Goal: Task Accomplishment & Management: Manage account settings

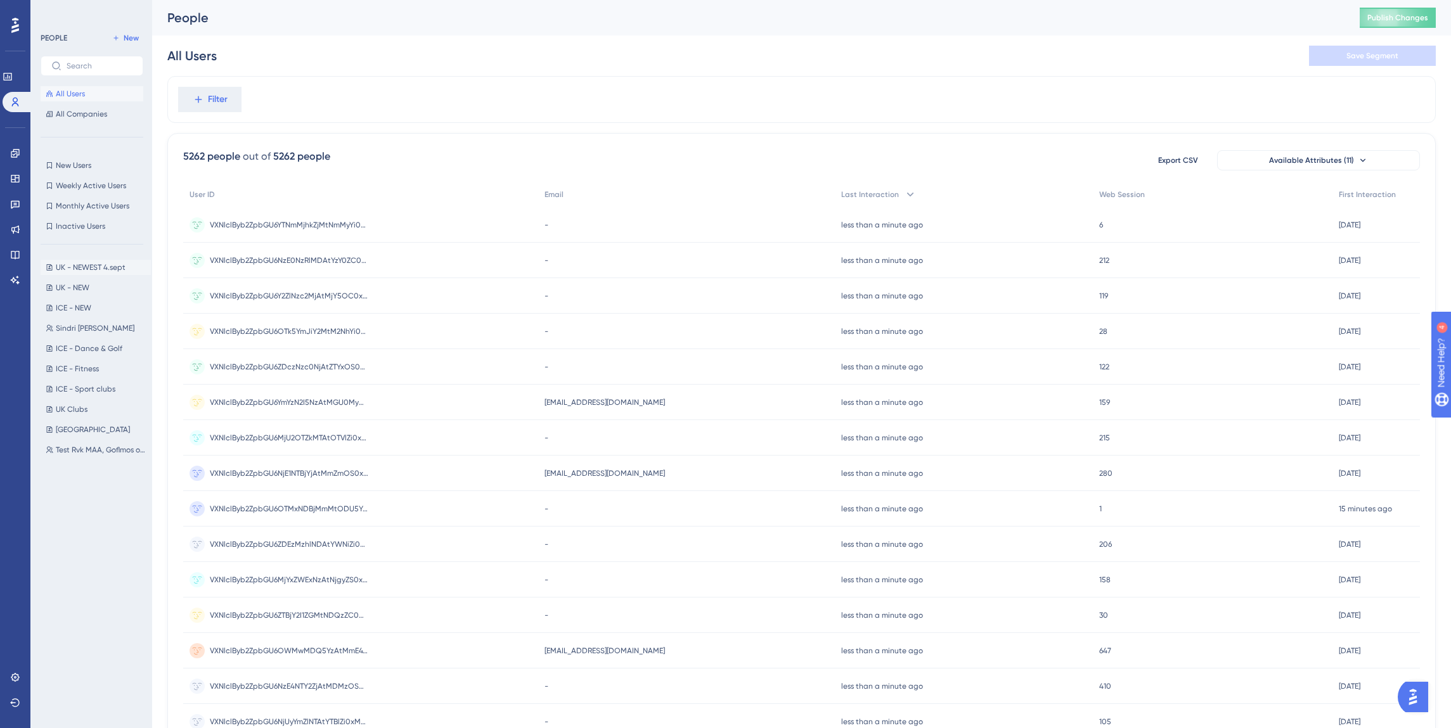
click at [78, 267] on span "UK - NEWEST 4.sept" at bounding box center [91, 267] width 70 height 10
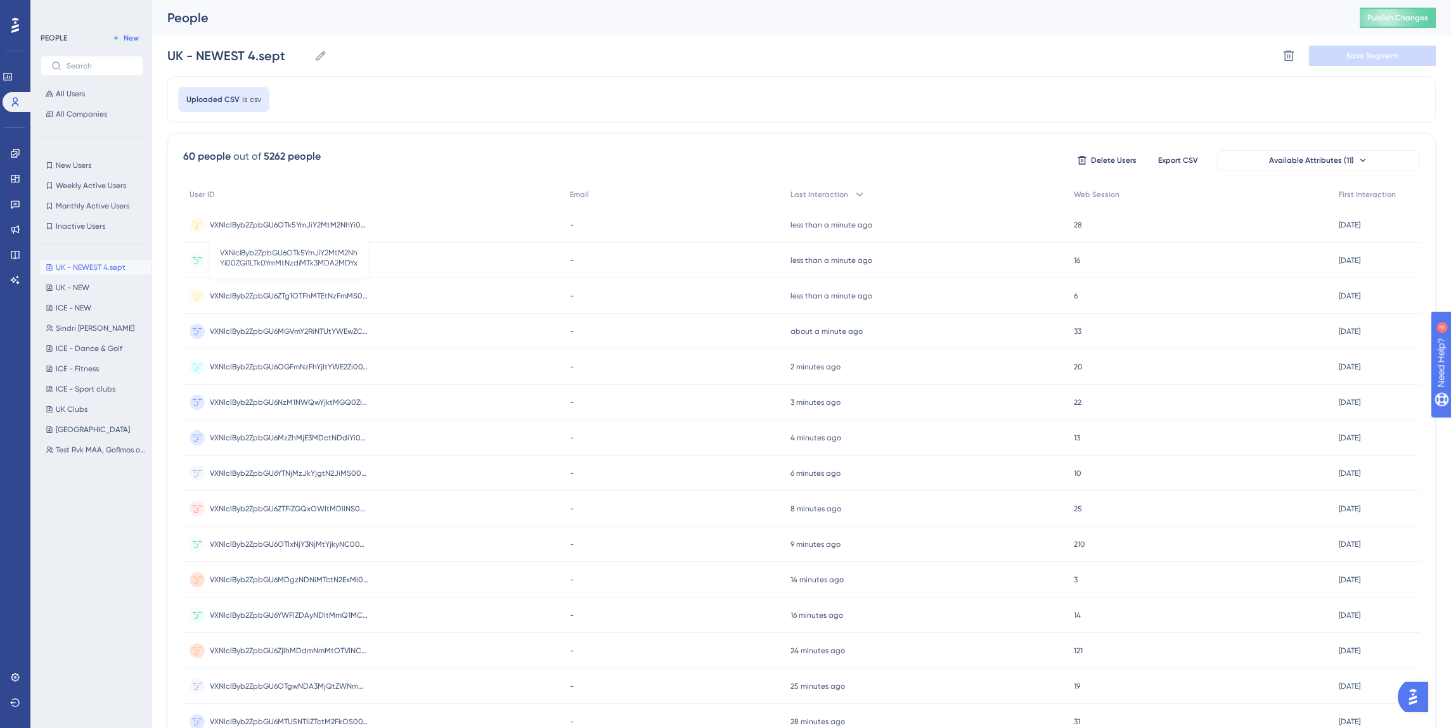
click at [326, 225] on span "VXNlclByb2ZpbGU6OTk5YmJiY2MtM2NhYi00ZGI1LTk0YmMtNzdiMTk3MDA2MDYx" at bounding box center [289, 225] width 158 height 10
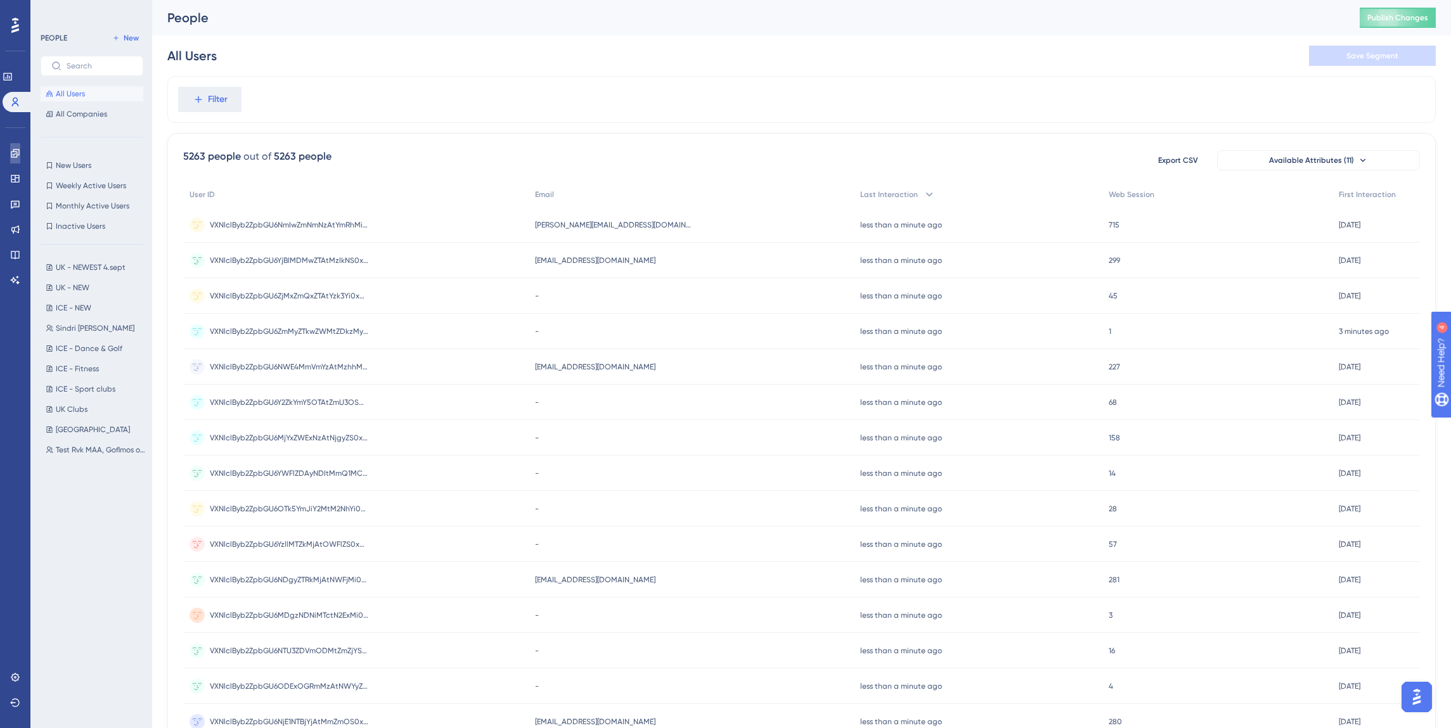
click at [15, 155] on icon at bounding box center [15, 153] width 10 height 10
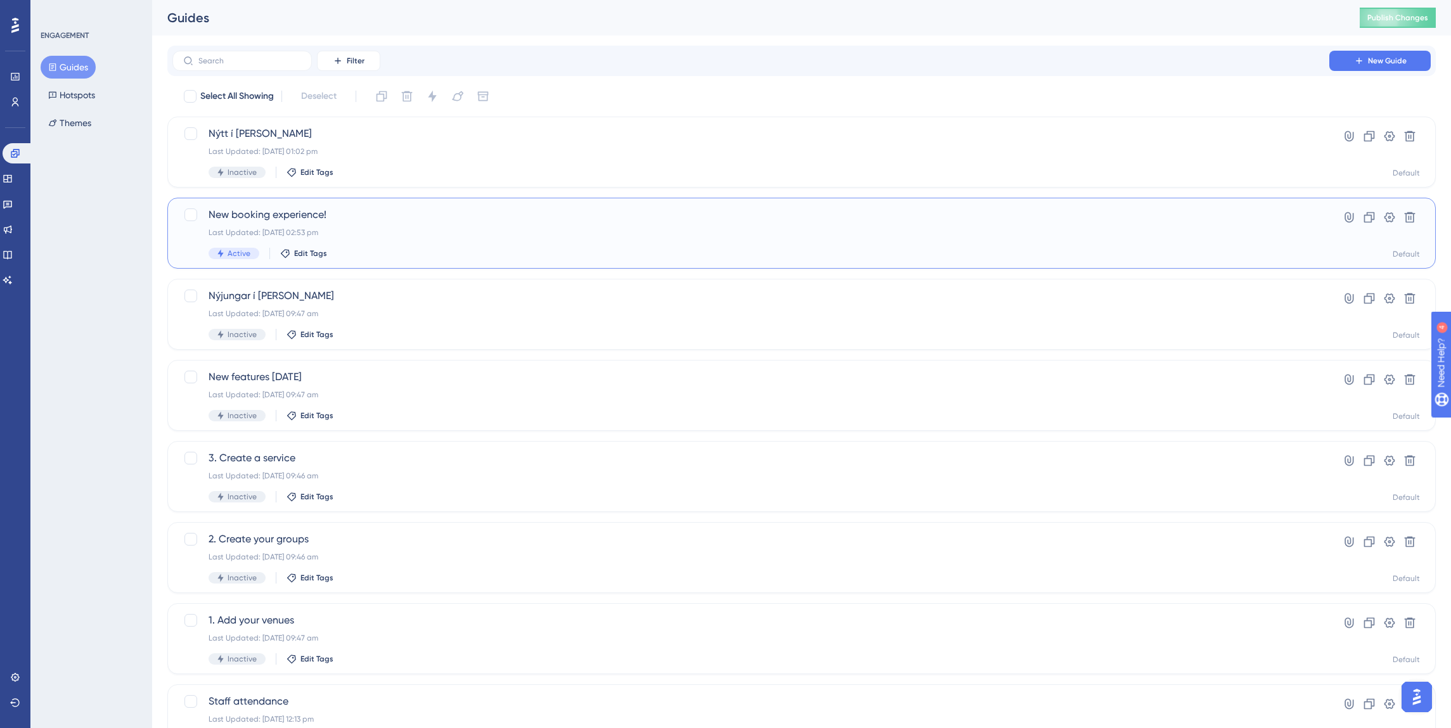
click at [235, 217] on span "New booking experience!" at bounding box center [751, 214] width 1084 height 15
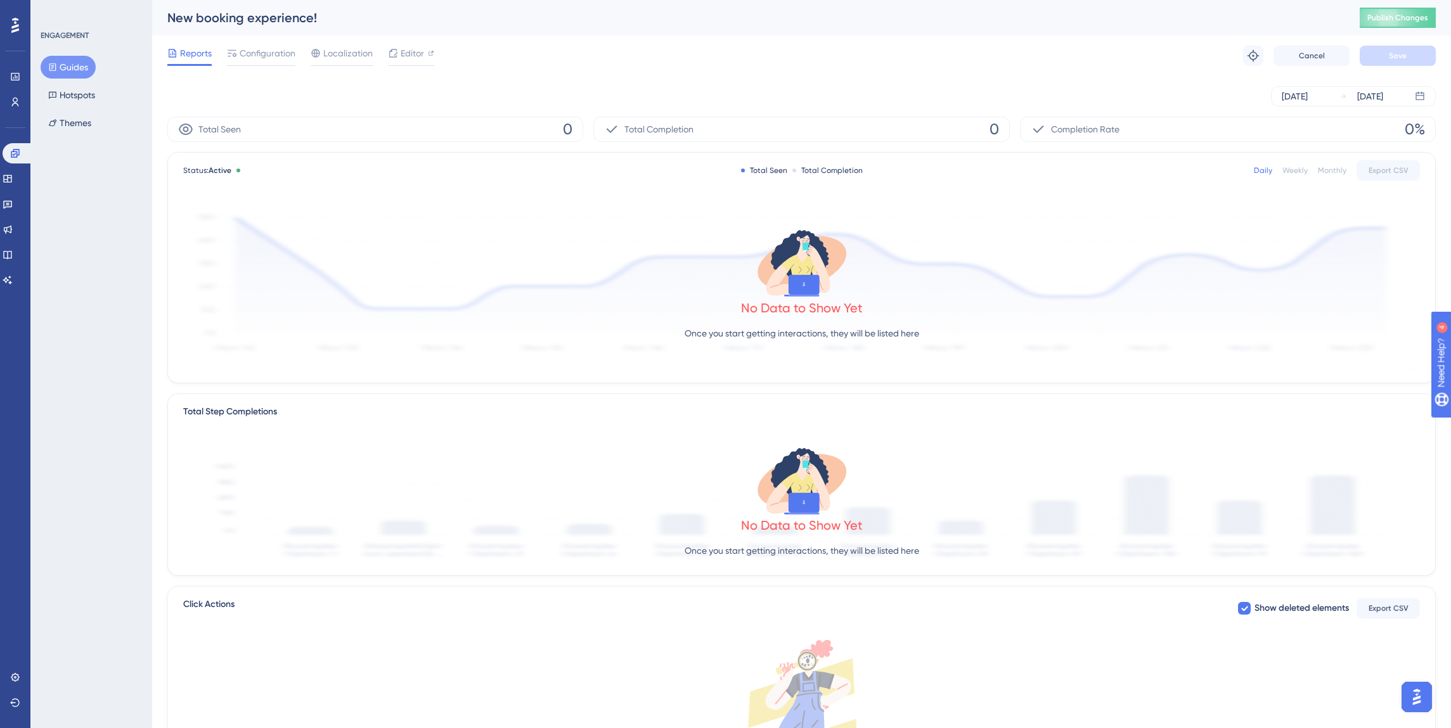
click at [691, 106] on div "[DATE] [DATE]" at bounding box center [801, 96] width 1268 height 41
click at [390, 134] on div "Total Seen 0" at bounding box center [375, 129] width 416 height 25
click at [390, 131] on div "Total Seen 0" at bounding box center [375, 129] width 416 height 25
click at [425, 103] on div "[DATE] [DATE]" at bounding box center [801, 96] width 1268 height 20
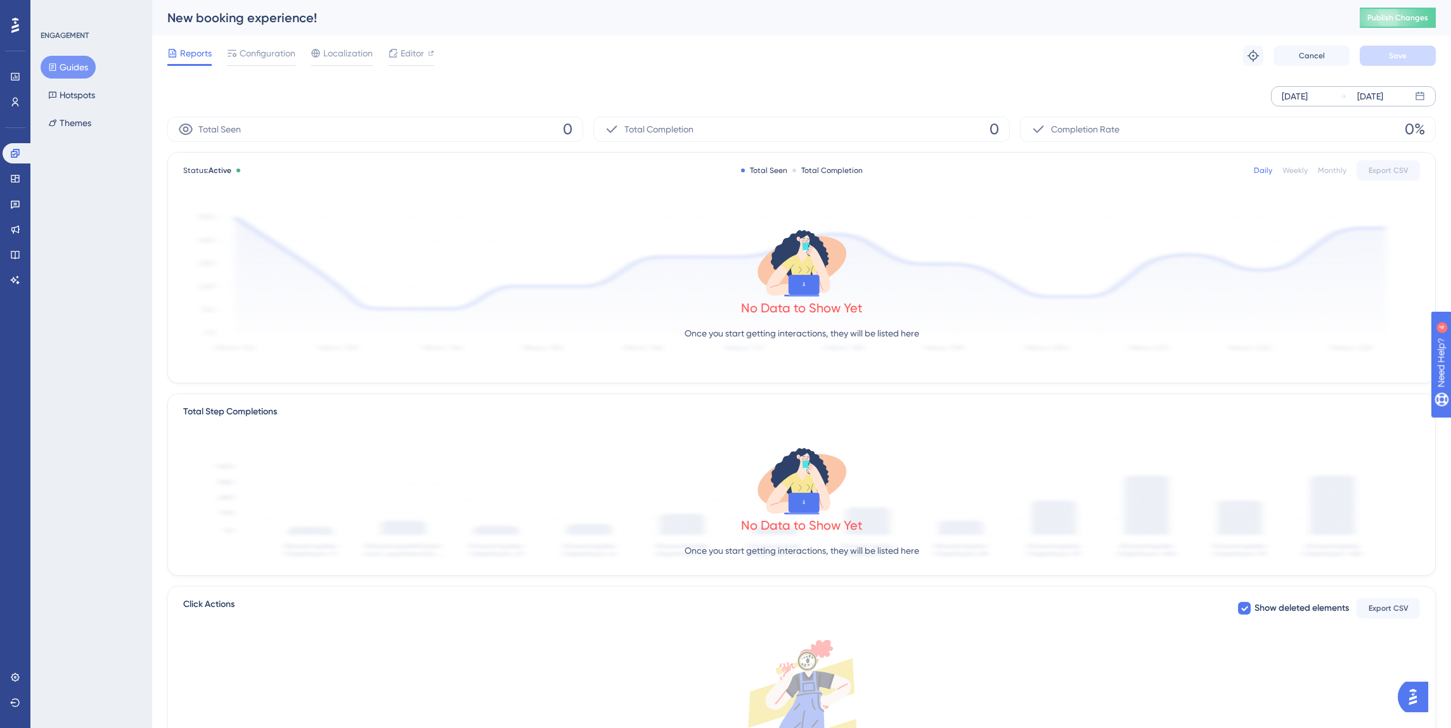
click at [1399, 87] on div "[DATE] [DATE]" at bounding box center [1353, 96] width 165 height 20
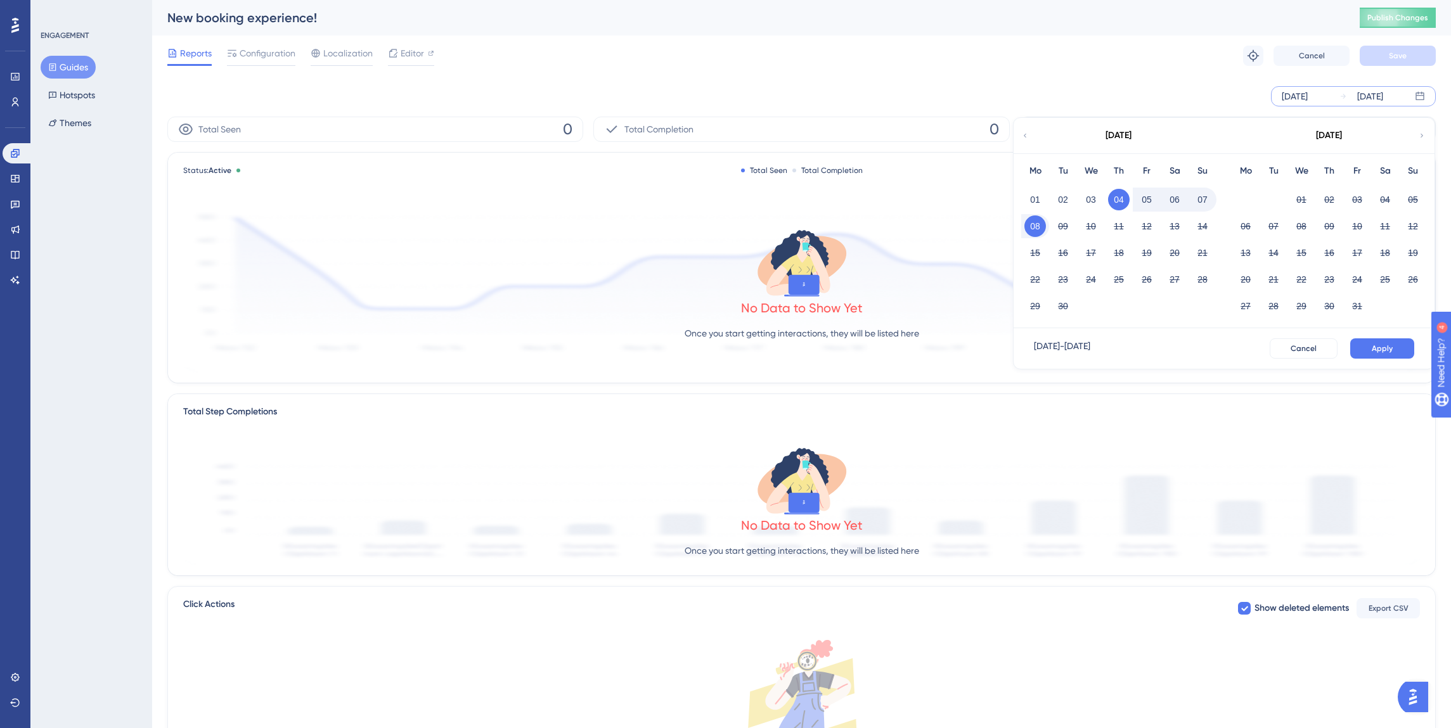
click at [1038, 229] on button "08" at bounding box center [1035, 226] width 22 height 22
click at [1361, 337] on div "Sep 08 2025 - Sep 08 2025 Cancel Apply" at bounding box center [1223, 348] width 421 height 41
click at [1373, 341] on button "Apply" at bounding box center [1382, 348] width 64 height 20
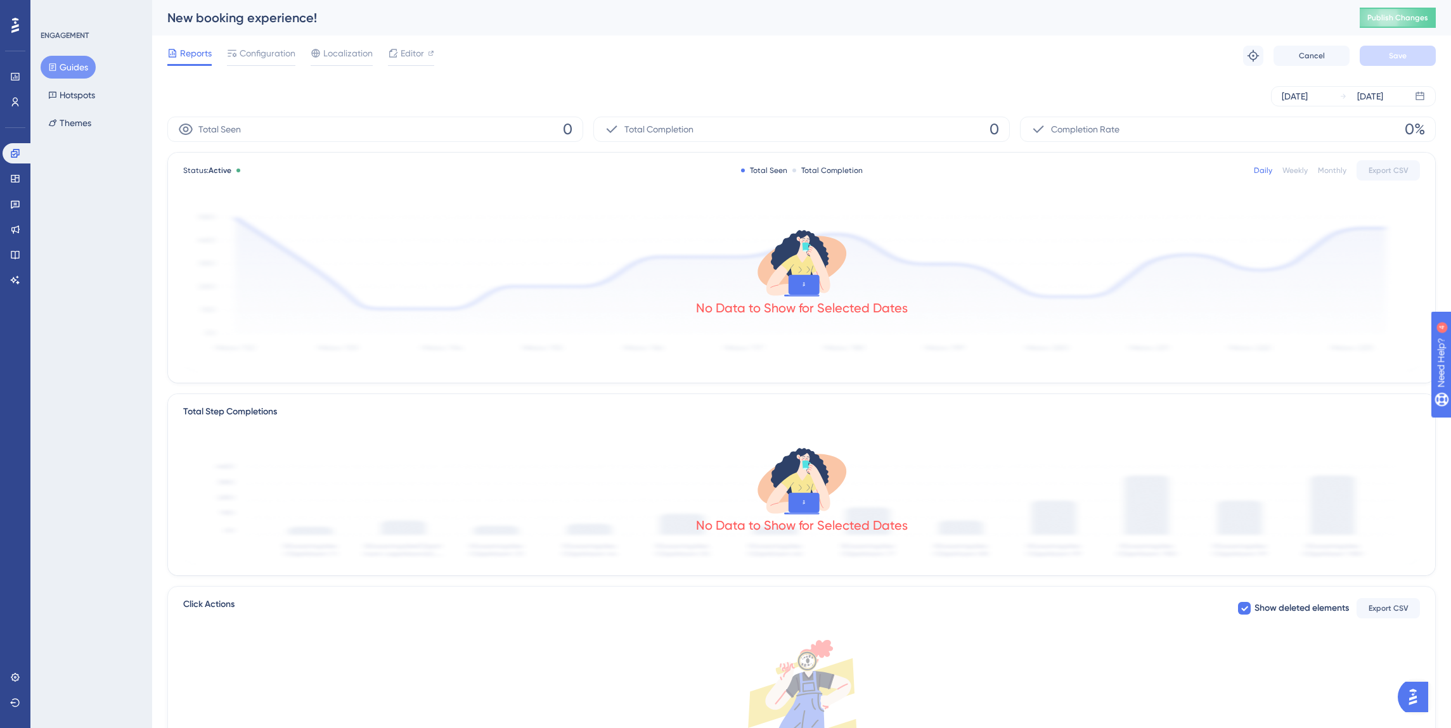
click at [767, 92] on div "Sep 08 2025 Sep 08 2025" at bounding box center [801, 96] width 1268 height 20
click at [501, 87] on div "Sep 08 2025 Sep 08 2025" at bounding box center [801, 96] width 1268 height 20
click at [268, 55] on span "Configuration" at bounding box center [268, 53] width 56 height 15
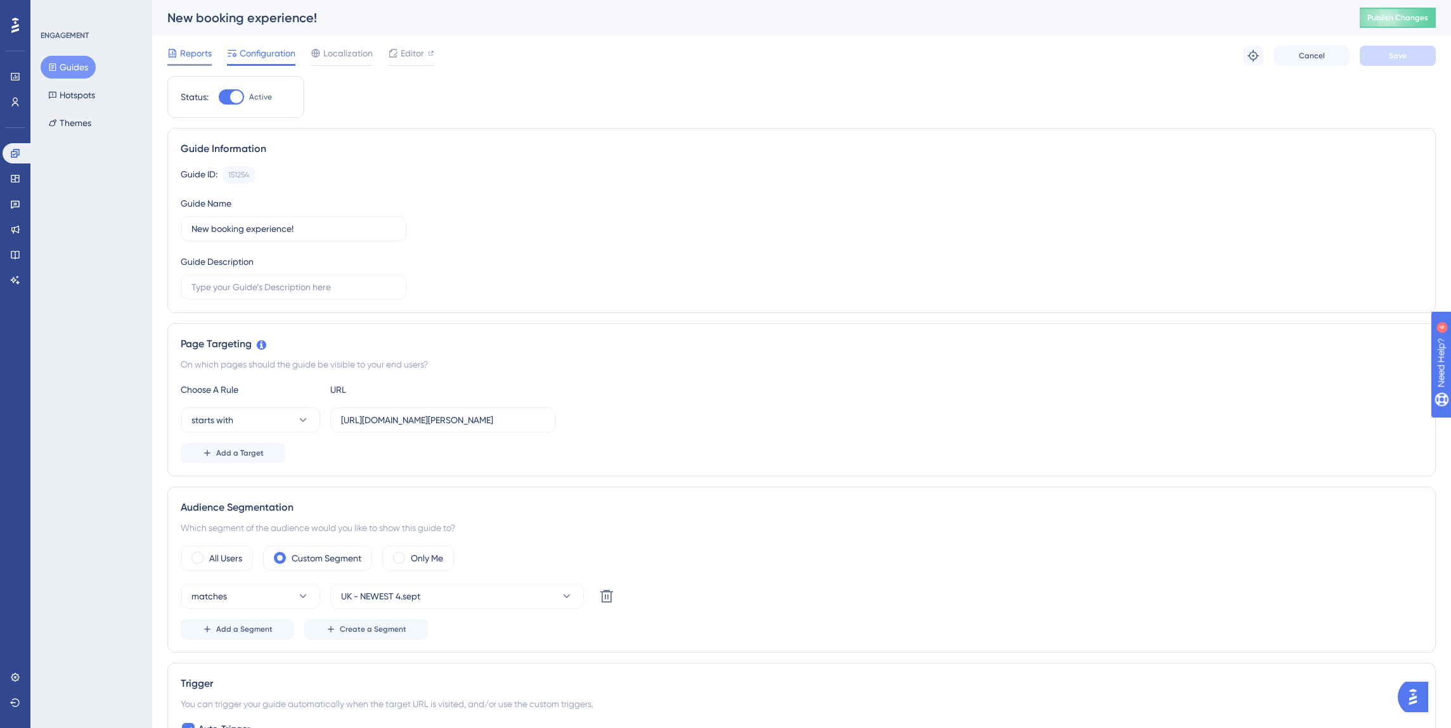
click at [170, 52] on icon at bounding box center [172, 53] width 10 height 10
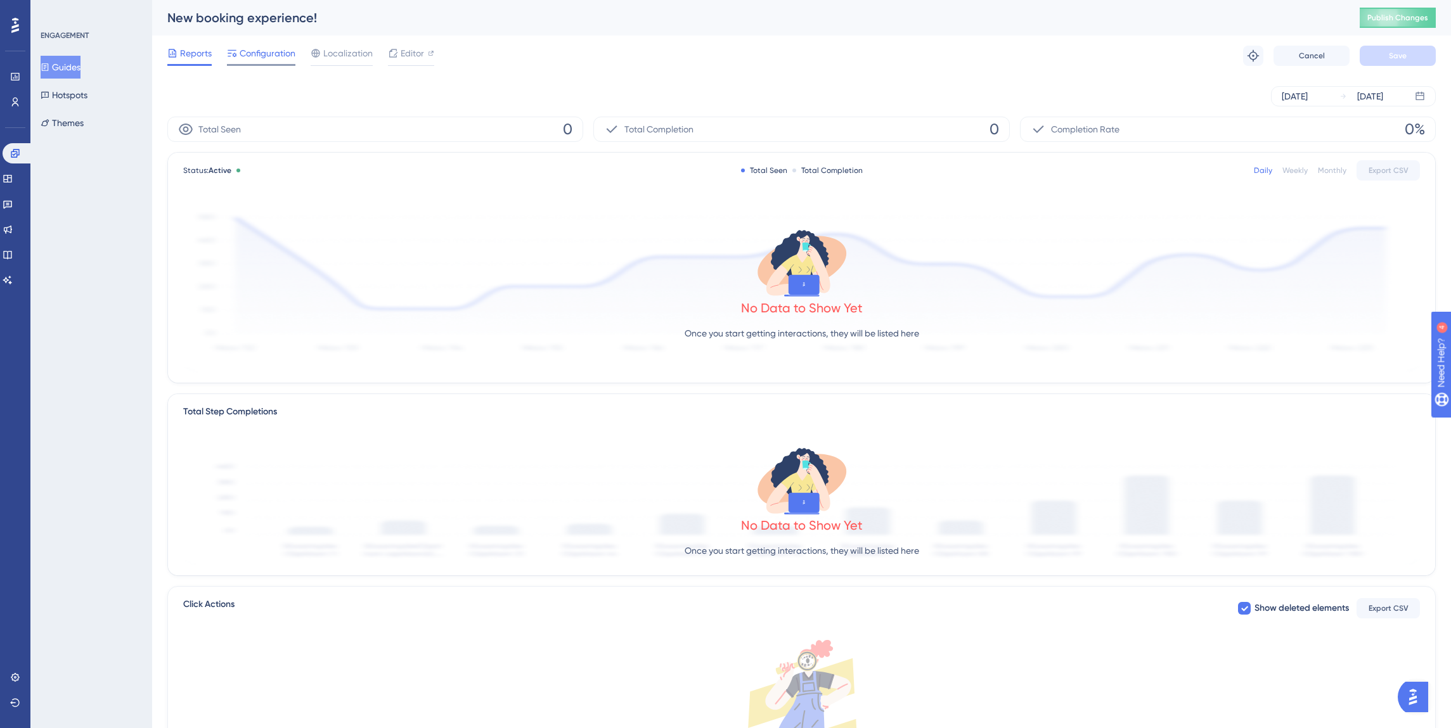
click at [264, 48] on span "Configuration" at bounding box center [268, 53] width 56 height 15
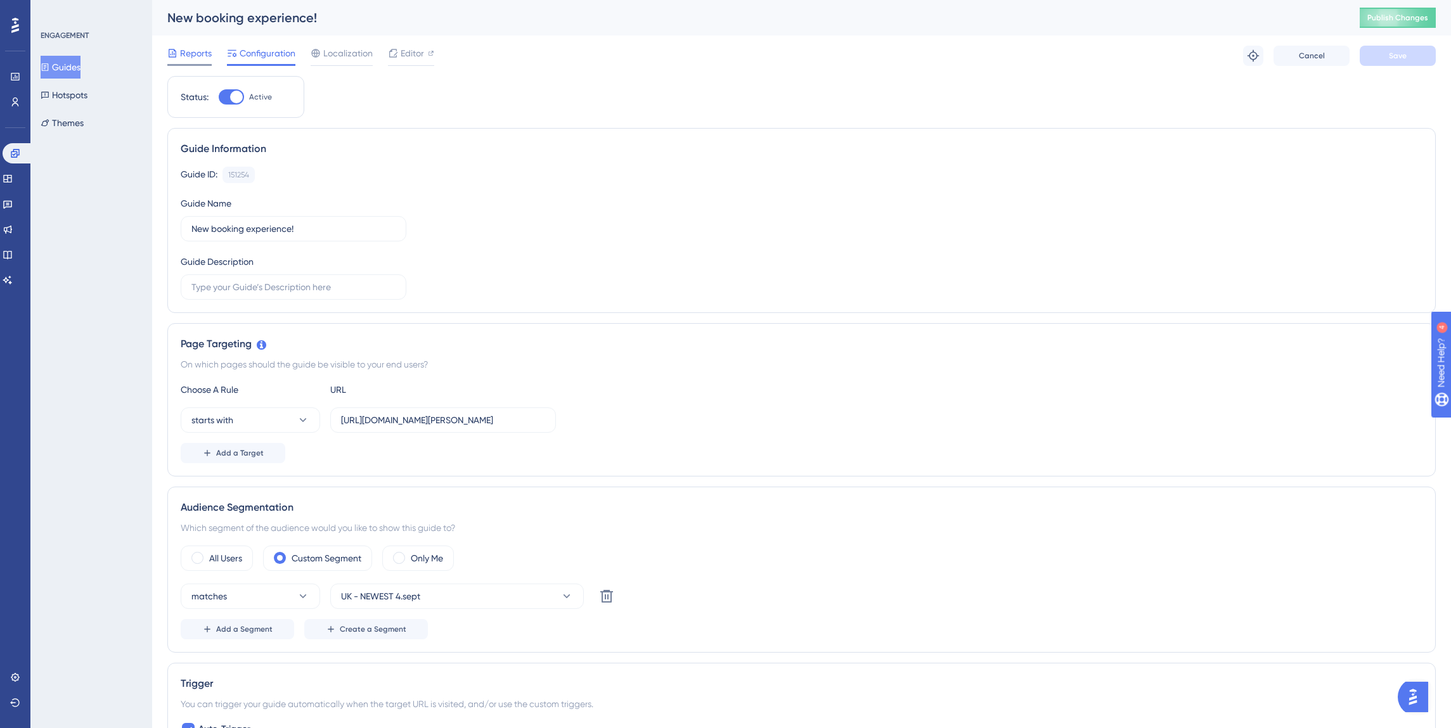
click at [193, 55] on span "Reports" at bounding box center [196, 53] width 32 height 15
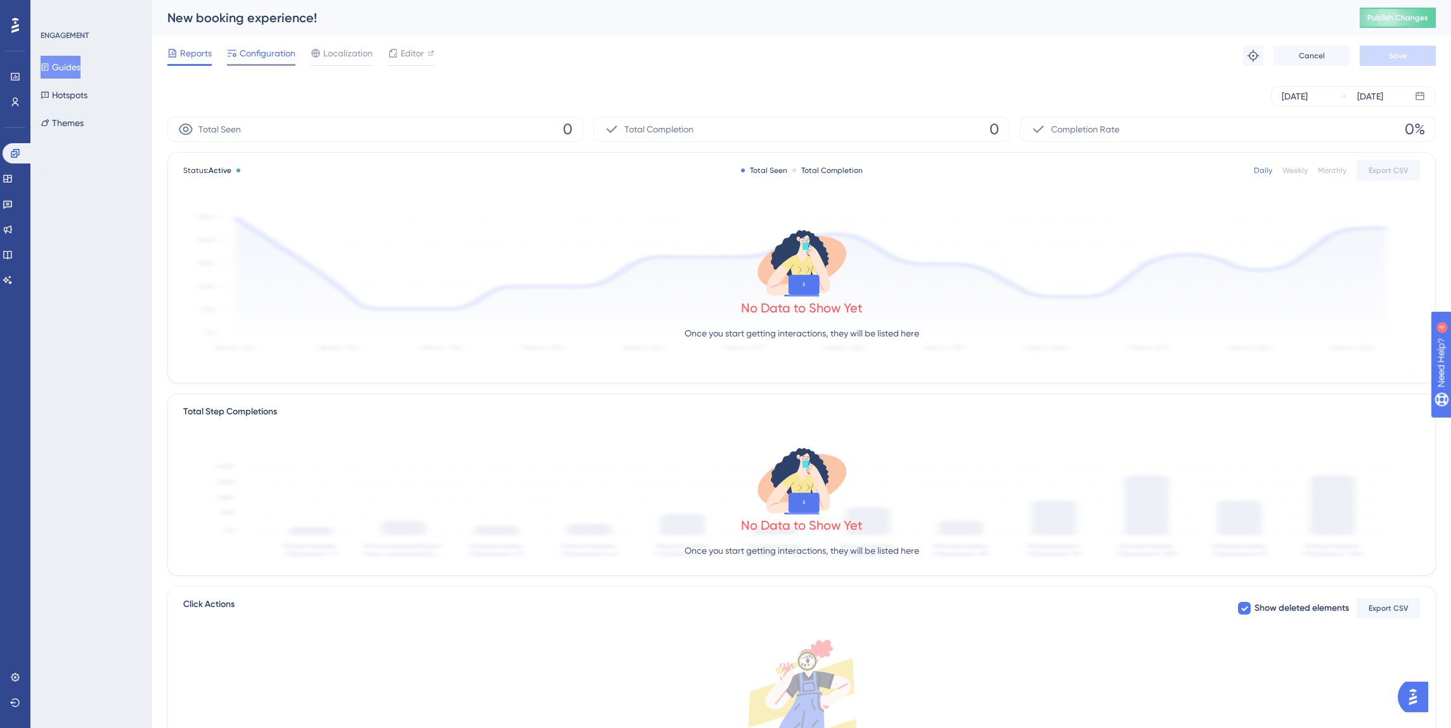
click at [277, 53] on span "Configuration" at bounding box center [268, 53] width 56 height 15
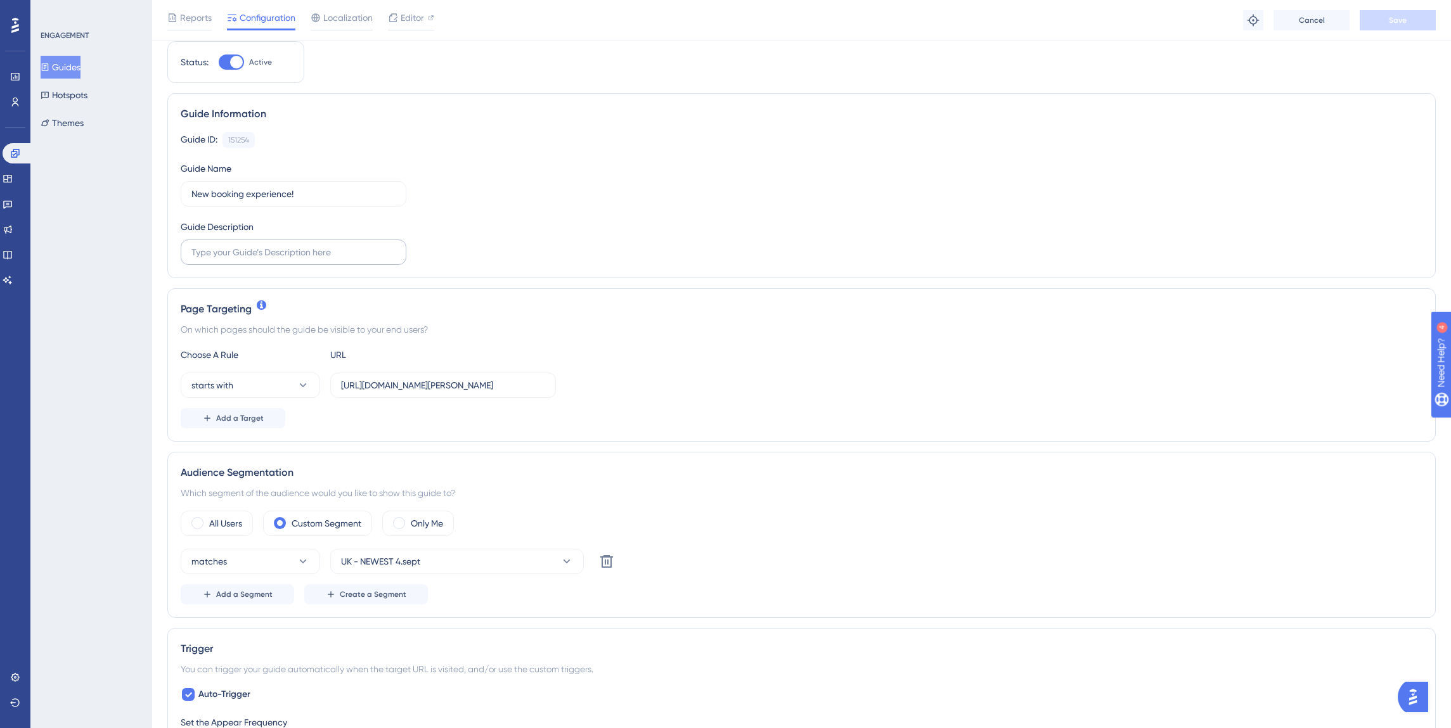
scroll to position [82, 0]
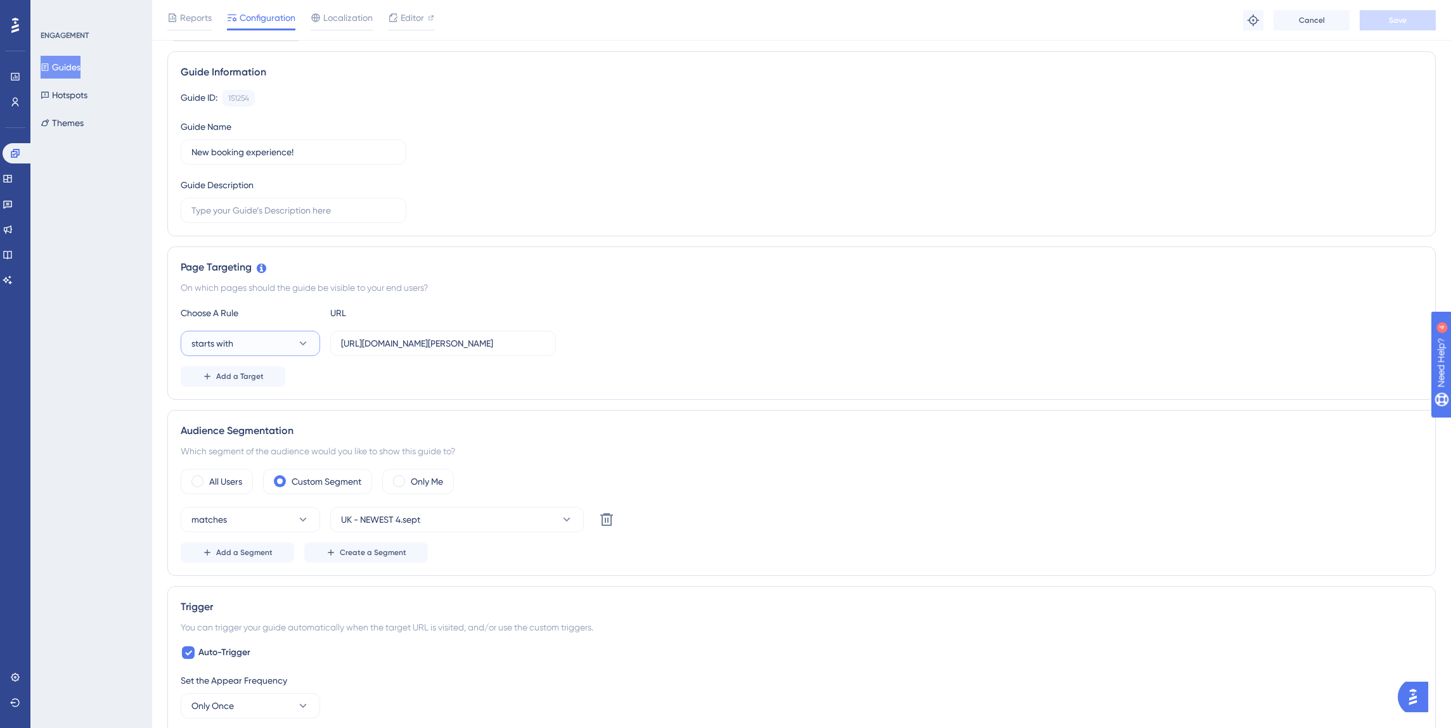
click at [271, 343] on button "starts with" at bounding box center [250, 343] width 139 height 25
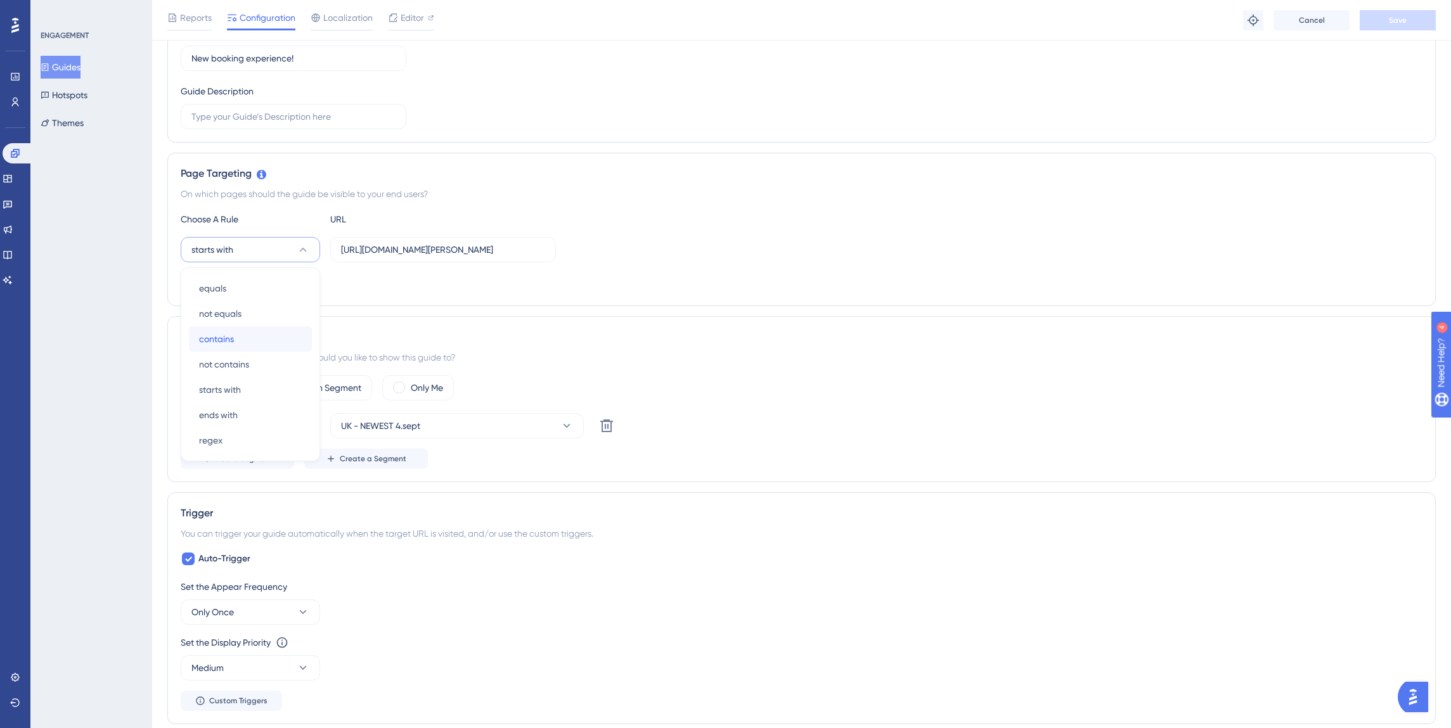
click at [255, 345] on div "contains contains" at bounding box center [250, 338] width 103 height 25
click at [1392, 23] on span "Save" at bounding box center [1398, 20] width 18 height 10
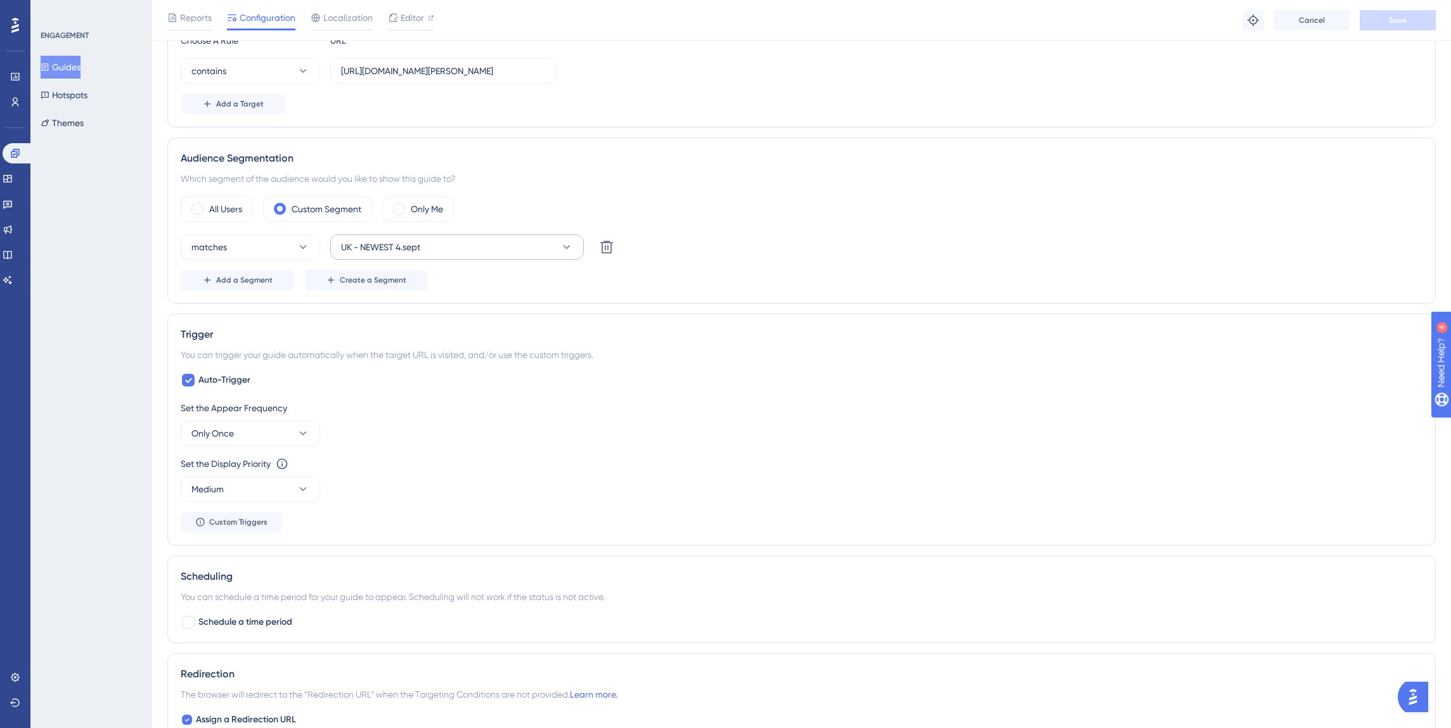
scroll to position [420, 0]
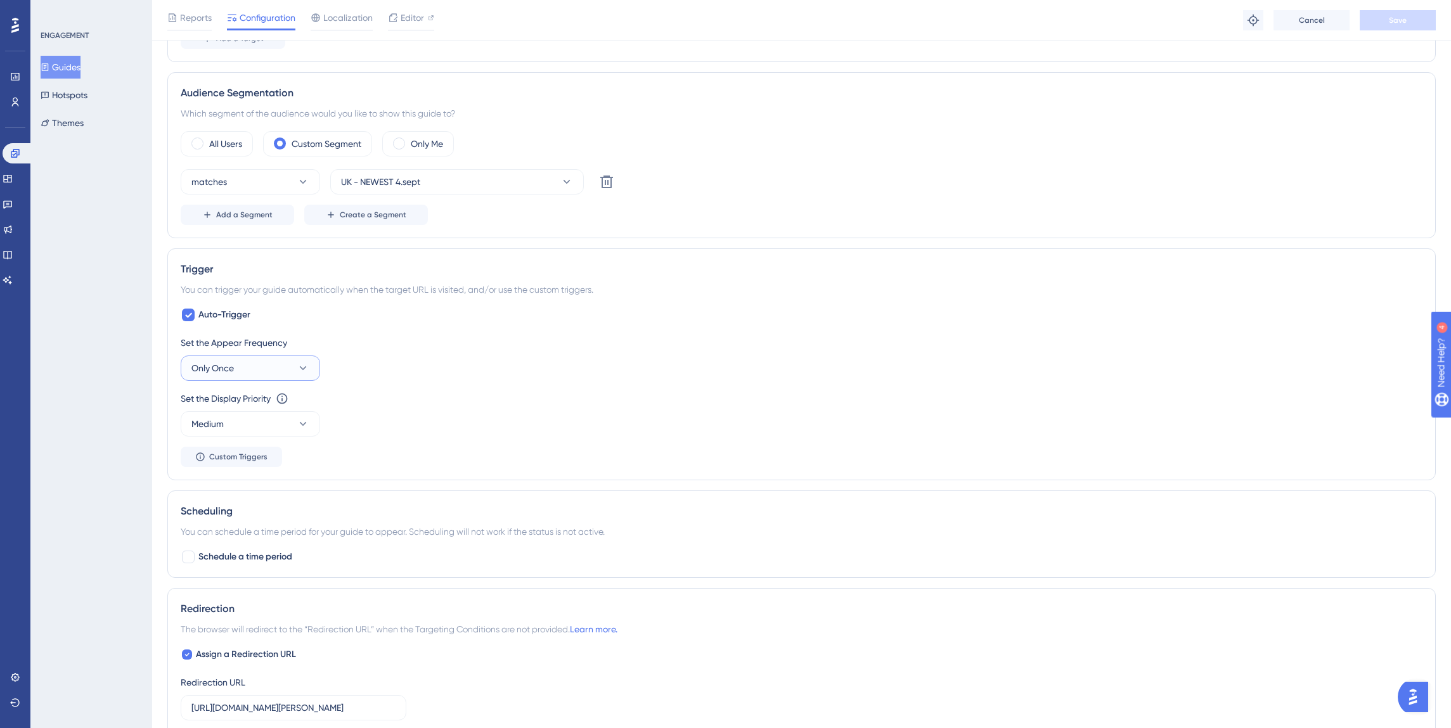
click at [266, 370] on button "Only Once" at bounding box center [250, 368] width 139 height 25
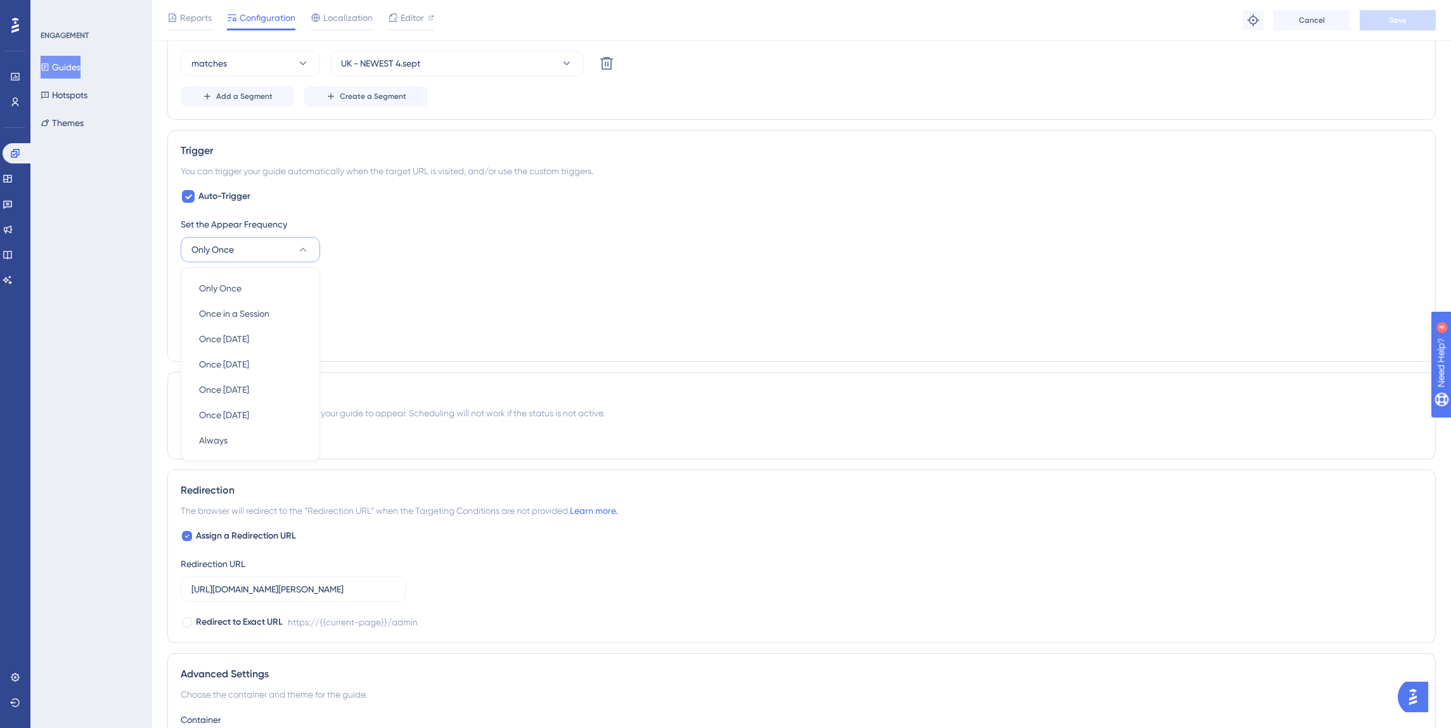
click at [412, 252] on div "Set the Appear Frequency Only Once Only Once Only Once Once in a Session Once i…" at bounding box center [802, 240] width 1242 height 46
click at [190, 194] on icon at bounding box center [188, 196] width 8 height 10
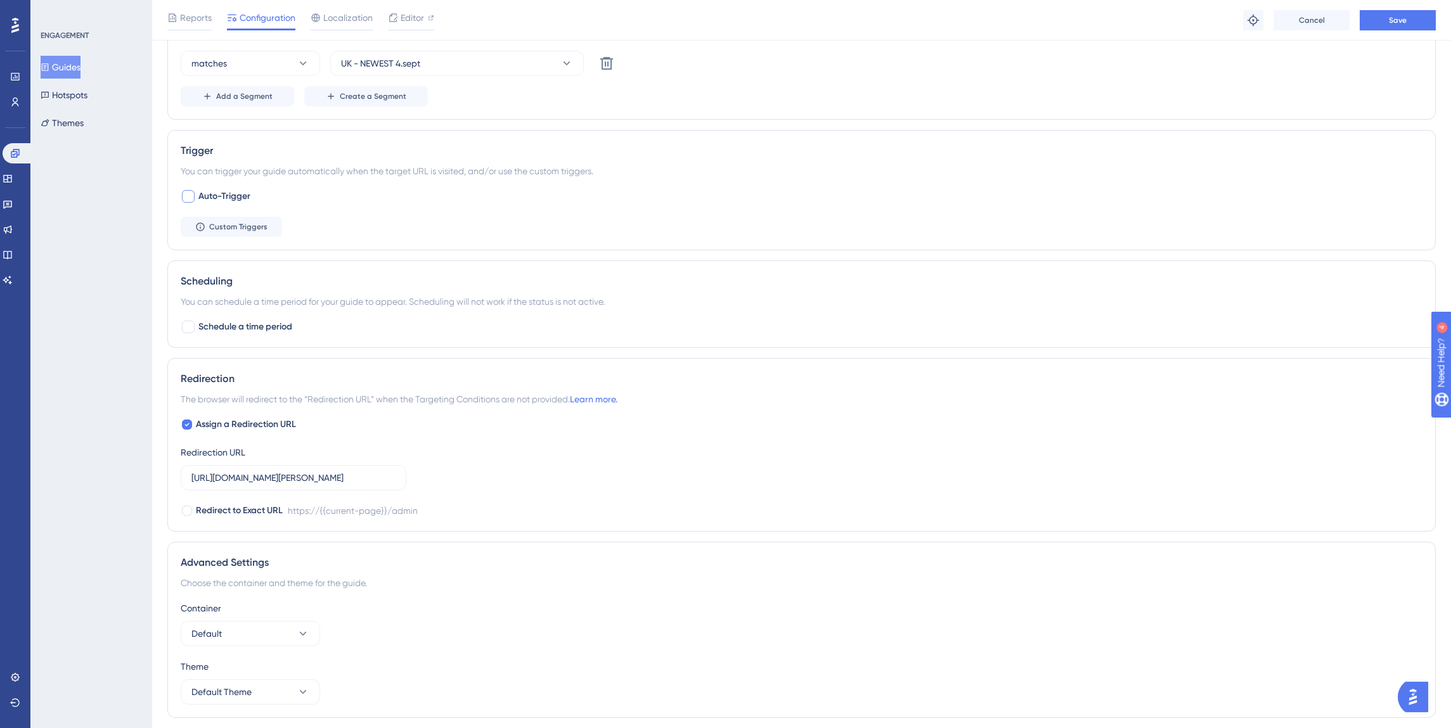
click at [190, 193] on div at bounding box center [188, 196] width 13 height 13
checkbox input "true"
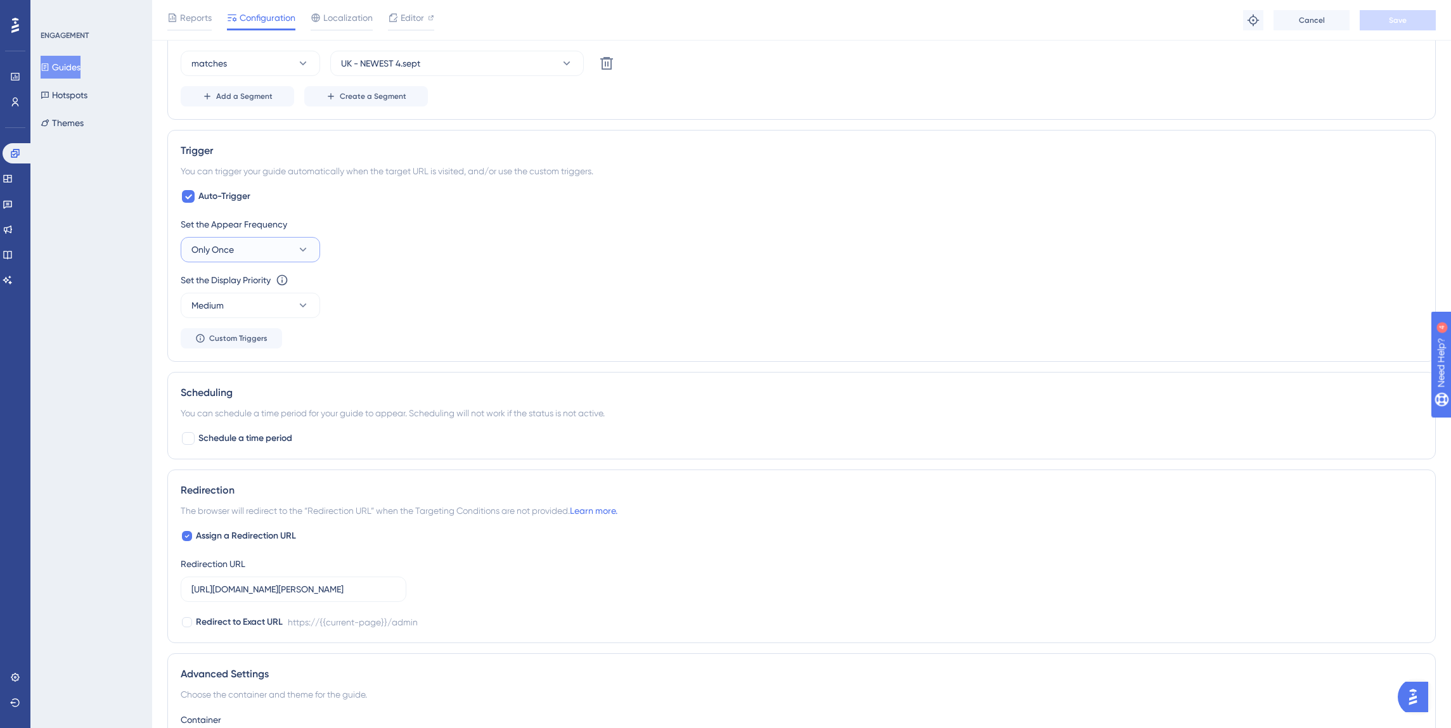
click at [224, 247] on span "Only Once" at bounding box center [212, 249] width 42 height 15
click at [219, 287] on span "Only Once" at bounding box center [220, 288] width 42 height 15
click at [244, 299] on button "Medium" at bounding box center [250, 305] width 139 height 25
click at [430, 252] on div "Set the Appear Frequency Only Once" at bounding box center [802, 240] width 1242 height 46
click at [257, 337] on span "Custom Triggers" at bounding box center [238, 338] width 58 height 10
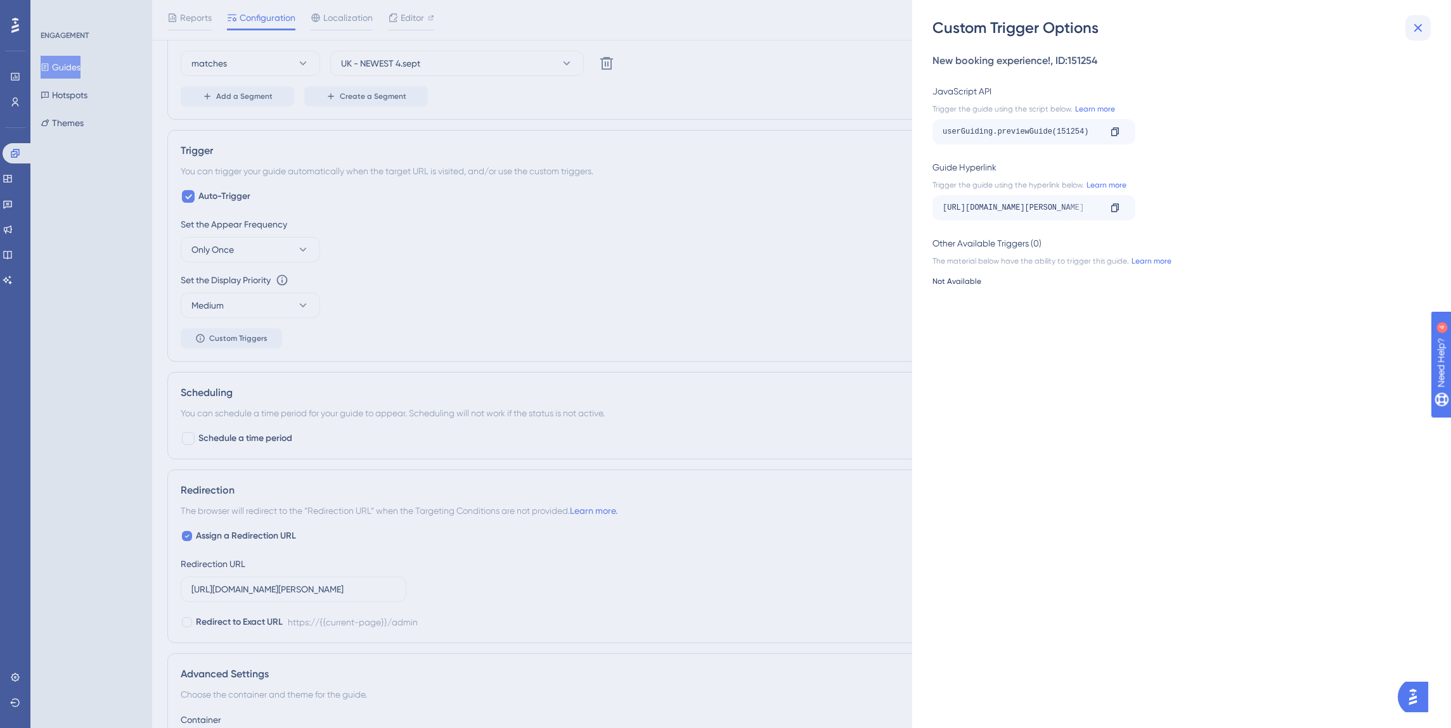
click at [1416, 21] on icon at bounding box center [1417, 27] width 15 height 15
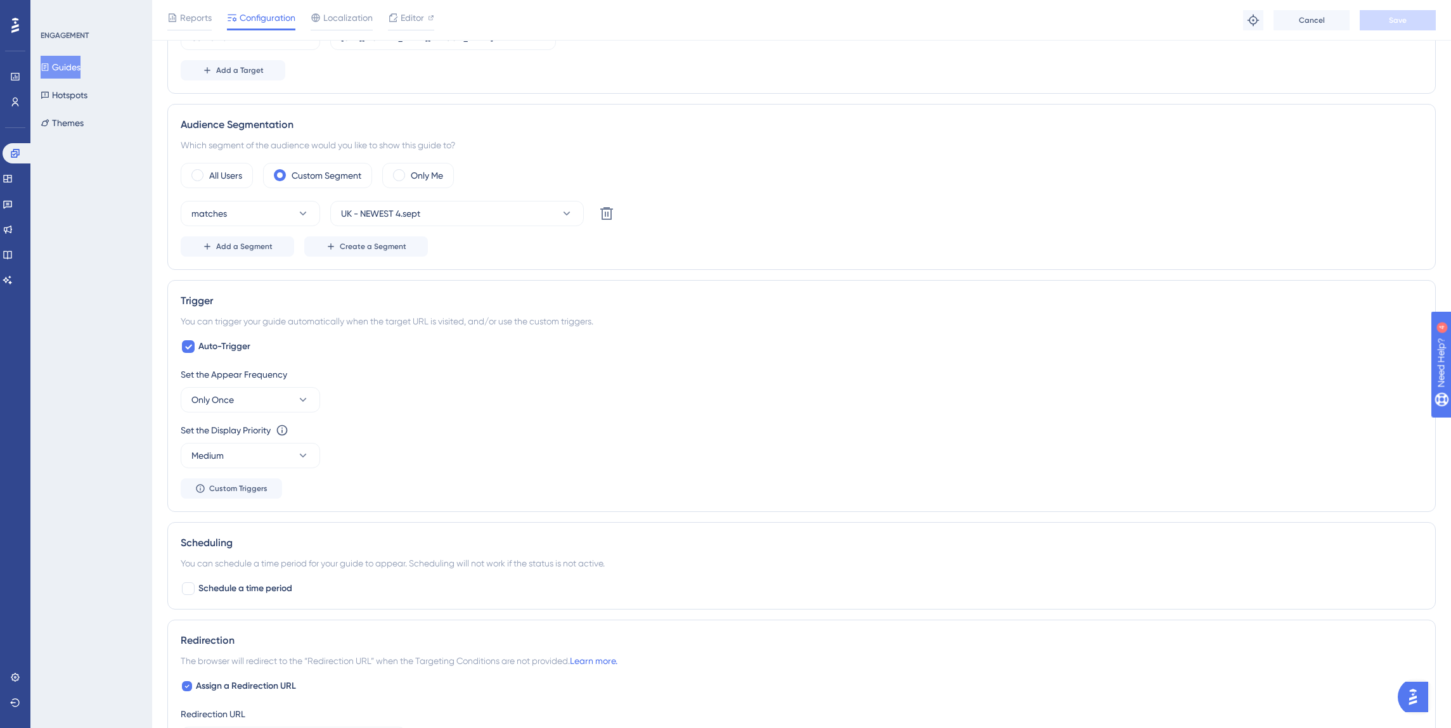
scroll to position [334, 0]
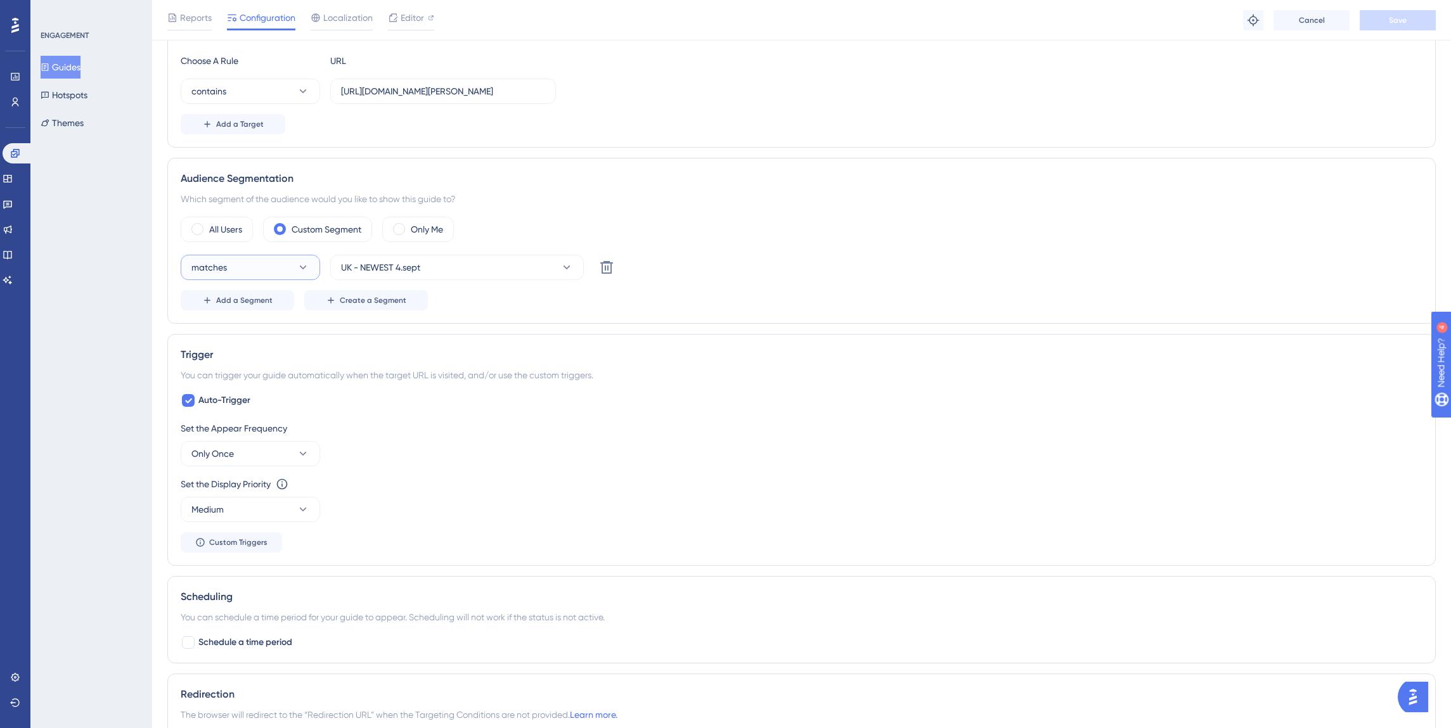
click at [297, 262] on icon at bounding box center [303, 267] width 13 height 13
click at [437, 348] on div "Trigger" at bounding box center [802, 354] width 1242 height 15
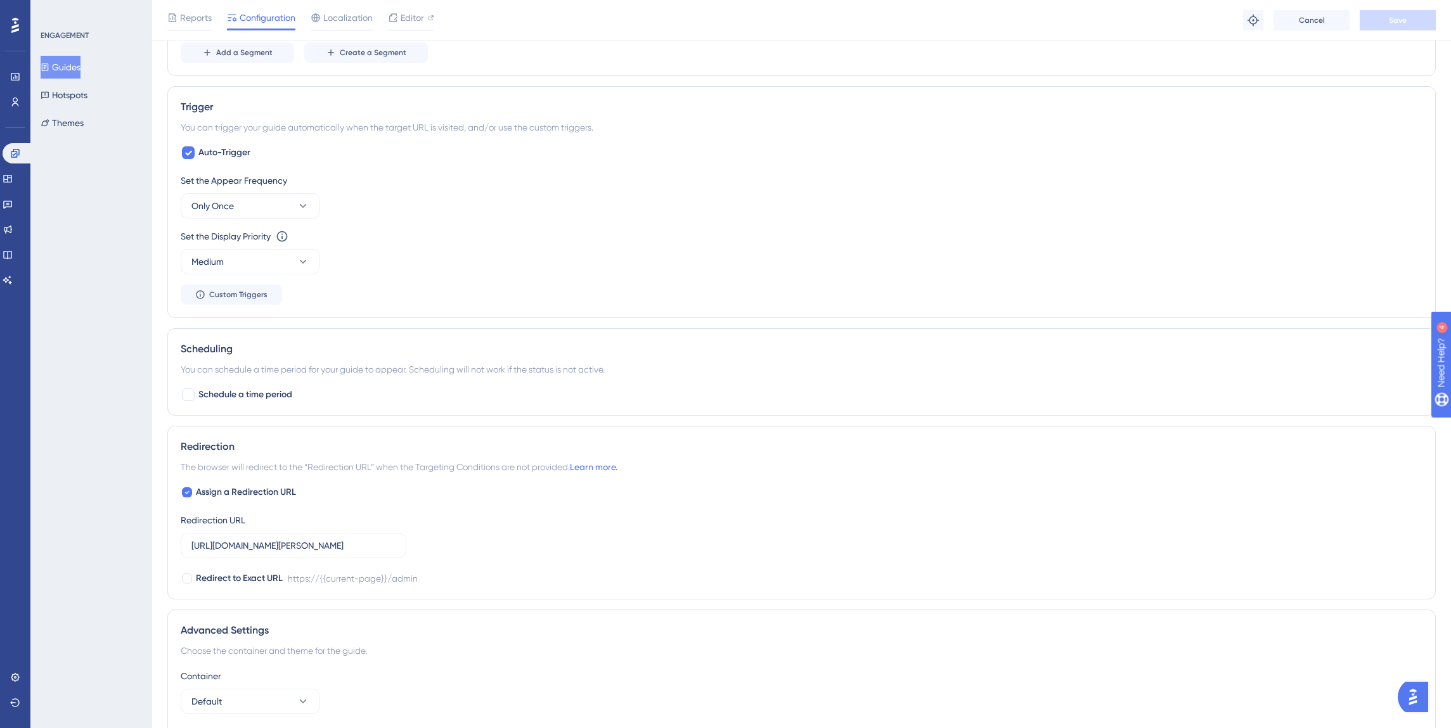
scroll to position [690, 0]
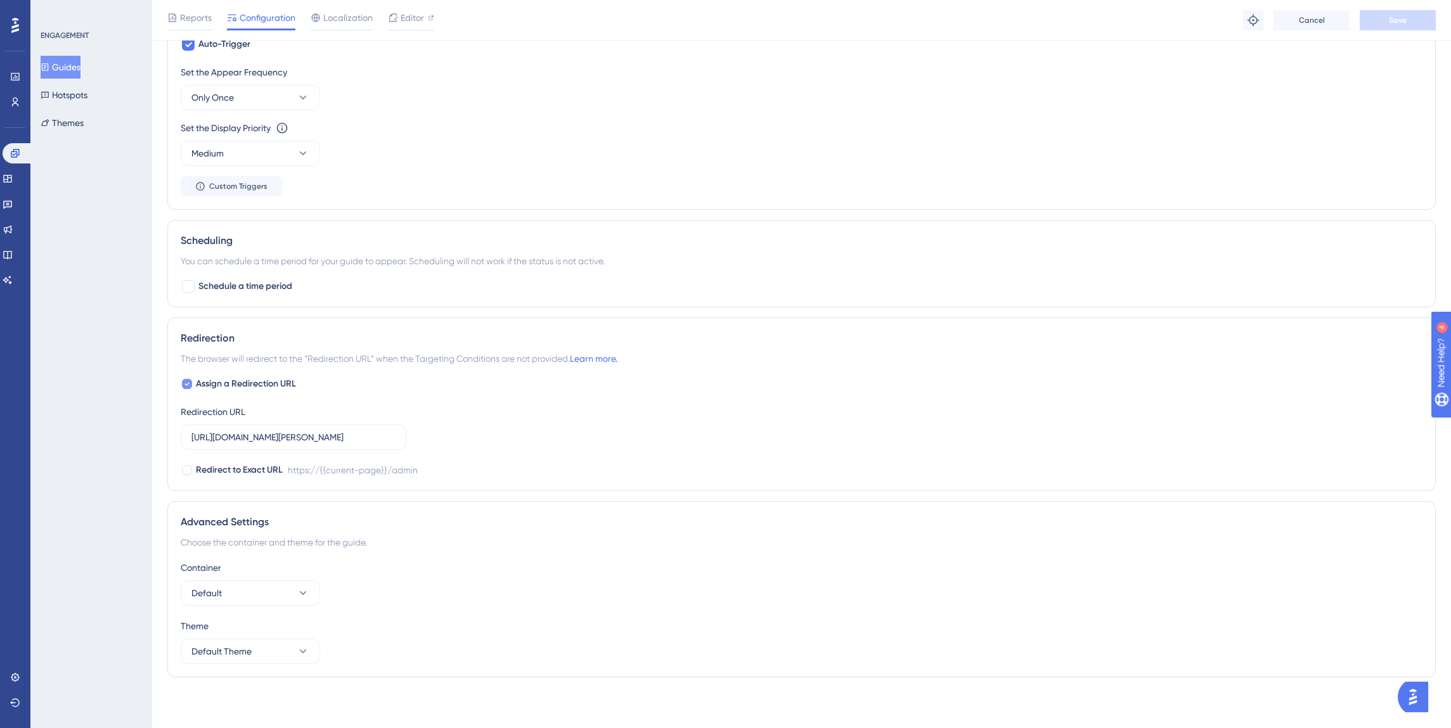
click at [182, 383] on div at bounding box center [187, 384] width 10 height 10
checkbox input "false"
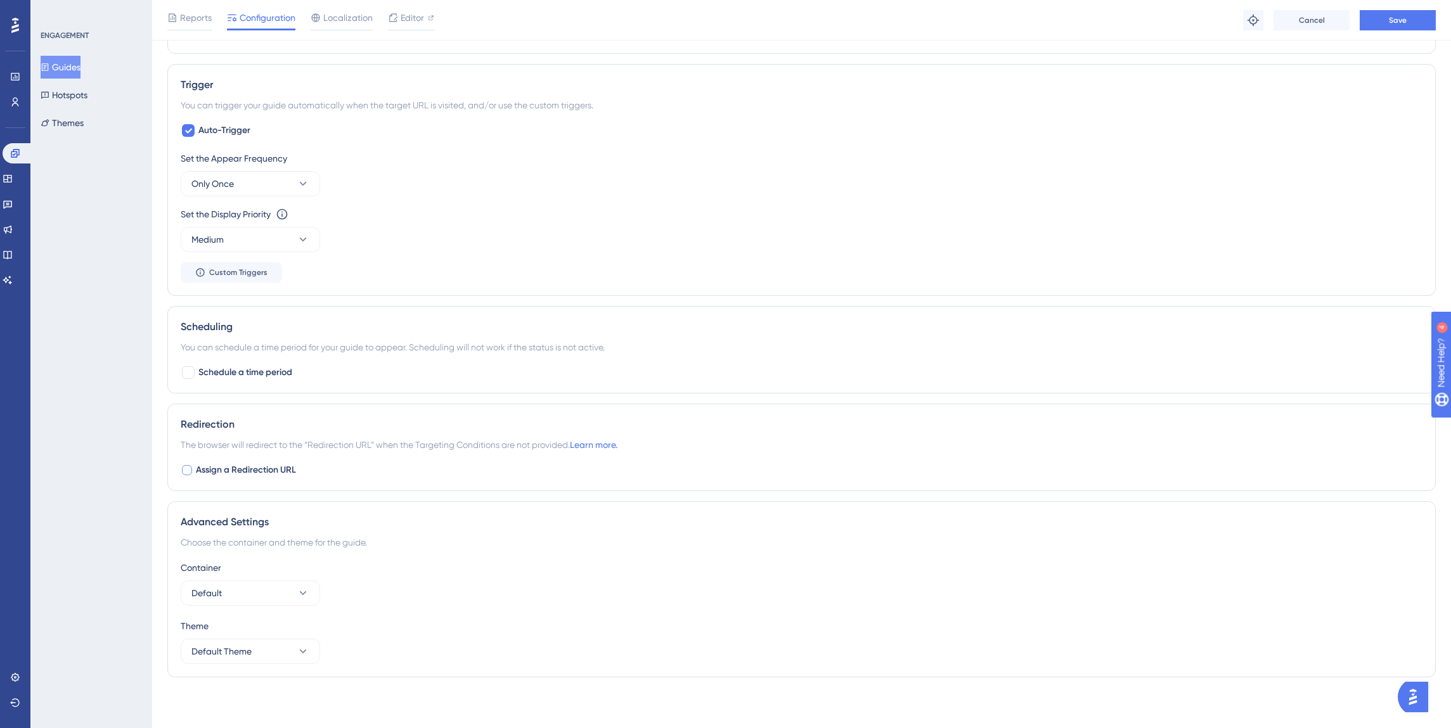
scroll to position [604, 0]
click at [1389, 12] on button "Save" at bounding box center [1397, 20] width 76 height 20
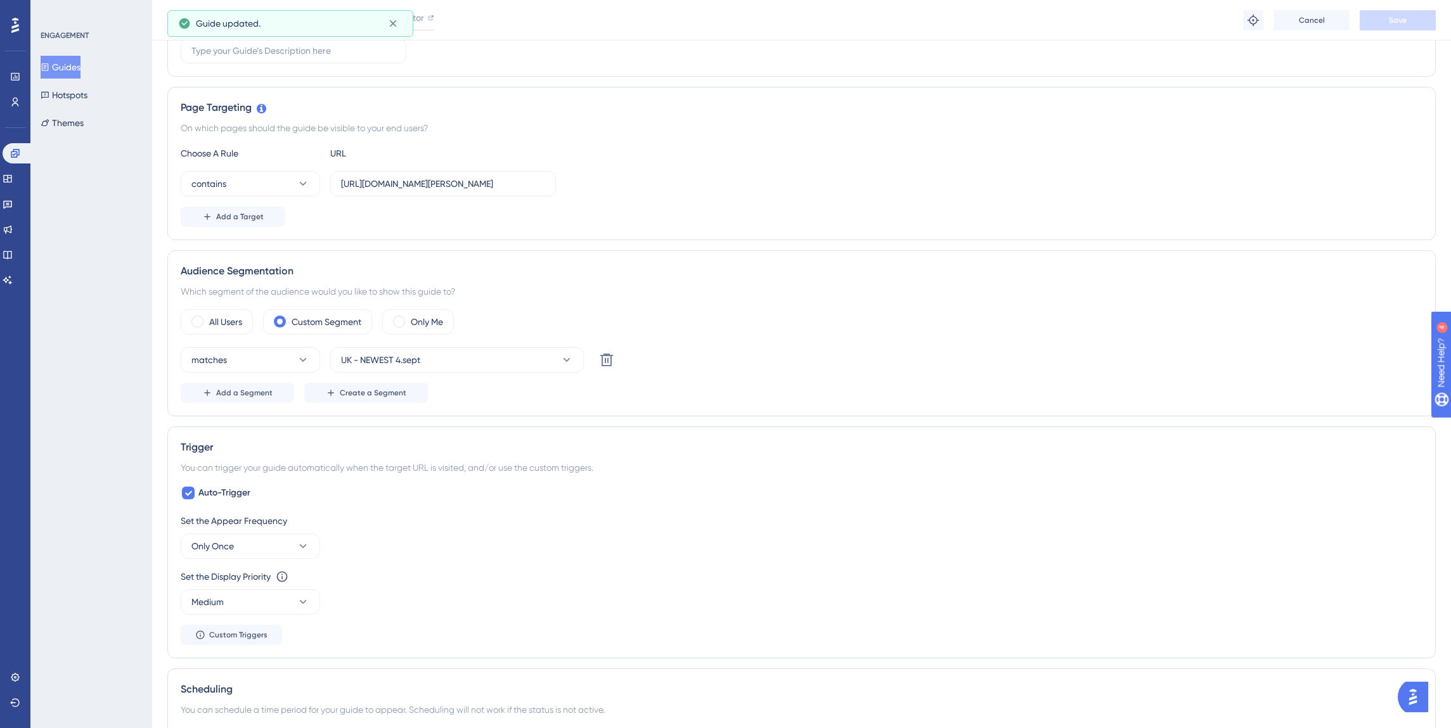
scroll to position [0, 0]
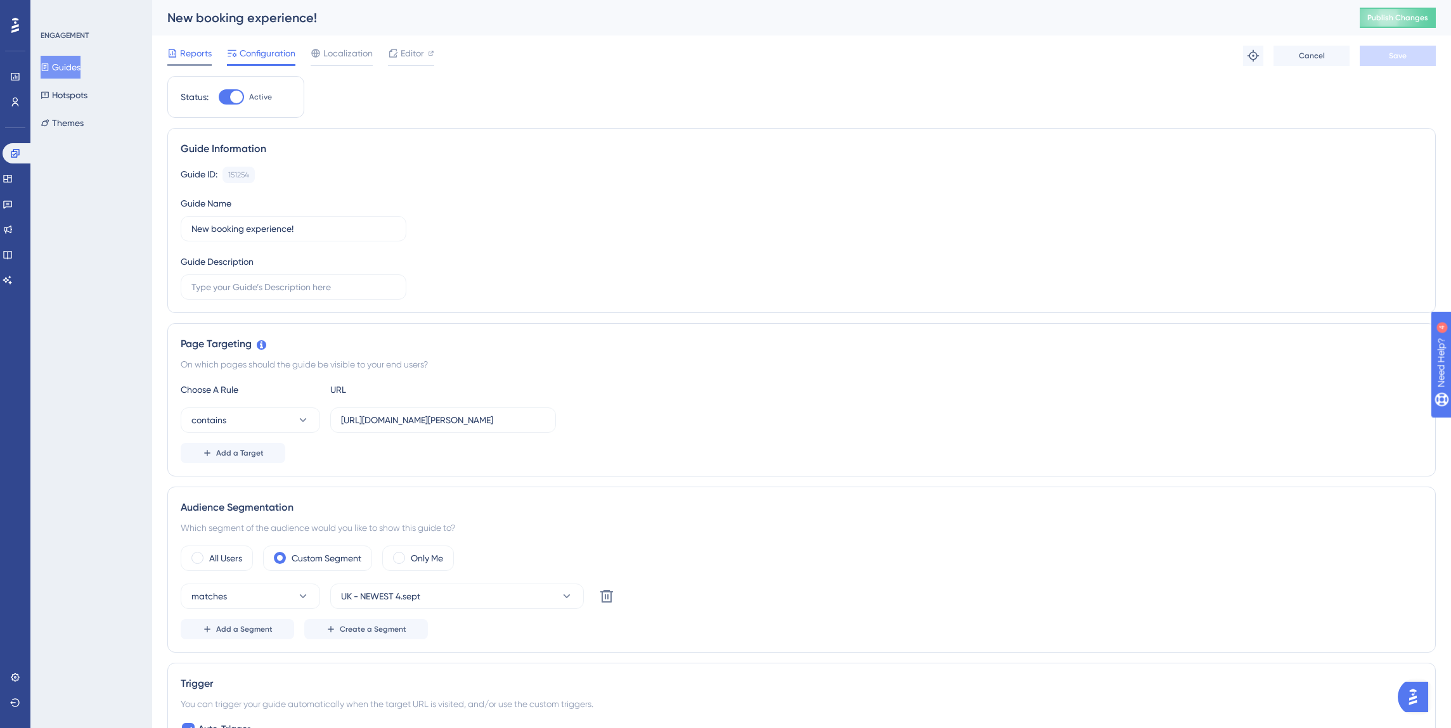
click at [195, 59] on span "Reports" at bounding box center [196, 53] width 32 height 15
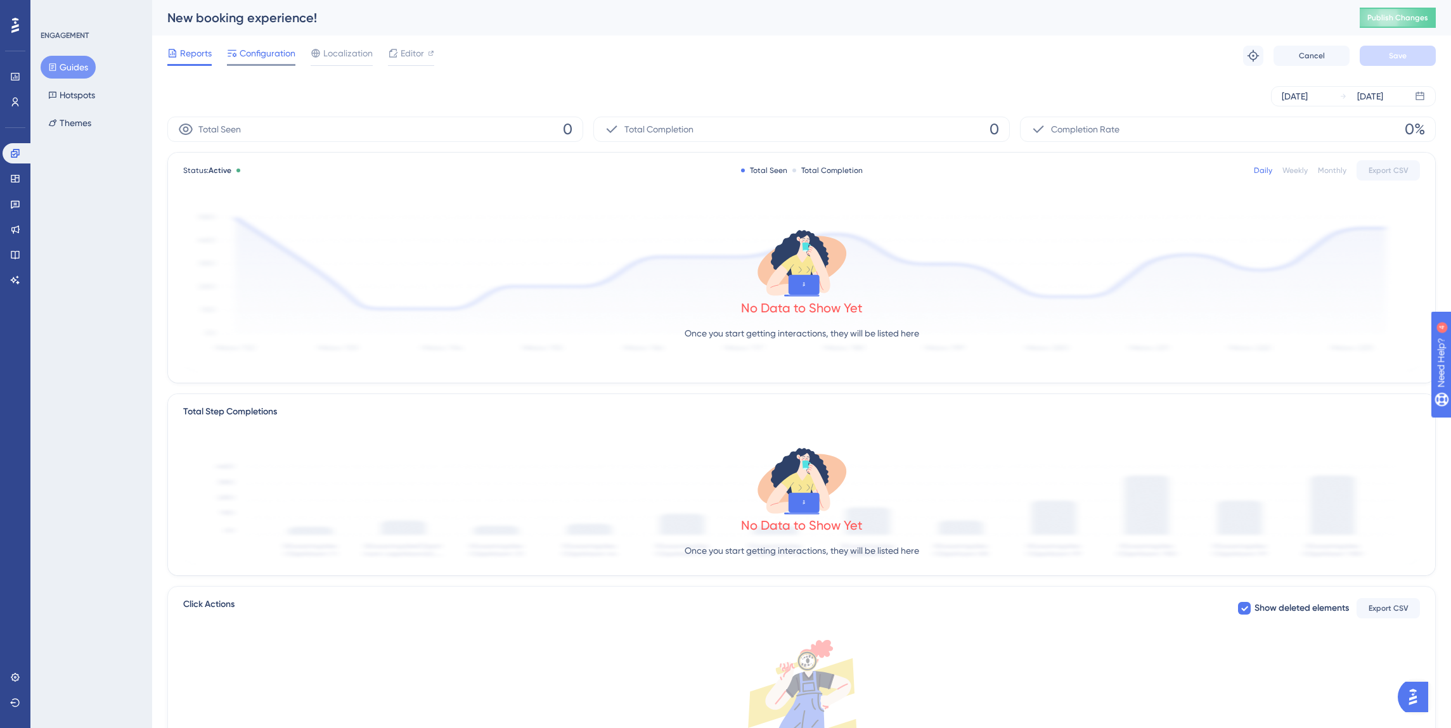
click at [246, 58] on span "Configuration" at bounding box center [268, 53] width 56 height 15
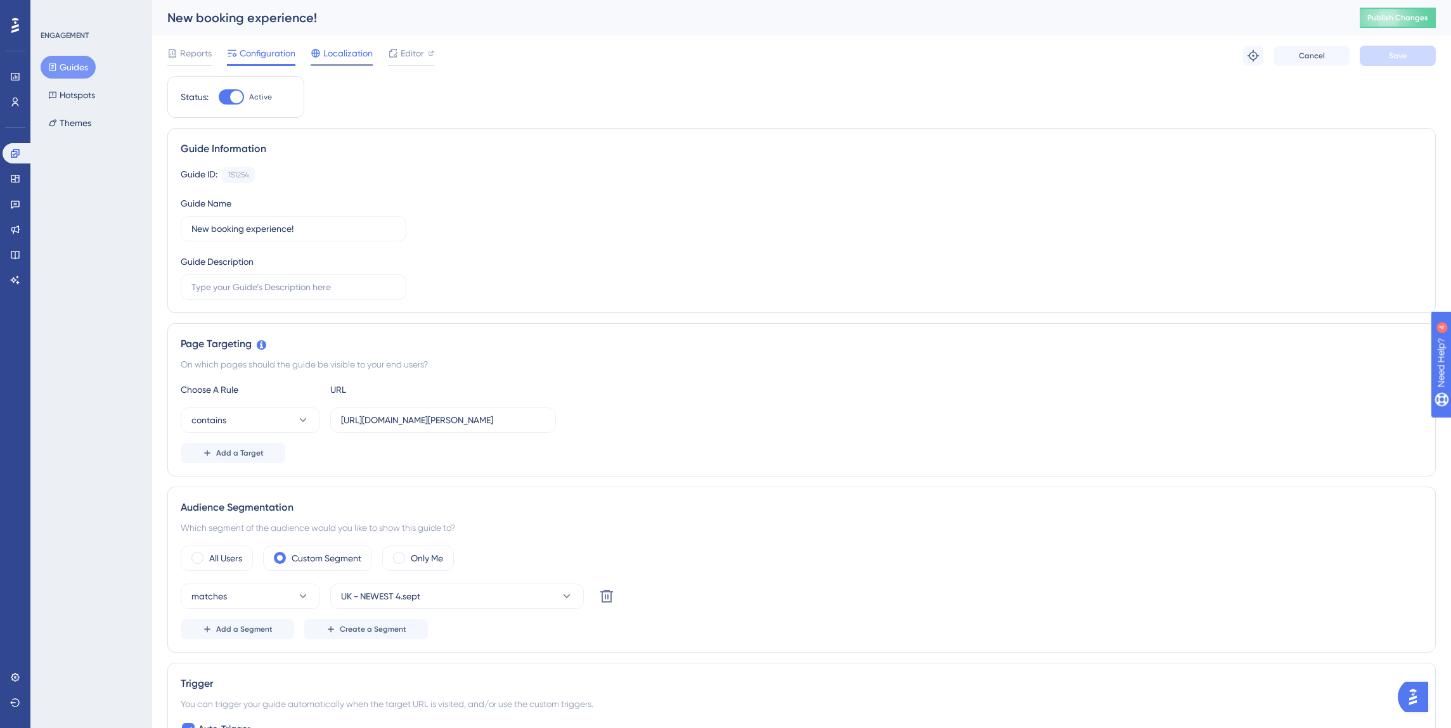
click at [344, 60] on span "Localization" at bounding box center [347, 53] width 49 height 15
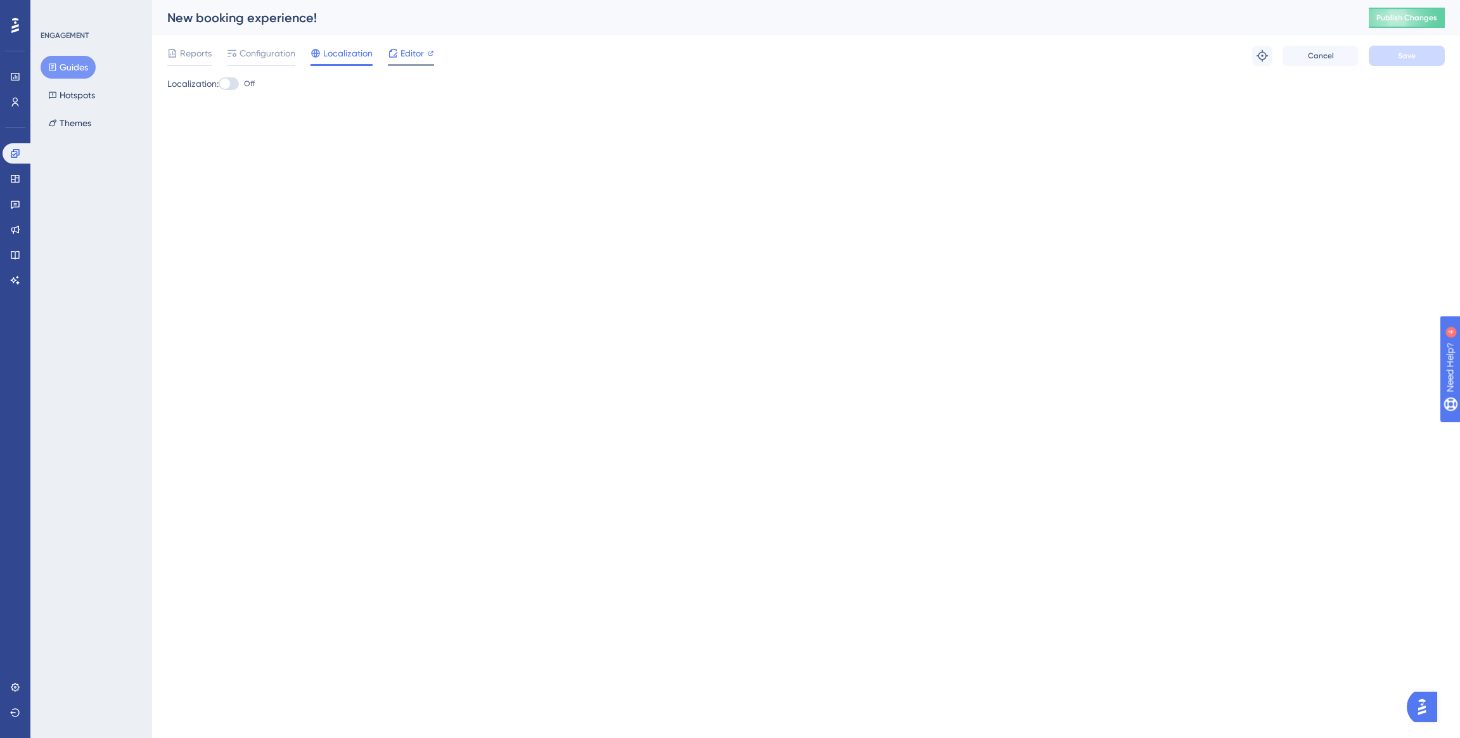
click at [403, 59] on span "Editor" at bounding box center [412, 53] width 23 height 15
click at [263, 54] on span "Configuration" at bounding box center [268, 53] width 56 height 15
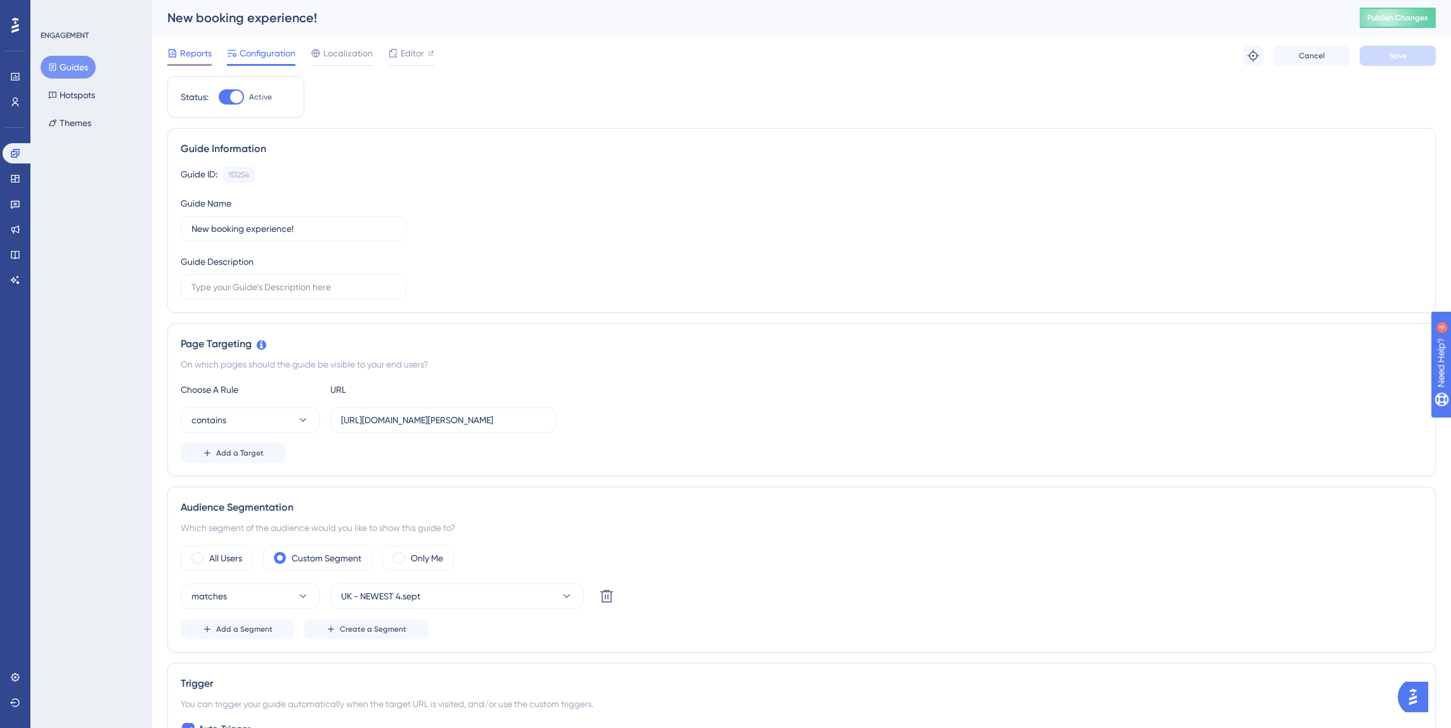
click at [202, 58] on span "Reports" at bounding box center [196, 53] width 32 height 15
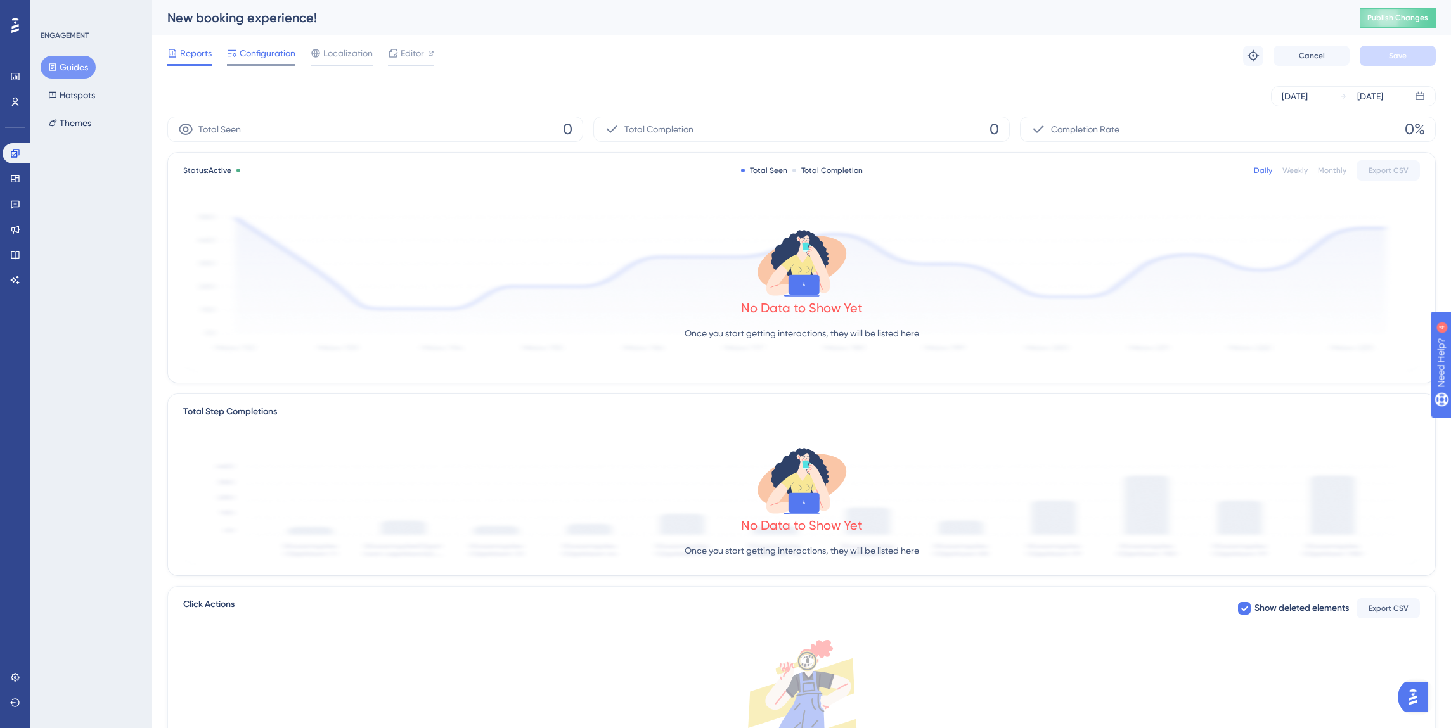
click at [245, 53] on span "Configuration" at bounding box center [268, 53] width 56 height 15
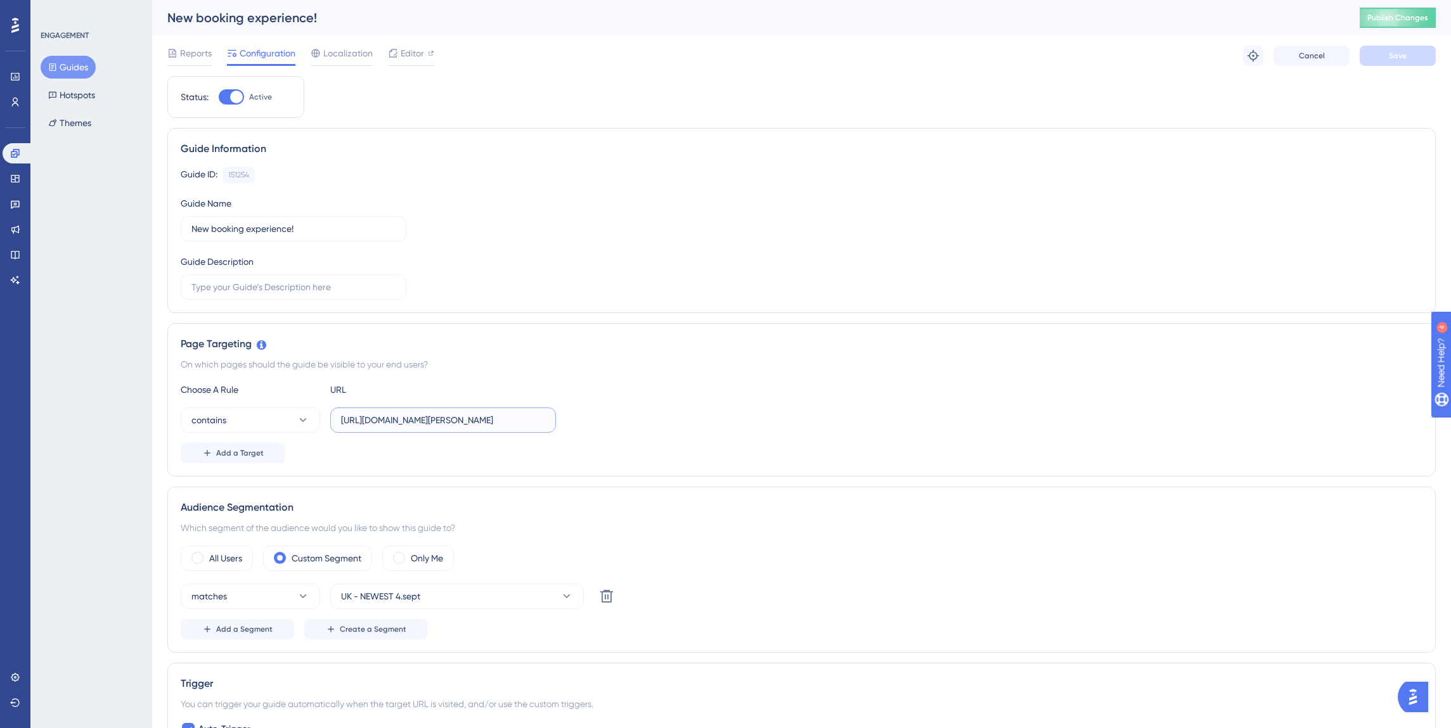
click at [399, 418] on input "[URL][DOMAIN_NAME][PERSON_NAME]" at bounding box center [443, 420] width 204 height 14
click at [273, 426] on button "contains" at bounding box center [250, 420] width 139 height 25
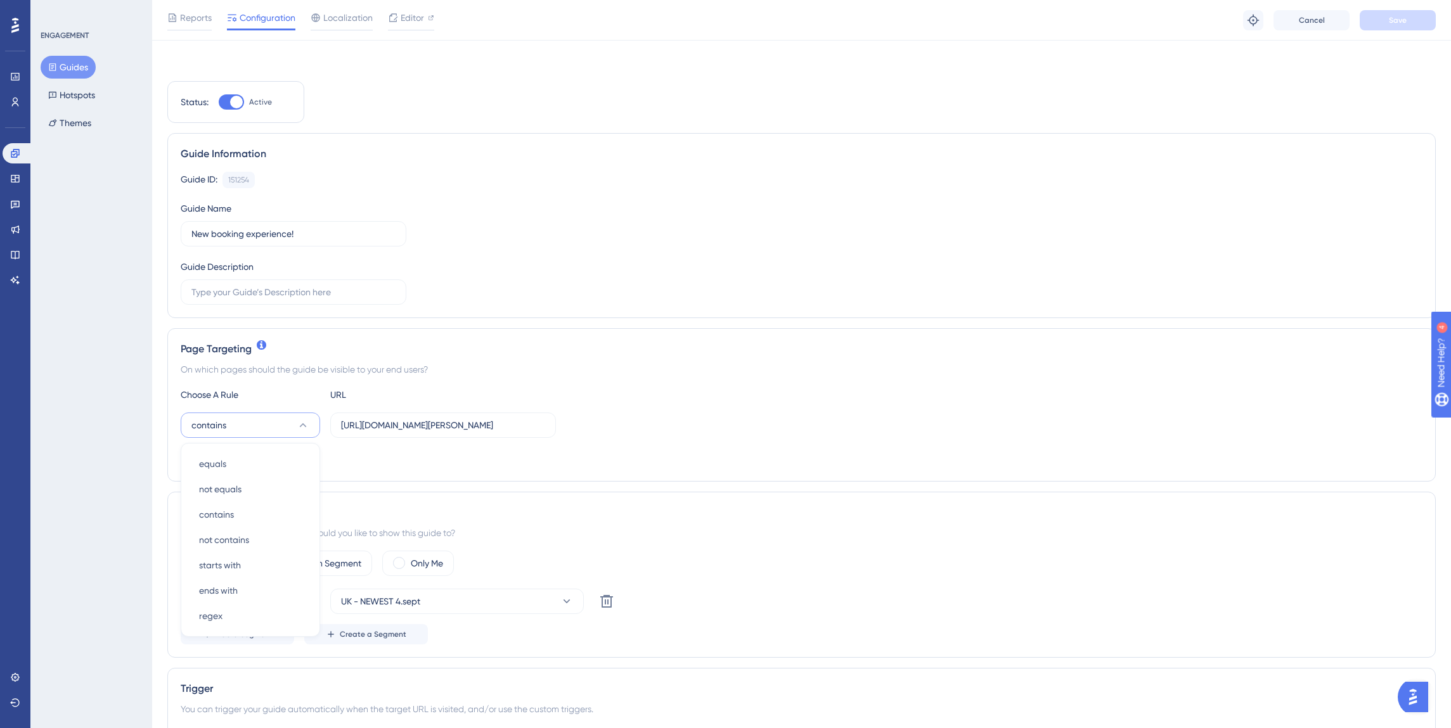
scroll to position [170, 0]
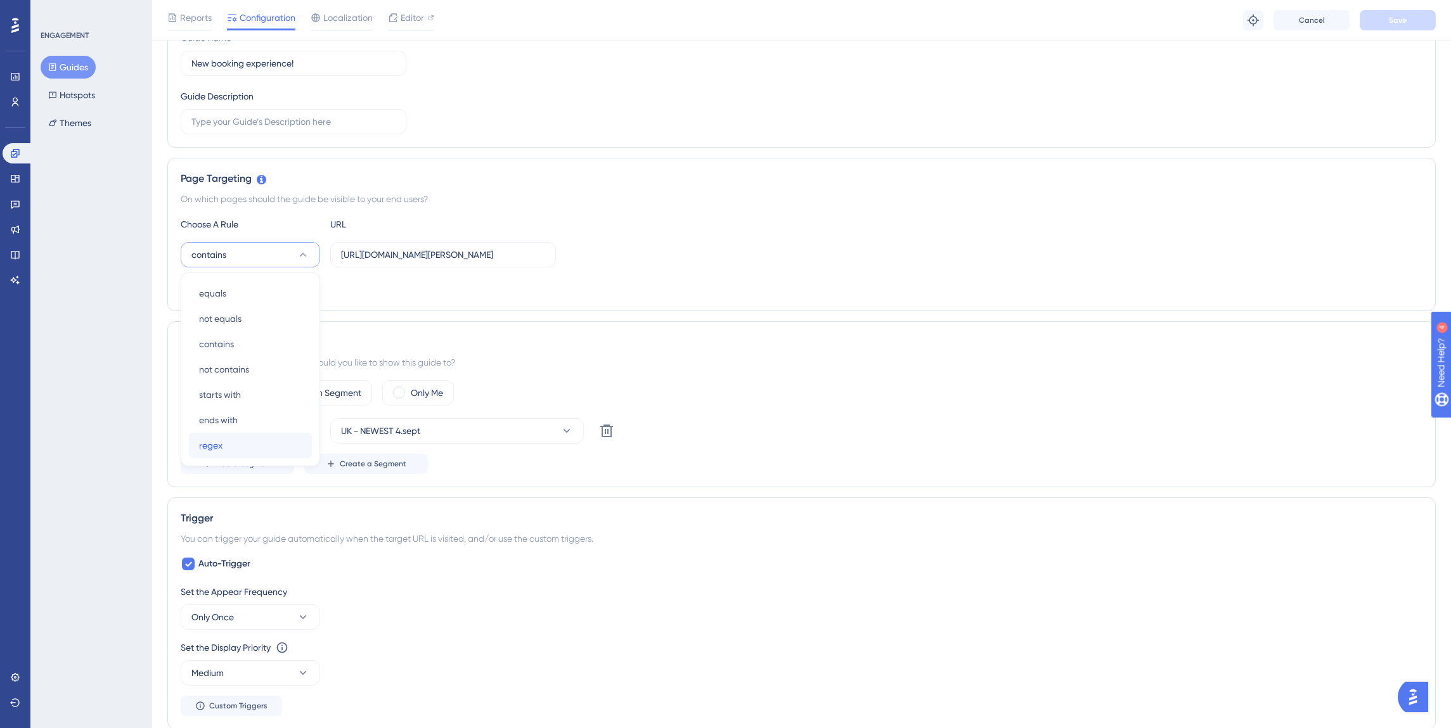
click at [262, 441] on div "regex regex" at bounding box center [250, 445] width 103 height 25
click at [247, 254] on button "regex" at bounding box center [250, 254] width 139 height 25
click at [237, 344] on div "contains contains" at bounding box center [250, 343] width 103 height 25
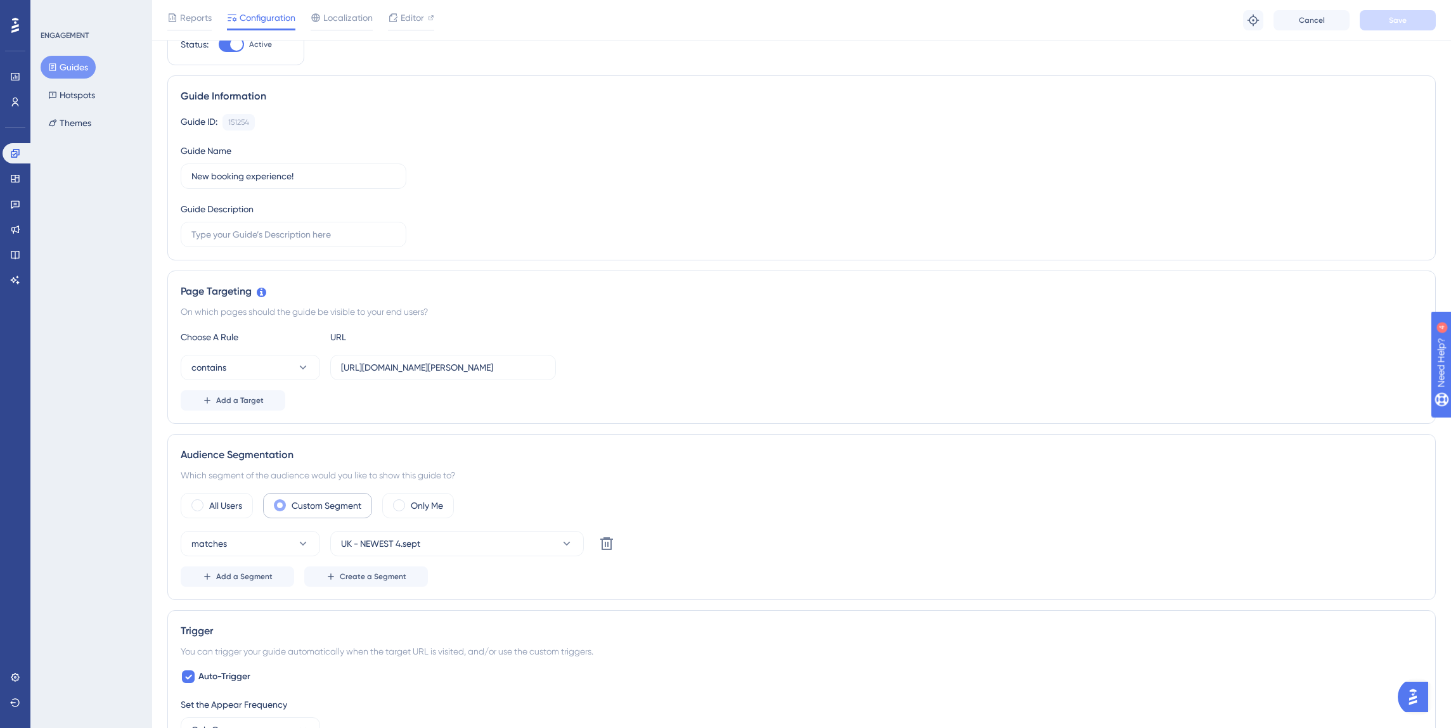
scroll to position [74, 0]
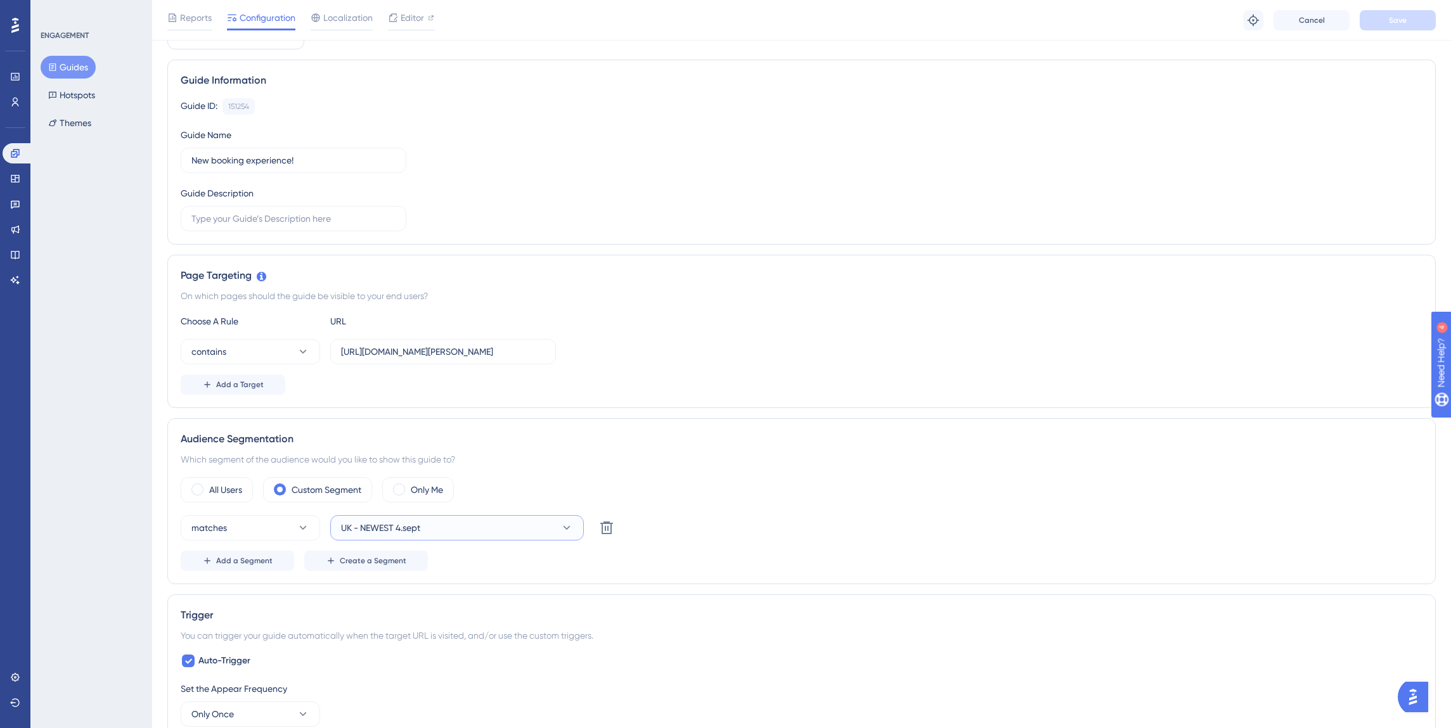
click at [454, 539] on button "UK - NEWEST 4.sept" at bounding box center [457, 527] width 254 height 25
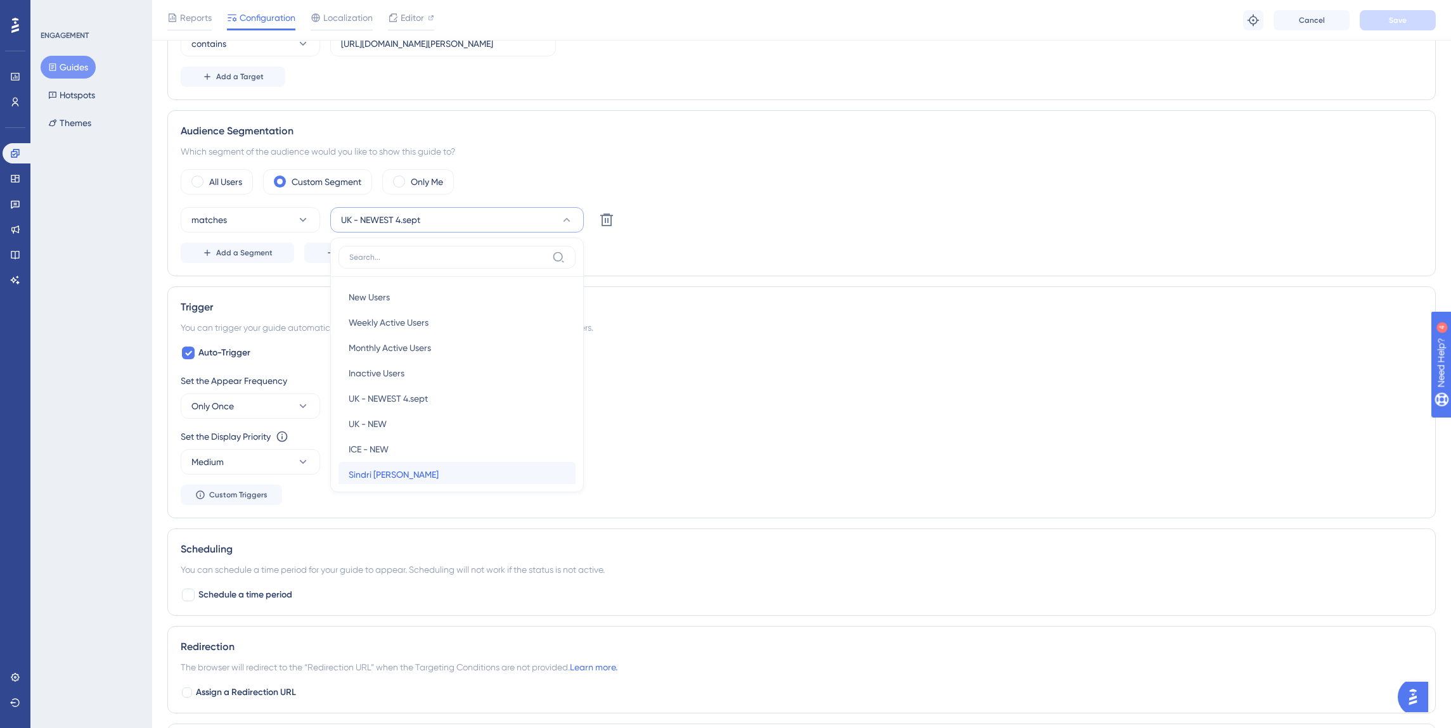
click at [504, 467] on div "Sindri og Andrés Sindri og Andrés" at bounding box center [457, 474] width 217 height 25
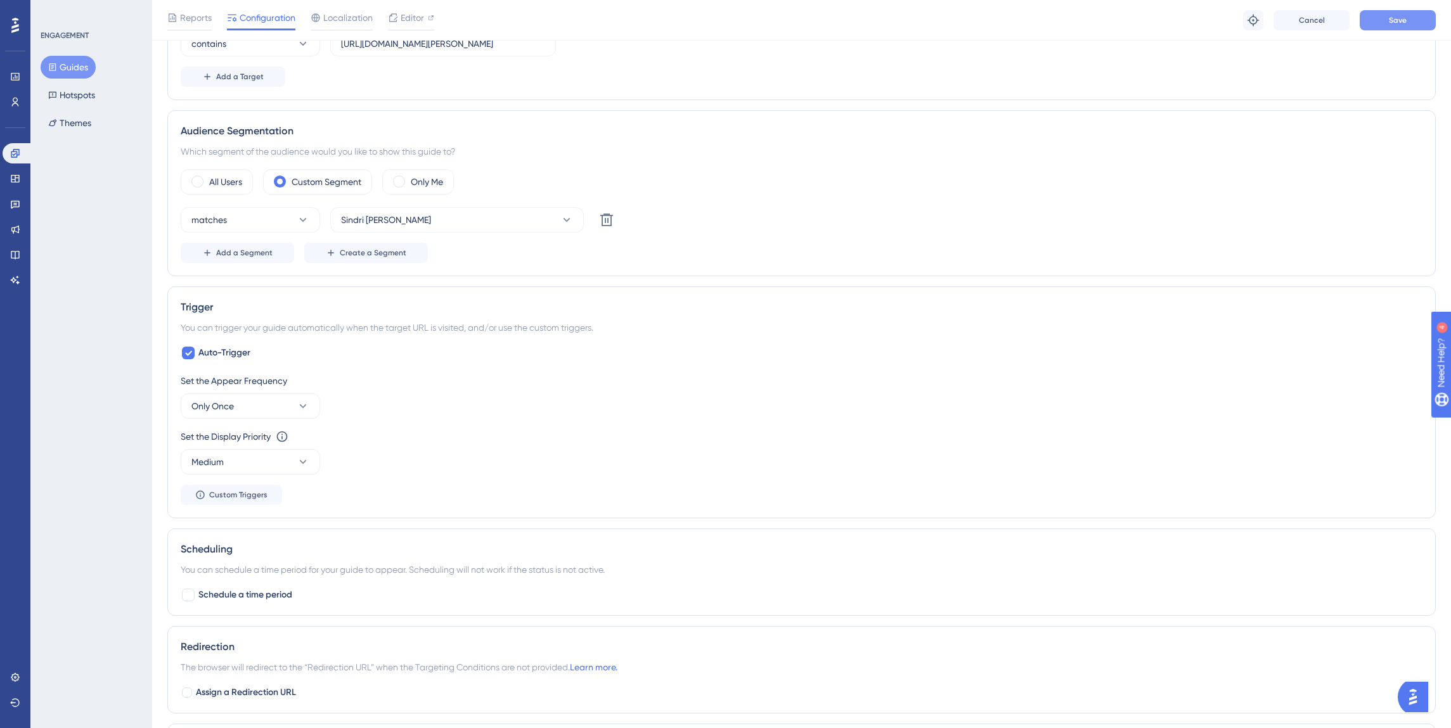
click at [1400, 20] on span "Save" at bounding box center [1398, 20] width 18 height 10
click at [235, 491] on span "Custom Triggers" at bounding box center [238, 495] width 58 height 10
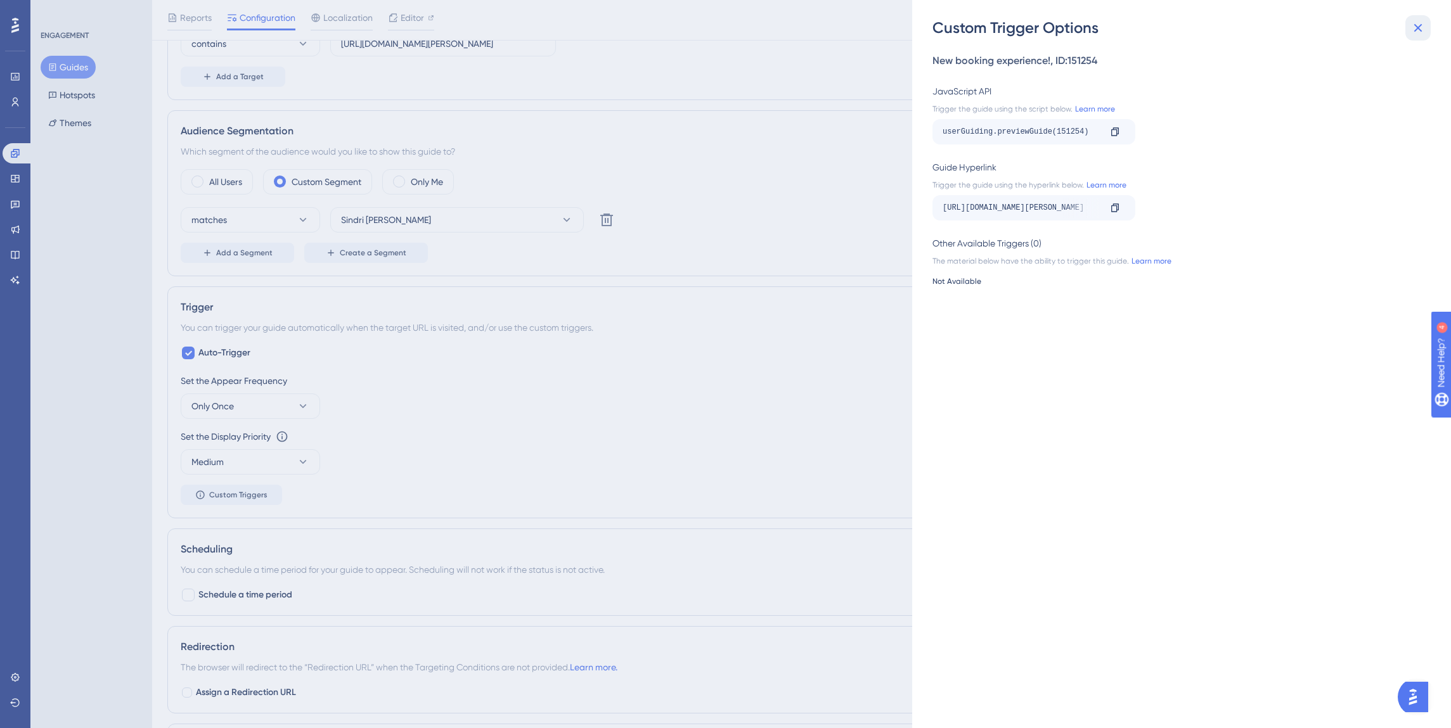
click at [1417, 33] on icon at bounding box center [1417, 27] width 15 height 15
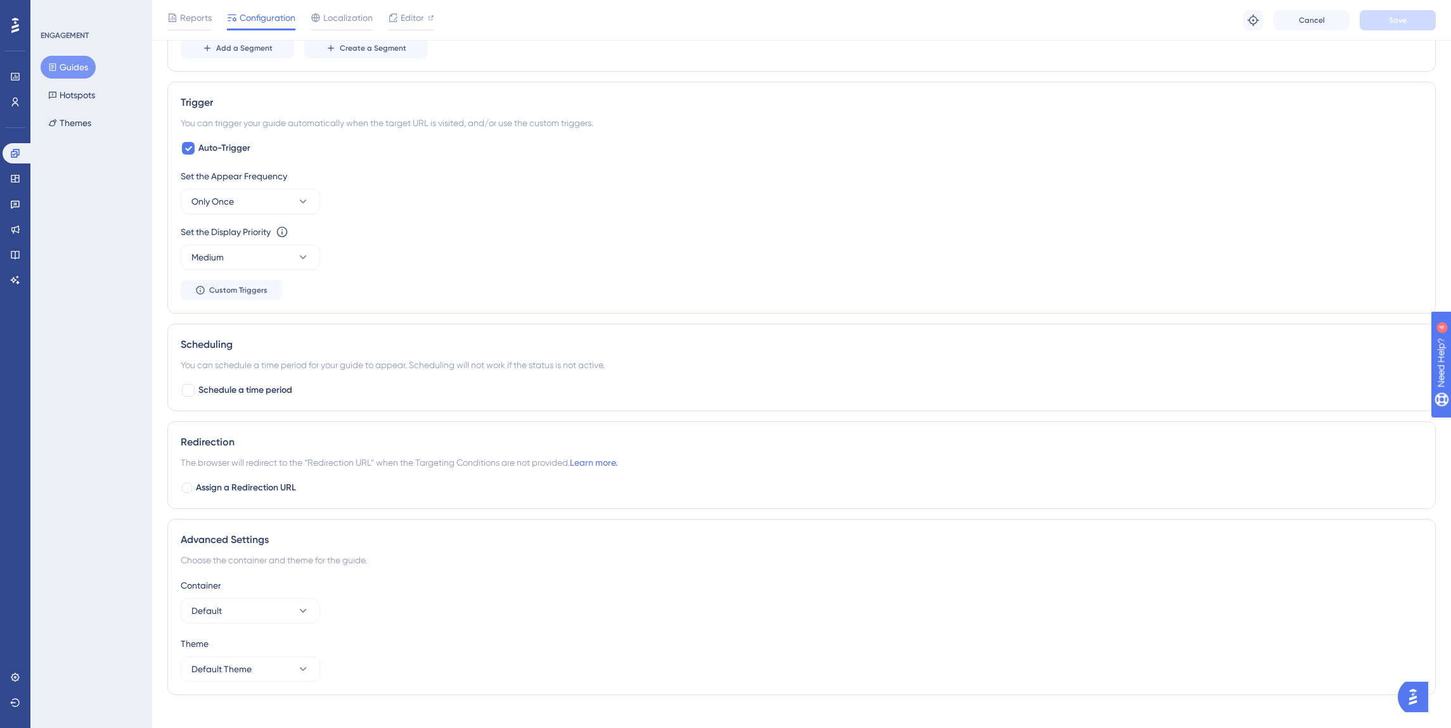
scroll to position [604, 0]
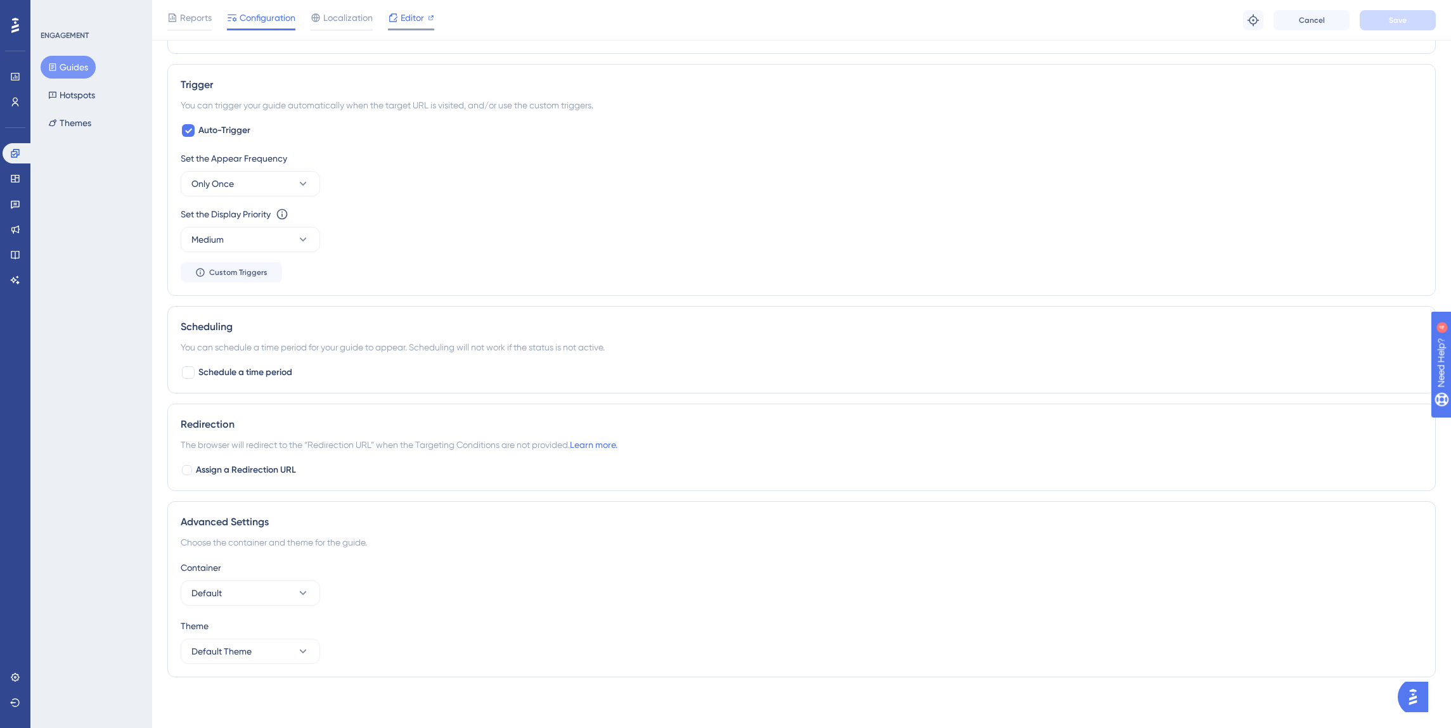
click at [391, 18] on icon at bounding box center [393, 18] width 10 height 10
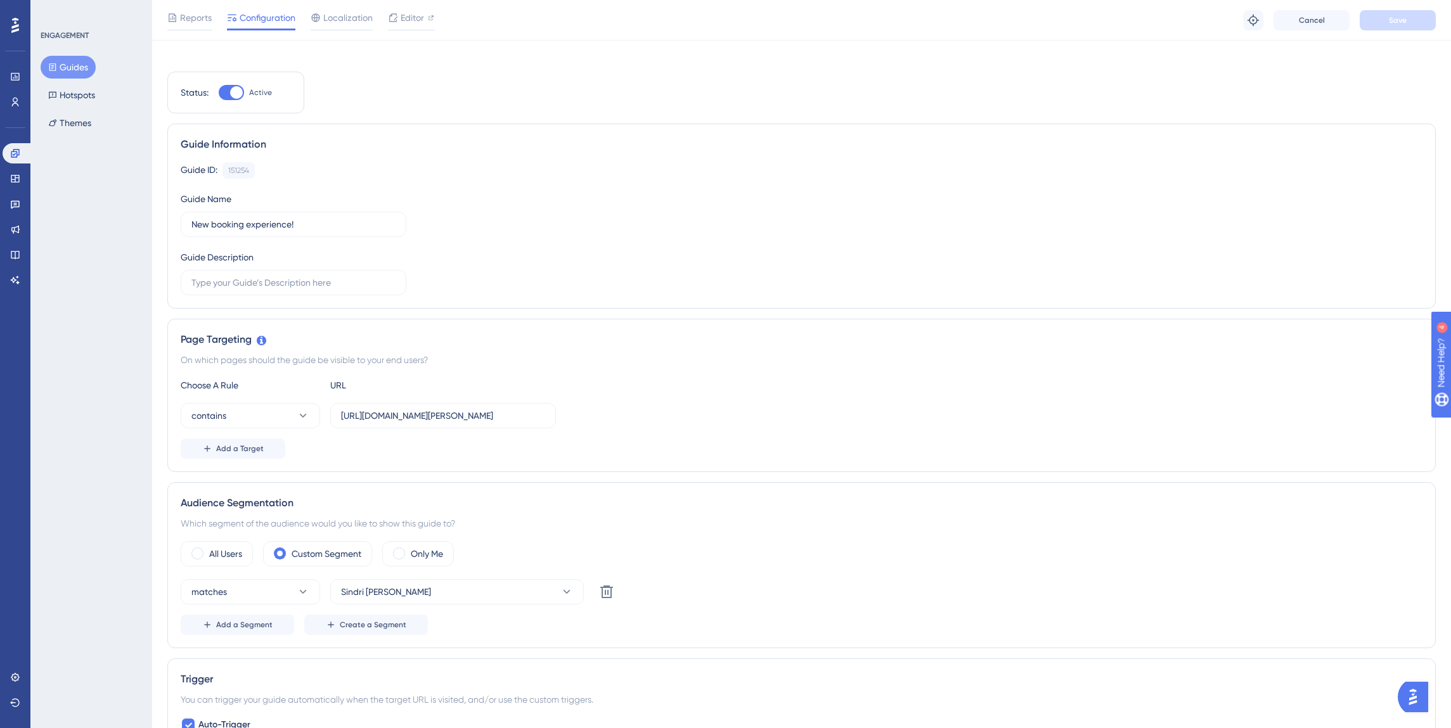
scroll to position [0, 0]
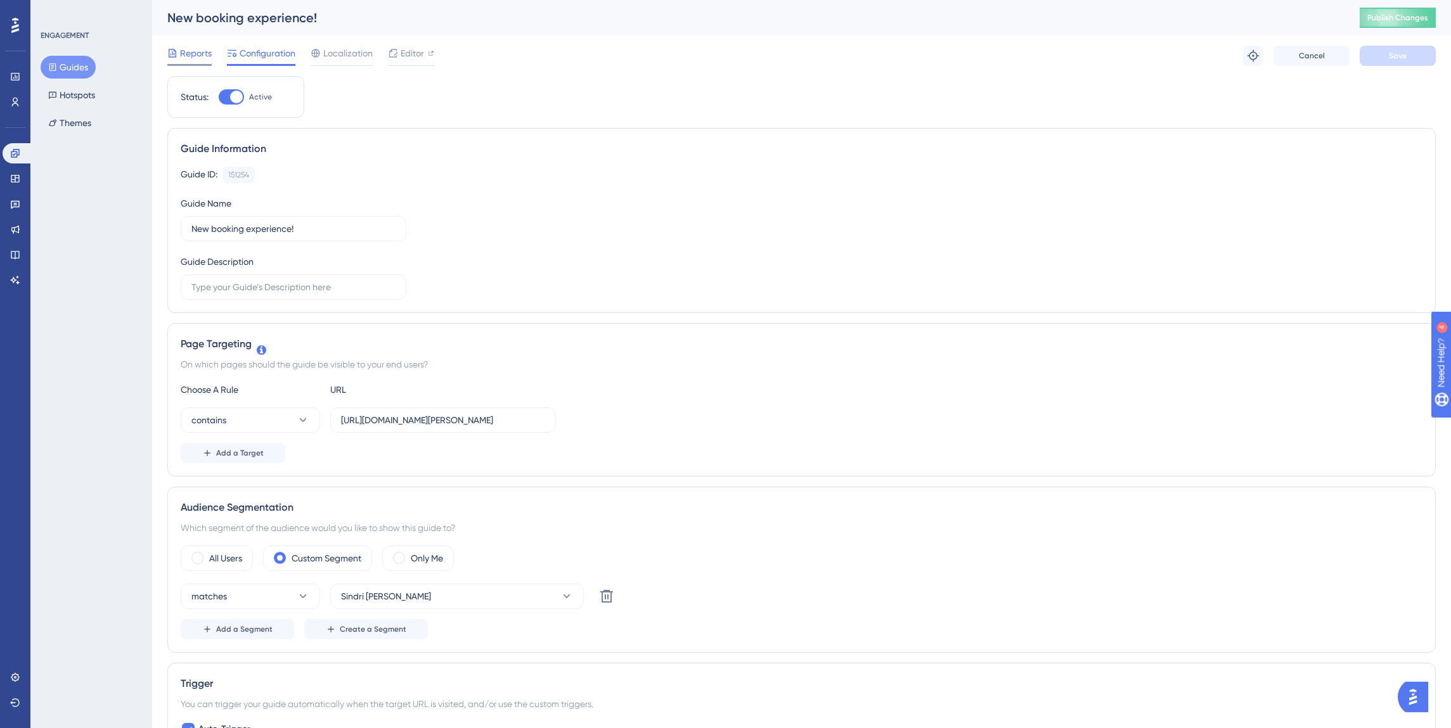
click at [195, 58] on span "Reports" at bounding box center [196, 53] width 32 height 15
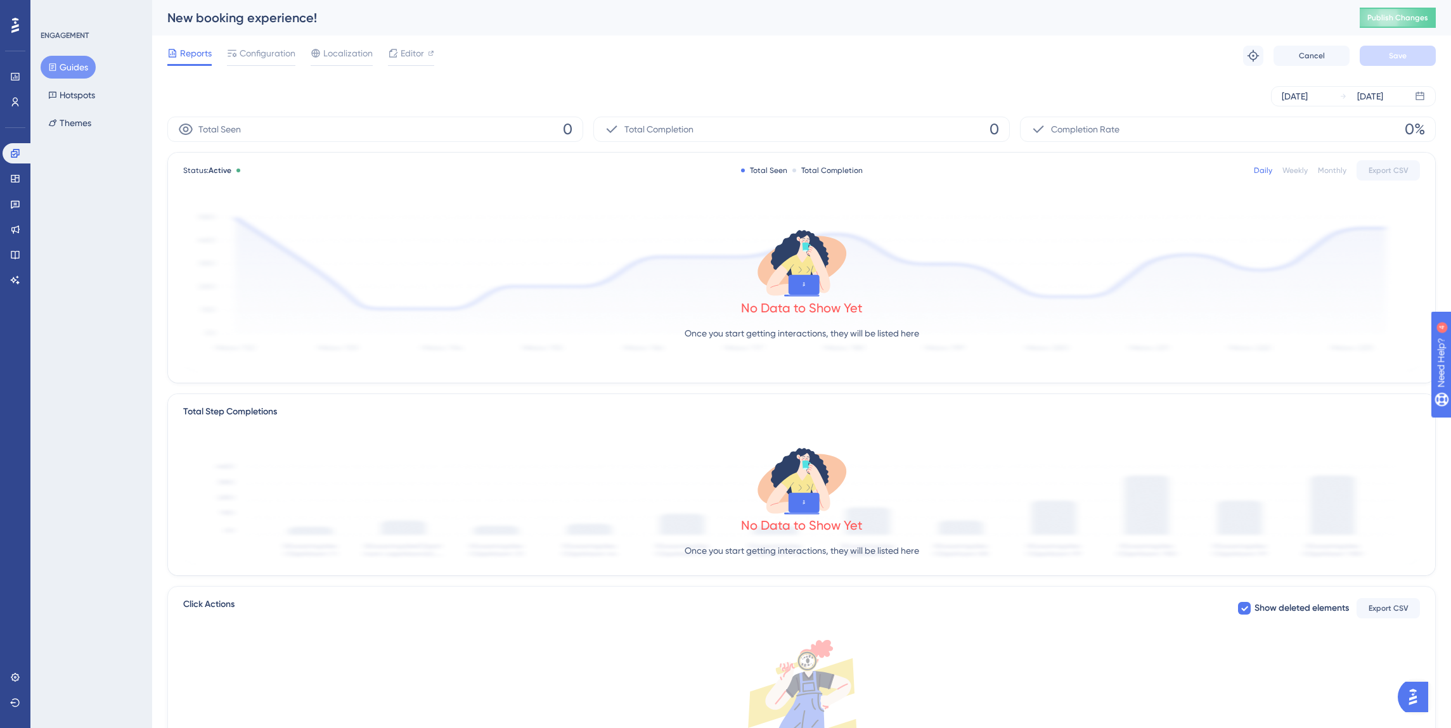
click at [19, 141] on div "Engagement Widgets Feedback Product Updates Knowledge Base AI Assistant" at bounding box center [15, 201] width 25 height 178
click at [18, 153] on icon at bounding box center [15, 153] width 10 height 10
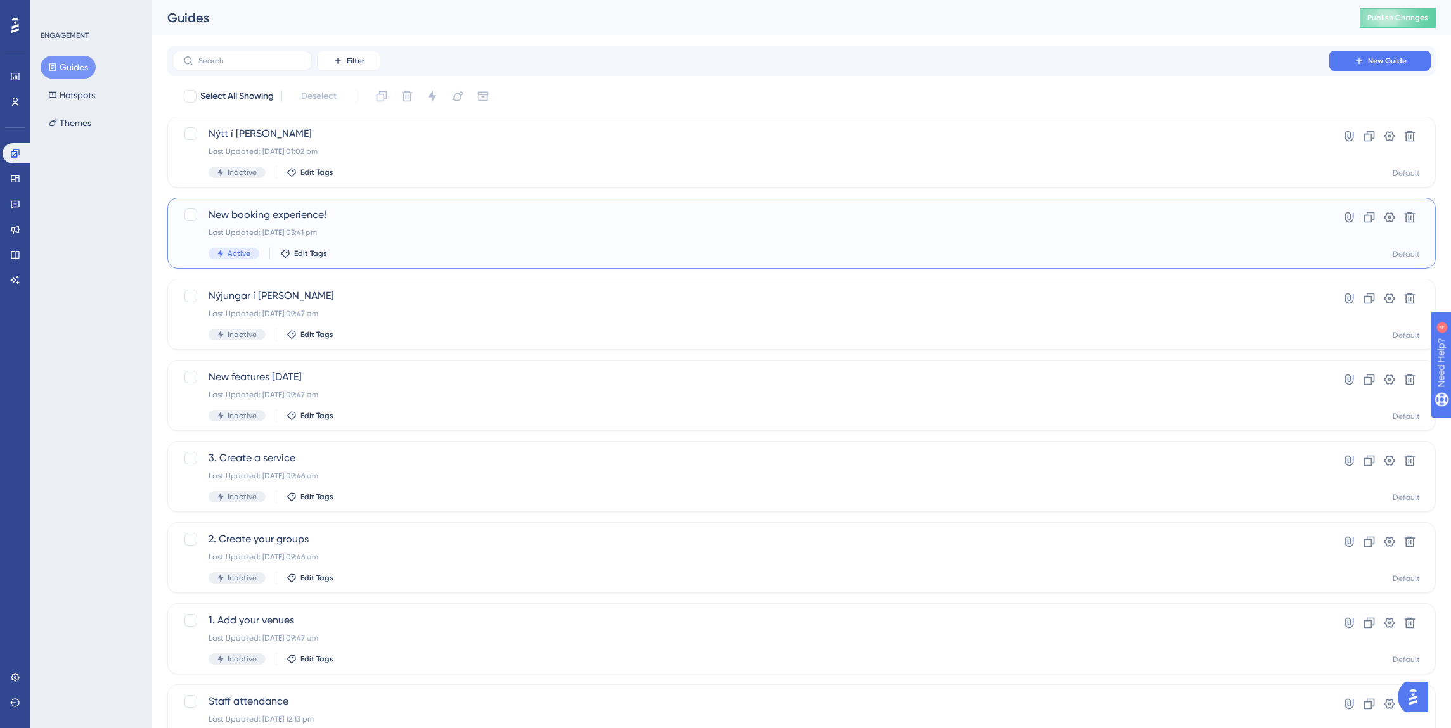
click at [266, 217] on span "New booking experience!" at bounding box center [751, 214] width 1084 height 15
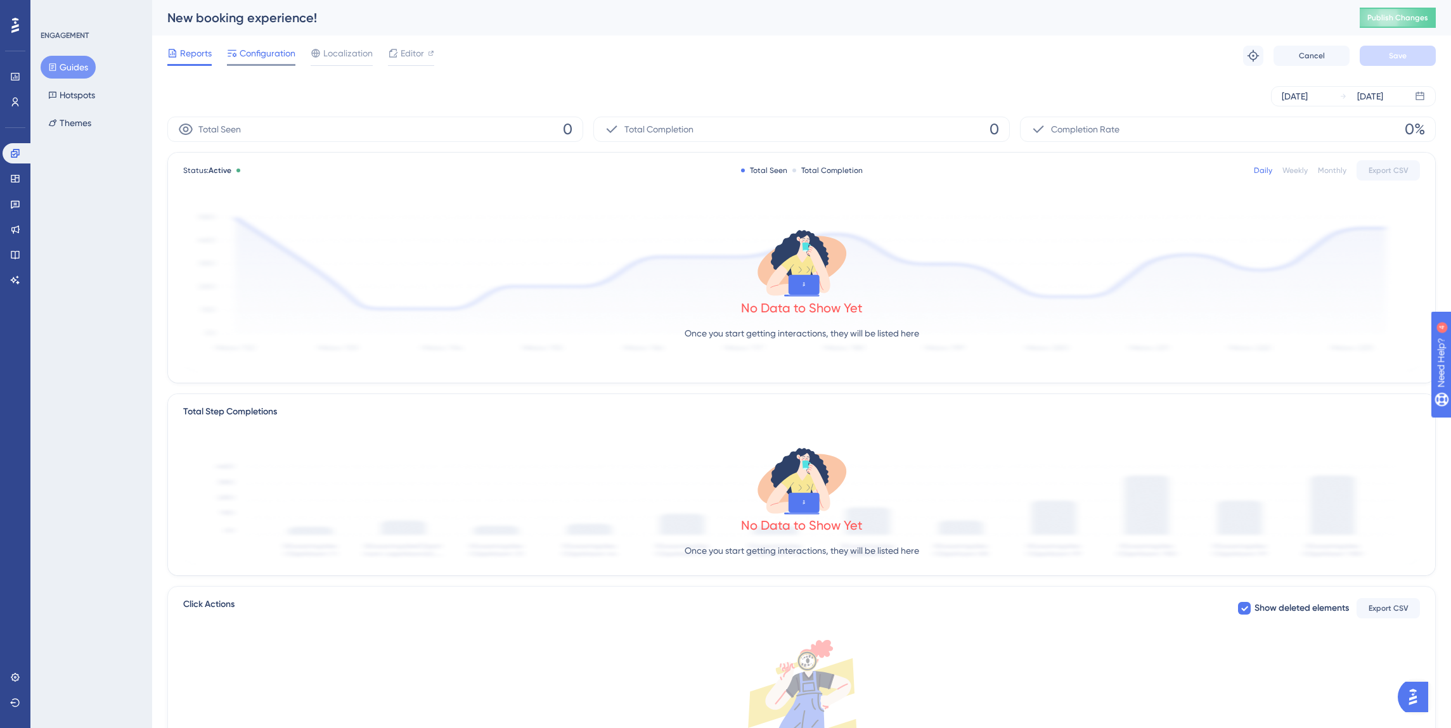
click at [268, 54] on span "Configuration" at bounding box center [268, 53] width 56 height 15
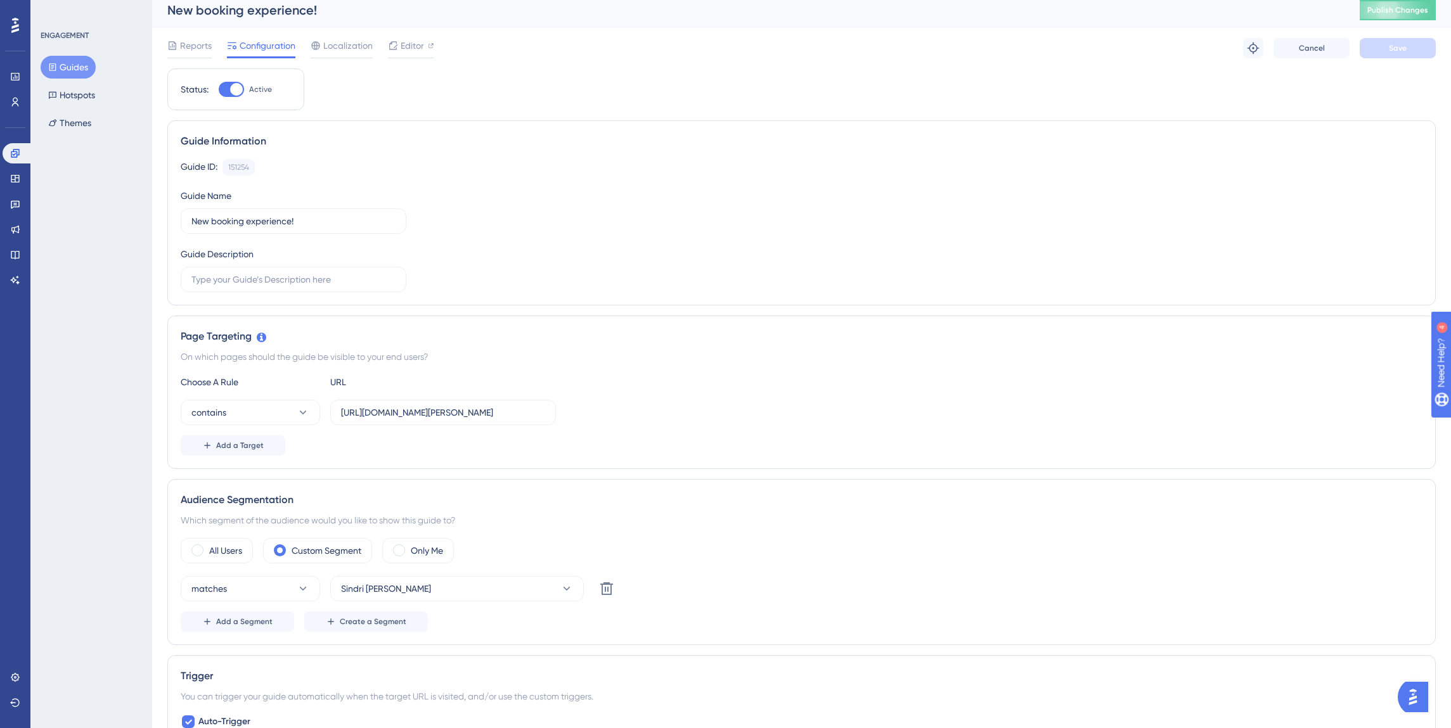
scroll to position [53, 0]
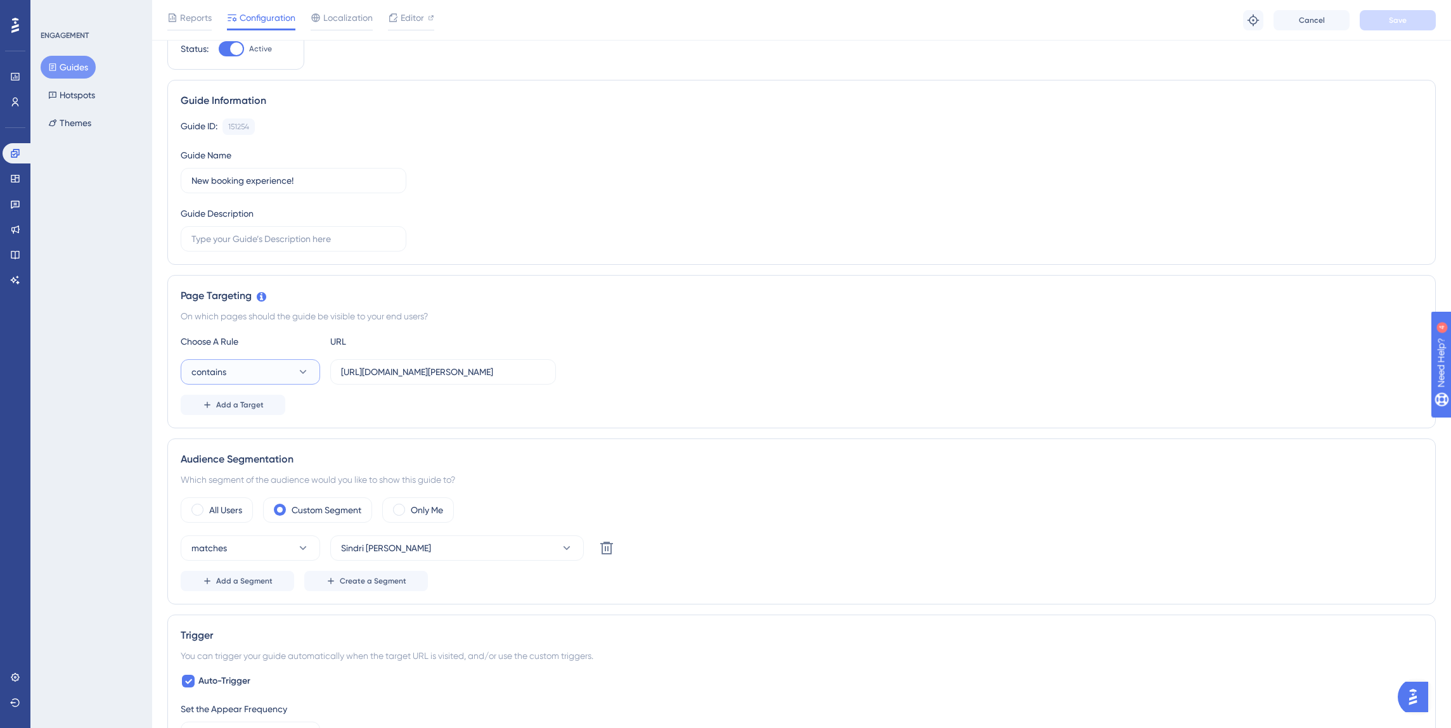
click at [250, 371] on button "contains" at bounding box center [250, 371] width 139 height 25
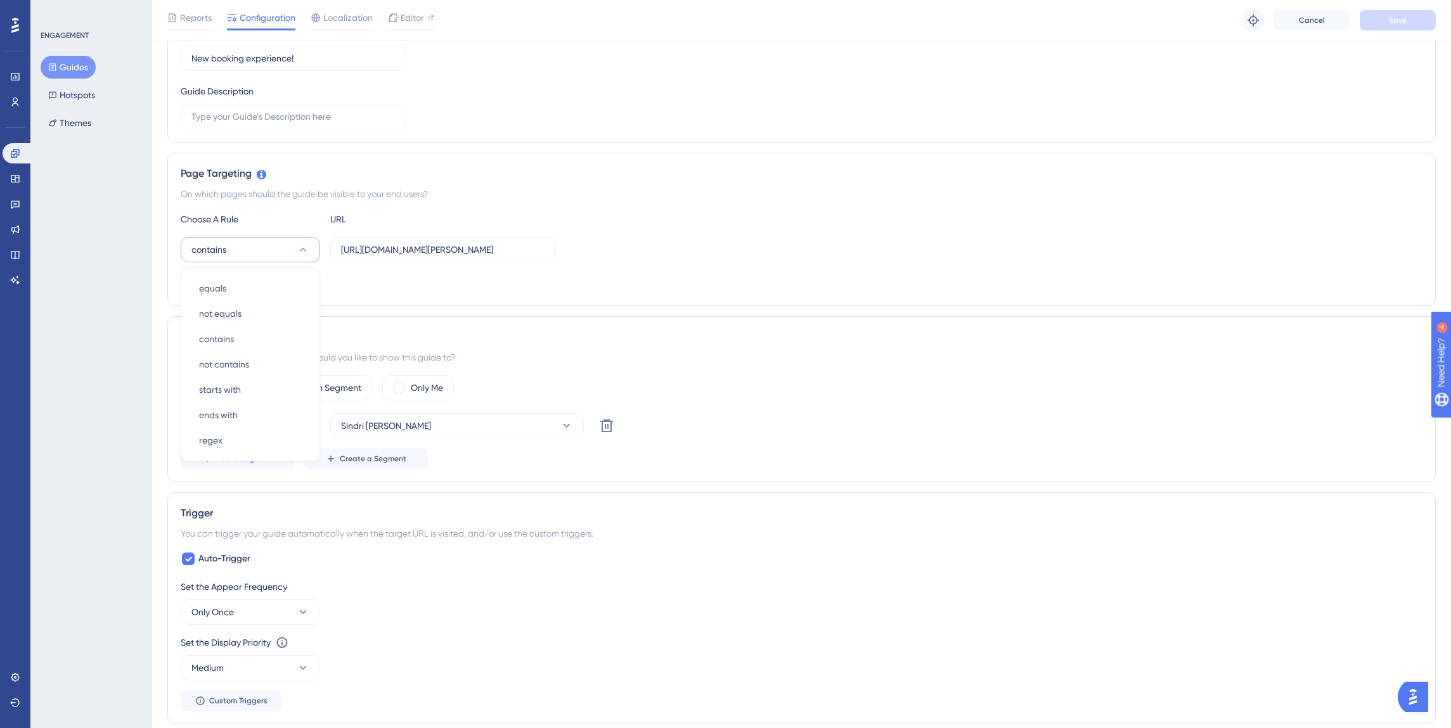
click at [419, 175] on div "Page Targeting" at bounding box center [802, 173] width 1242 height 15
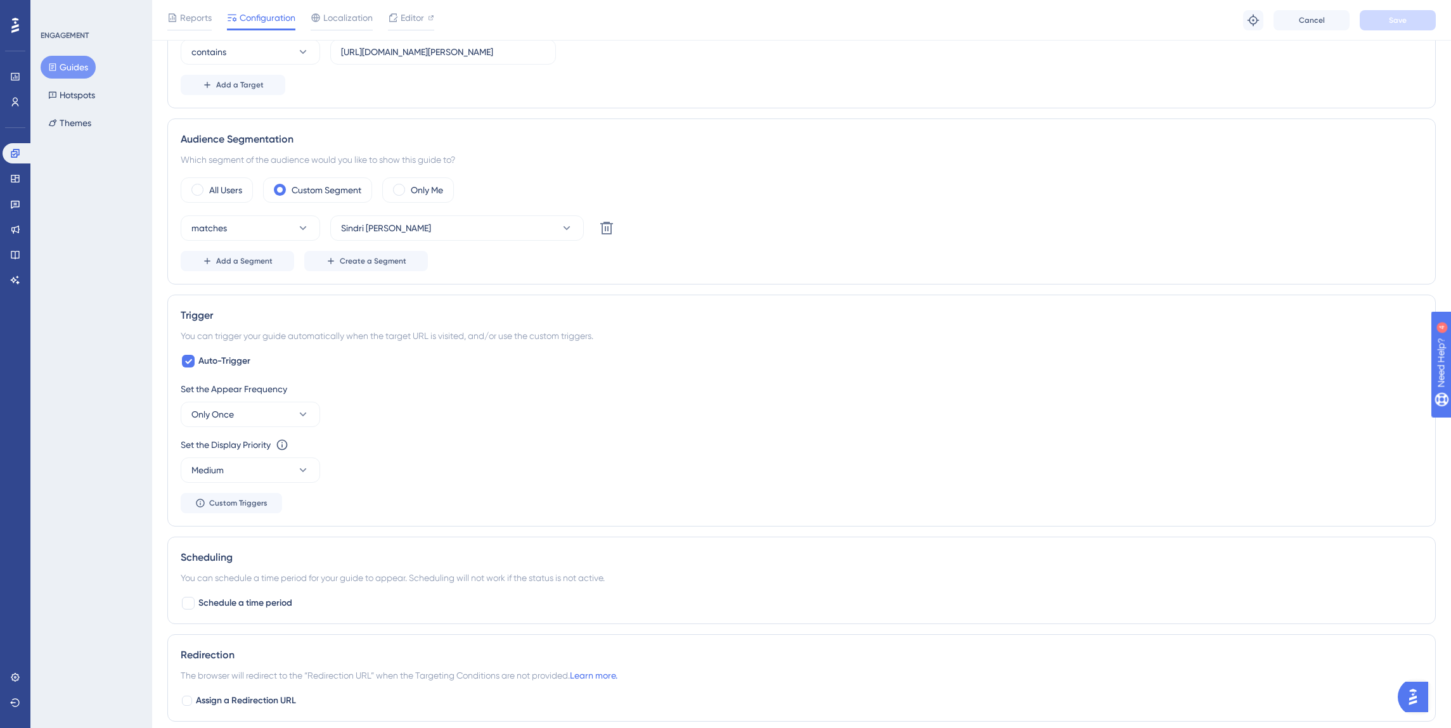
scroll to position [591, 0]
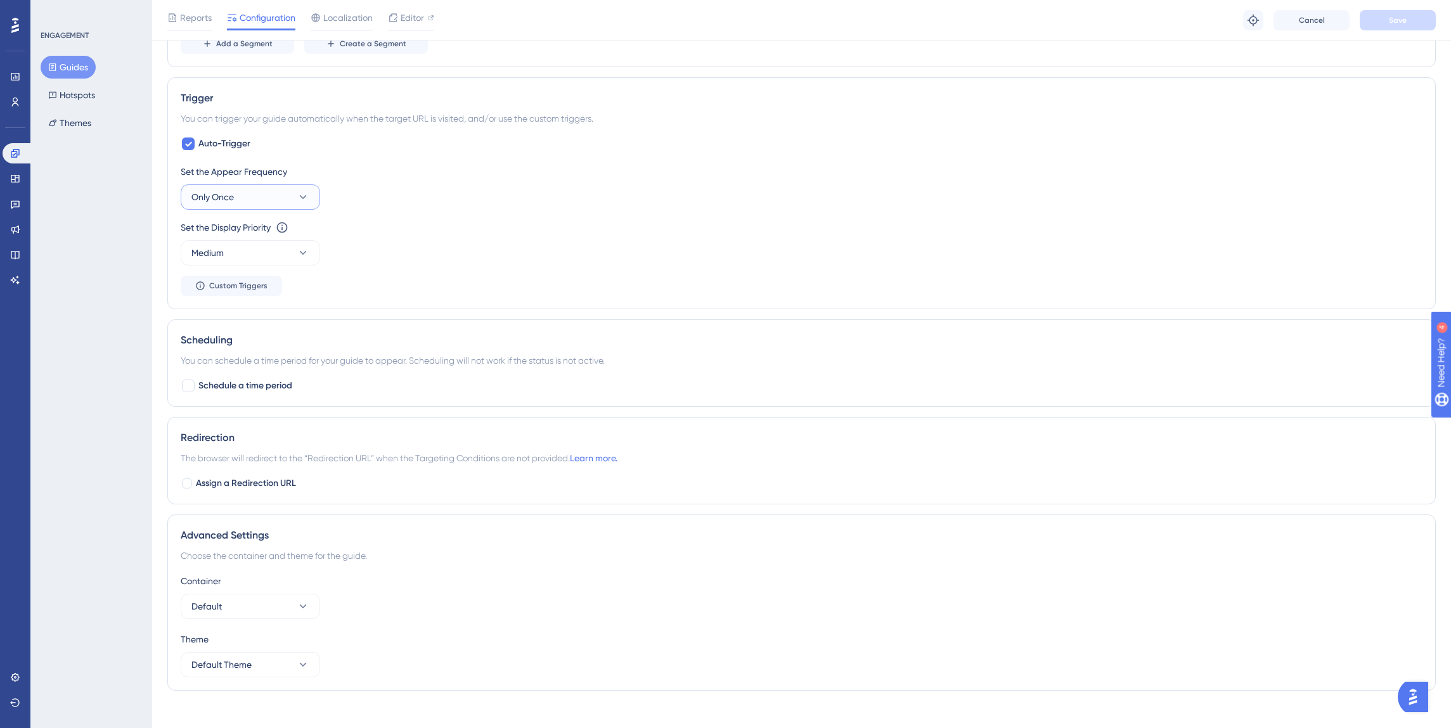
click at [224, 198] on span "Only Once" at bounding box center [212, 197] width 42 height 15
click at [325, 154] on div "Auto-Trigger Set the Appear Frequency Only Once Only Once Only Once Once in a S…" at bounding box center [802, 216] width 1242 height 160
click at [383, 166] on div "Set the Appear Frequency" at bounding box center [802, 171] width 1242 height 15
click at [246, 290] on span "Custom Triggers" at bounding box center [238, 286] width 58 height 10
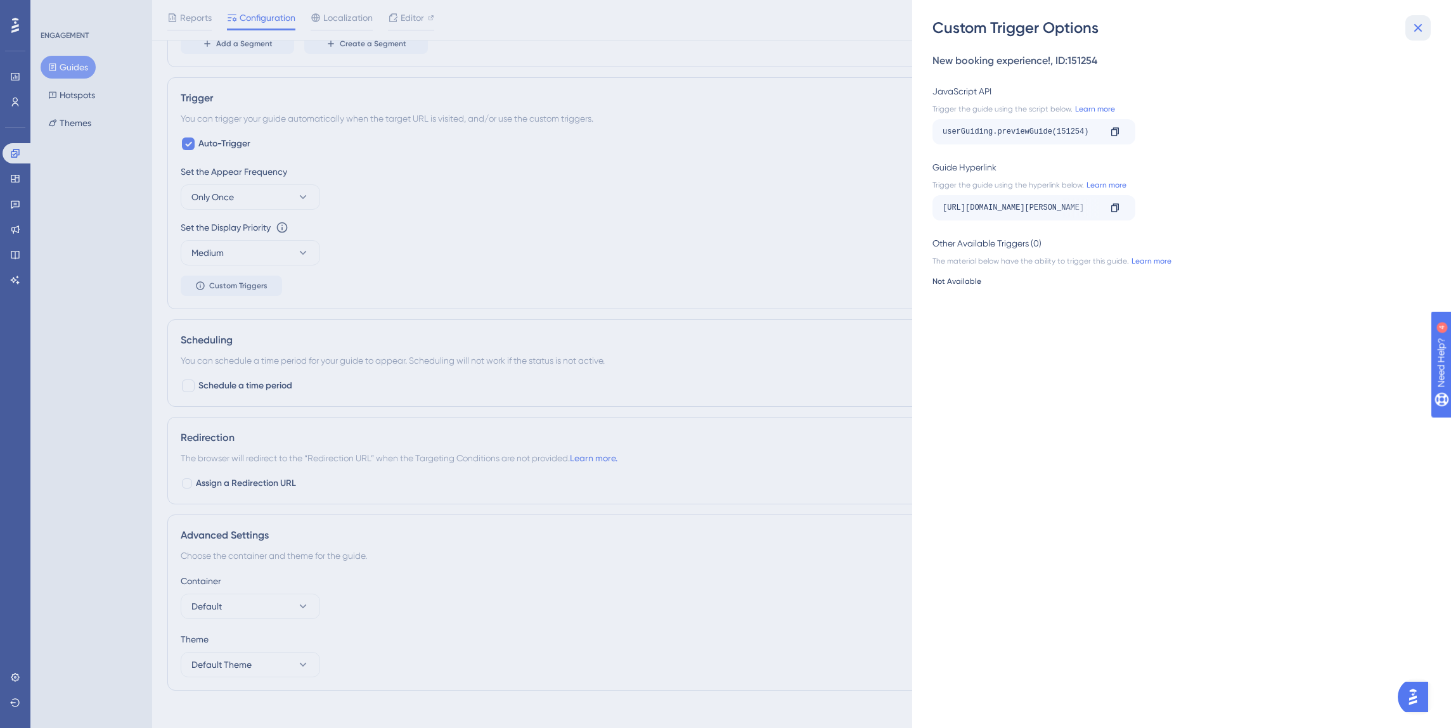
click at [1420, 26] on icon at bounding box center [1417, 27] width 15 height 15
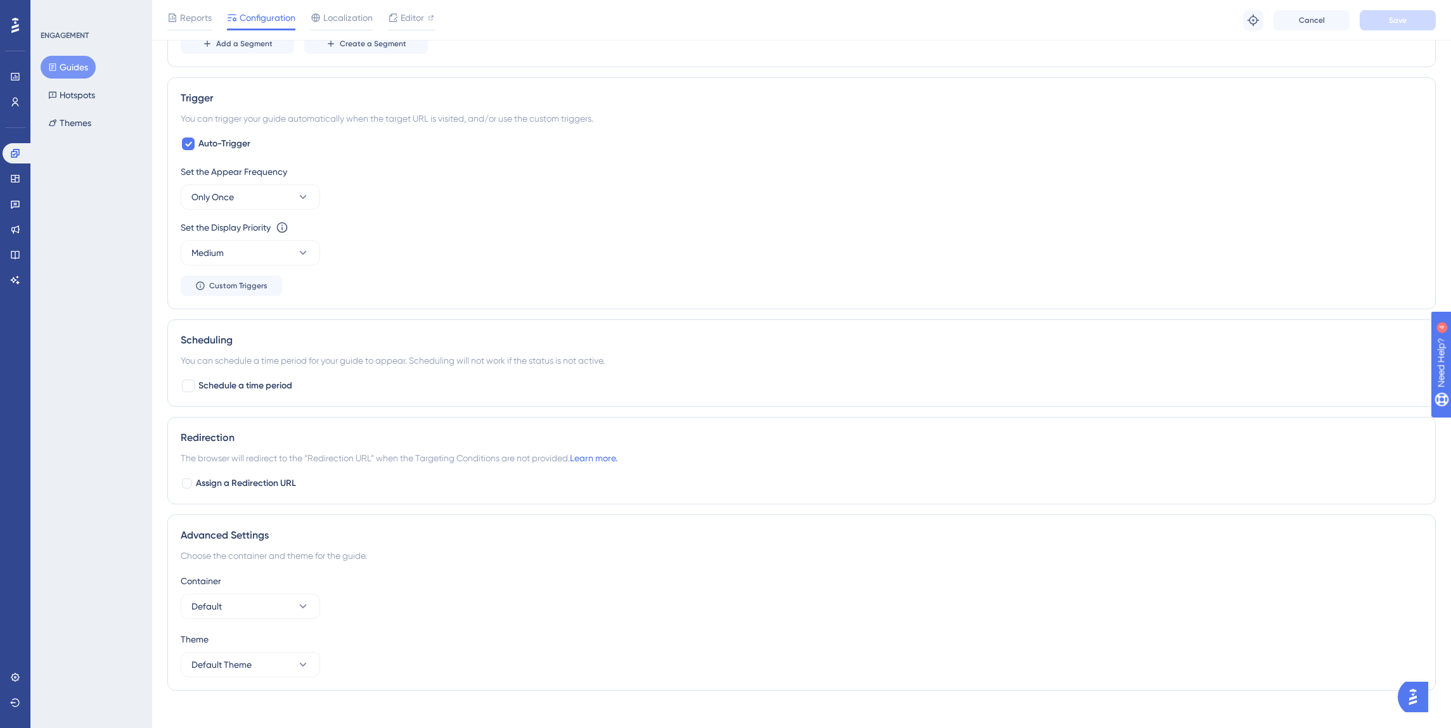
scroll to position [604, 0]
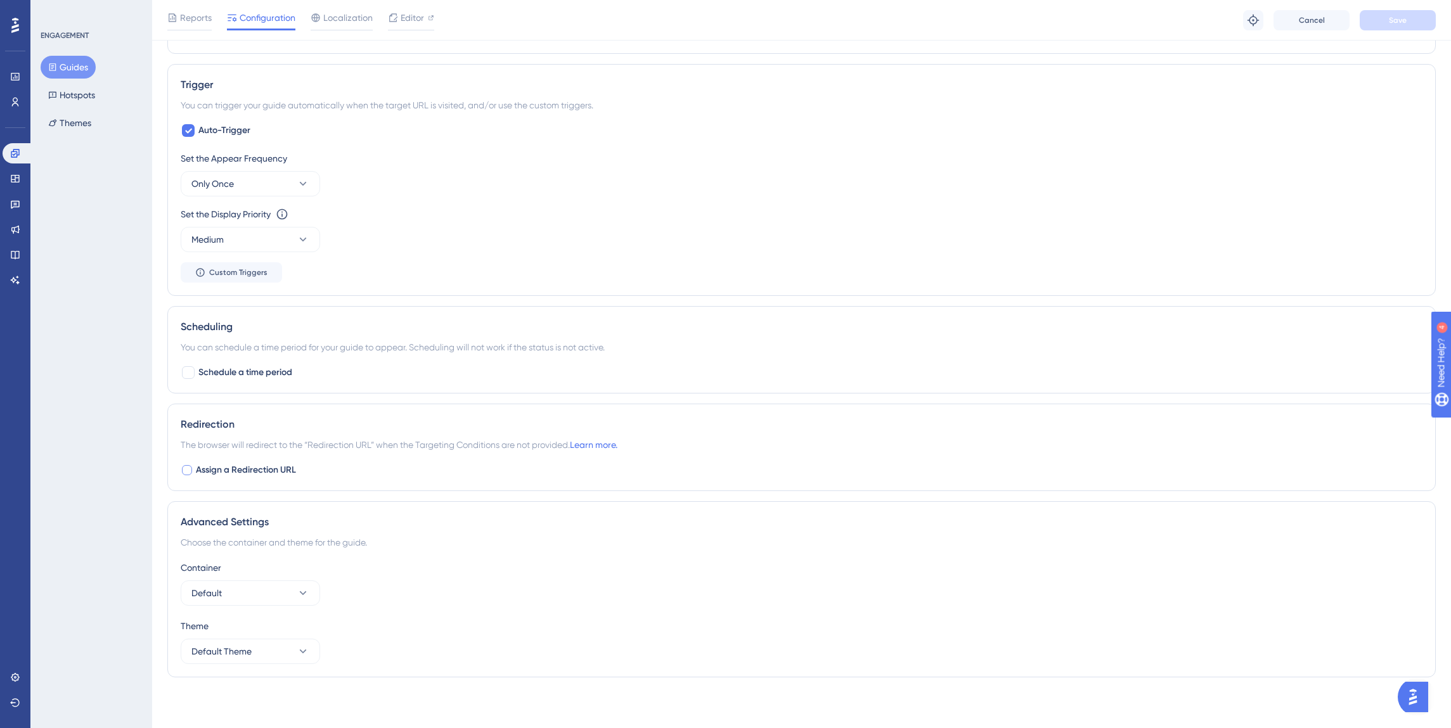
click at [186, 470] on div at bounding box center [187, 470] width 10 height 10
checkbox input "true"
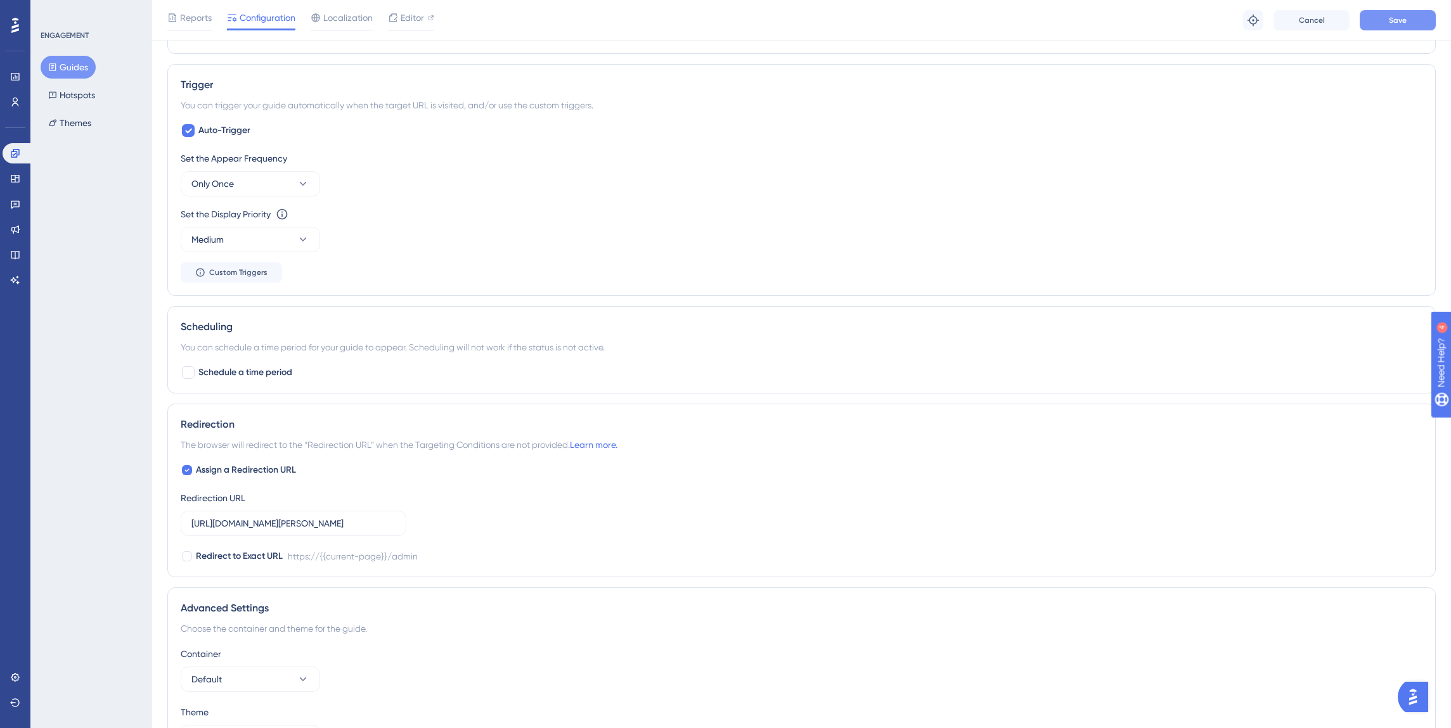
click at [1406, 19] on span "Save" at bounding box center [1398, 20] width 18 height 10
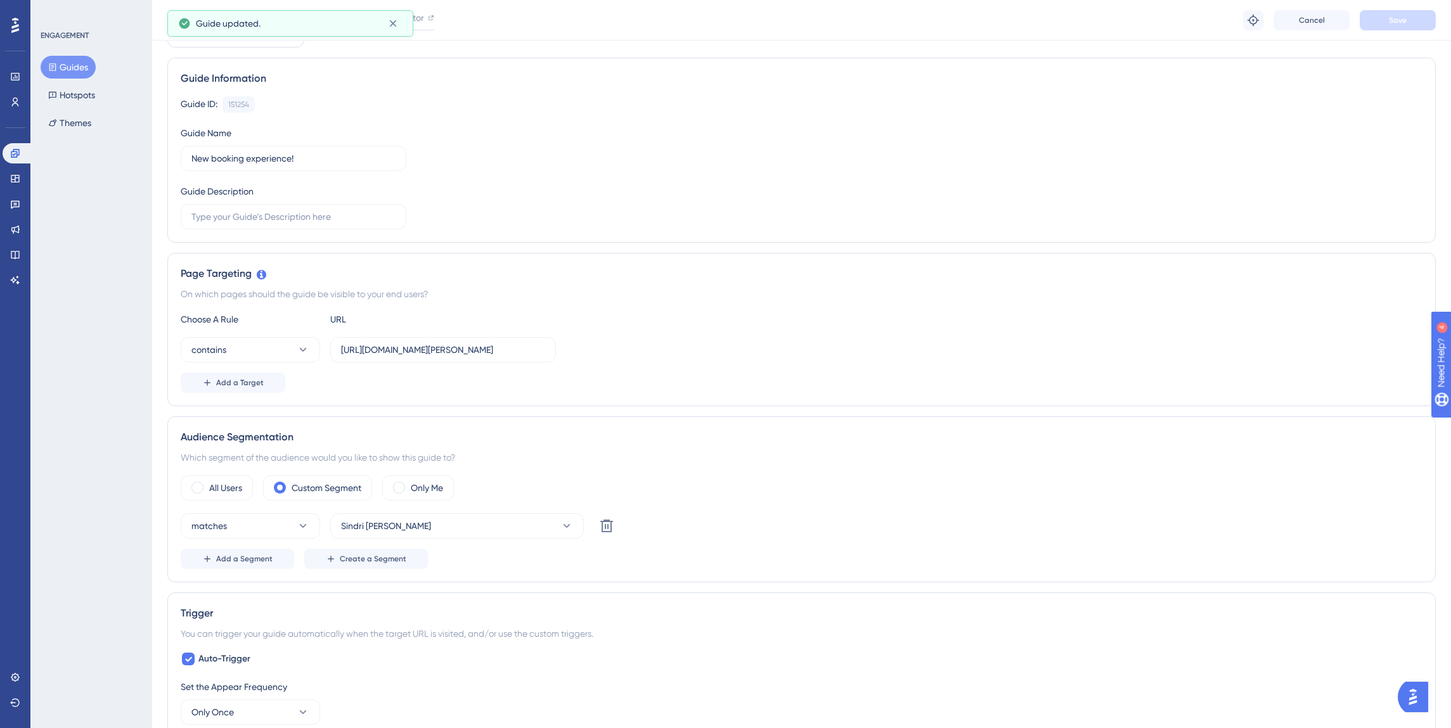
scroll to position [0, 0]
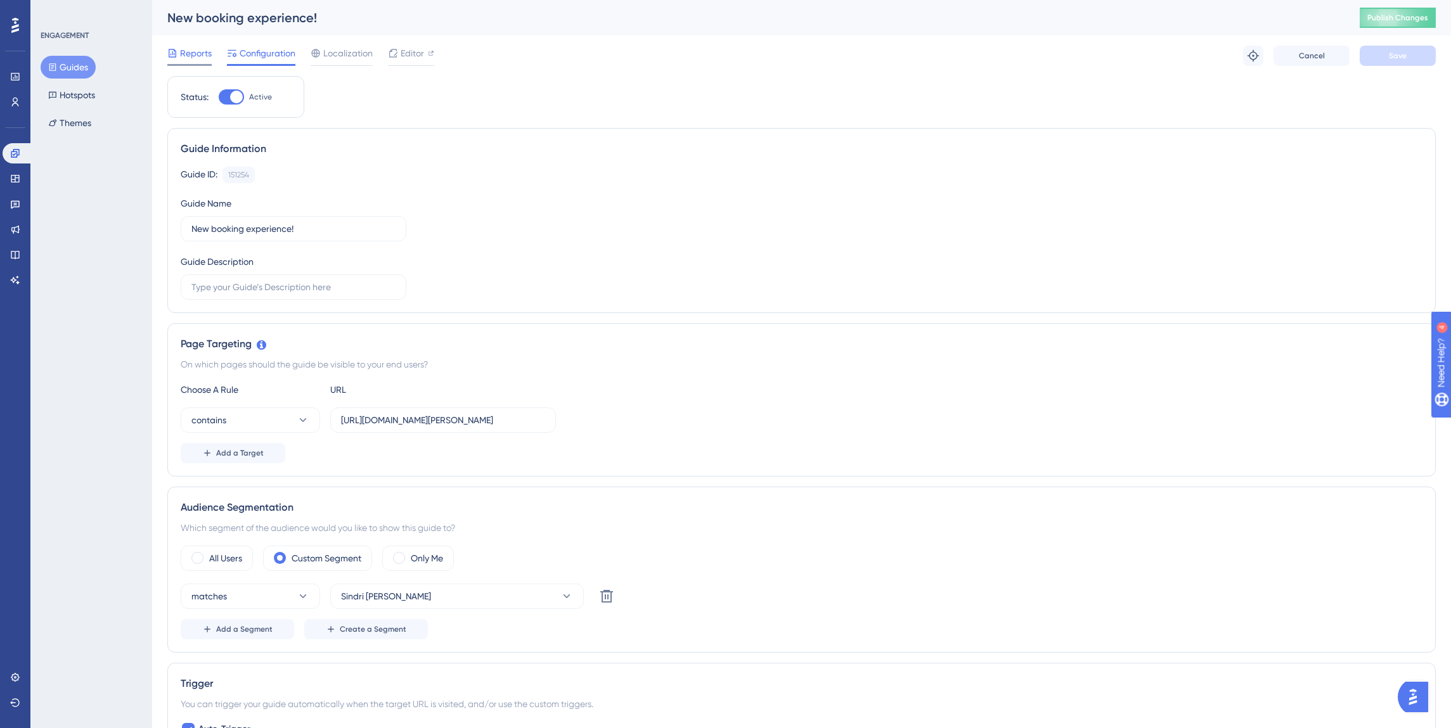
click at [188, 52] on span "Reports" at bounding box center [196, 53] width 32 height 15
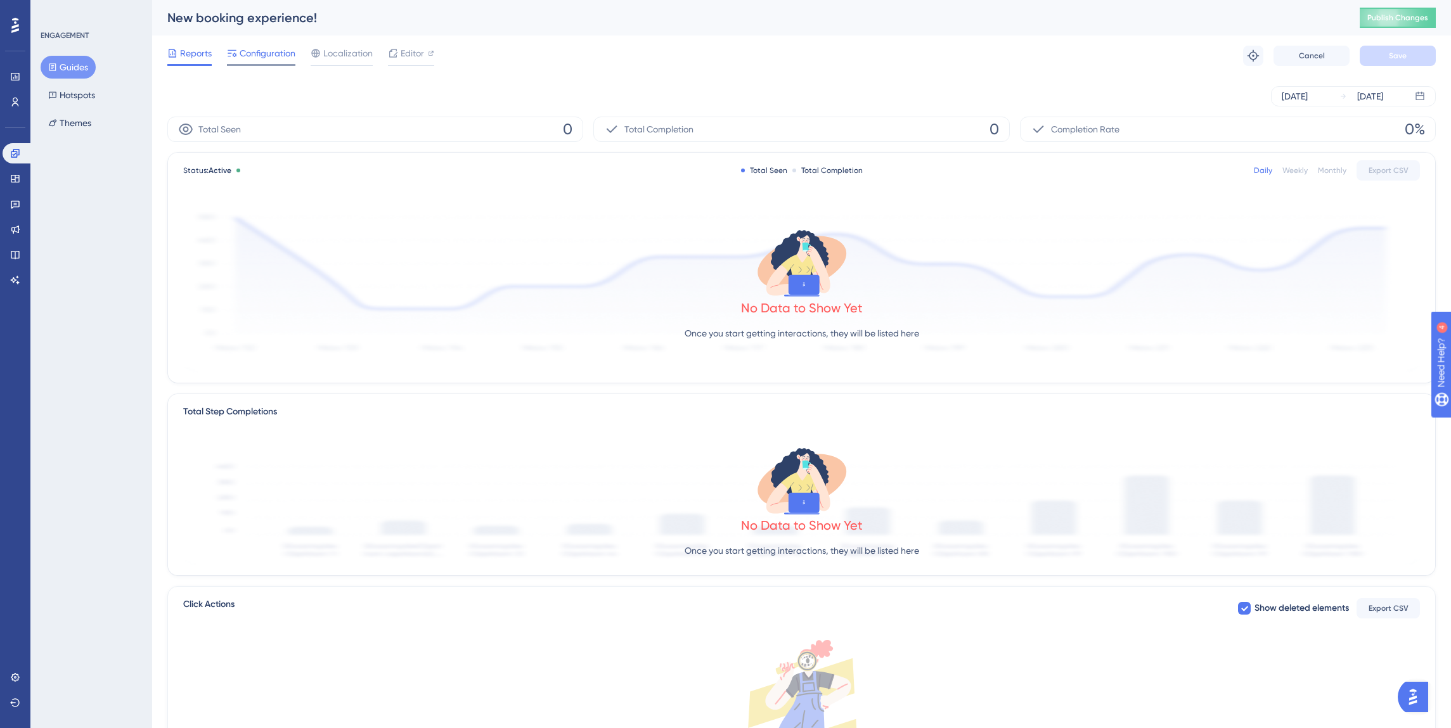
click at [244, 53] on span "Configuration" at bounding box center [268, 53] width 56 height 15
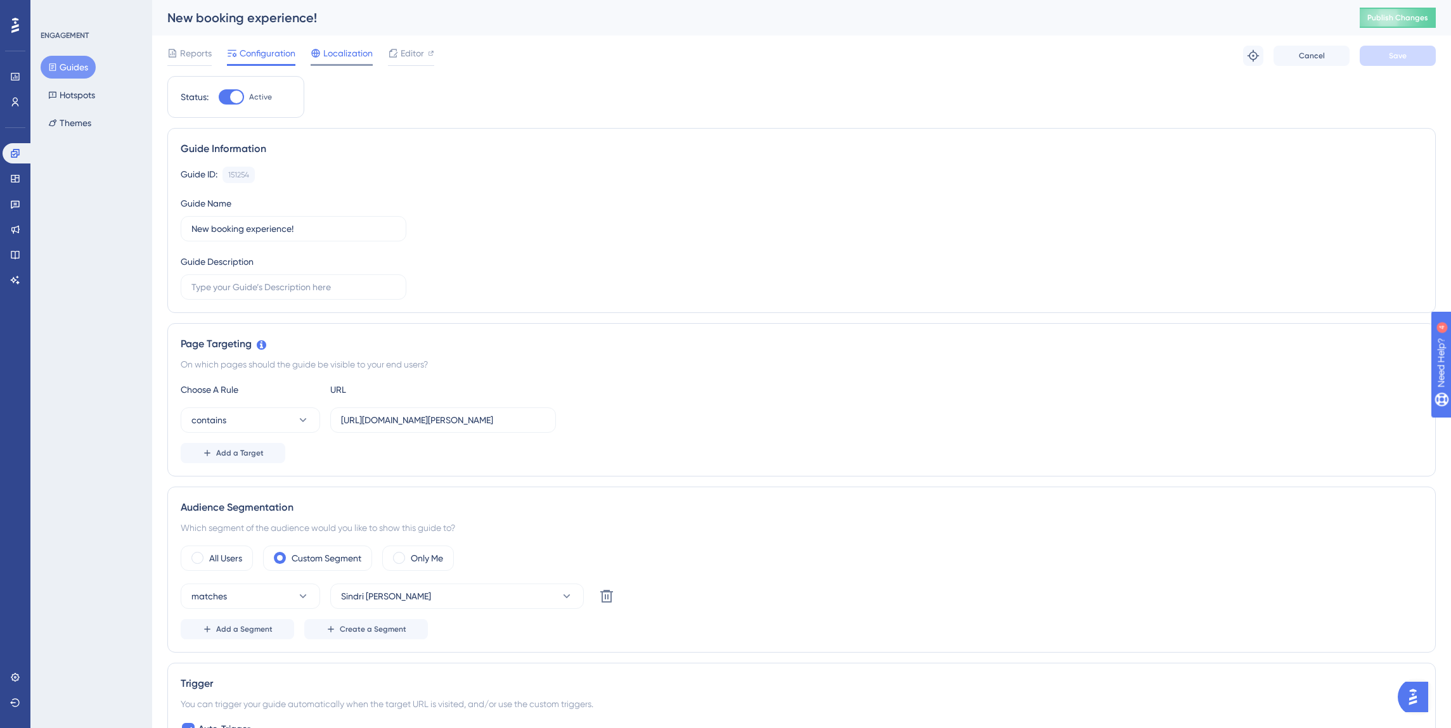
click at [341, 51] on span "Localization" at bounding box center [347, 53] width 49 height 15
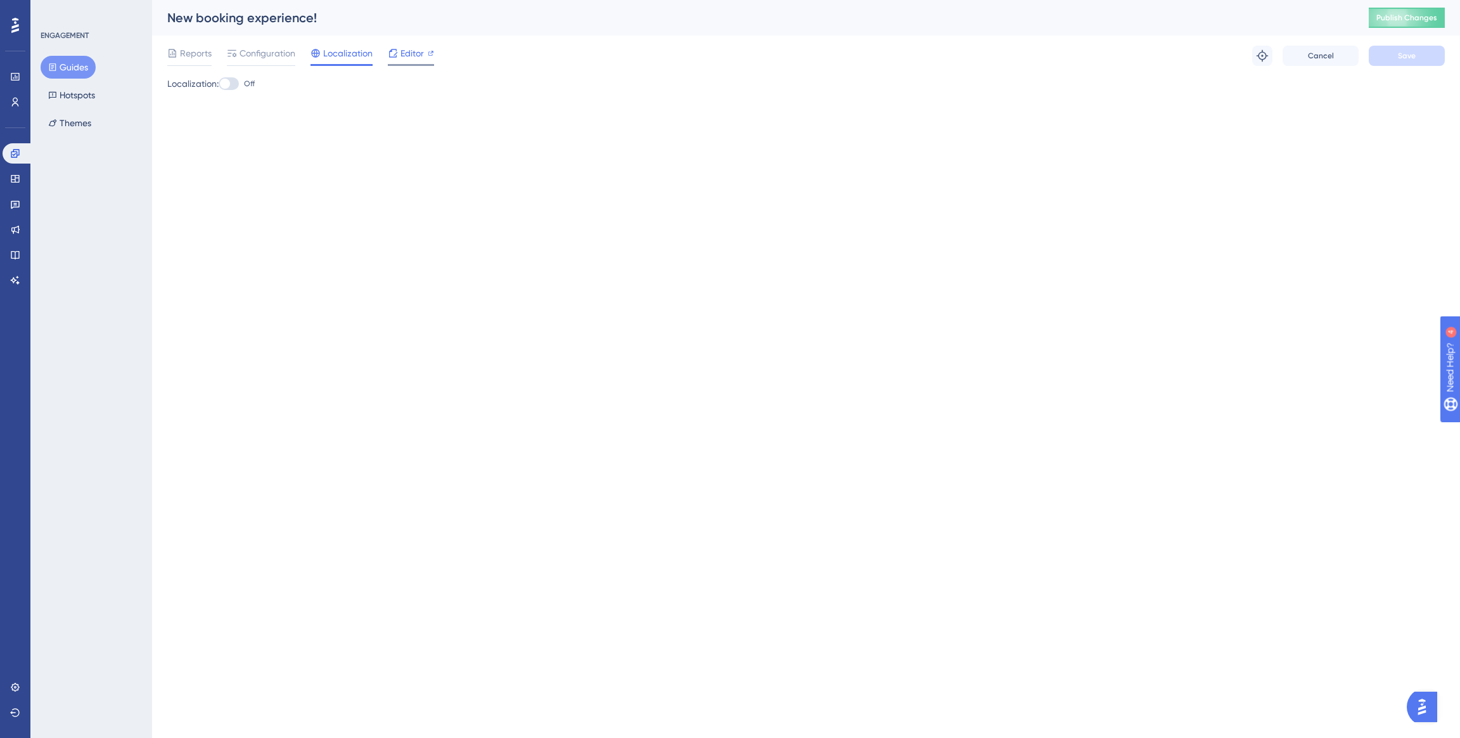
click at [390, 53] on icon at bounding box center [393, 53] width 10 height 10
click at [75, 74] on button "Guides" at bounding box center [68, 67] width 55 height 23
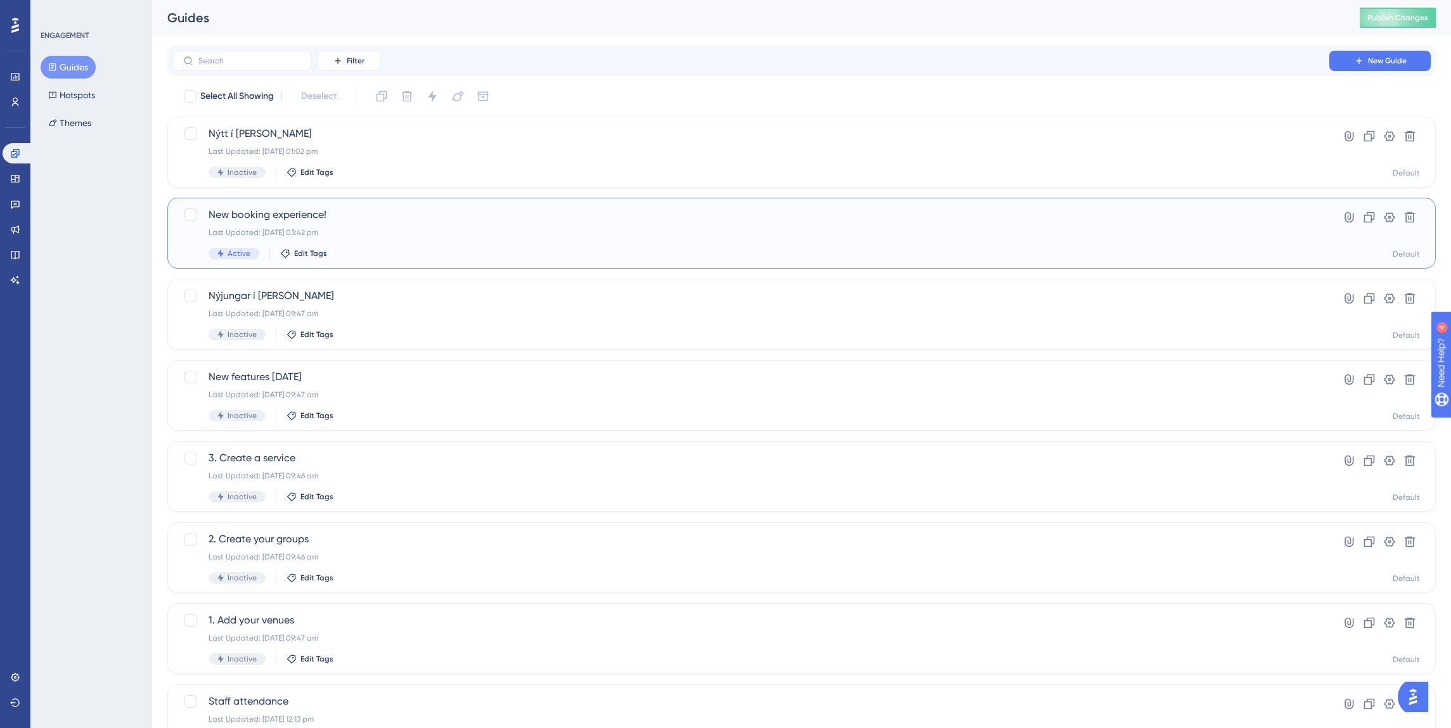
click at [252, 212] on span "New booking experience!" at bounding box center [751, 214] width 1084 height 15
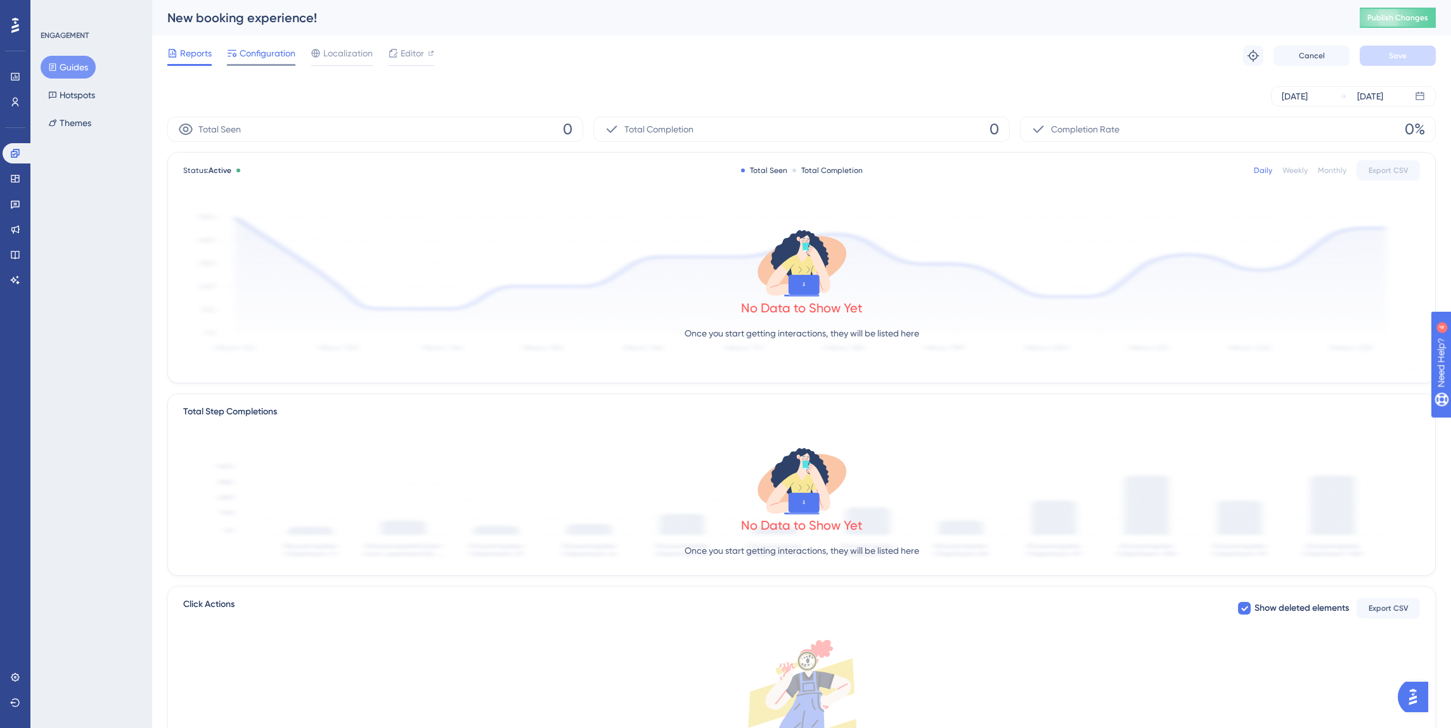
click at [277, 54] on span "Configuration" at bounding box center [268, 53] width 56 height 15
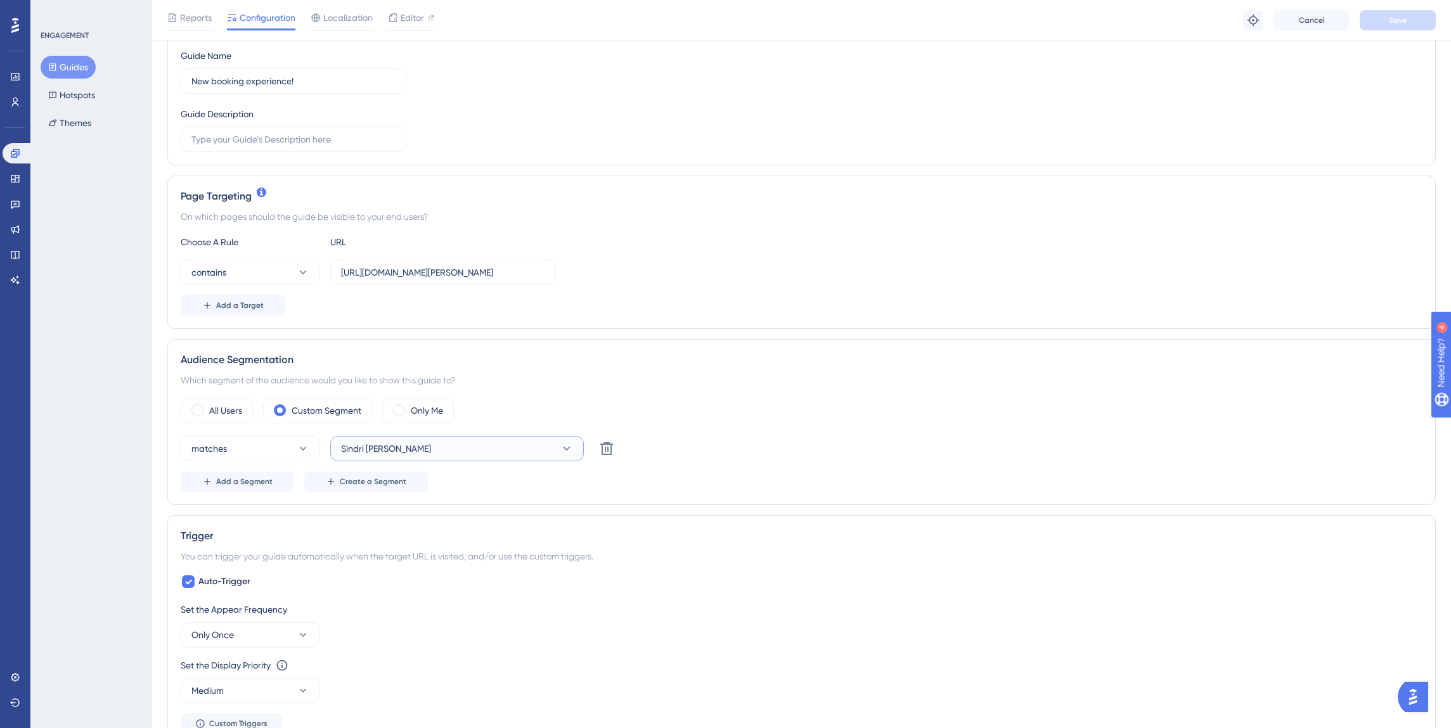
click at [386, 456] on span "Sindri [PERSON_NAME]" at bounding box center [386, 448] width 90 height 15
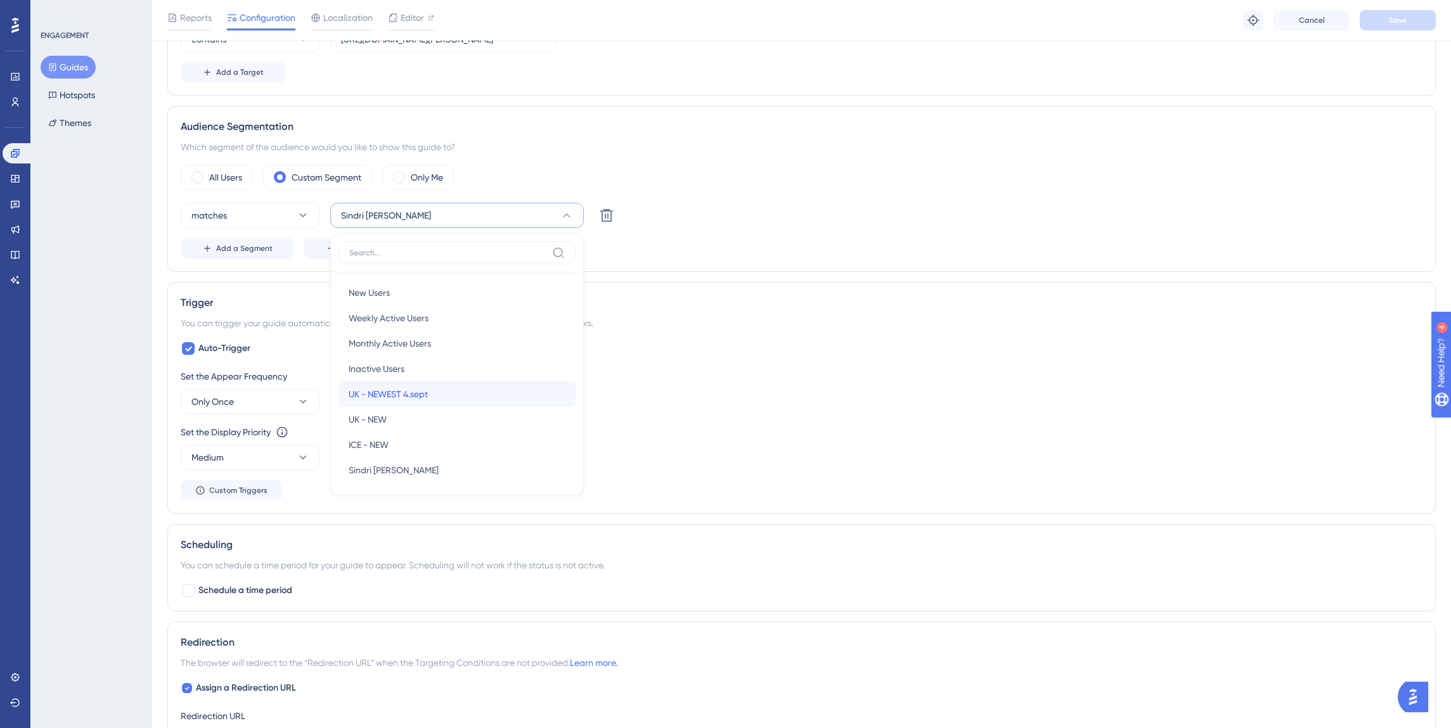
click at [428, 391] on span "UK - NEWEST 4.sept" at bounding box center [388, 394] width 79 height 15
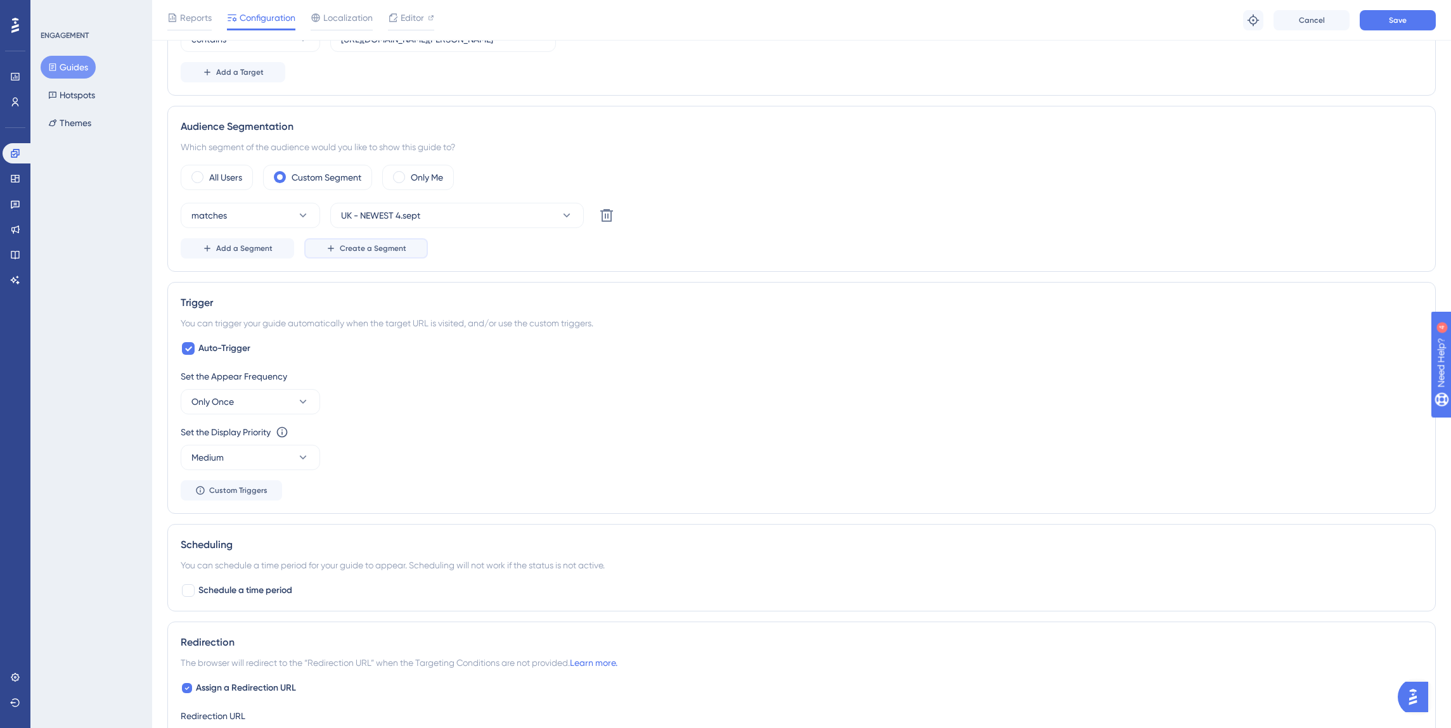
click at [359, 250] on span "Create a Segment" at bounding box center [373, 248] width 67 height 10
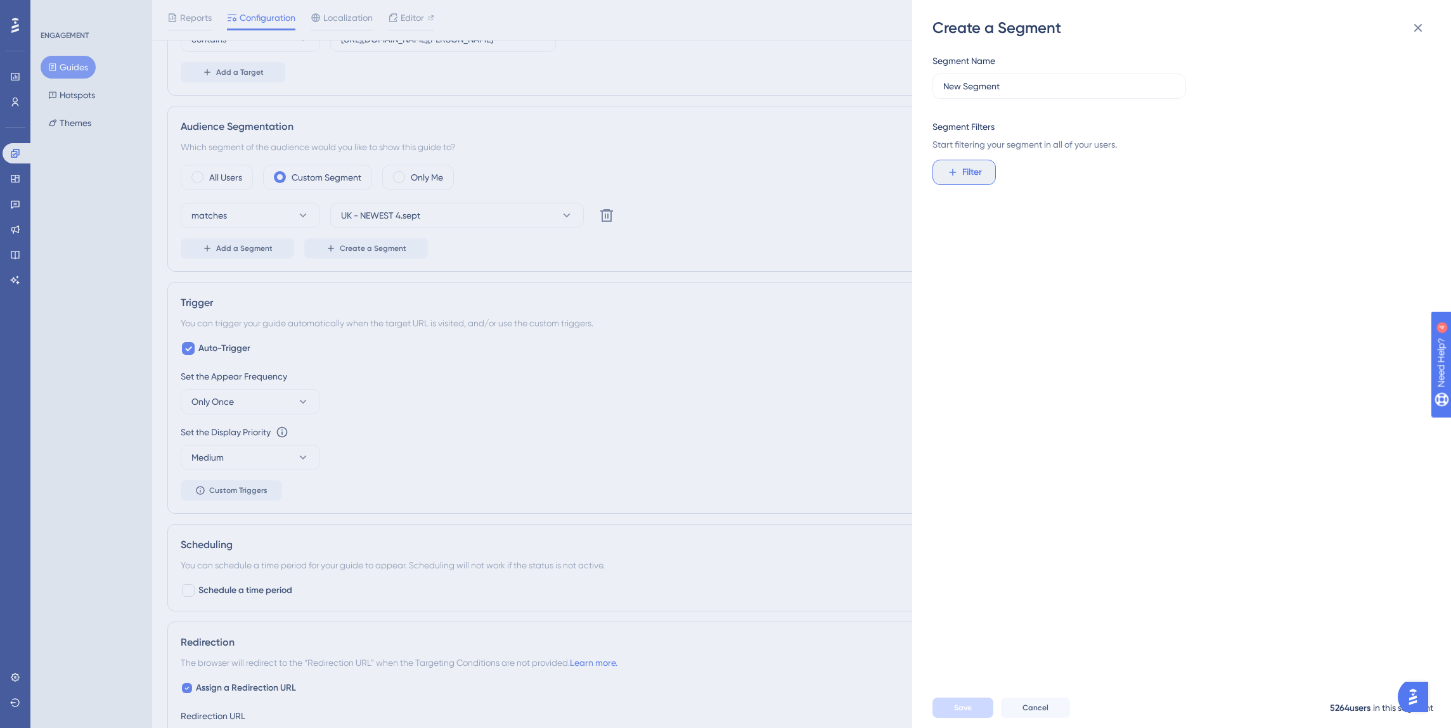
click at [980, 171] on span "Filter" at bounding box center [972, 172] width 20 height 15
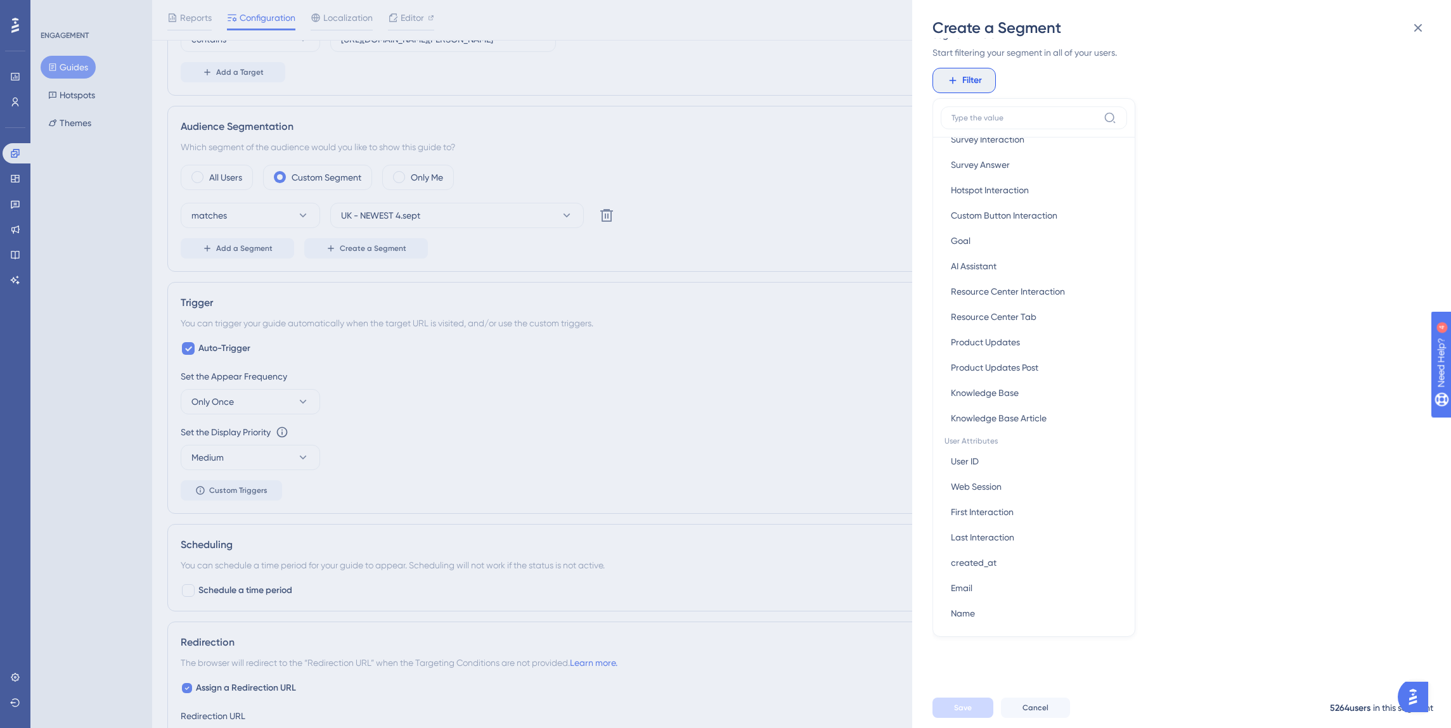
scroll to position [341, 0]
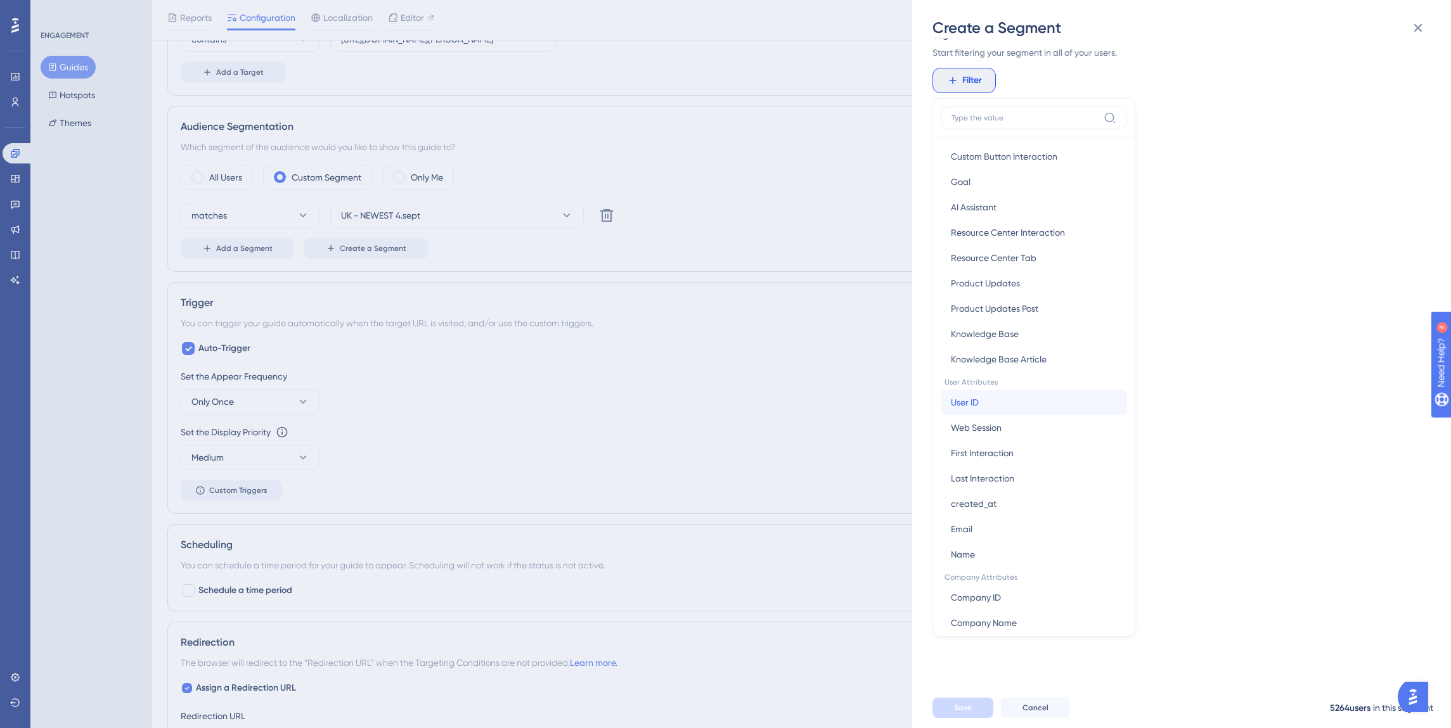
click at [984, 400] on button "User ID User ID" at bounding box center [1034, 402] width 186 height 25
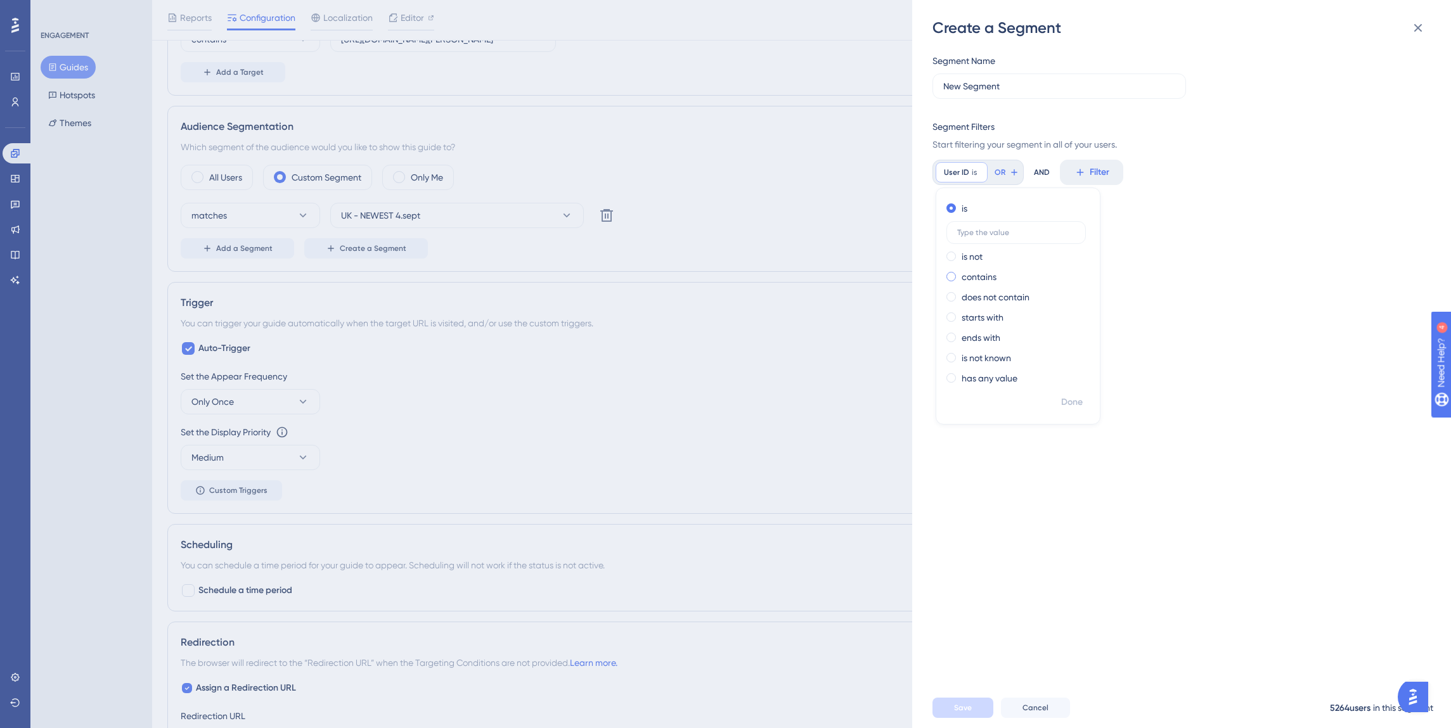
click at [973, 272] on label "contains" at bounding box center [978, 276] width 35 height 15
click at [1152, 338] on div "Segment Name New Segment Segment Filters Start filtering your segment in all of…" at bounding box center [1187, 363] width 511 height 650
click at [957, 167] on icon at bounding box center [952, 172] width 11 height 11
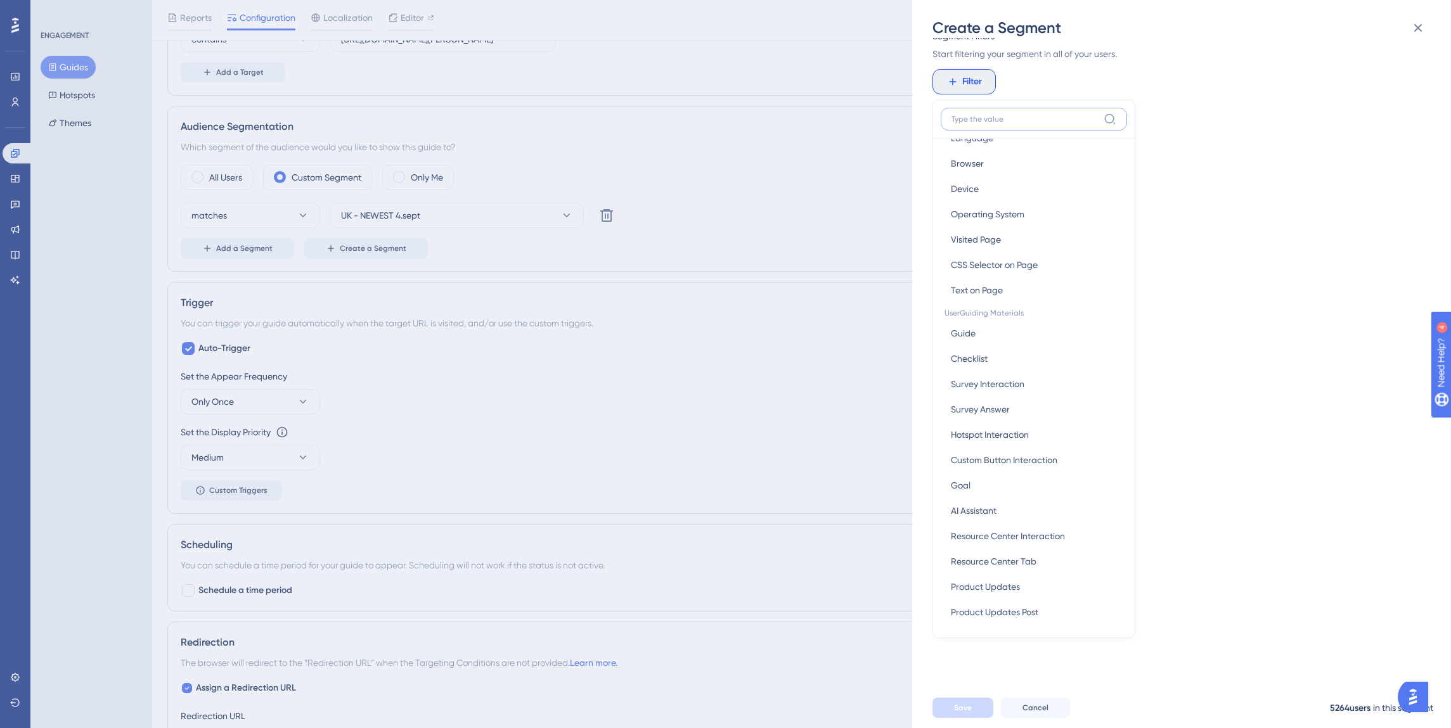
scroll to position [283, 0]
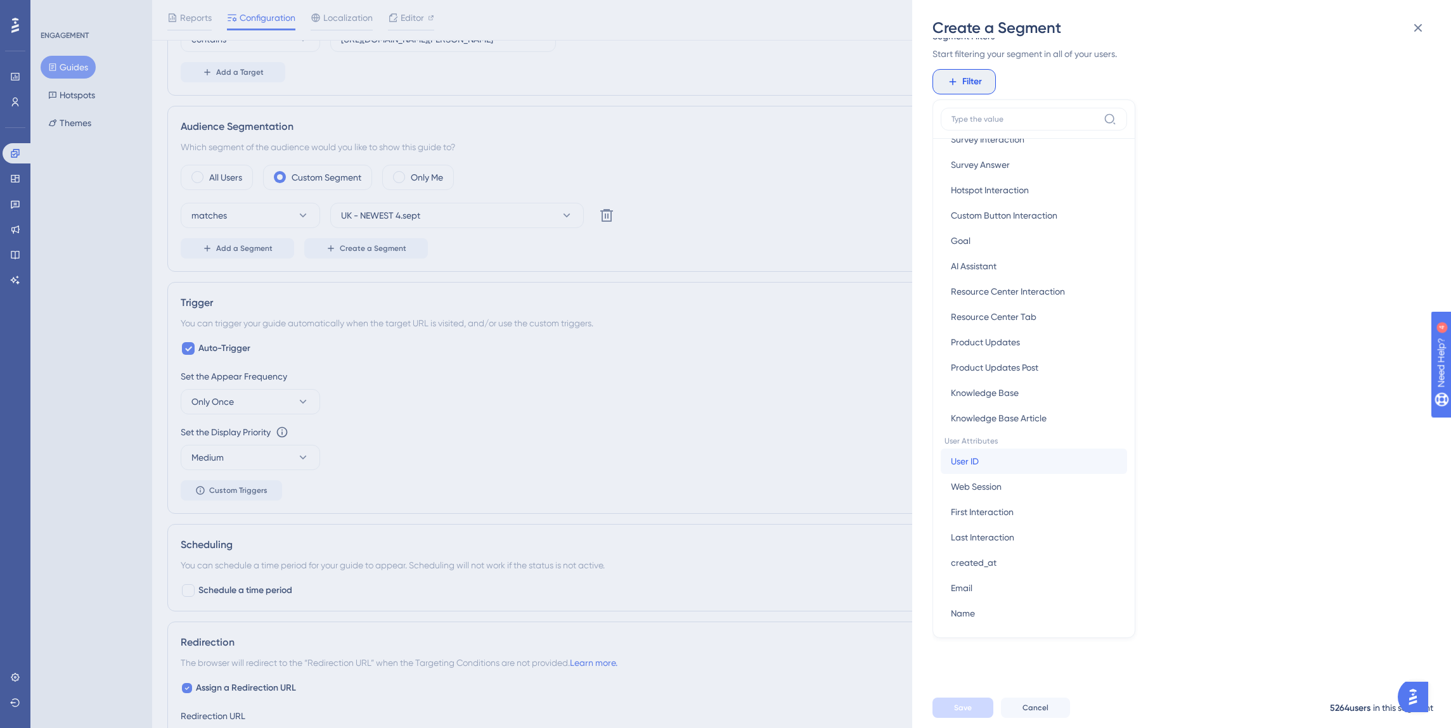
click at [972, 472] on button "User ID User ID" at bounding box center [1034, 461] width 186 height 25
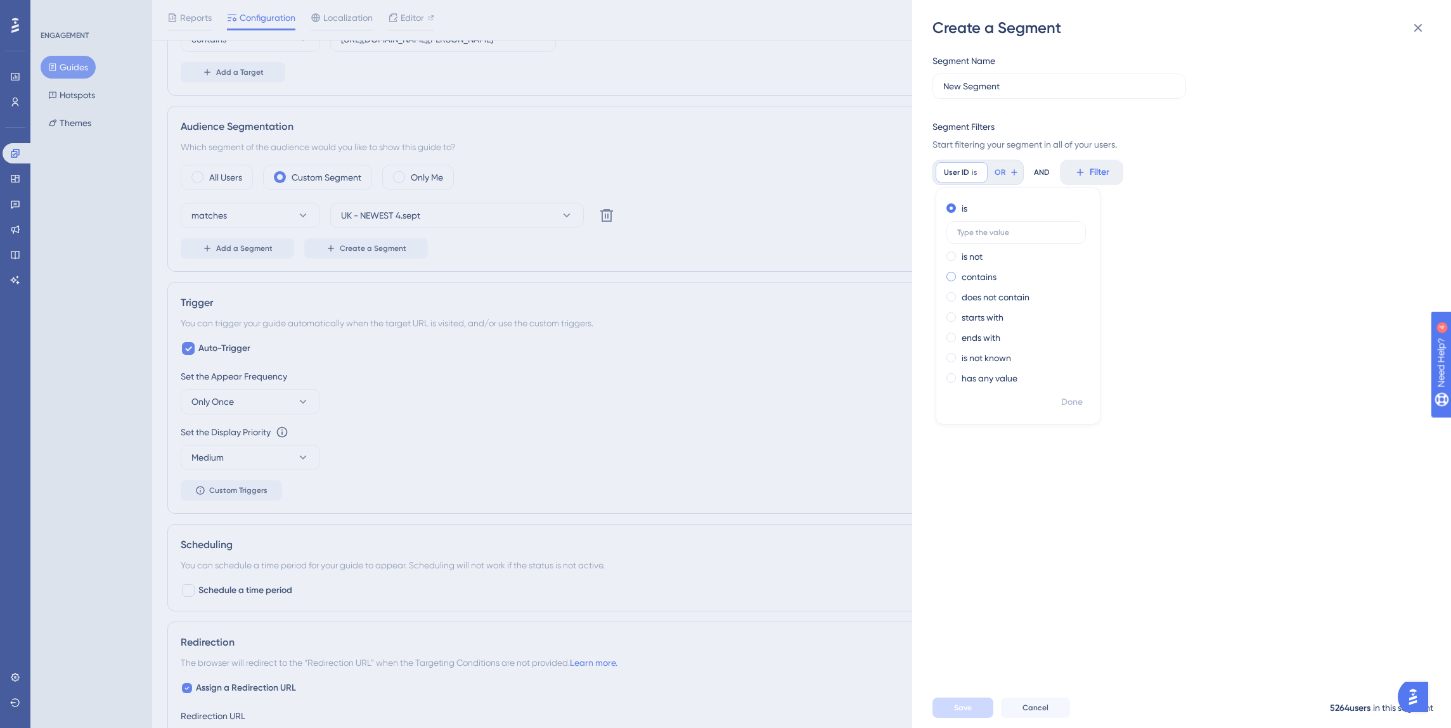
click at [1029, 273] on div "contains" at bounding box center [1015, 276] width 138 height 15
click at [1031, 269] on input "text" at bounding box center [1016, 273] width 118 height 9
type input "asdf"
click at [1069, 408] on span "Done" at bounding box center [1072, 402] width 22 height 15
click at [967, 713] on span "Save" at bounding box center [963, 708] width 18 height 10
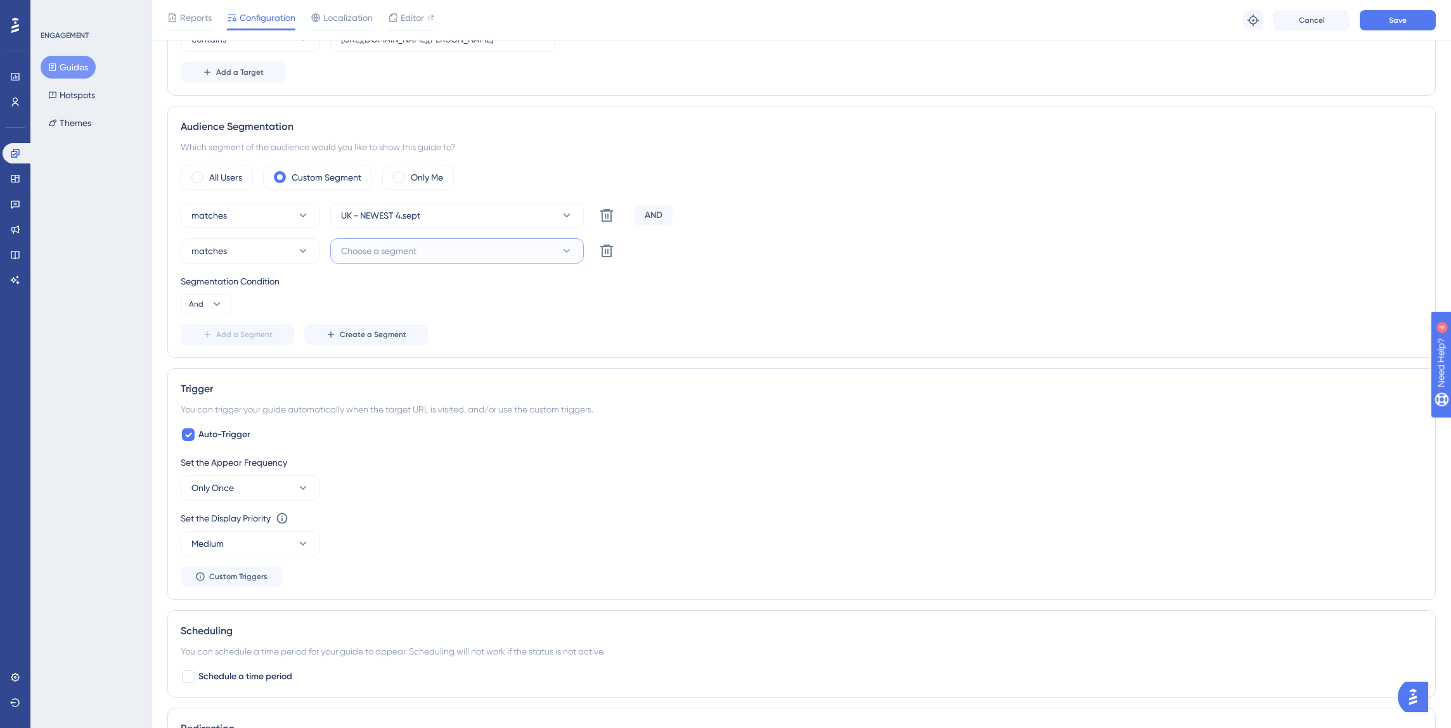
click at [411, 250] on span "Choose a segment" at bounding box center [378, 250] width 75 height 15
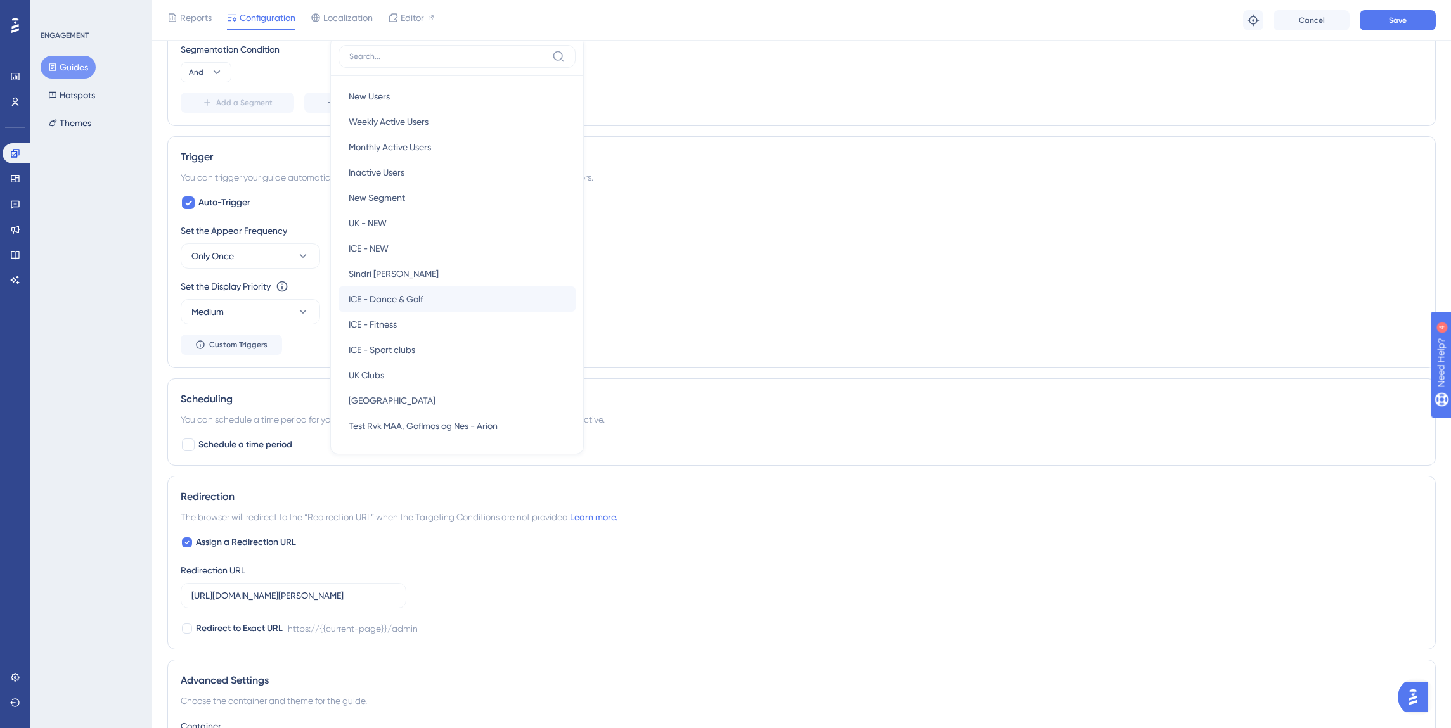
scroll to position [509, 0]
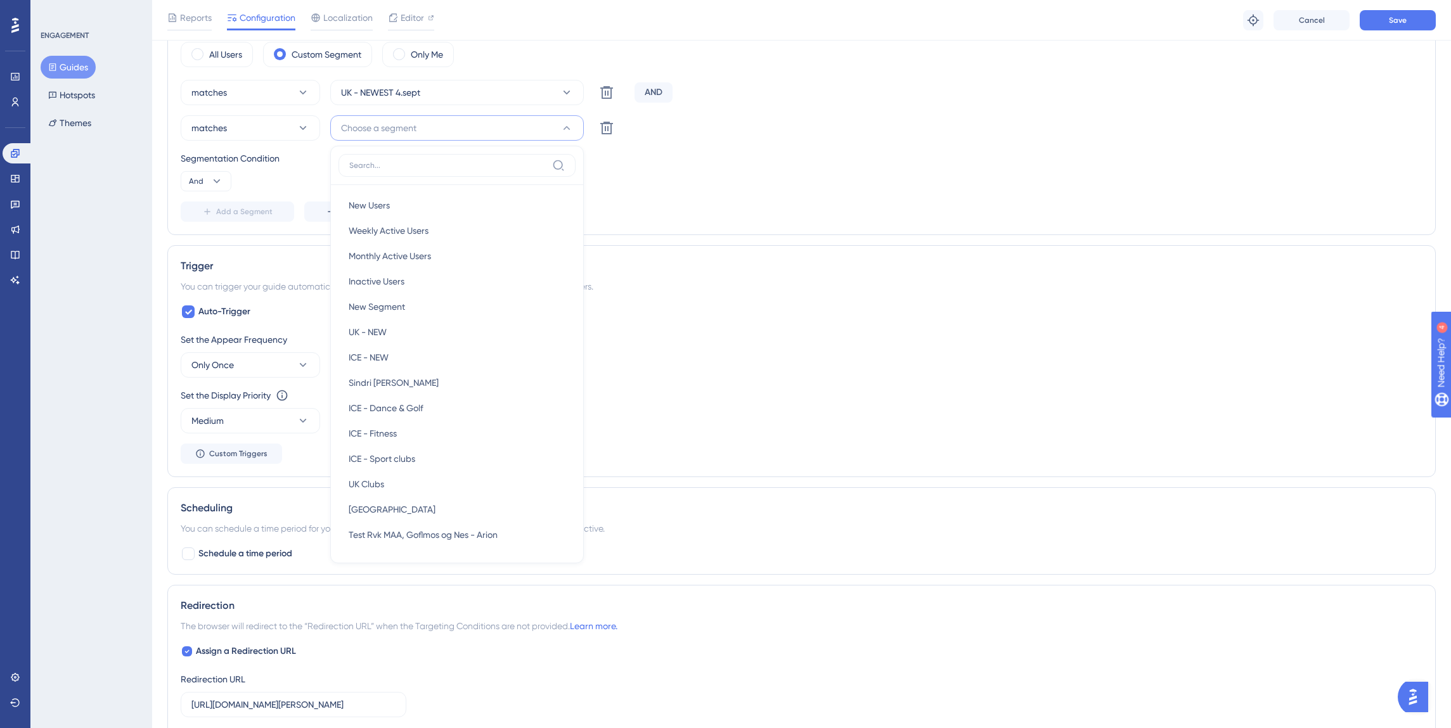
click at [724, 191] on div "matches UK - NEWEST 4.sept Delete AND matches Choose a segment New Users New Us…" at bounding box center [802, 151] width 1242 height 142
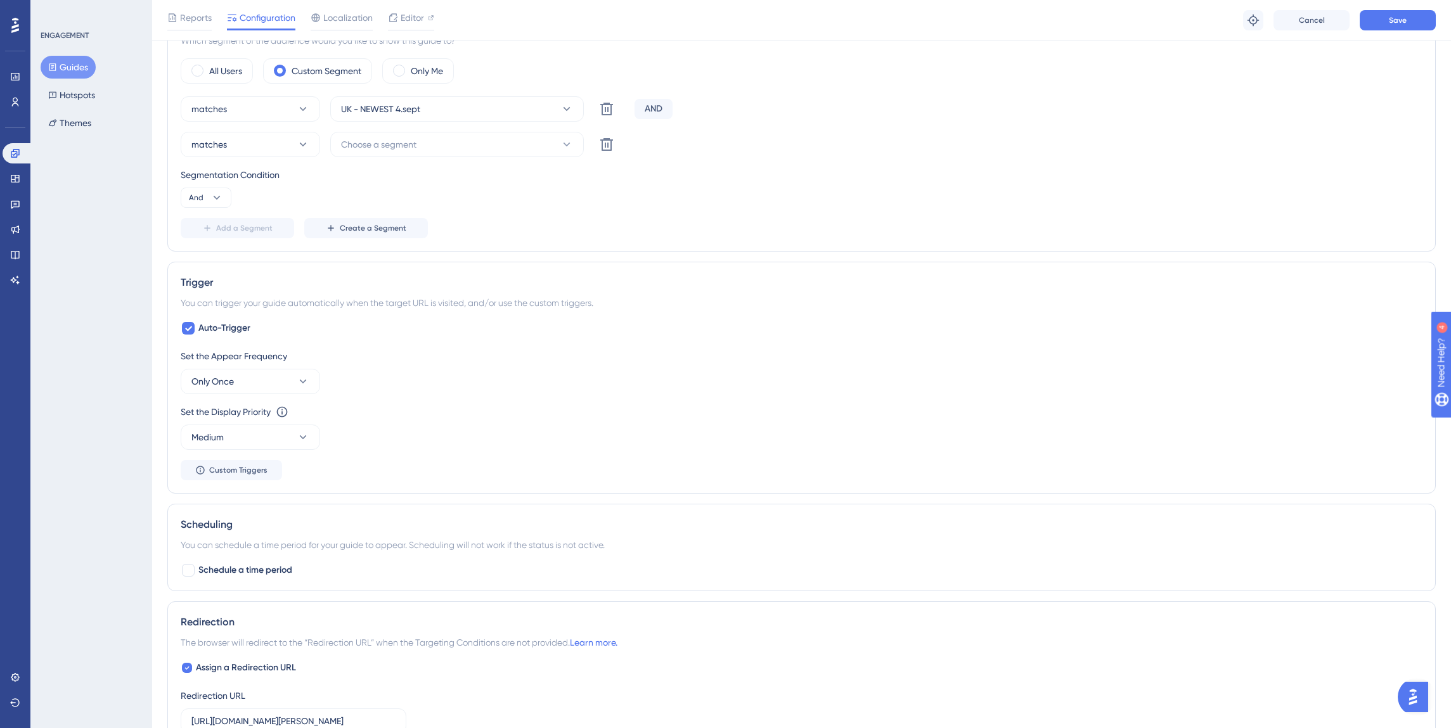
scroll to position [267, 0]
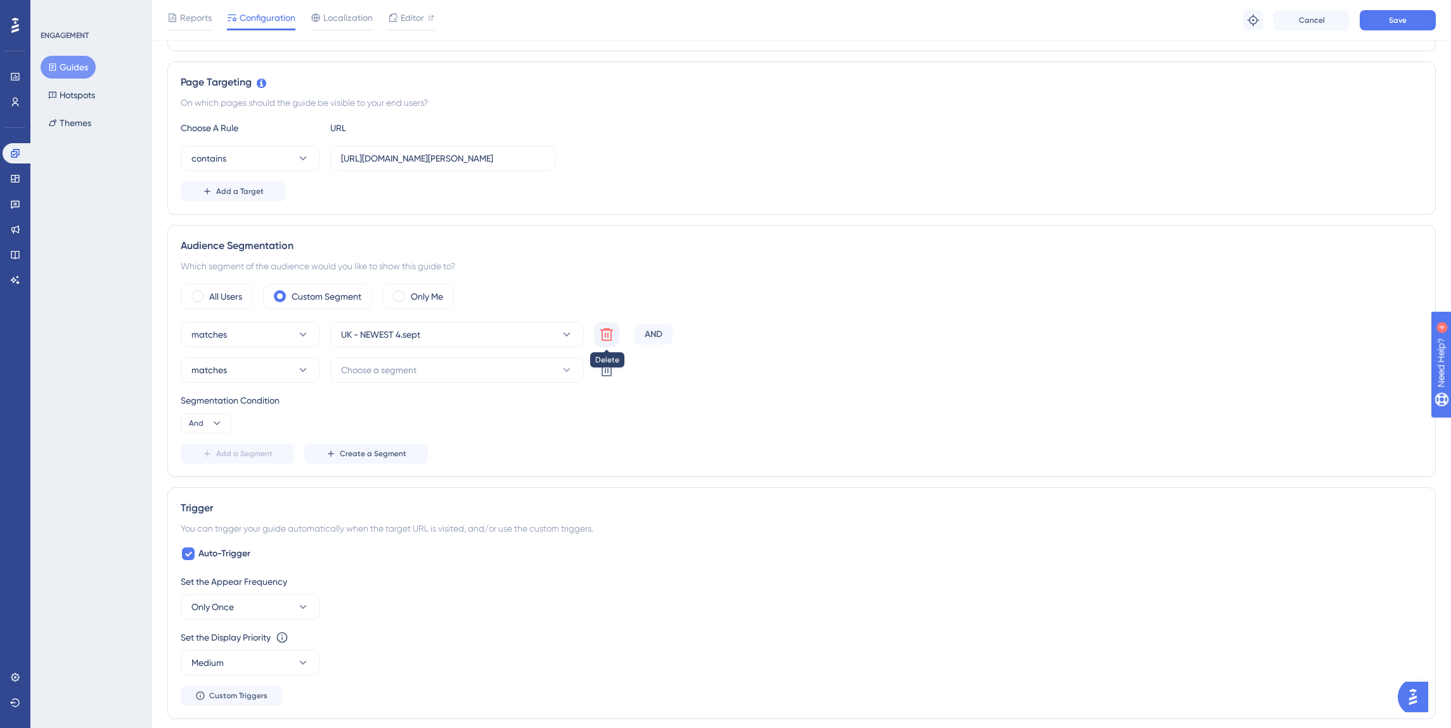
click at [602, 335] on icon at bounding box center [606, 334] width 13 height 13
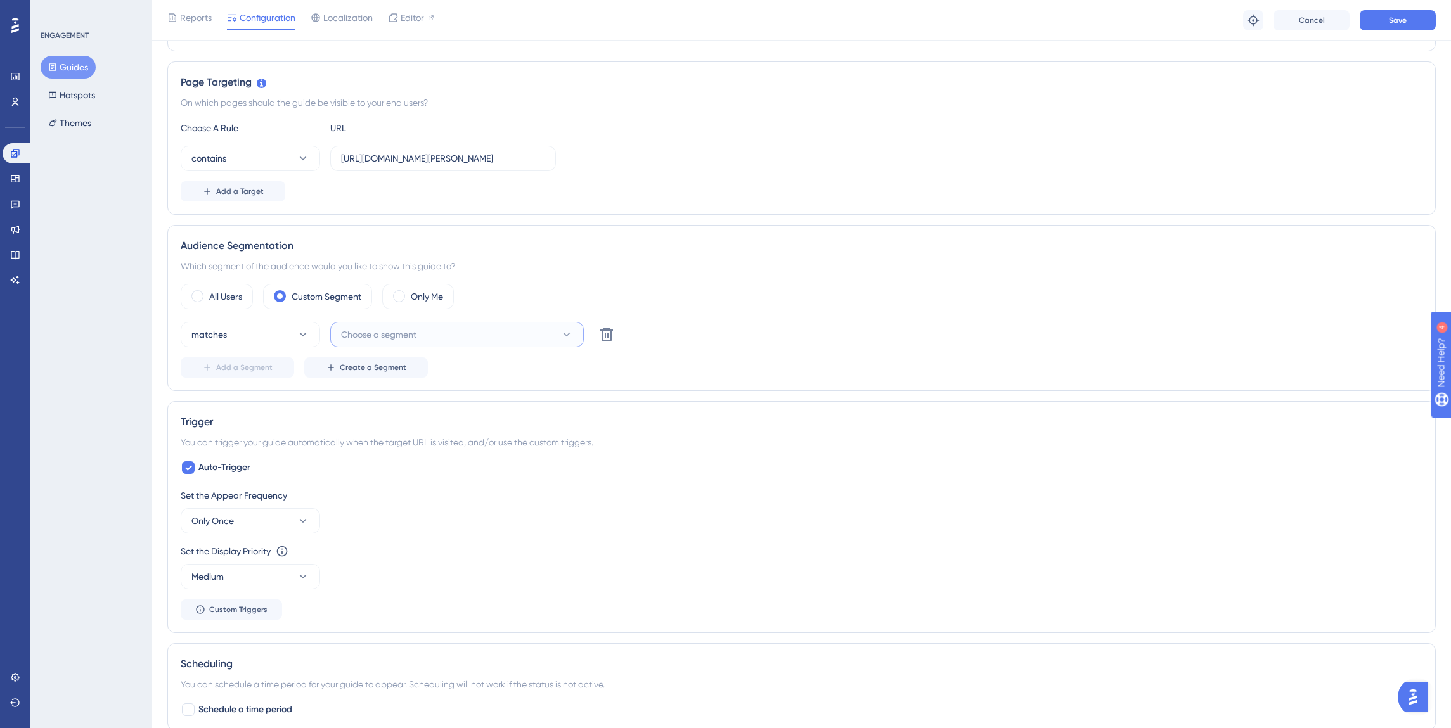
click at [482, 340] on button "Choose a segment" at bounding box center [457, 334] width 254 height 25
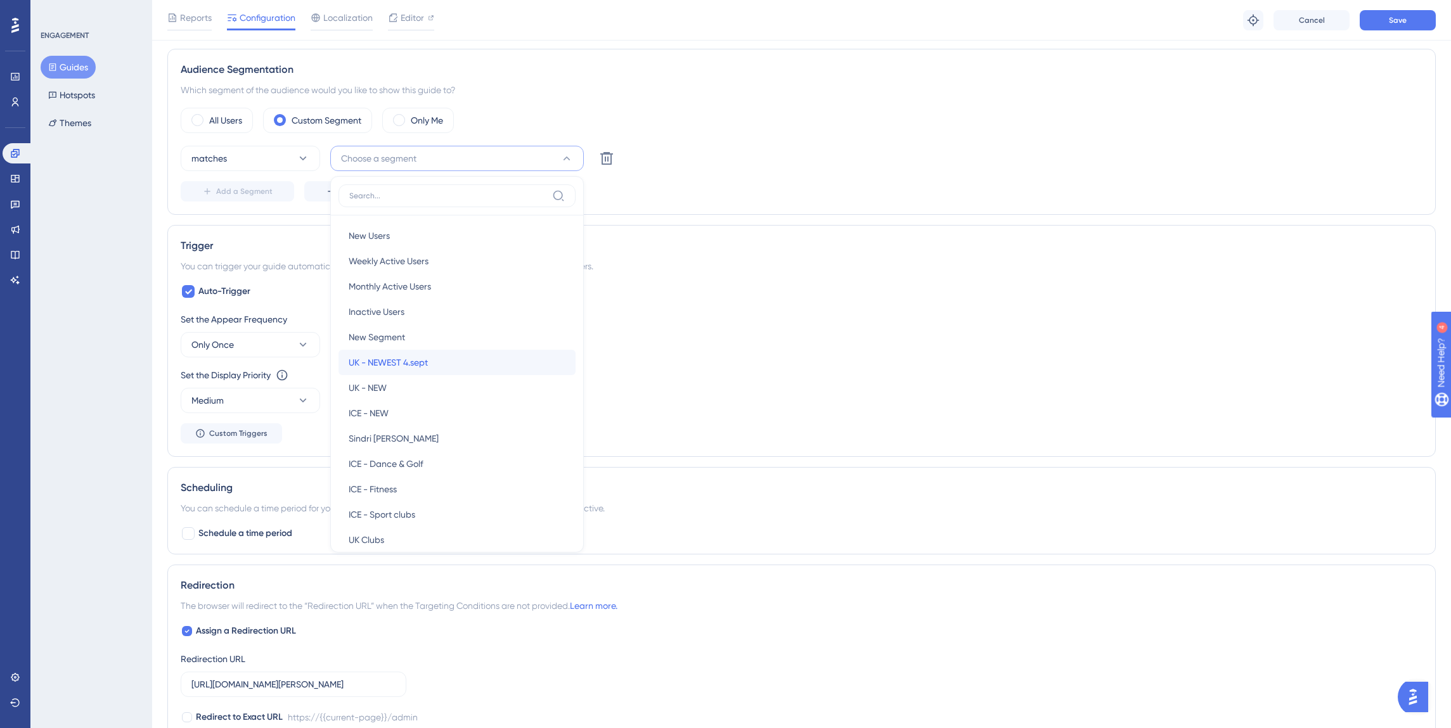
click at [456, 357] on div "UK - NEWEST 4.sept UK - NEWEST 4.sept" at bounding box center [457, 362] width 217 height 25
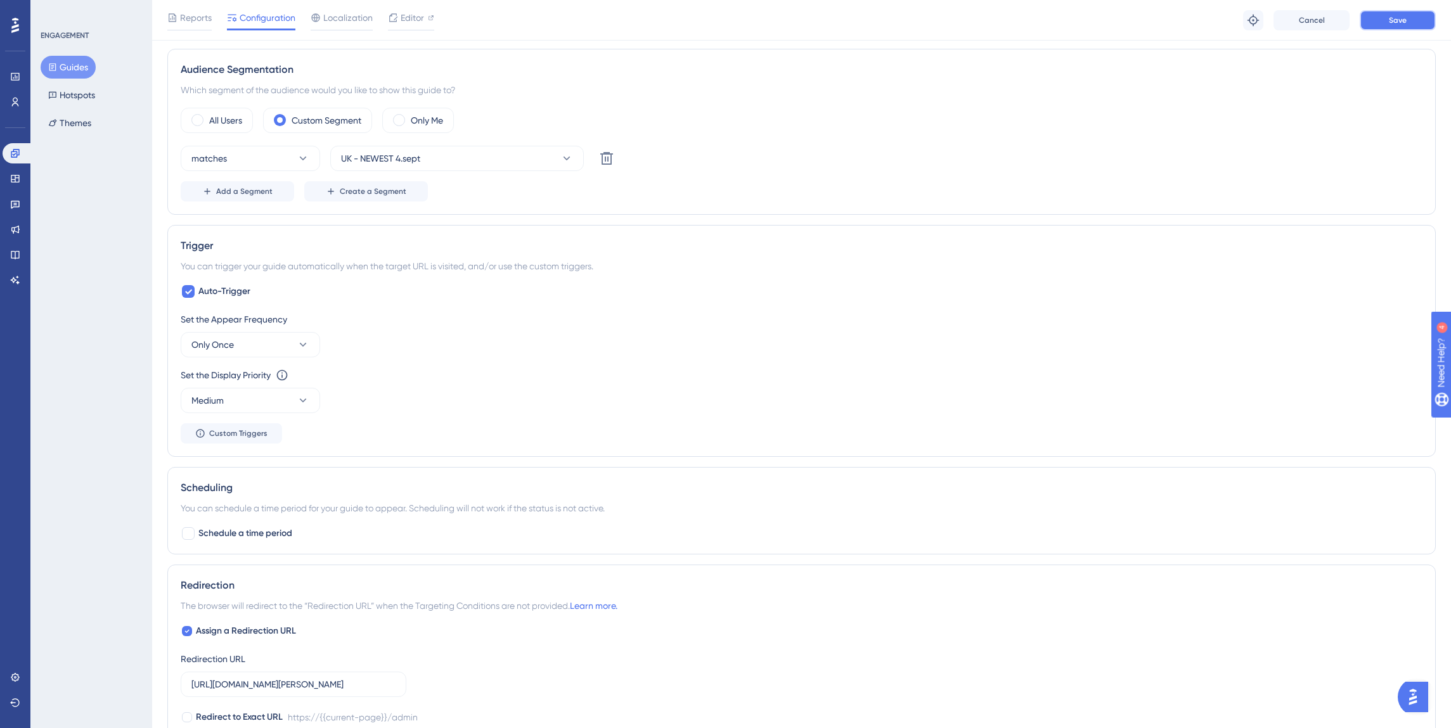
click at [1402, 16] on span "Save" at bounding box center [1398, 20] width 18 height 10
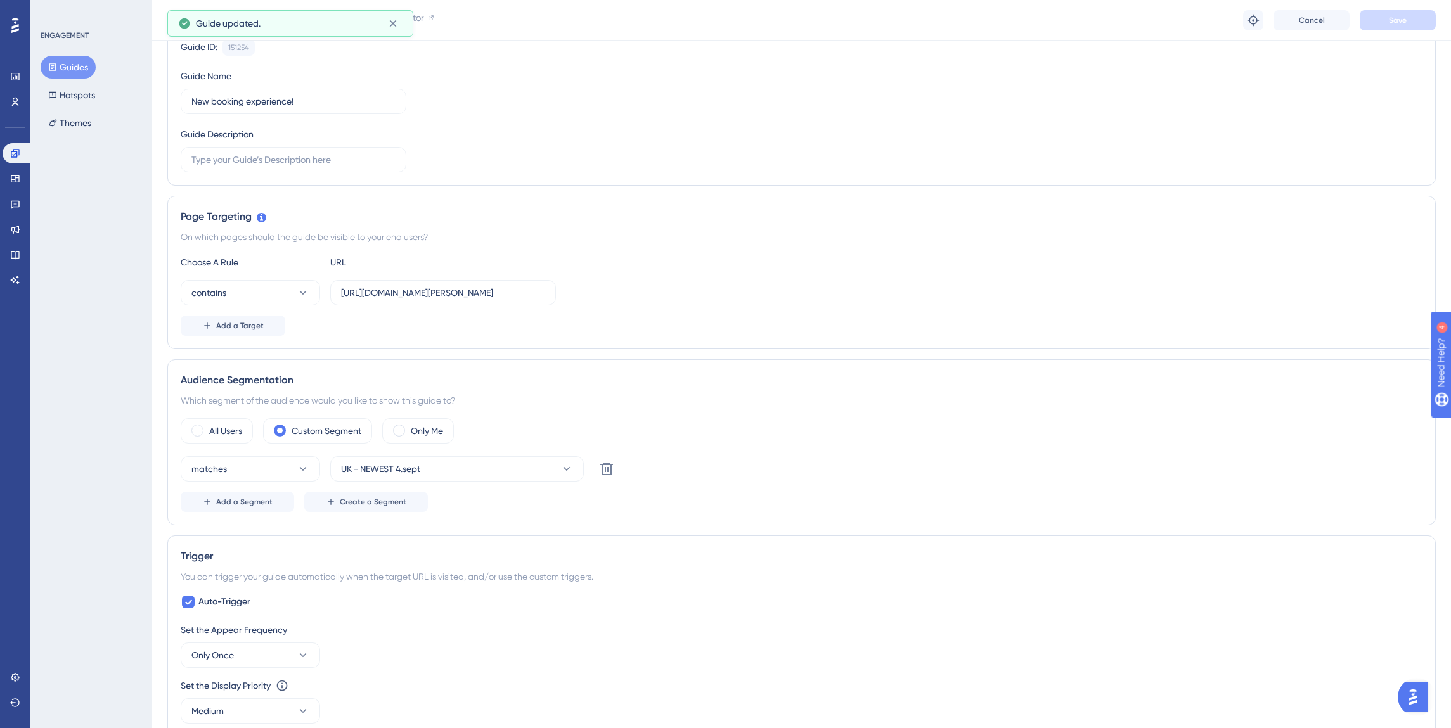
scroll to position [0, 0]
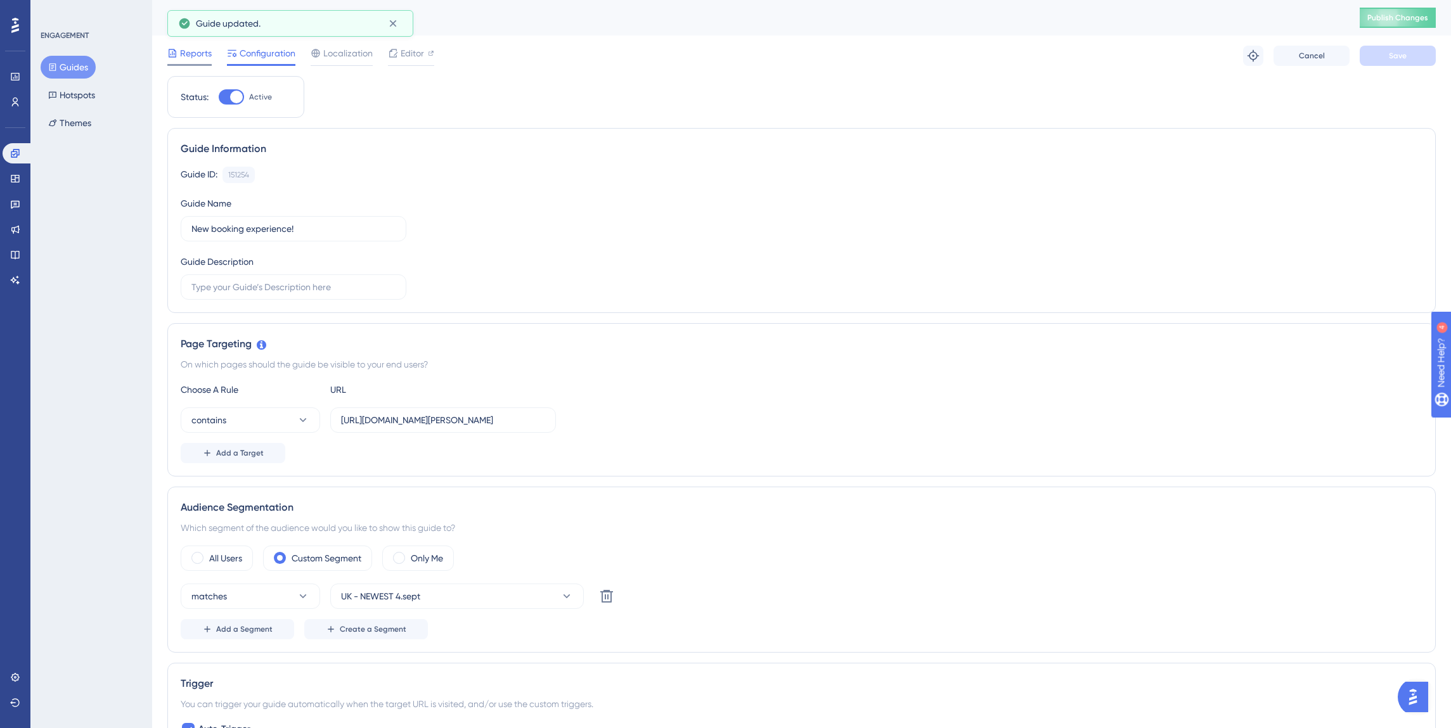
click at [200, 55] on span "Reports" at bounding box center [196, 53] width 32 height 15
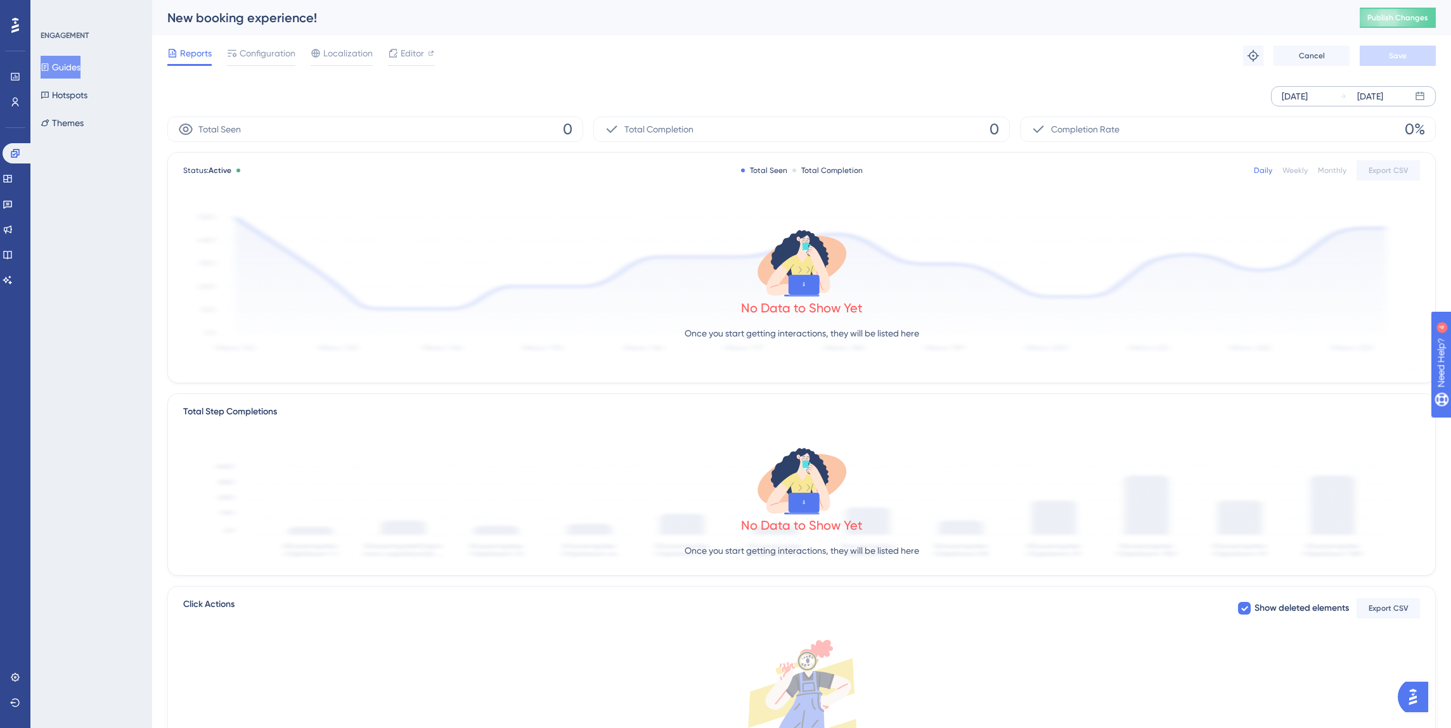
click at [1383, 89] on div "[DATE]" at bounding box center [1370, 96] width 26 height 15
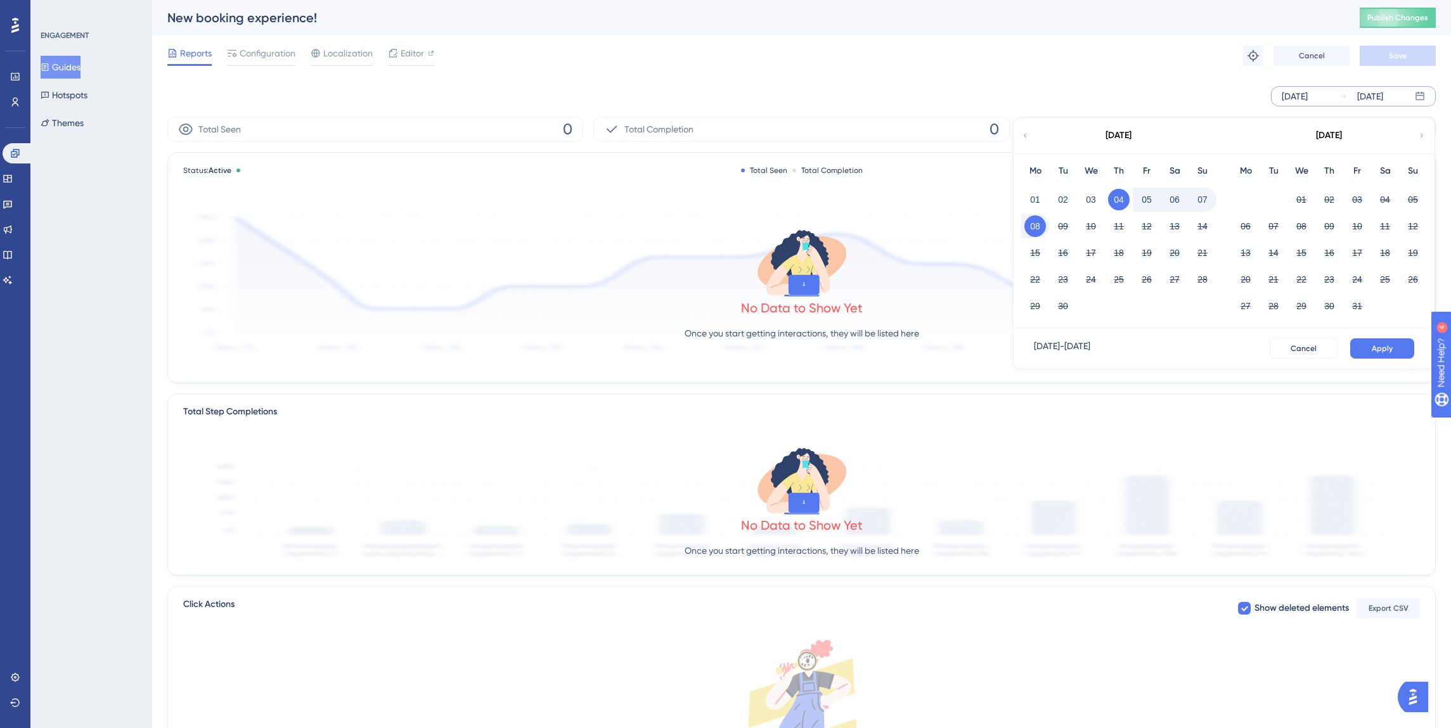
click at [1030, 226] on button "08" at bounding box center [1035, 226] width 22 height 22
click at [1034, 229] on button "08" at bounding box center [1035, 226] width 22 height 22
click at [1034, 228] on button "08" at bounding box center [1035, 226] width 22 height 22
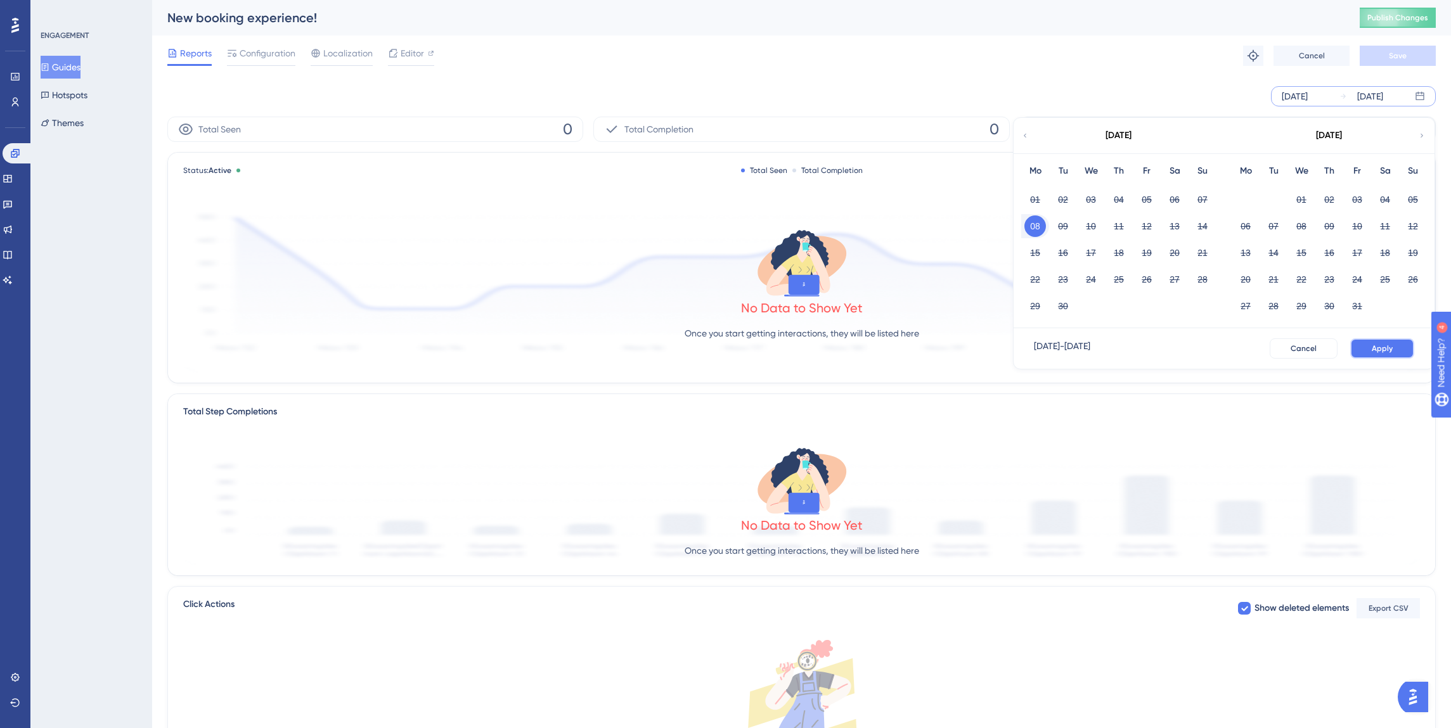
click at [1375, 340] on button "Apply" at bounding box center [1382, 348] width 64 height 20
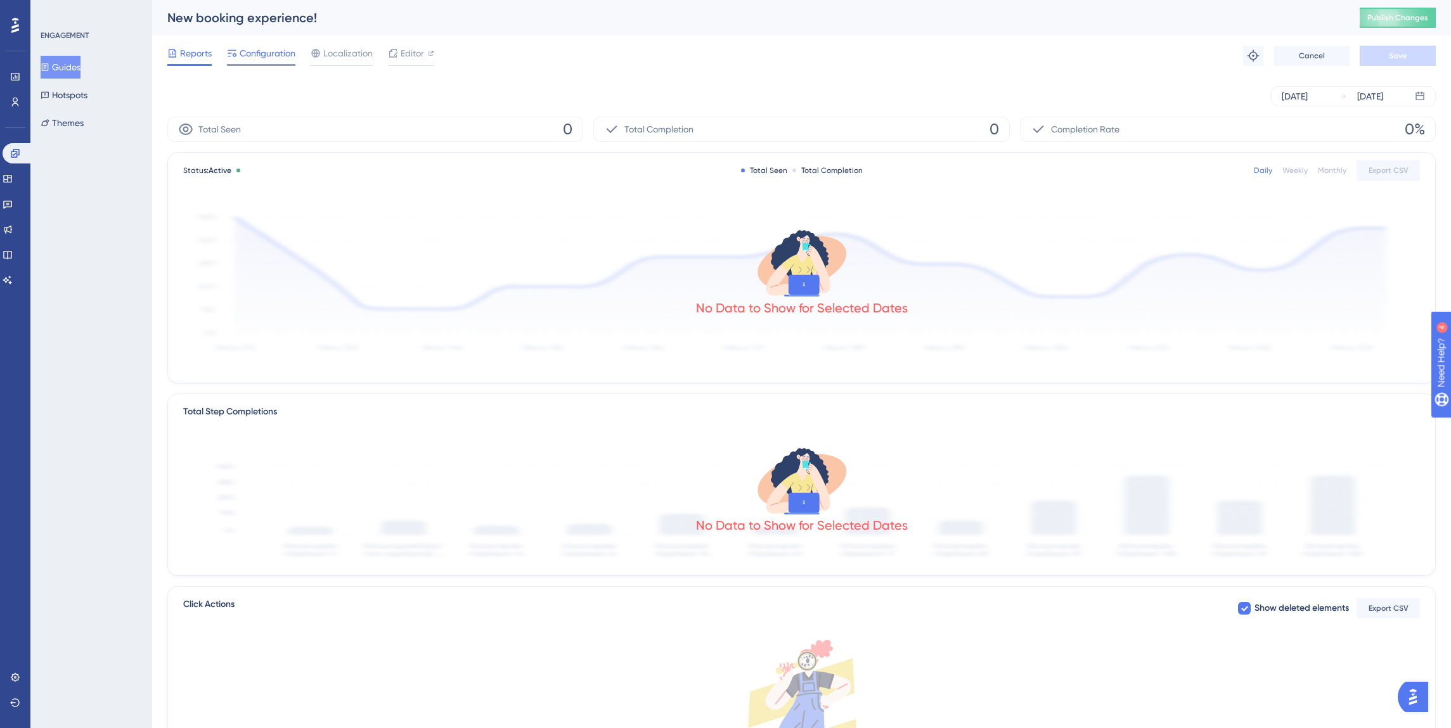
click at [281, 53] on span "Configuration" at bounding box center [268, 53] width 56 height 15
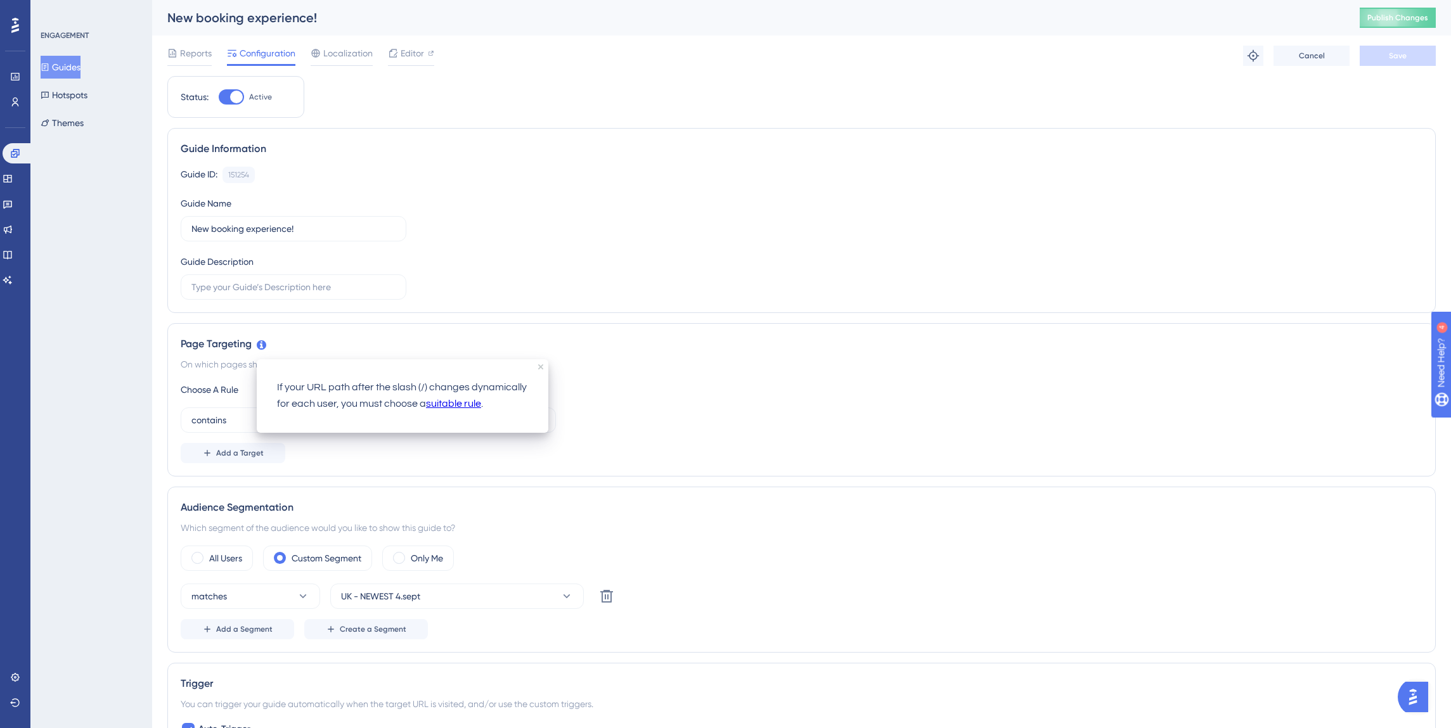
click at [449, 400] on link "suitable rule" at bounding box center [453, 404] width 55 height 16
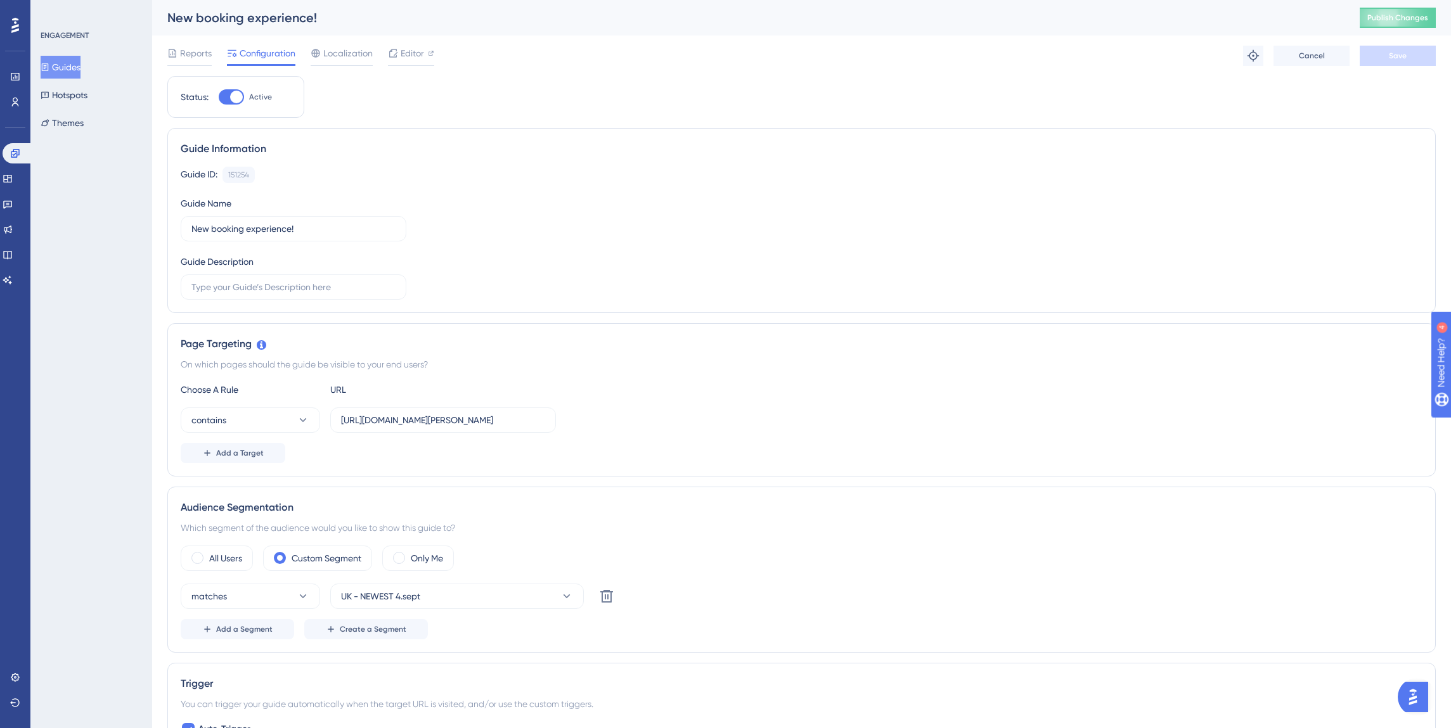
click at [313, 329] on div "Page Targeting On which pages should the guide be visible to your end users? Ch…" at bounding box center [801, 399] width 1268 height 153
drag, startPoint x: 426, startPoint y: 416, endPoint x: 433, endPoint y: 416, distance: 7.0
click at [430, 416] on input "[URL][DOMAIN_NAME][PERSON_NAME]" at bounding box center [443, 420] width 204 height 14
click at [455, 416] on input "[URL][DOMAIN_NAME][PERSON_NAME]" at bounding box center [443, 420] width 204 height 14
click at [297, 417] on icon at bounding box center [303, 420] width 13 height 13
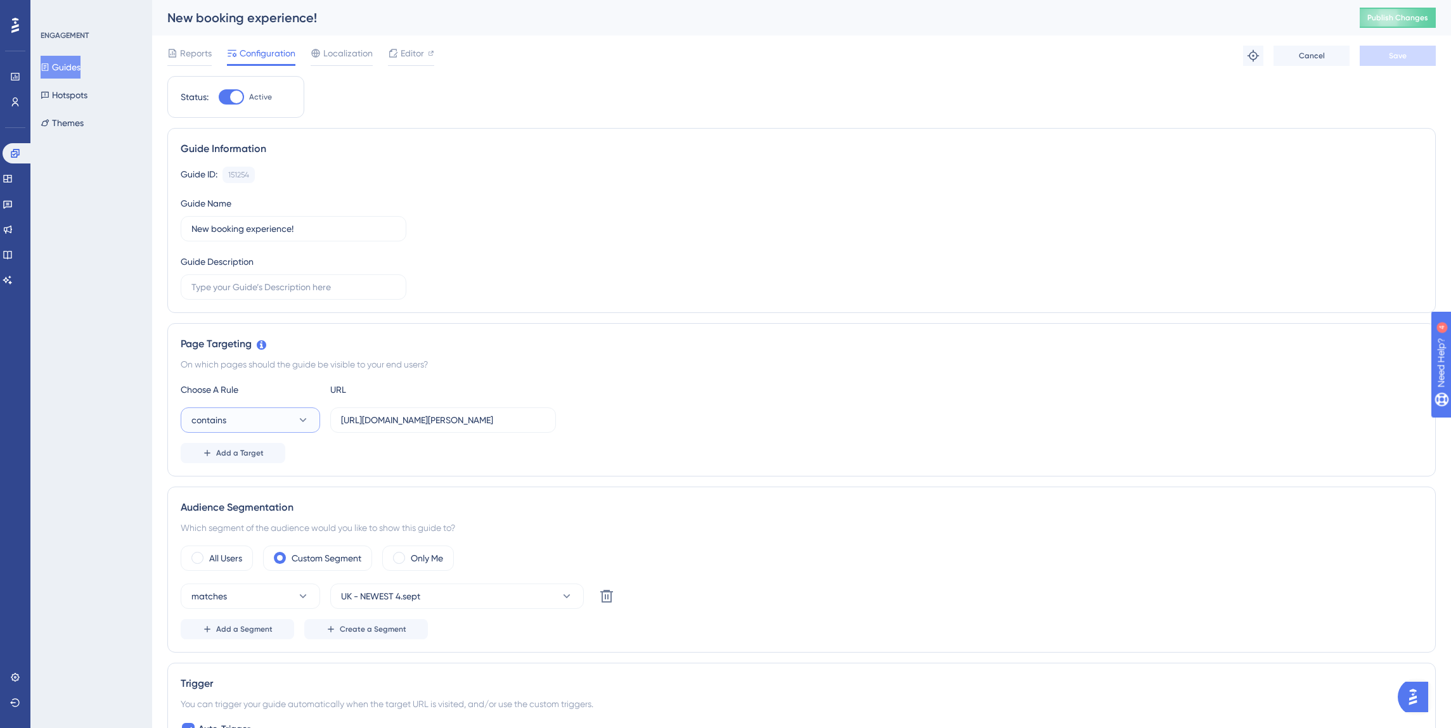
scroll to position [170, 0]
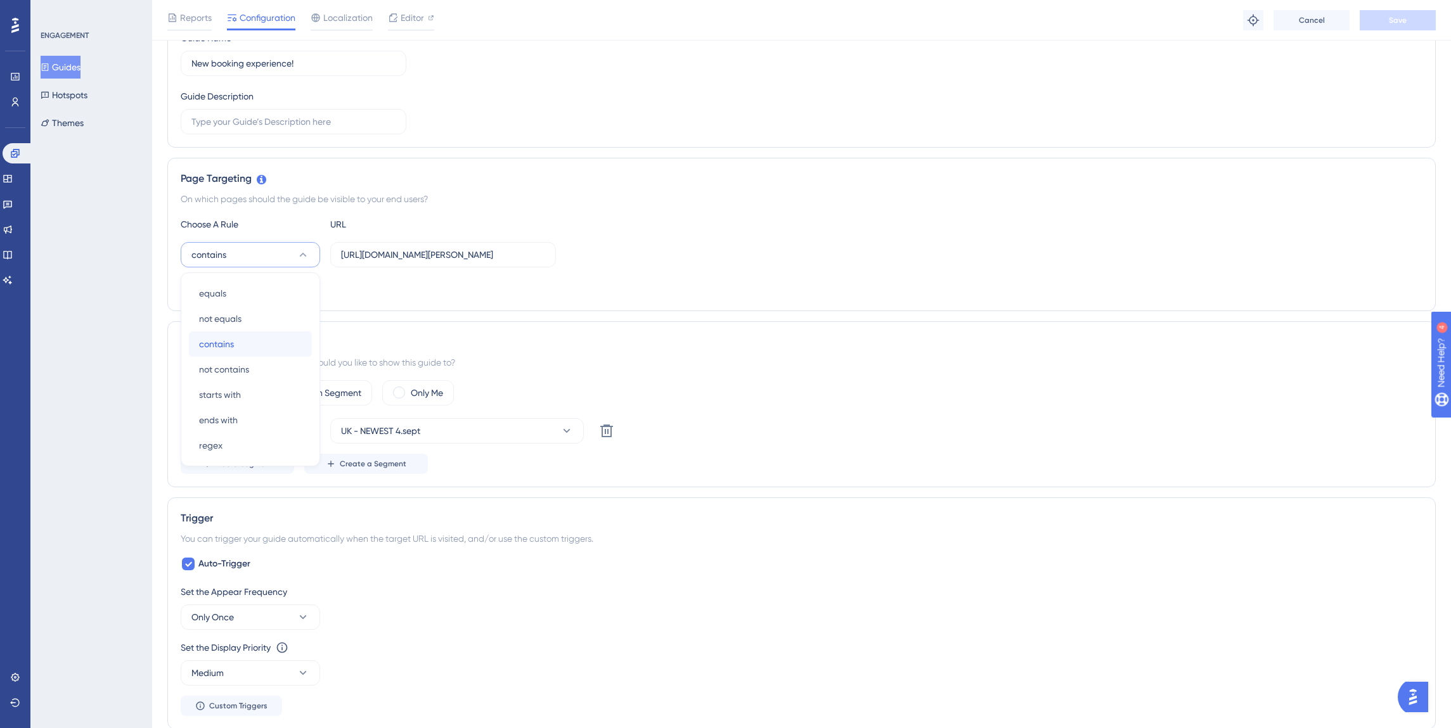
click at [256, 344] on div "contains contains" at bounding box center [250, 343] width 103 height 25
click at [427, 255] on input "[URL][DOMAIN_NAME][PERSON_NAME]" at bounding box center [443, 255] width 204 height 14
click at [430, 255] on input "[URL][DOMAIN_NAME][PERSON_NAME]" at bounding box center [443, 255] width 204 height 14
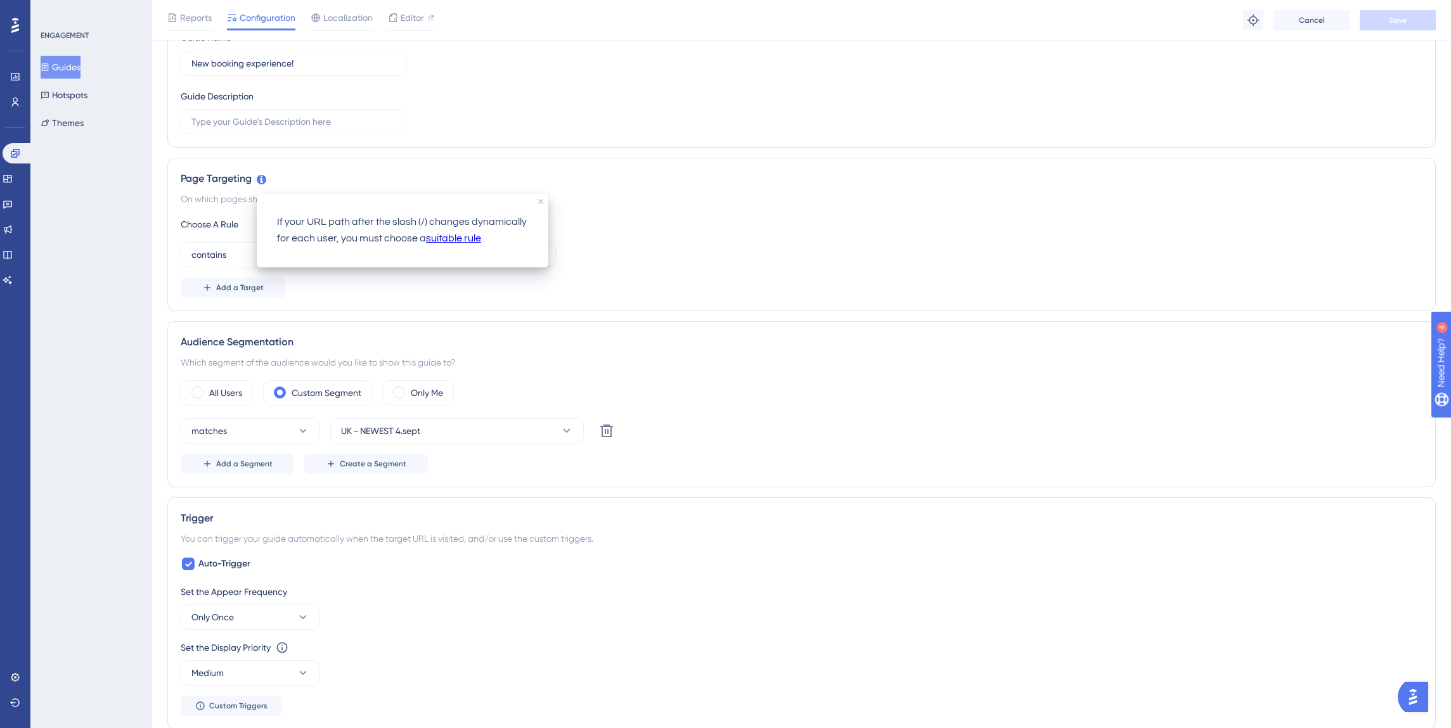
click at [645, 134] on div "Guide ID: 151254 Copy Guide Name New booking experience! Guide Description" at bounding box center [802, 67] width 1242 height 133
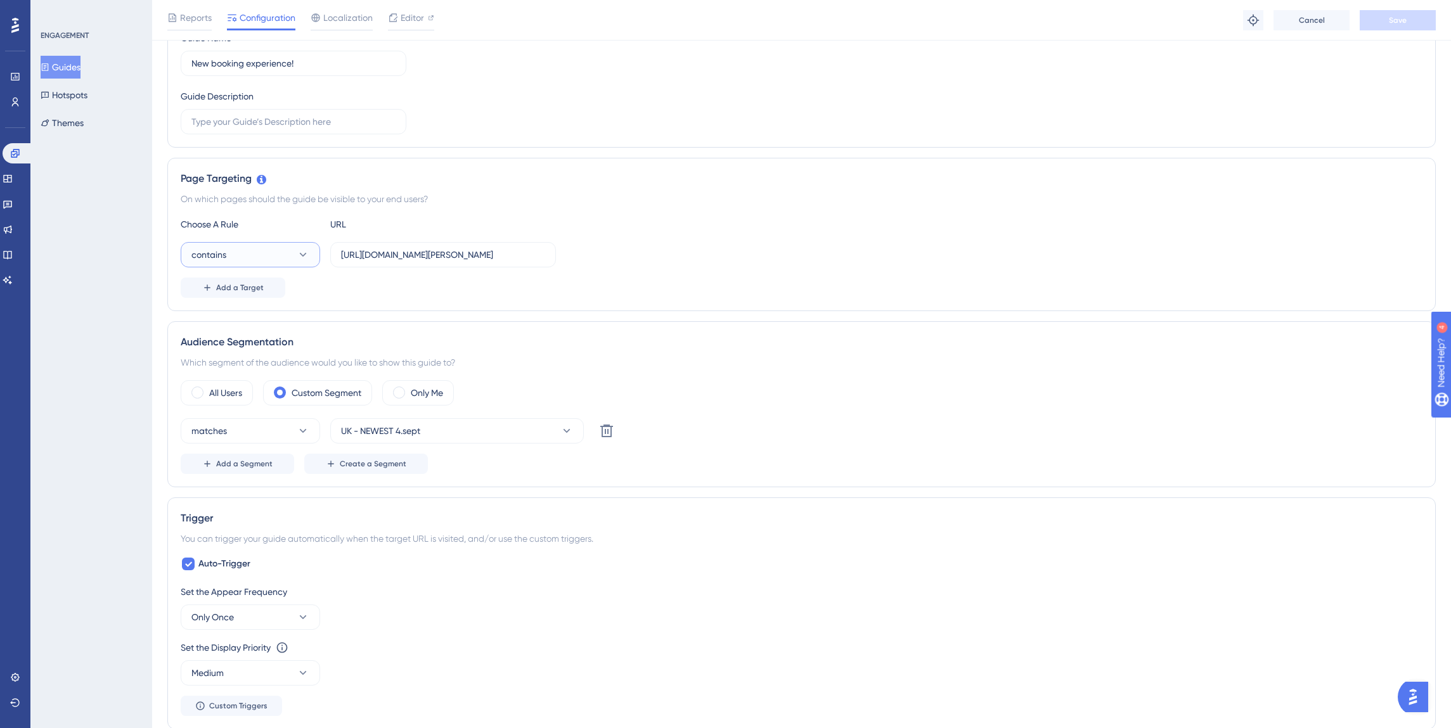
click at [248, 248] on button "contains" at bounding box center [250, 254] width 139 height 25
click at [232, 300] on div "equals equals" at bounding box center [250, 293] width 103 height 25
click at [244, 252] on button "equals" at bounding box center [250, 254] width 139 height 25
click at [240, 390] on span "starts with" at bounding box center [220, 394] width 42 height 15
click at [1399, 21] on span "Save" at bounding box center [1398, 20] width 18 height 10
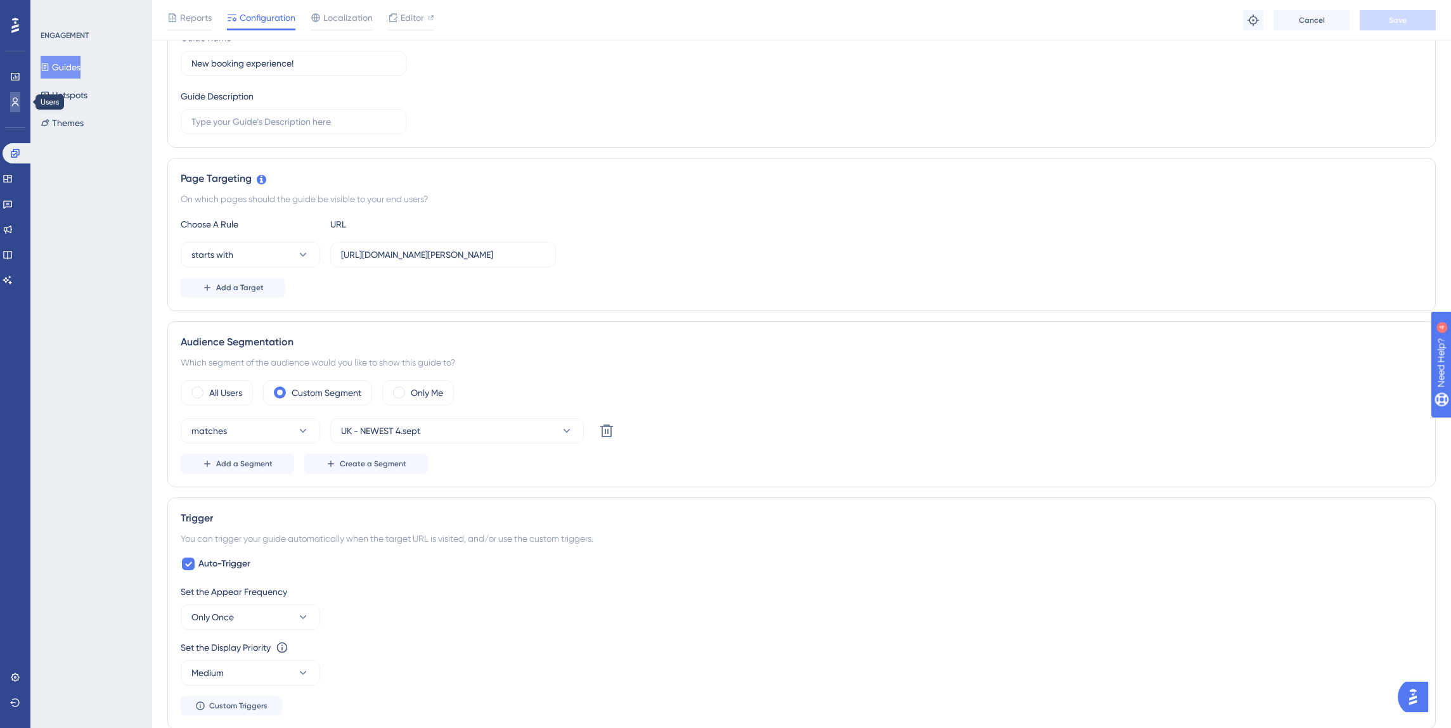
click at [10, 104] on icon at bounding box center [15, 102] width 10 height 10
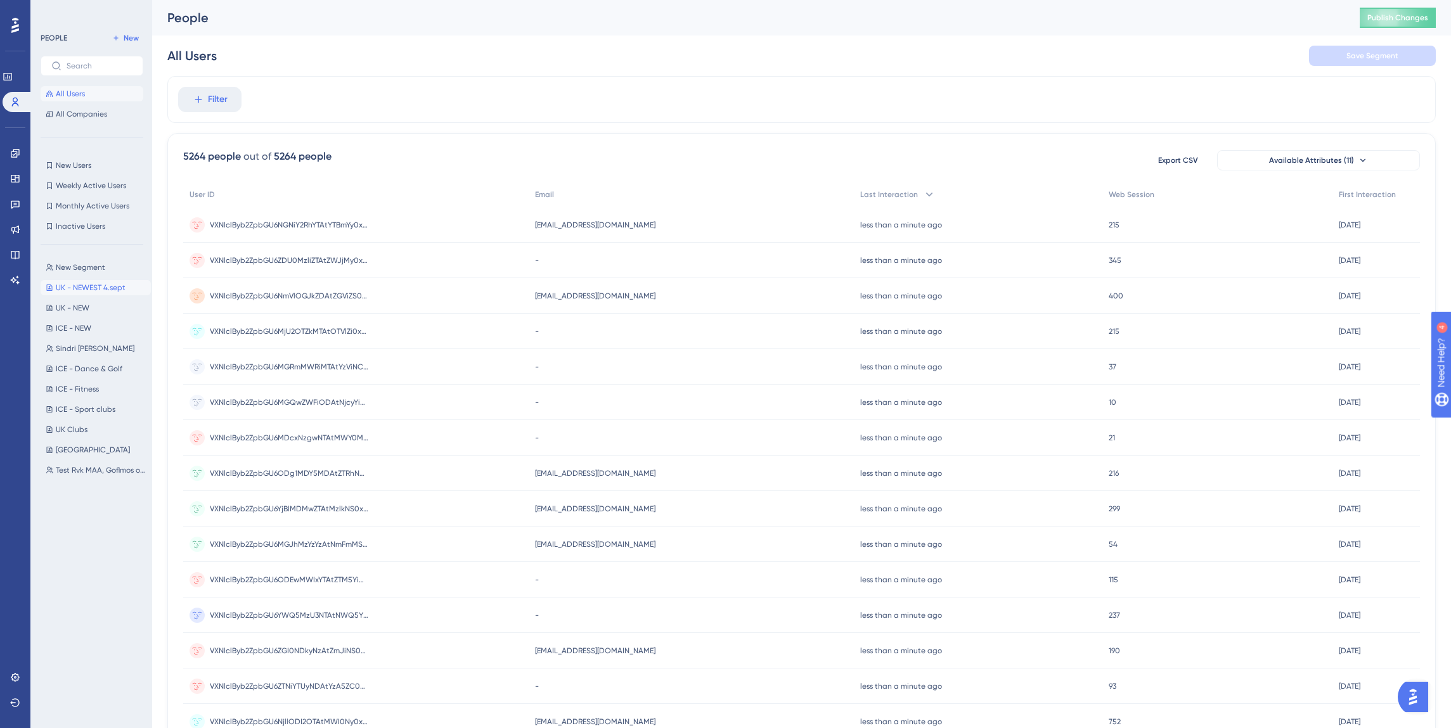
click at [86, 285] on span "UK - NEWEST 4.sept" at bounding box center [91, 288] width 70 height 10
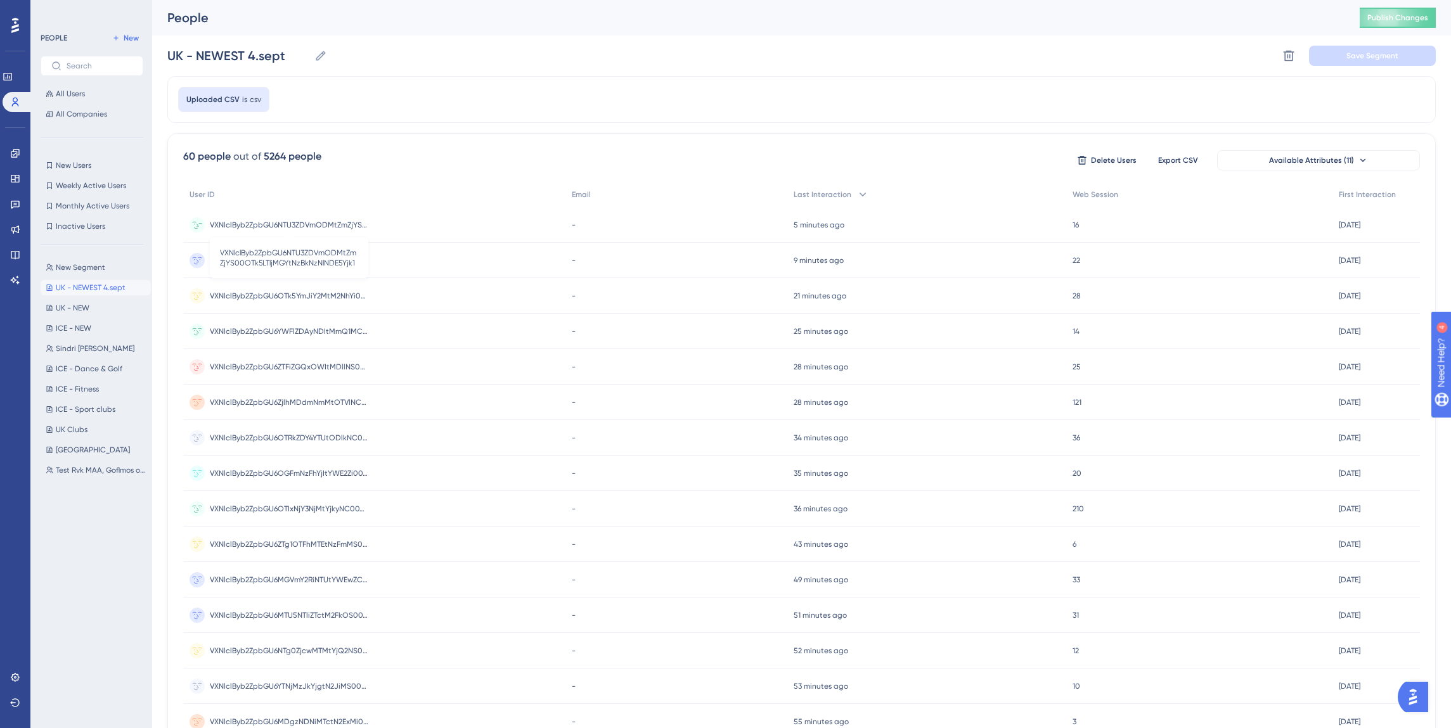
click at [245, 225] on span "VXNlclByb2ZpbGU6NTU3ZDVmODMtZmZjYS00OTk5LTljMGYtNzBkNzNlNDE5Yjk1" at bounding box center [289, 225] width 158 height 10
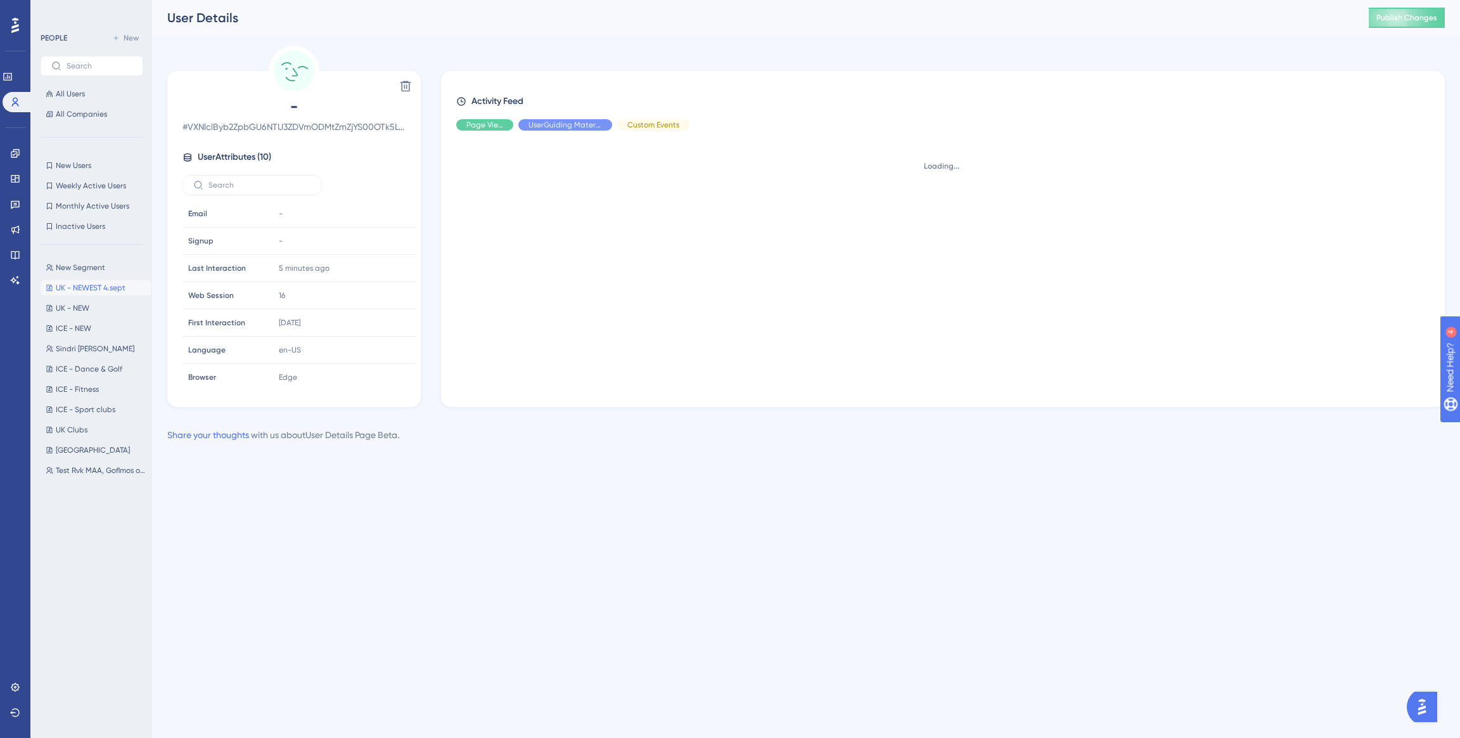
click at [273, 125] on span "# VXNlclByb2ZpbGU6NTU3ZDVmODMtZmZjYS00OTk5LTljMGYtNzBkNzNlNDE5Yjk1" at bounding box center [294, 126] width 223 height 15
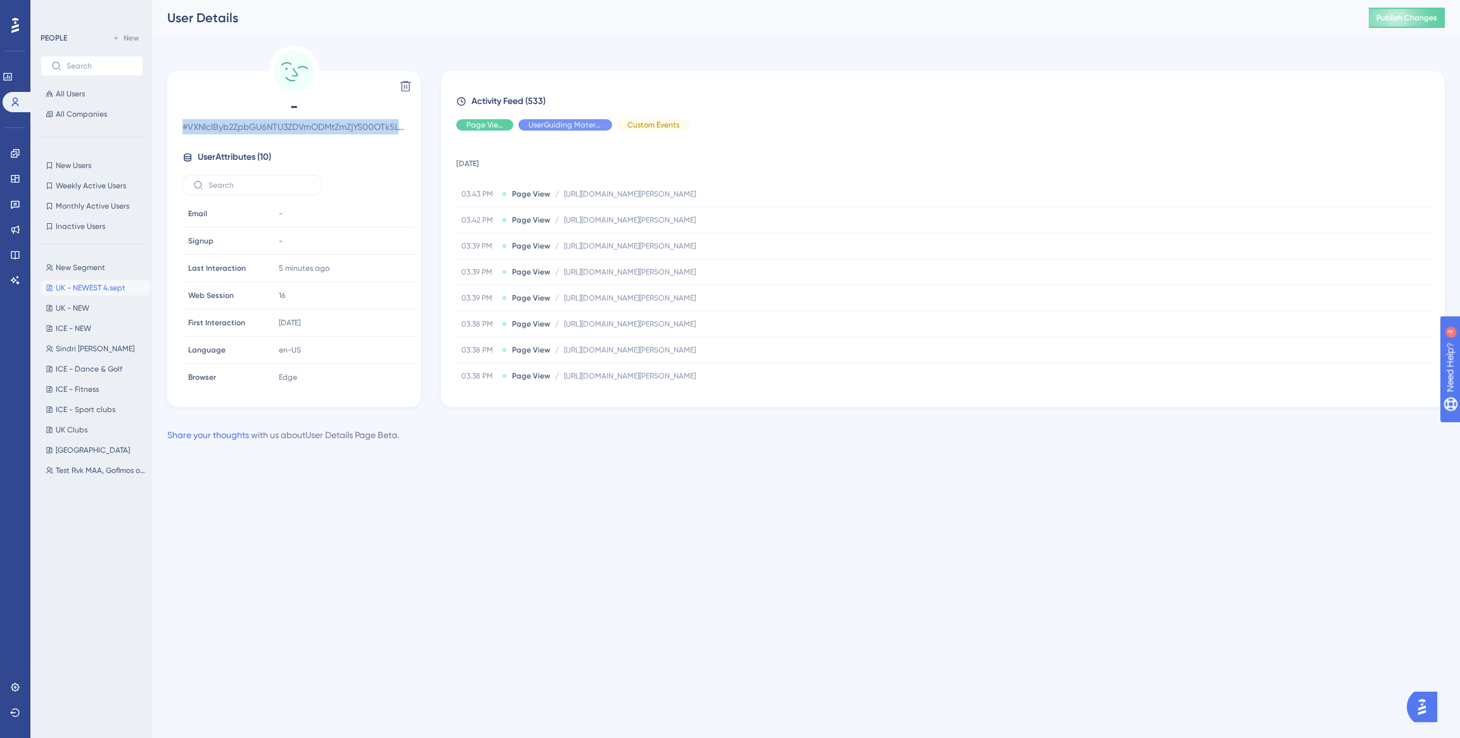
click at [273, 125] on span "# VXNlclByb2ZpbGU6NTU3ZDVmODMtZmZjYS00OTk5LTljMGYtNzBkNzNlNDE5Yjk1" at bounding box center [294, 126] width 223 height 15
click at [520, 34] on div "User Details Publish Changes" at bounding box center [806, 17] width 1308 height 35
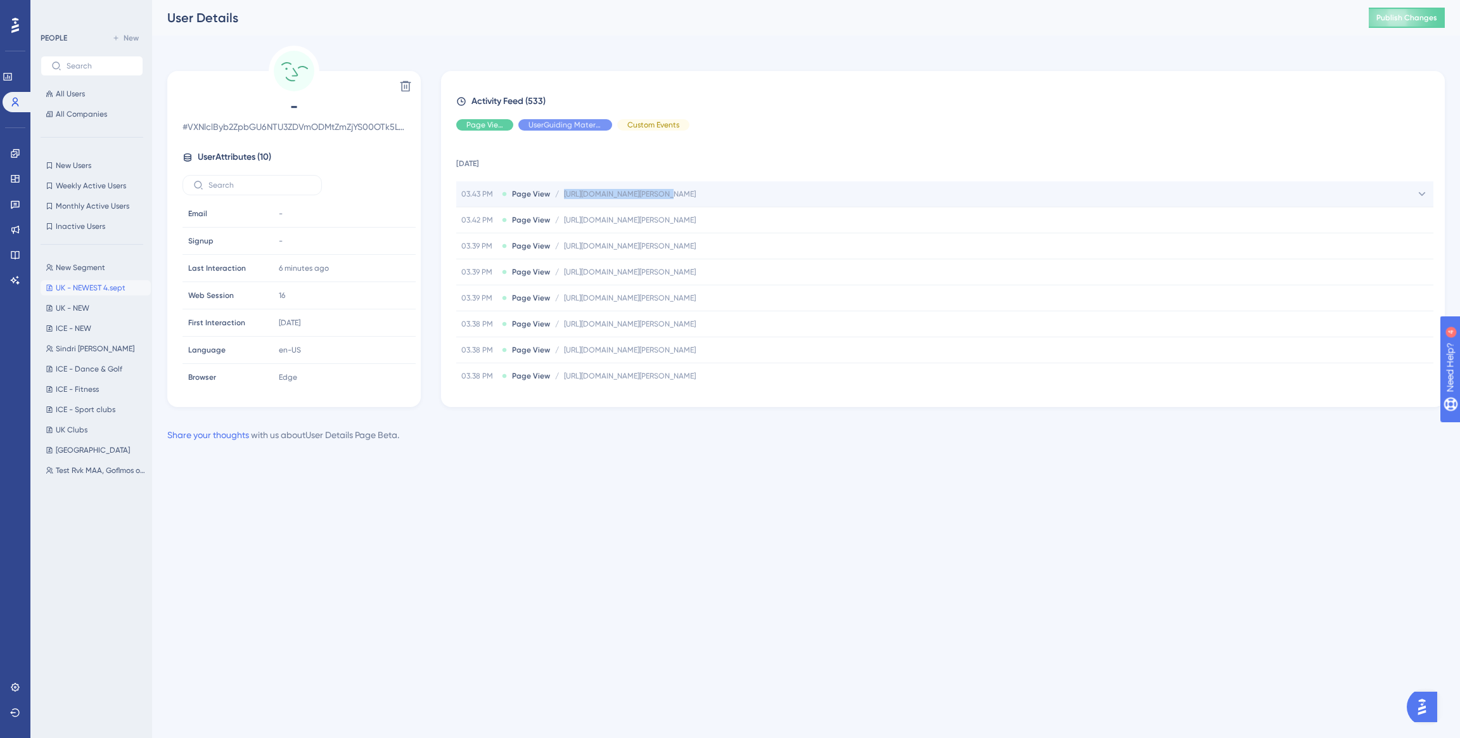
drag, startPoint x: 560, startPoint y: 194, endPoint x: 663, endPoint y: 193, distance: 103.3
click at [663, 193] on div "03.43 PM Page View / [URL][DOMAIN_NAME][PERSON_NAME] [URL][DOMAIN_NAME][PERSON_…" at bounding box center [578, 194] width 235 height 10
copy div "[URL][DOMAIN_NAME][PERSON_NAME]"
click at [643, 59] on div "Delete - # VXNlclByb2ZpbGU6NTU3ZDVmODMtZmZjYS00OTk5LTljMGYtNzBkNzNlNDE5Yjk1 Use…" at bounding box center [806, 226] width 1278 height 361
click at [700, 74] on div "Activity Feed (533) Page View UserGuiding Material Custom Events [DATE] 03.43 P…" at bounding box center [943, 239] width 1004 height 336
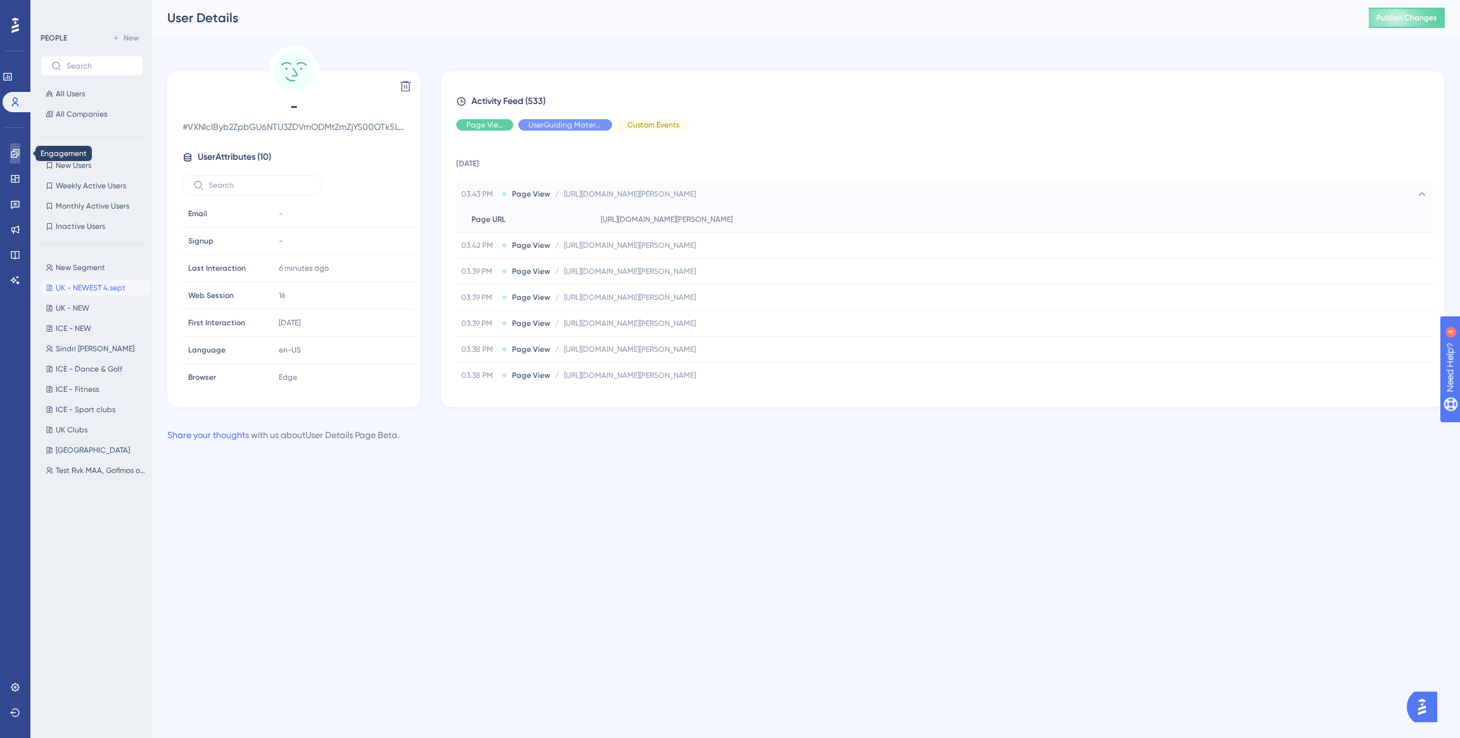
click at [19, 153] on icon at bounding box center [15, 153] width 10 height 10
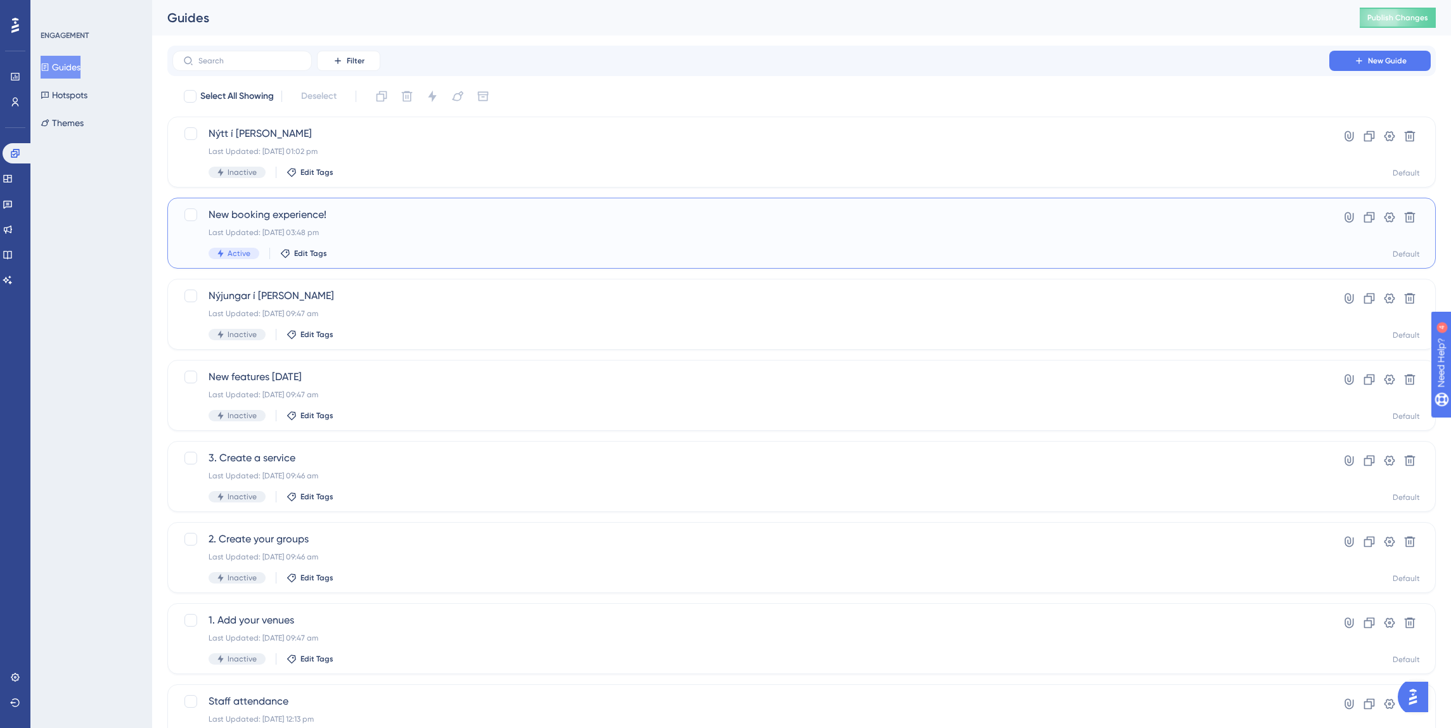
click at [240, 212] on span "New booking experience!" at bounding box center [751, 214] width 1084 height 15
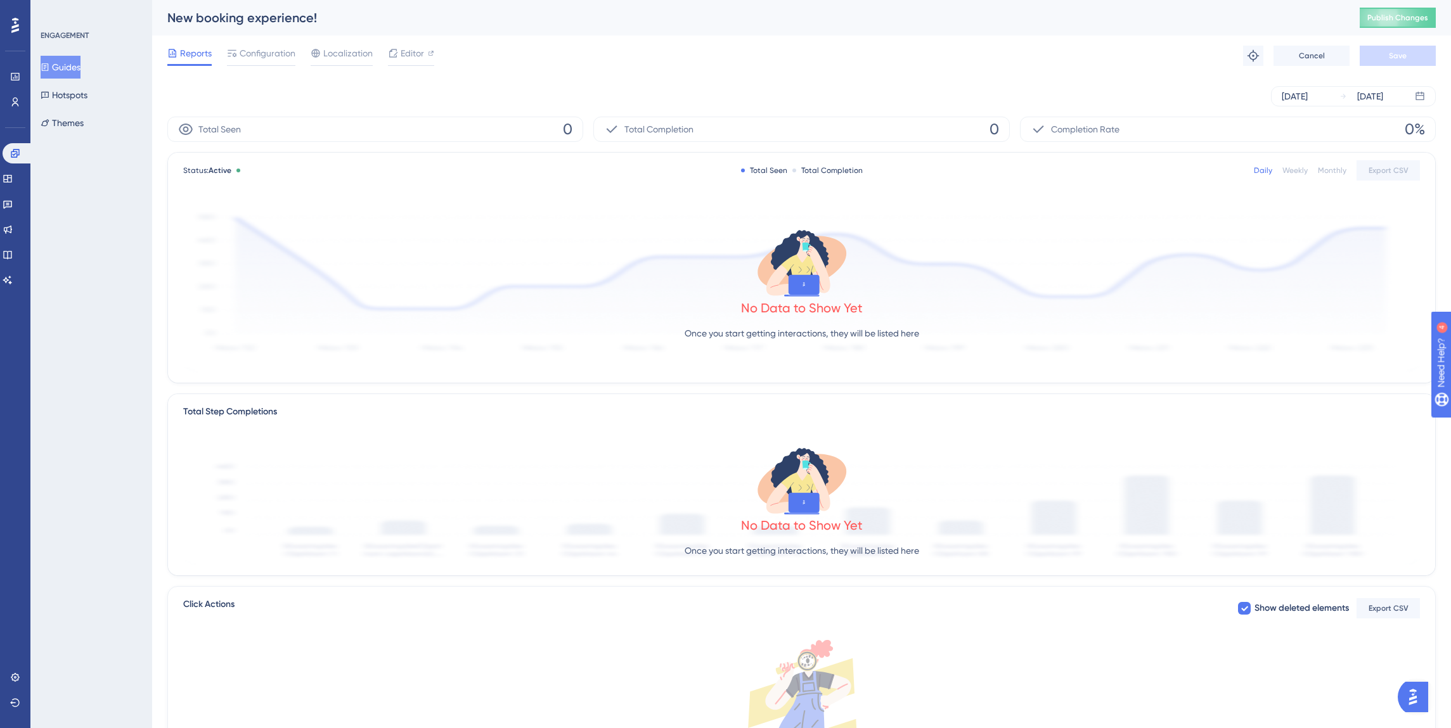
click at [681, 82] on div "[DATE] [DATE]" at bounding box center [801, 96] width 1268 height 41
click at [266, 55] on span "Configuration" at bounding box center [268, 53] width 56 height 15
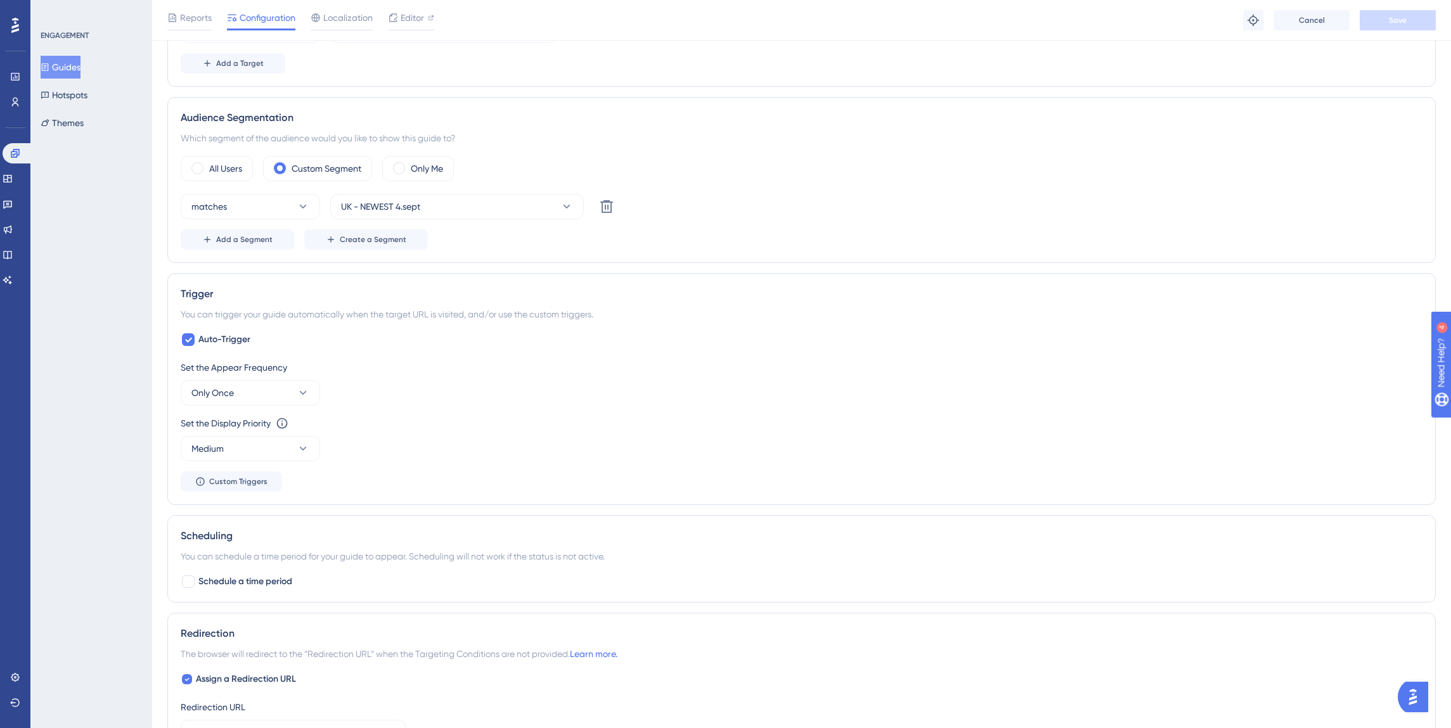
scroll to position [690, 0]
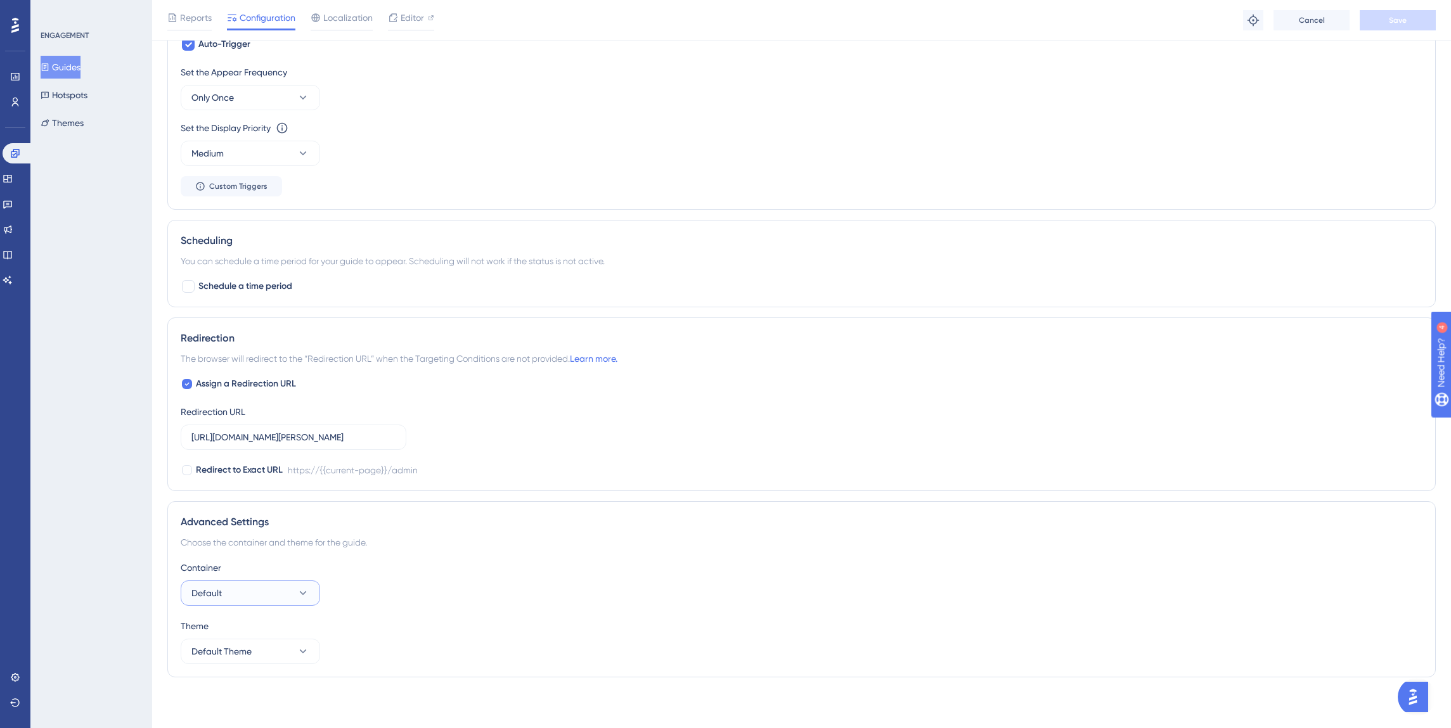
click at [252, 588] on button "Default" at bounding box center [250, 593] width 139 height 25
click at [252, 587] on button "Default" at bounding box center [250, 593] width 139 height 25
click at [254, 653] on button "Default Theme" at bounding box center [250, 651] width 139 height 25
click at [380, 611] on div "Container Default Theme Default Theme Default Theme Default Theme" at bounding box center [802, 612] width 1242 height 104
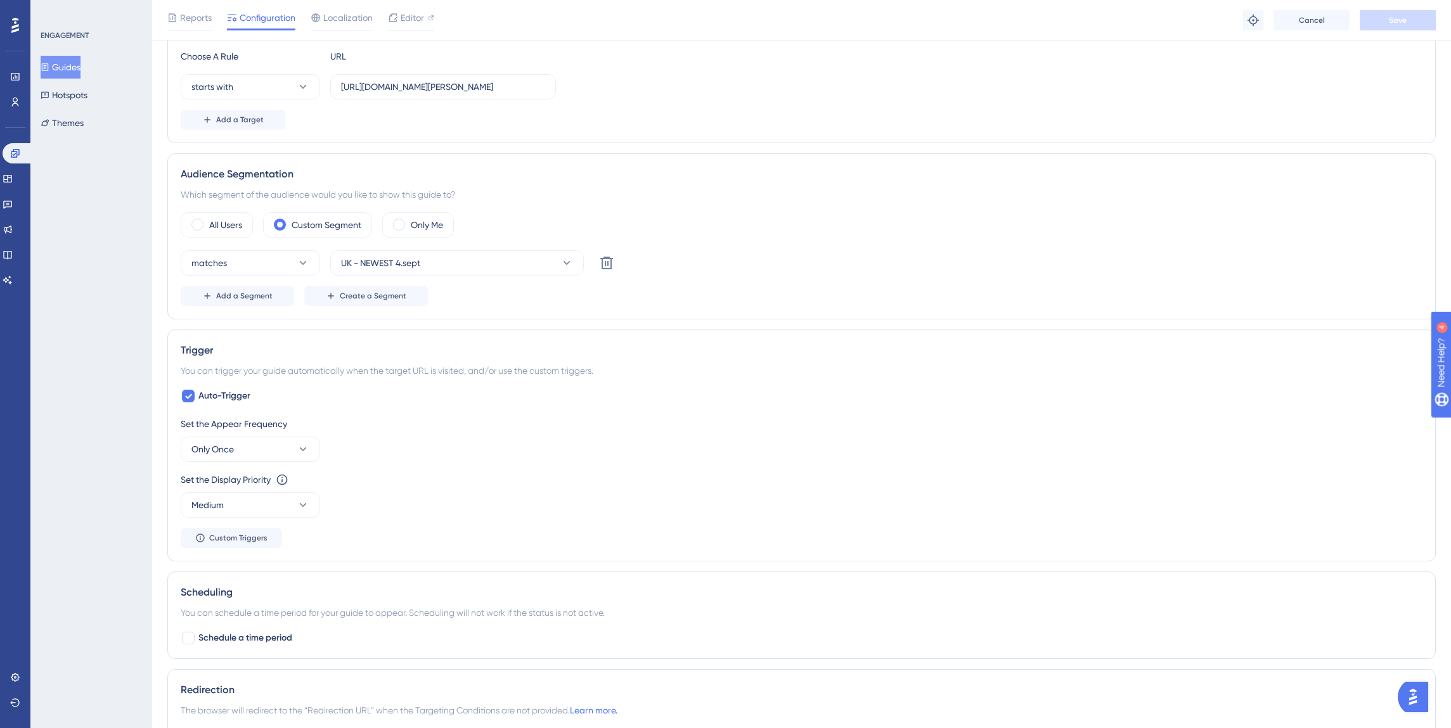
scroll to position [0, 0]
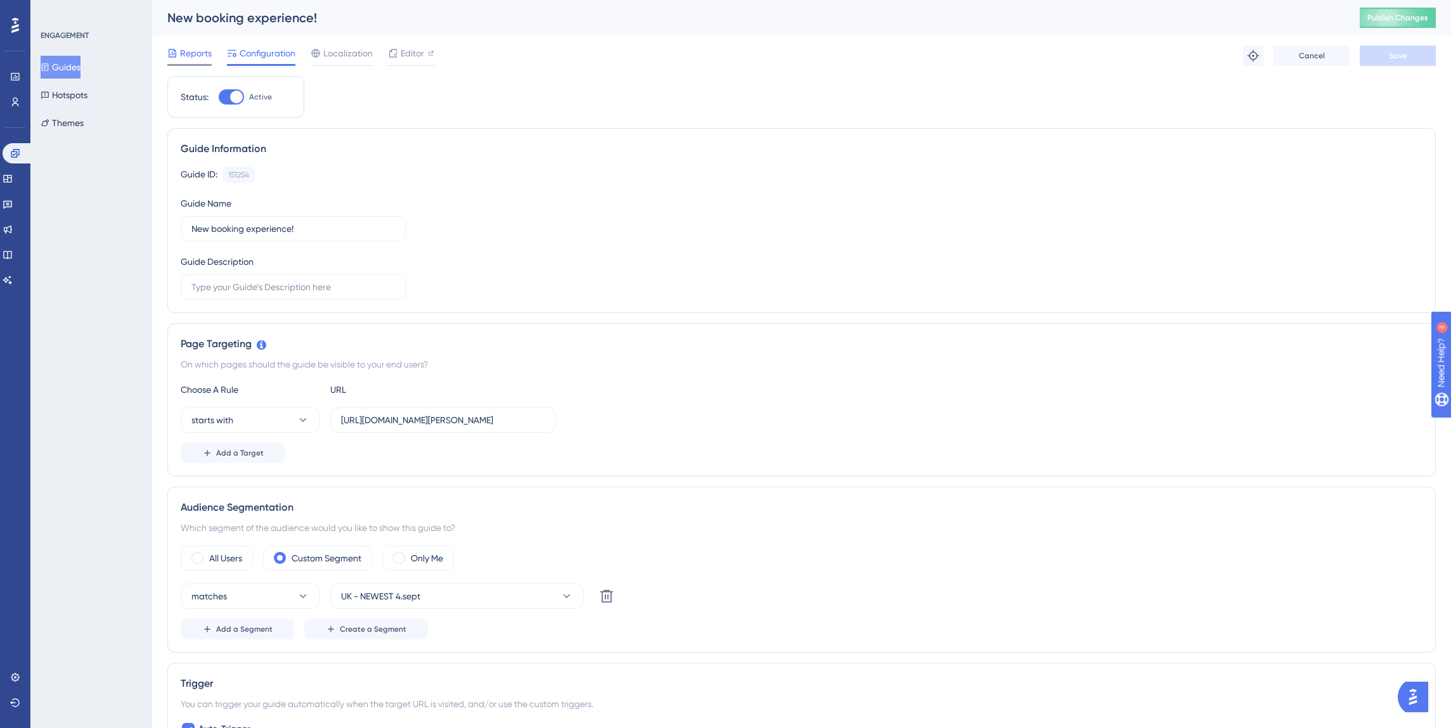
click at [179, 55] on div "Reports" at bounding box center [189, 53] width 44 height 15
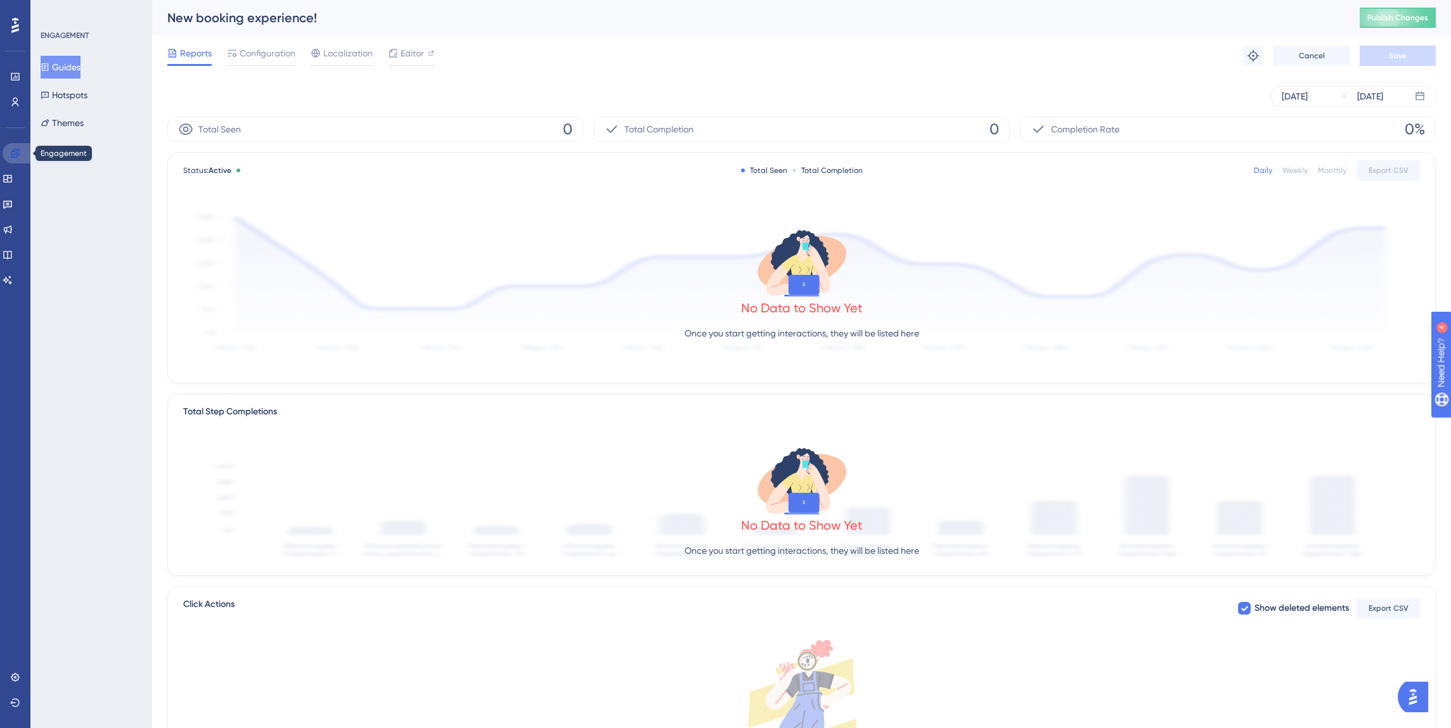
click at [13, 154] on icon at bounding box center [15, 153] width 8 height 8
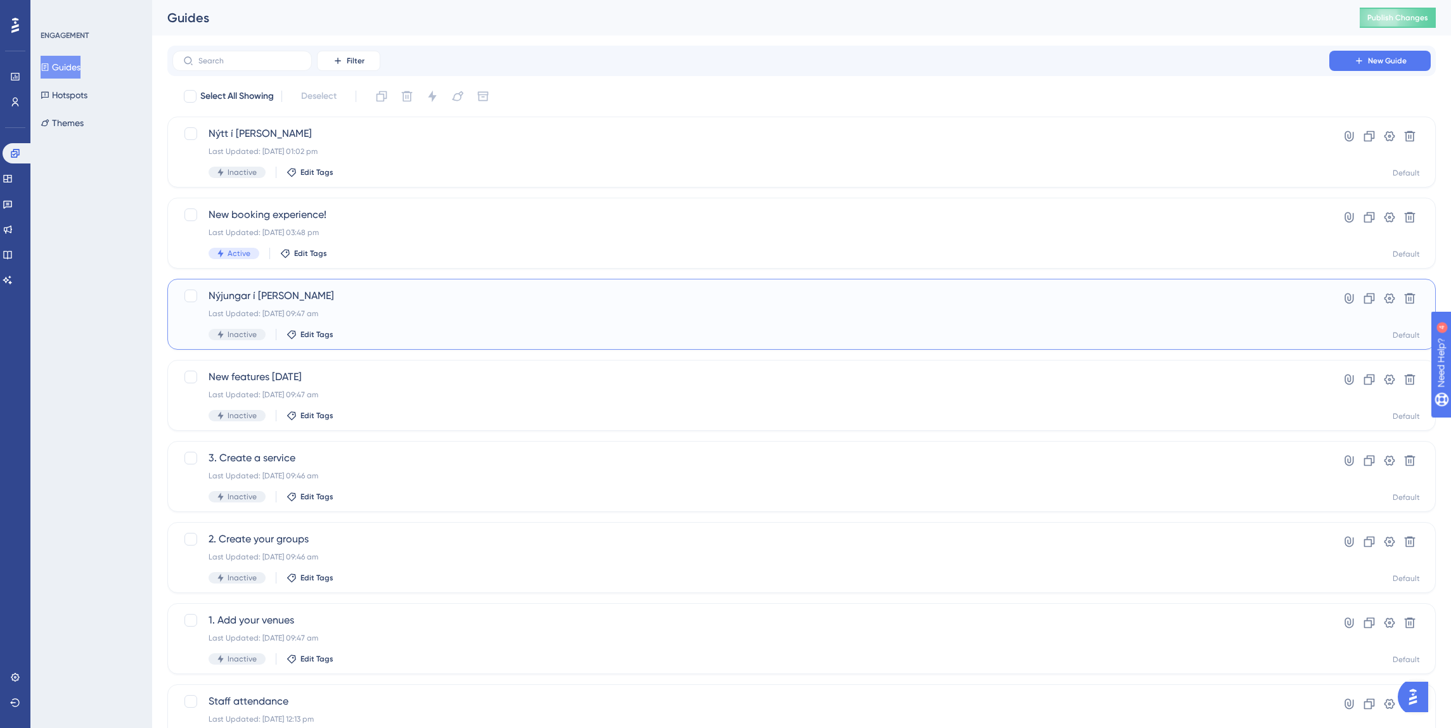
click at [242, 295] on span "Nýjungar í [PERSON_NAME]" at bounding box center [751, 295] width 1084 height 15
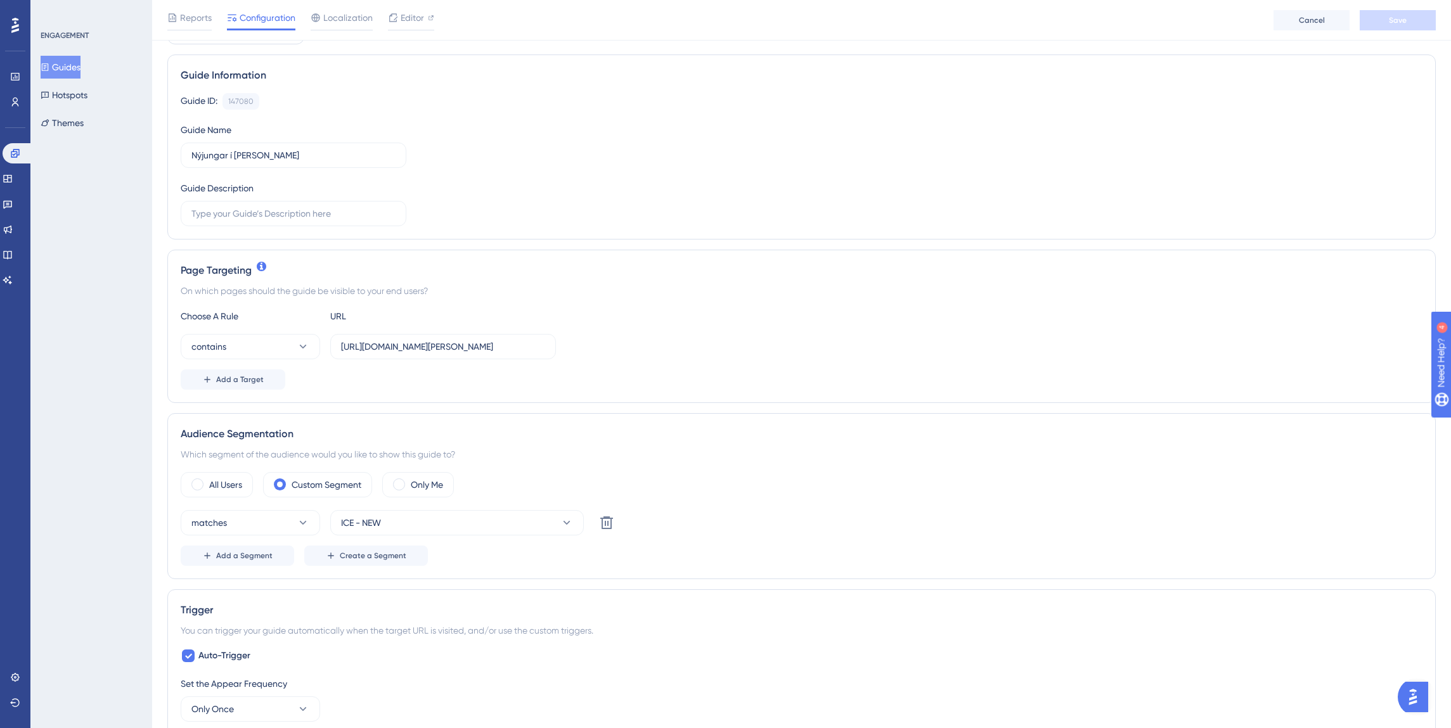
scroll to position [87, 0]
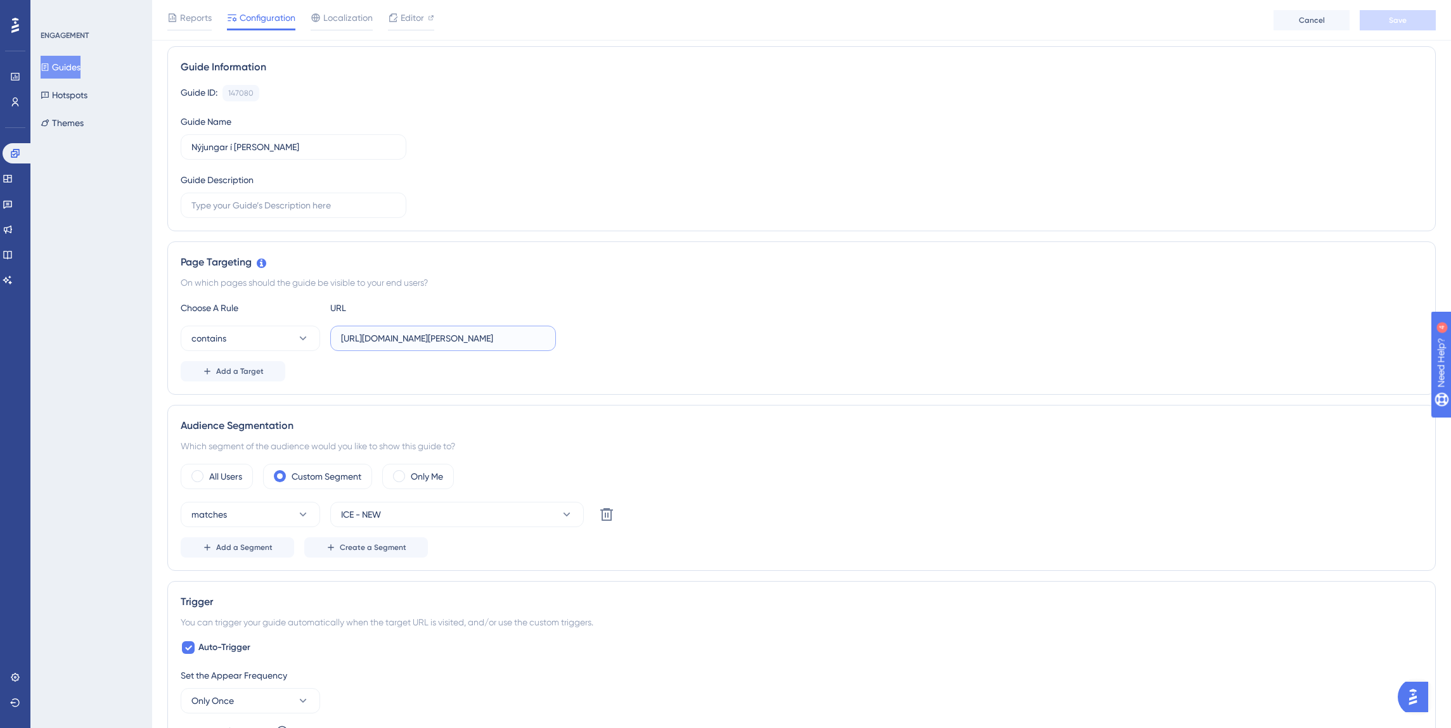
click at [392, 336] on input "[URL][DOMAIN_NAME][PERSON_NAME]" at bounding box center [443, 338] width 204 height 14
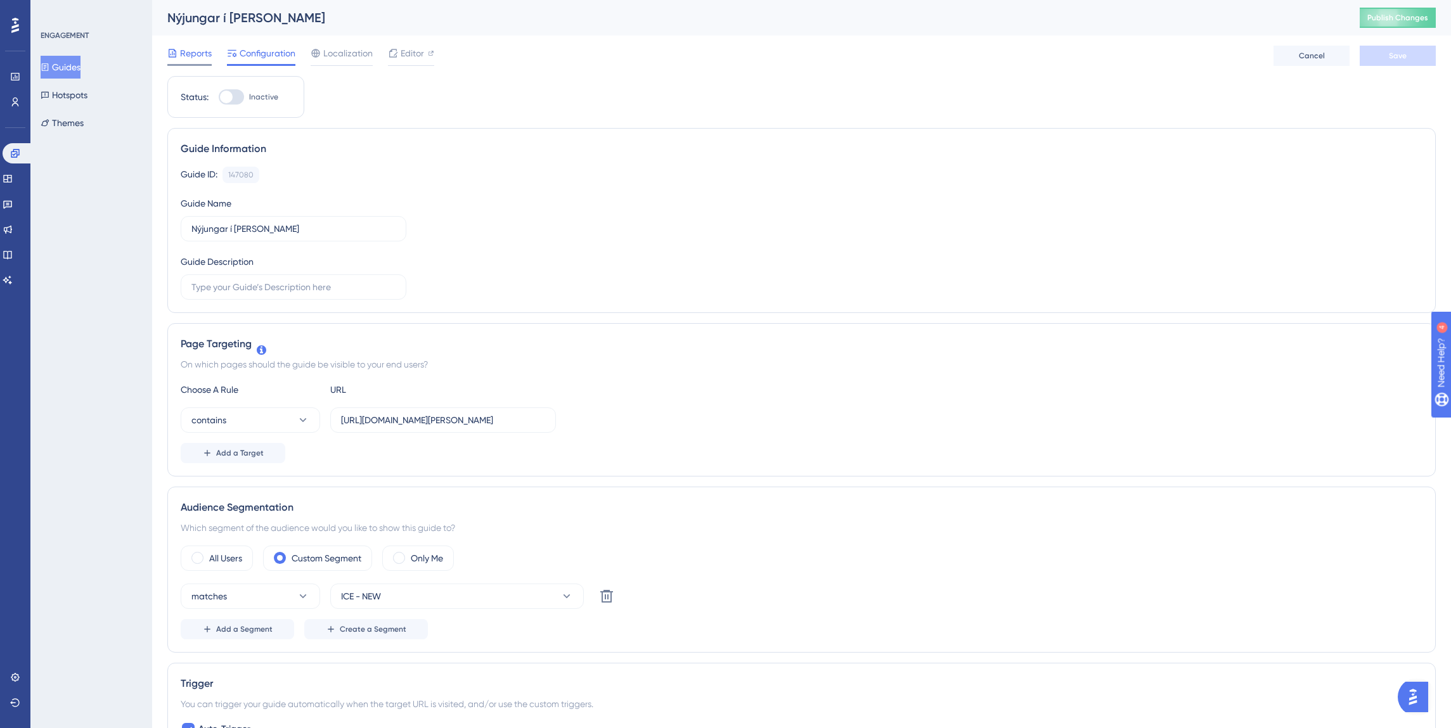
click at [188, 57] on span "Reports" at bounding box center [196, 53] width 32 height 15
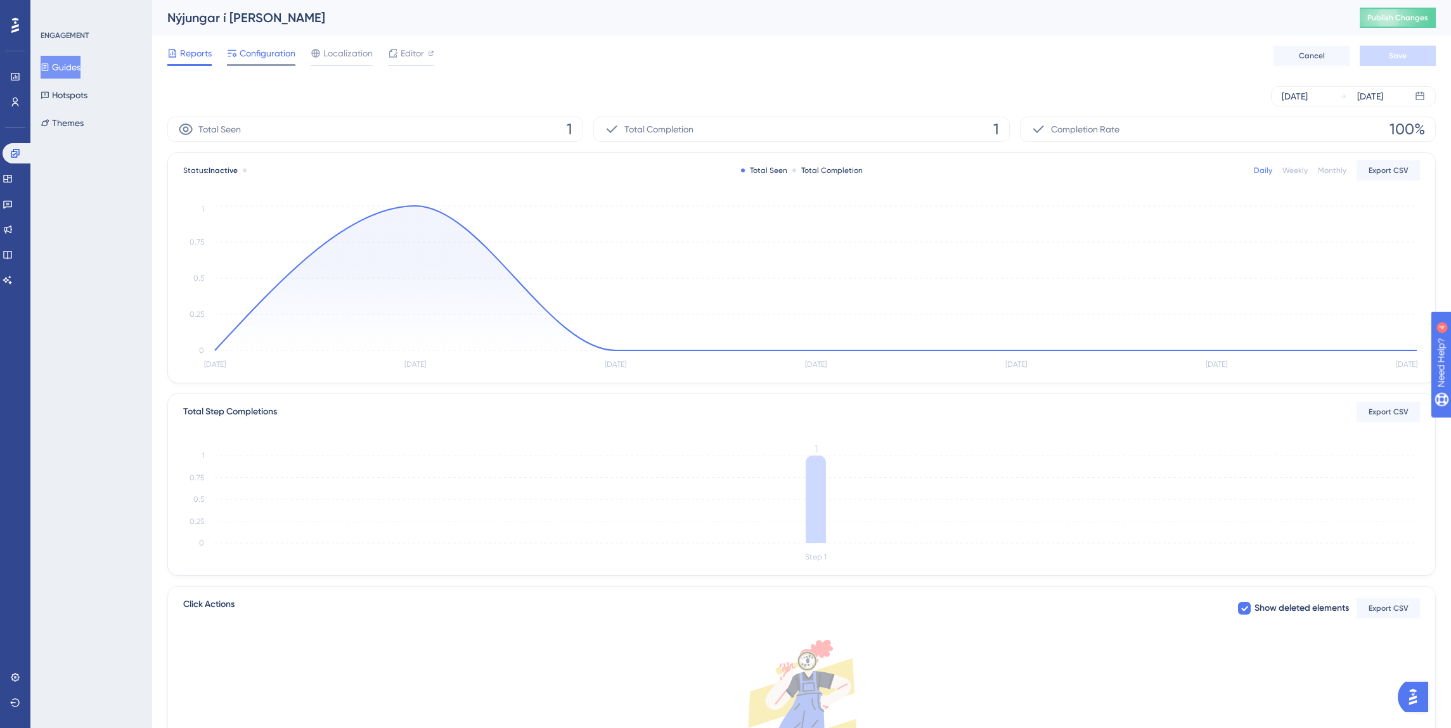
click at [248, 48] on span "Configuration" at bounding box center [268, 53] width 56 height 15
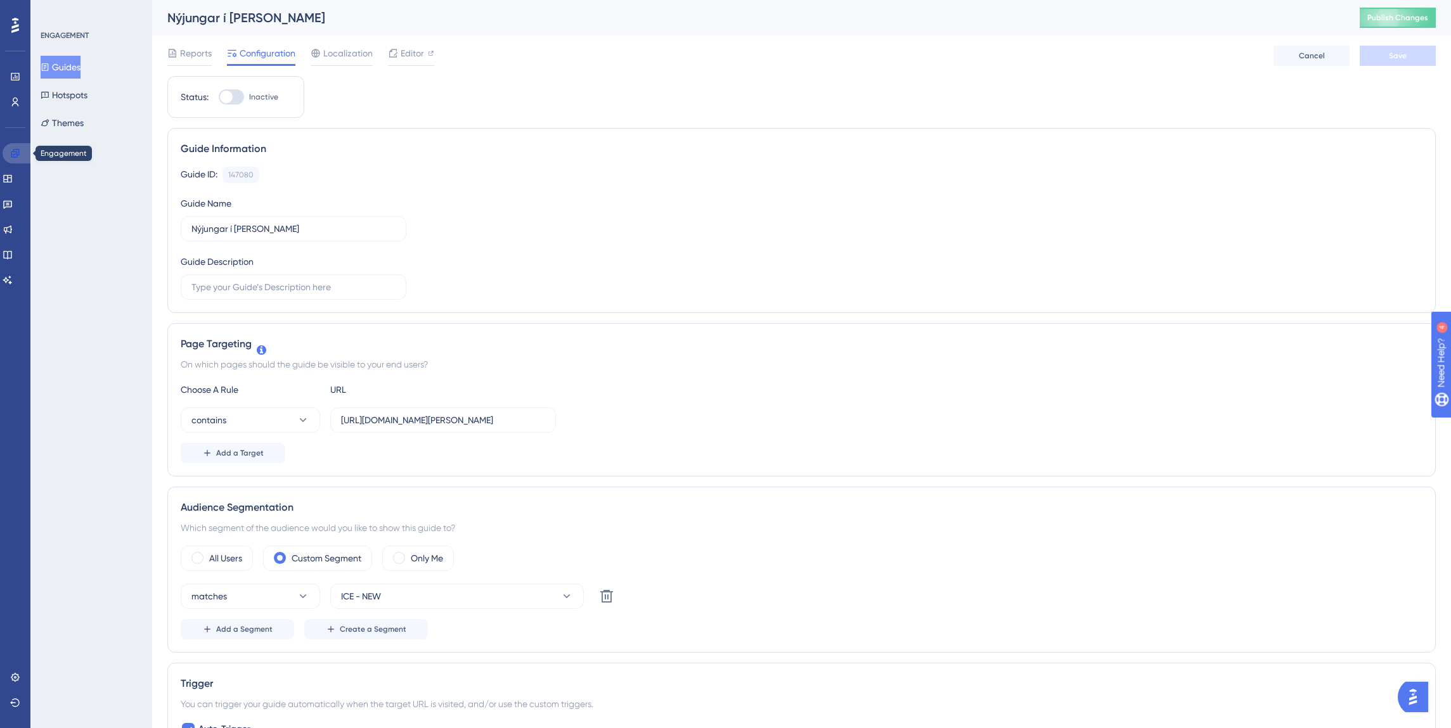
click at [12, 151] on icon at bounding box center [15, 153] width 8 height 8
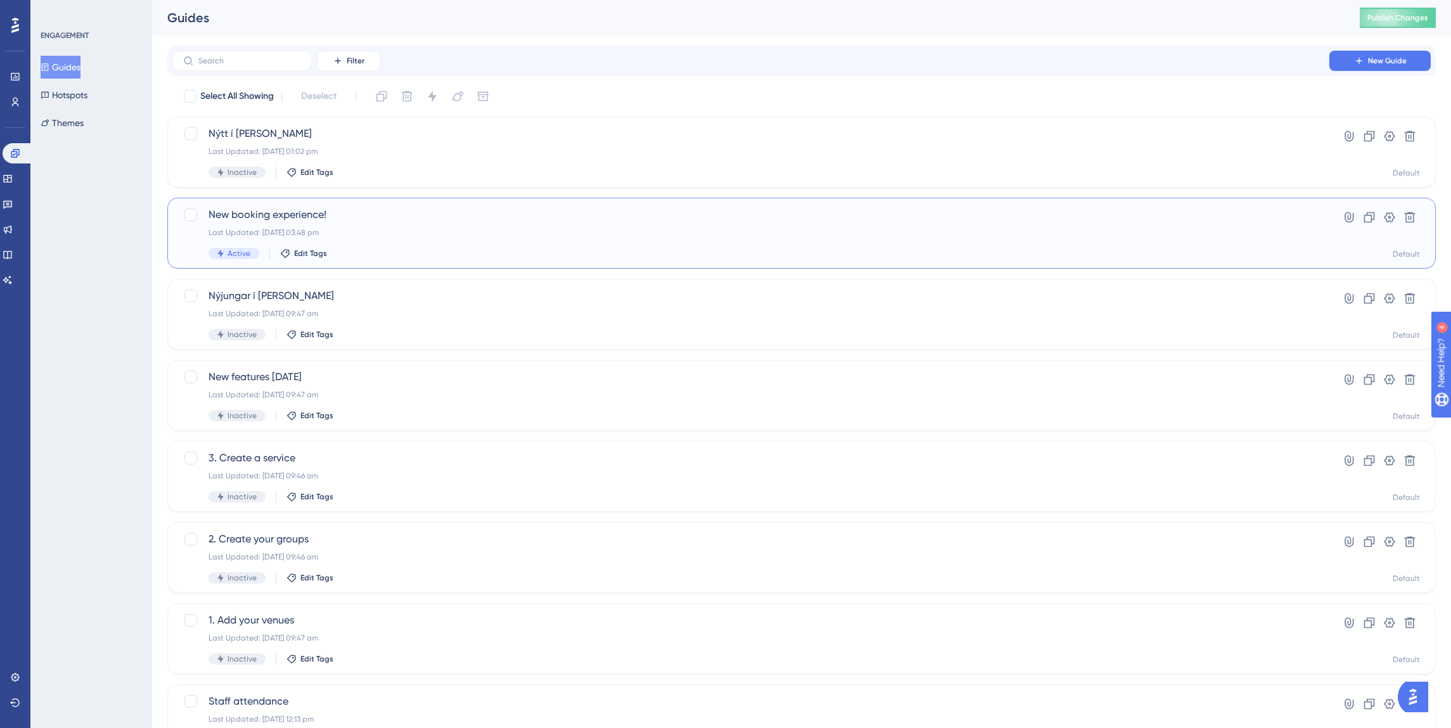
click at [281, 212] on span "New booking experience!" at bounding box center [751, 214] width 1084 height 15
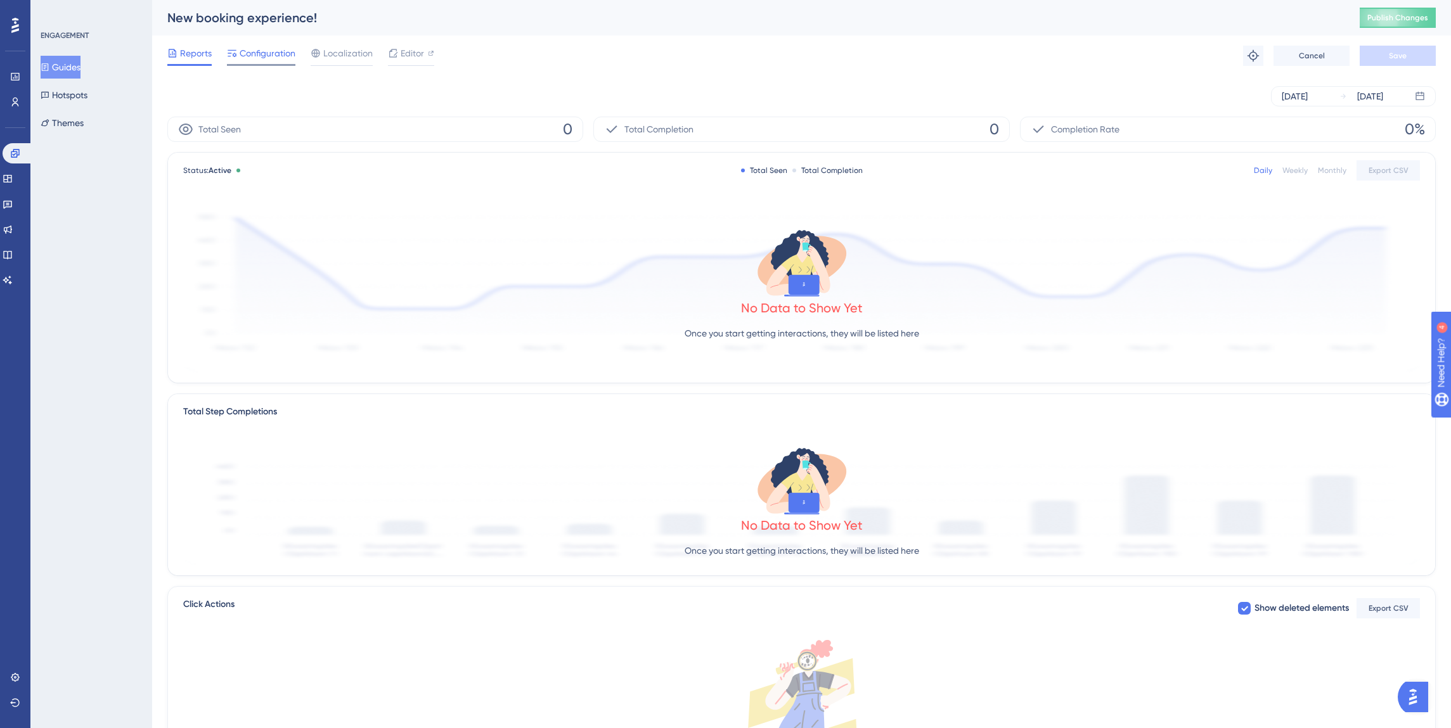
click at [259, 56] on span "Configuration" at bounding box center [268, 53] width 56 height 15
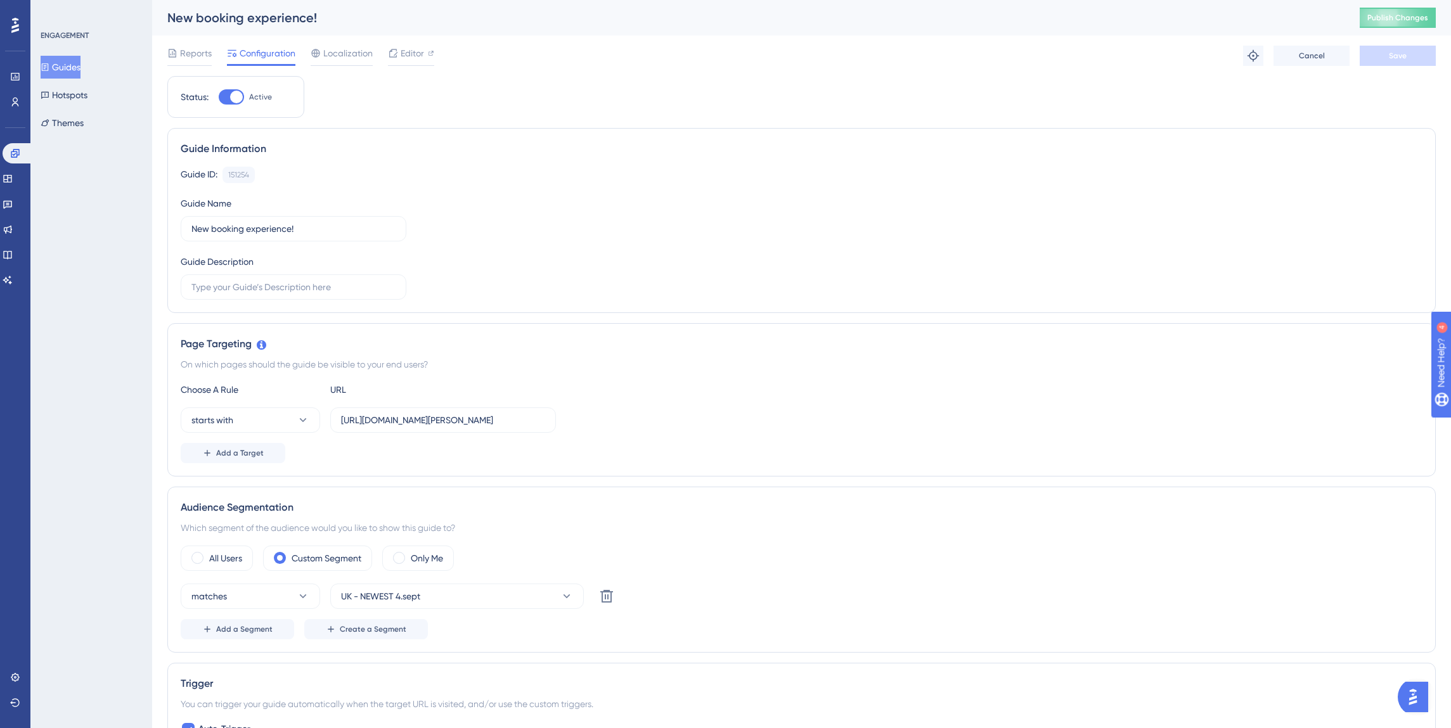
scroll to position [125, 0]
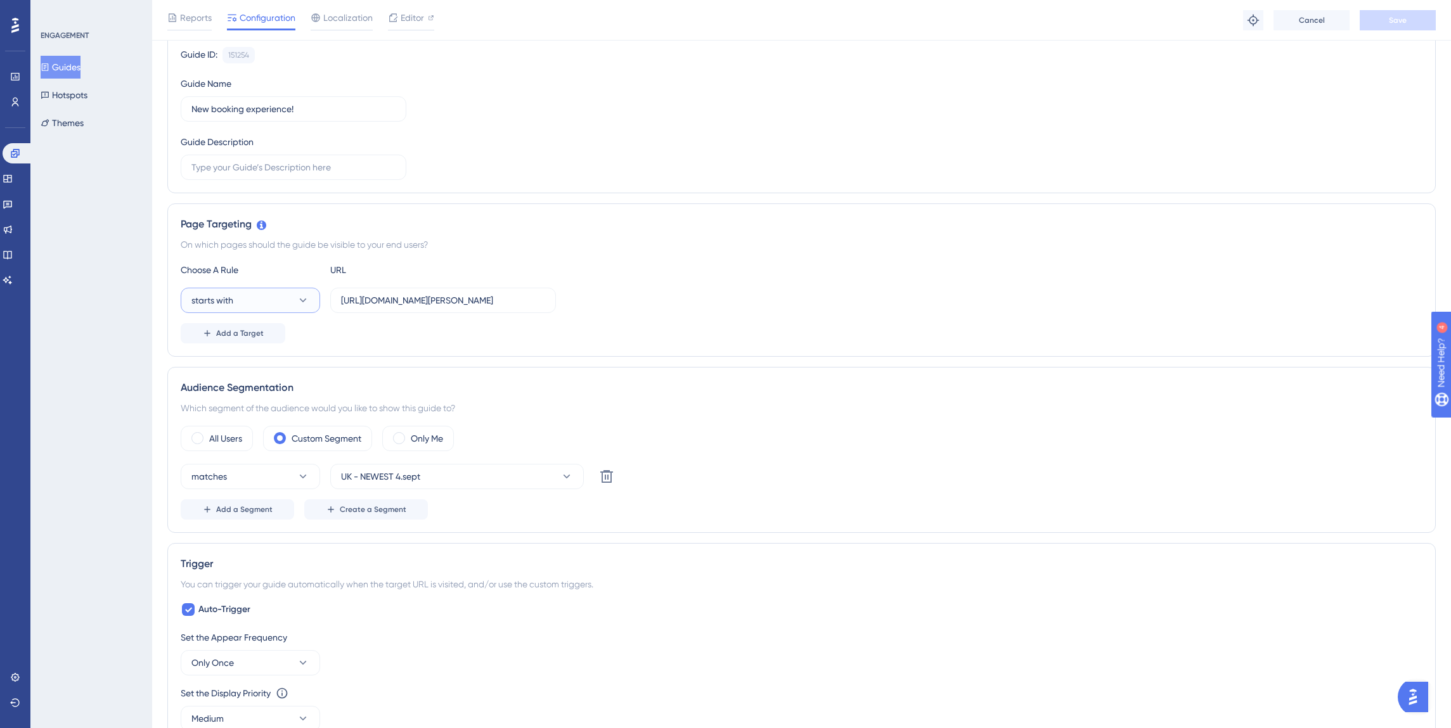
click at [269, 302] on button "starts with" at bounding box center [250, 300] width 139 height 25
click at [243, 390] on div "contains contains" at bounding box center [250, 389] width 103 height 25
click at [390, 307] on label "[URL][DOMAIN_NAME][PERSON_NAME]" at bounding box center [443, 300] width 226 height 25
click at [390, 307] on input "[URL][DOMAIN_NAME][PERSON_NAME]" at bounding box center [443, 300] width 204 height 14
click at [391, 307] on input "[URL][DOMAIN_NAME][PERSON_NAME]" at bounding box center [443, 300] width 204 height 14
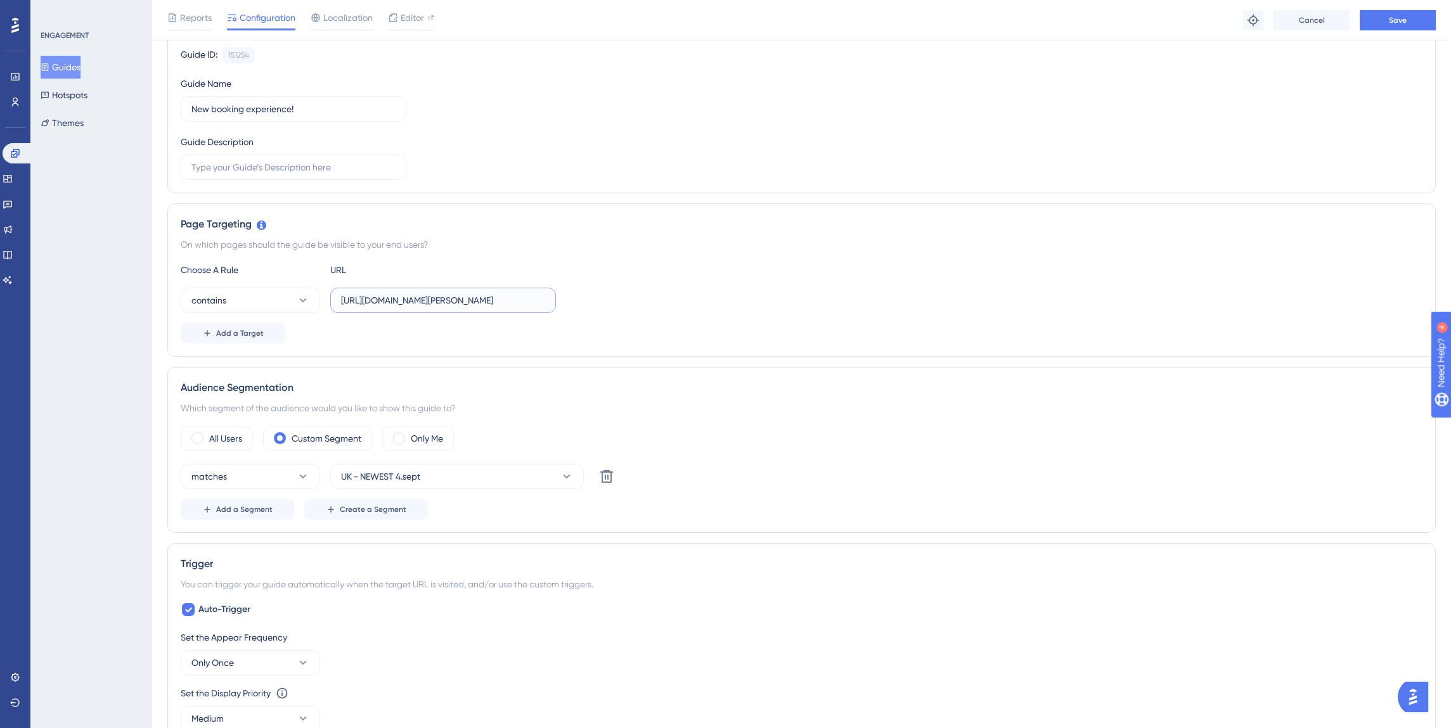
click at [391, 306] on input "[URL][DOMAIN_NAME][PERSON_NAME]" at bounding box center [443, 300] width 204 height 14
paste input "/"
type input "[URL][DOMAIN_NAME][PERSON_NAME]"
click at [1395, 13] on button "Save" at bounding box center [1397, 20] width 76 height 20
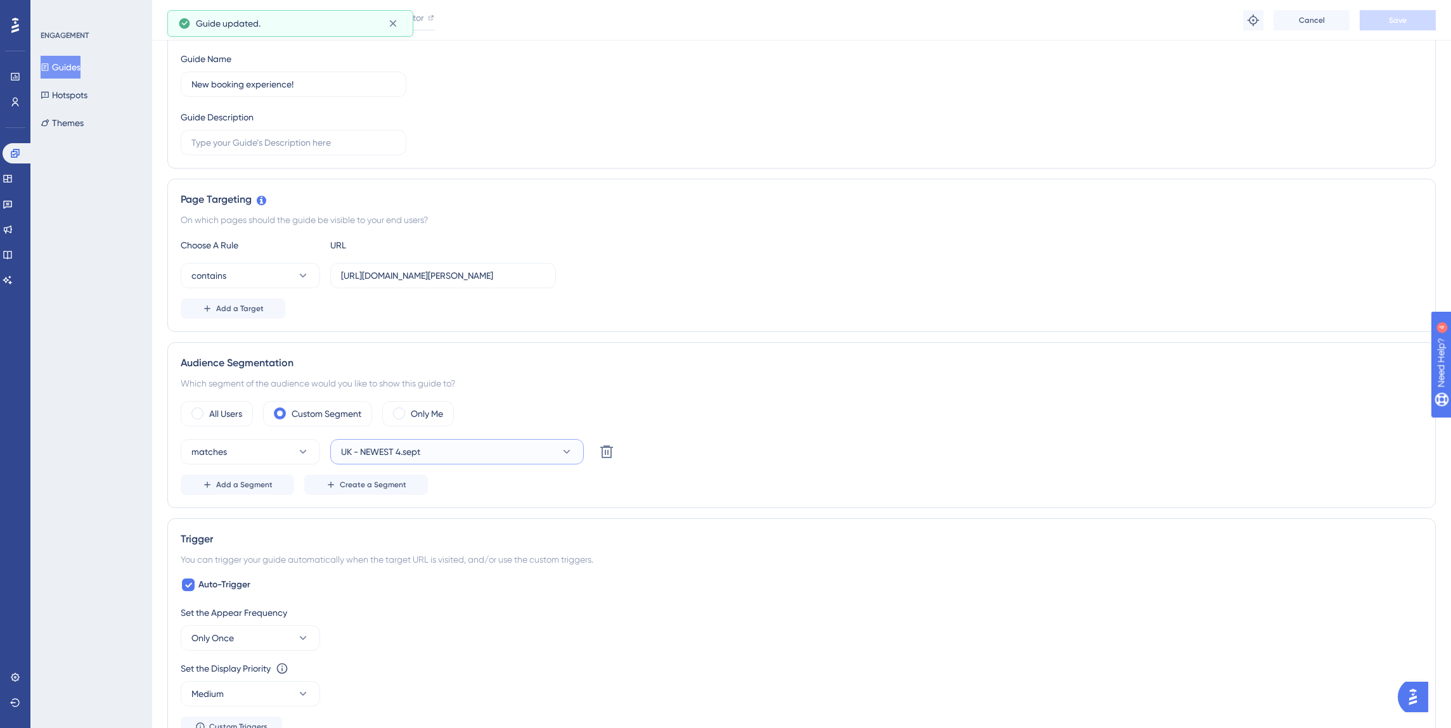
click at [413, 446] on span "UK - NEWEST 4.sept" at bounding box center [380, 451] width 79 height 15
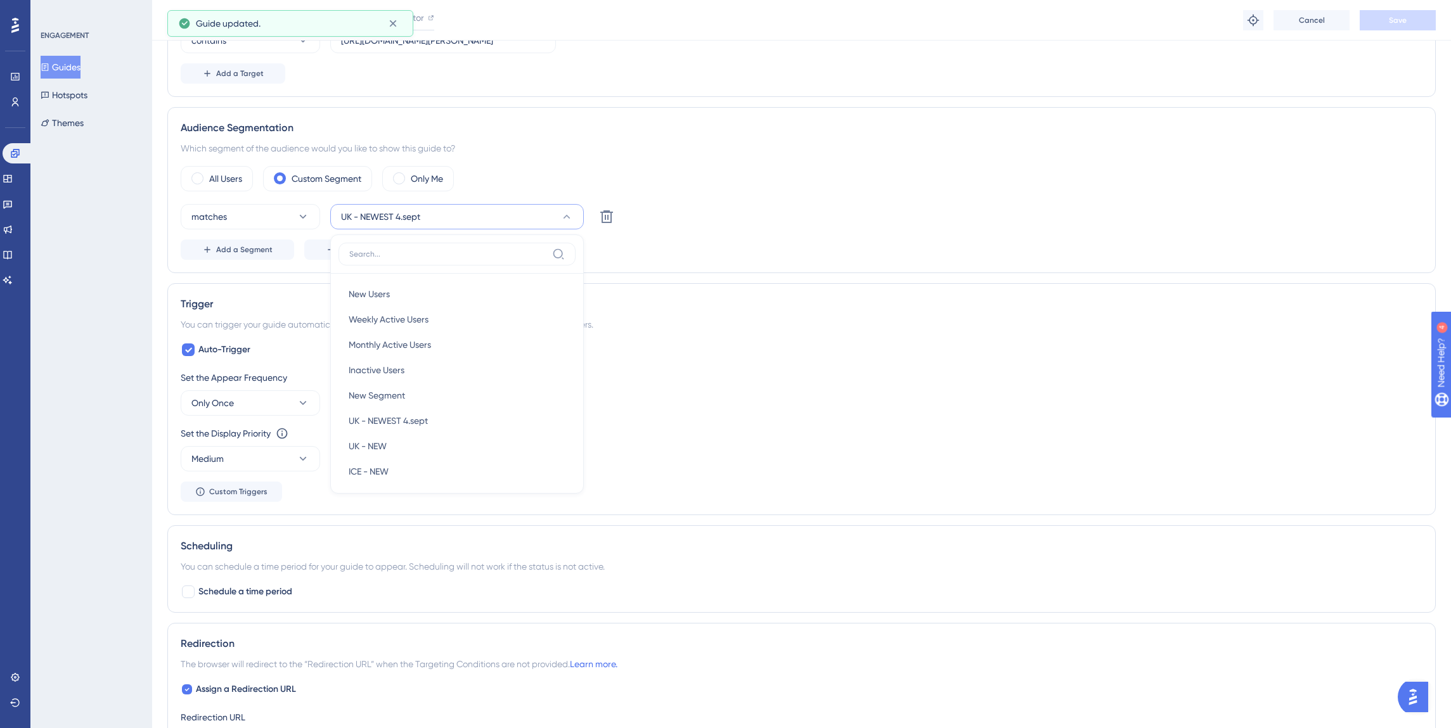
click at [742, 225] on div "matches UK - NEWEST 4.sept New Users New Users Weekly Active Users Weekly Activ…" at bounding box center [802, 216] width 1242 height 25
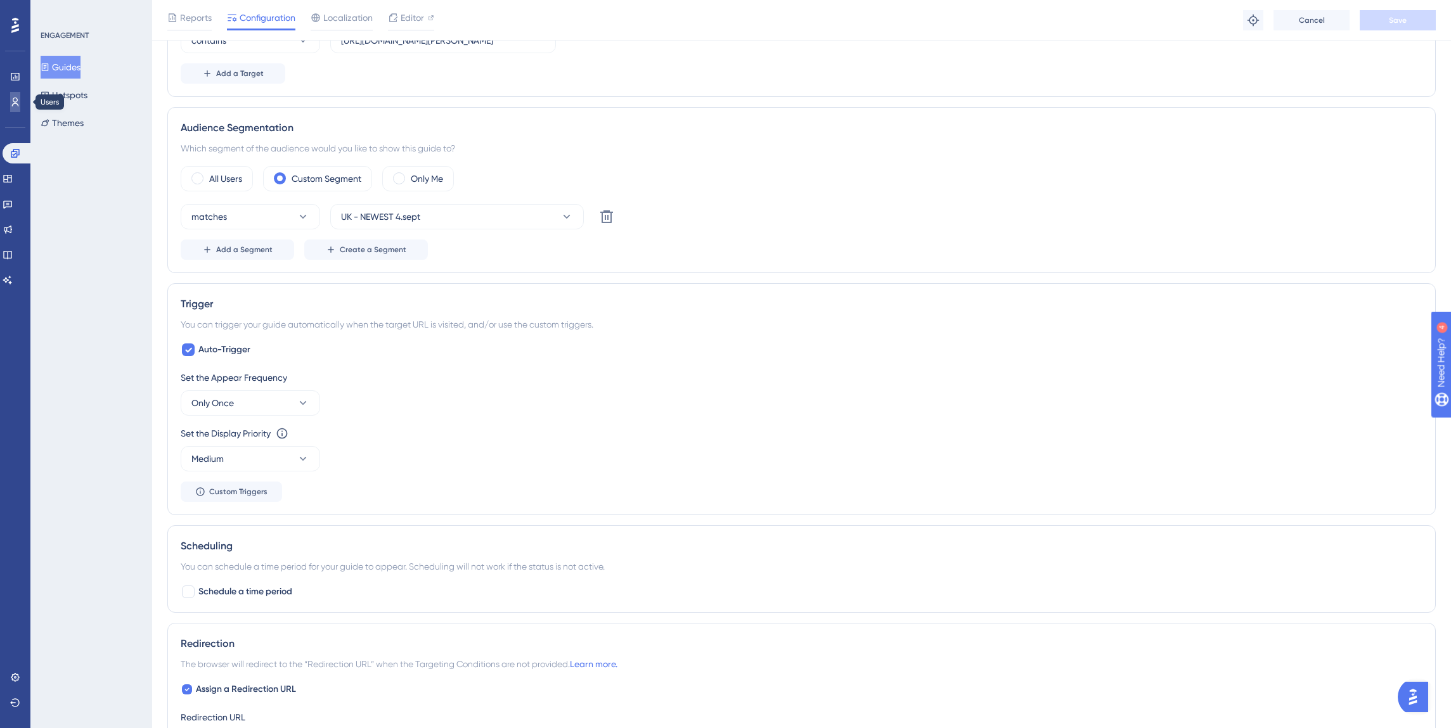
click at [11, 99] on icon at bounding box center [15, 102] width 10 height 10
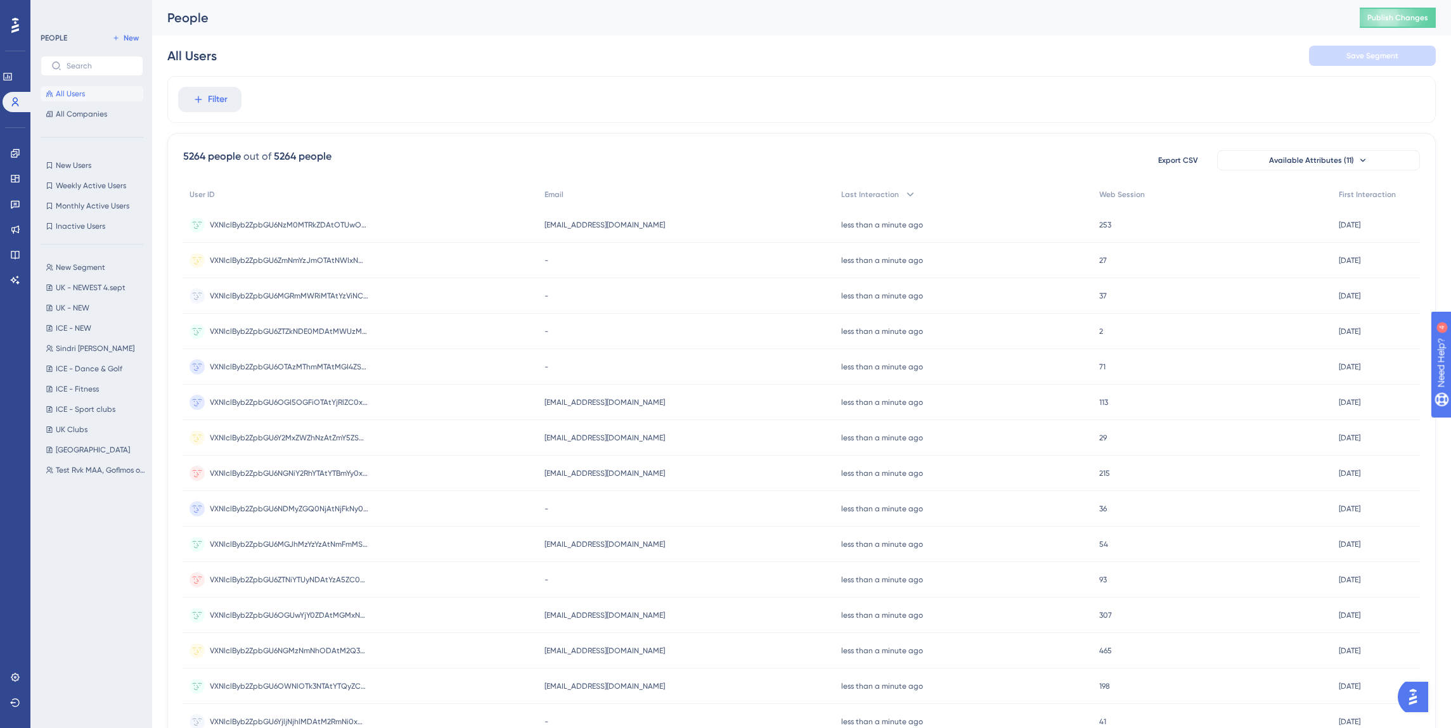
click at [641, 144] on div "5264 people out of 5264 people Export CSV Available Attributes (11) User ID Ema…" at bounding box center [801, 553] width 1268 height 840
click at [72, 286] on span "UK - NEWEST 4.sept" at bounding box center [91, 288] width 70 height 10
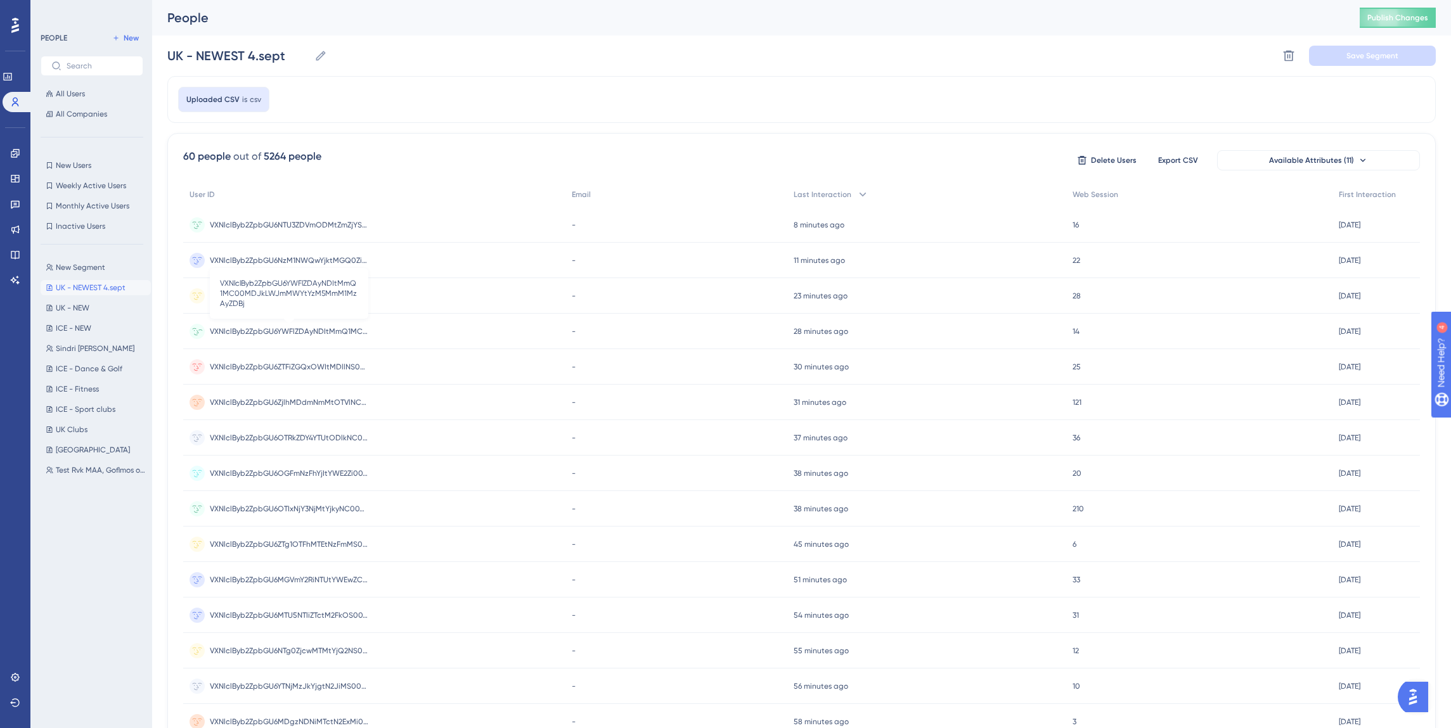
click at [316, 327] on span "VXNlclByb2ZpbGU6YWFlZDAyNDItMmQ1MC00MDJkLWJmMWYtYzM5MmM1MzAyZDBj" at bounding box center [289, 331] width 158 height 10
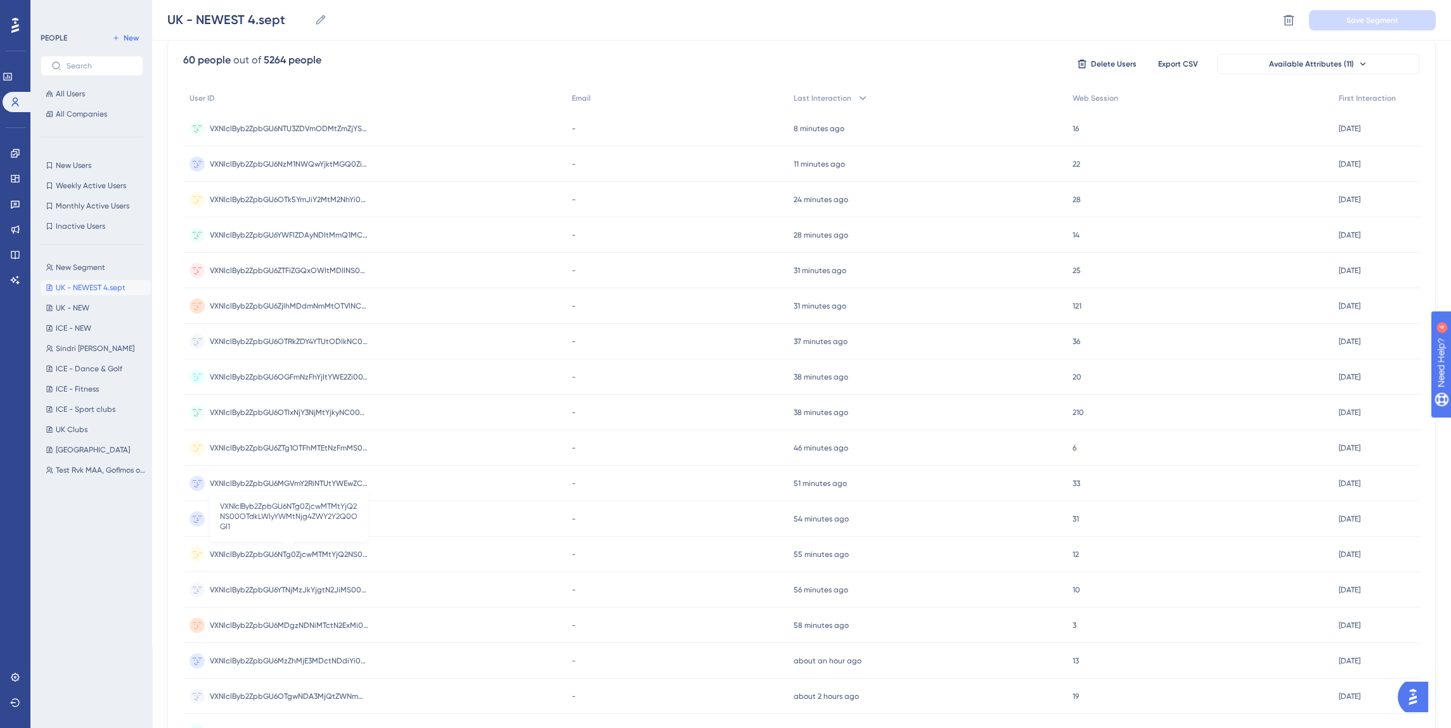
scroll to position [36, 0]
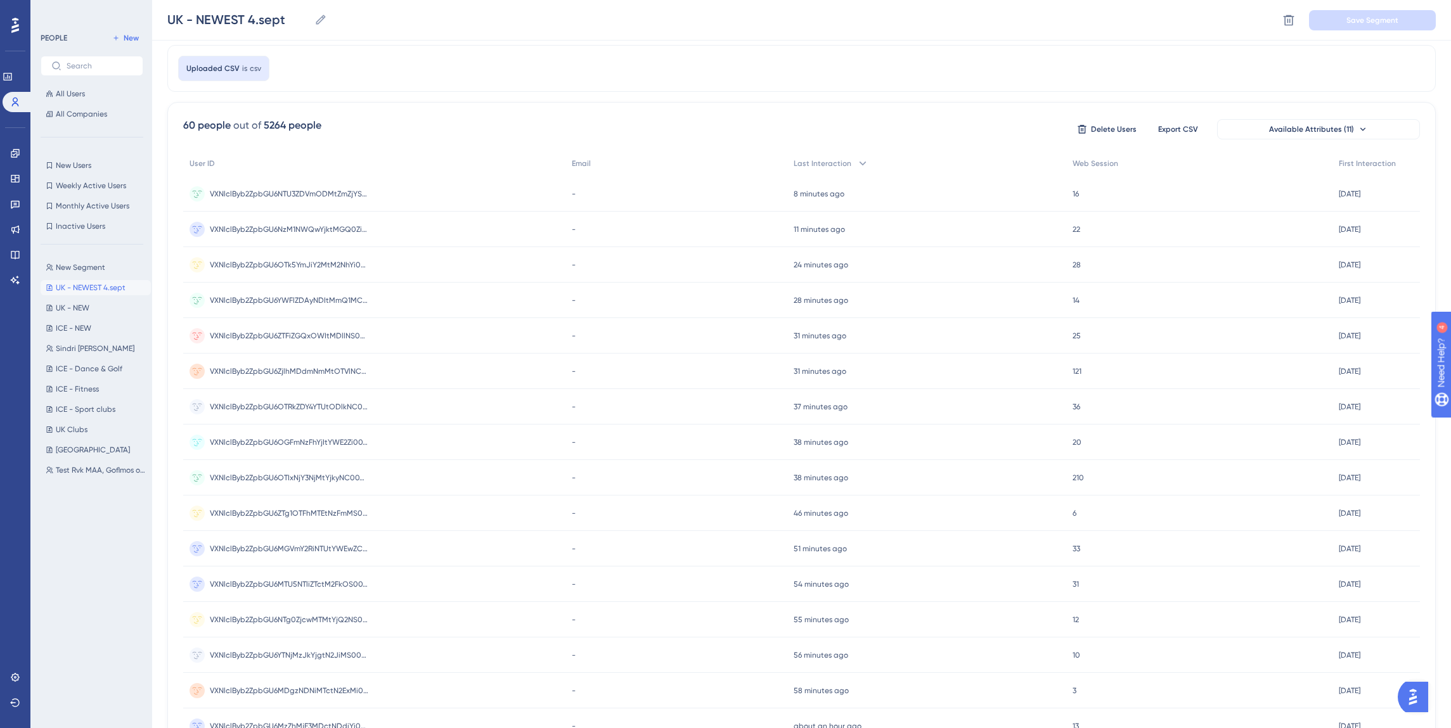
click at [87, 288] on span "UK - NEWEST 4.sept" at bounding box center [91, 288] width 70 height 10
click at [289, 61] on div "Uploaded CSV is csv" at bounding box center [801, 68] width 1268 height 47
click at [235, 67] on span "Uploaded CSV" at bounding box center [212, 68] width 53 height 10
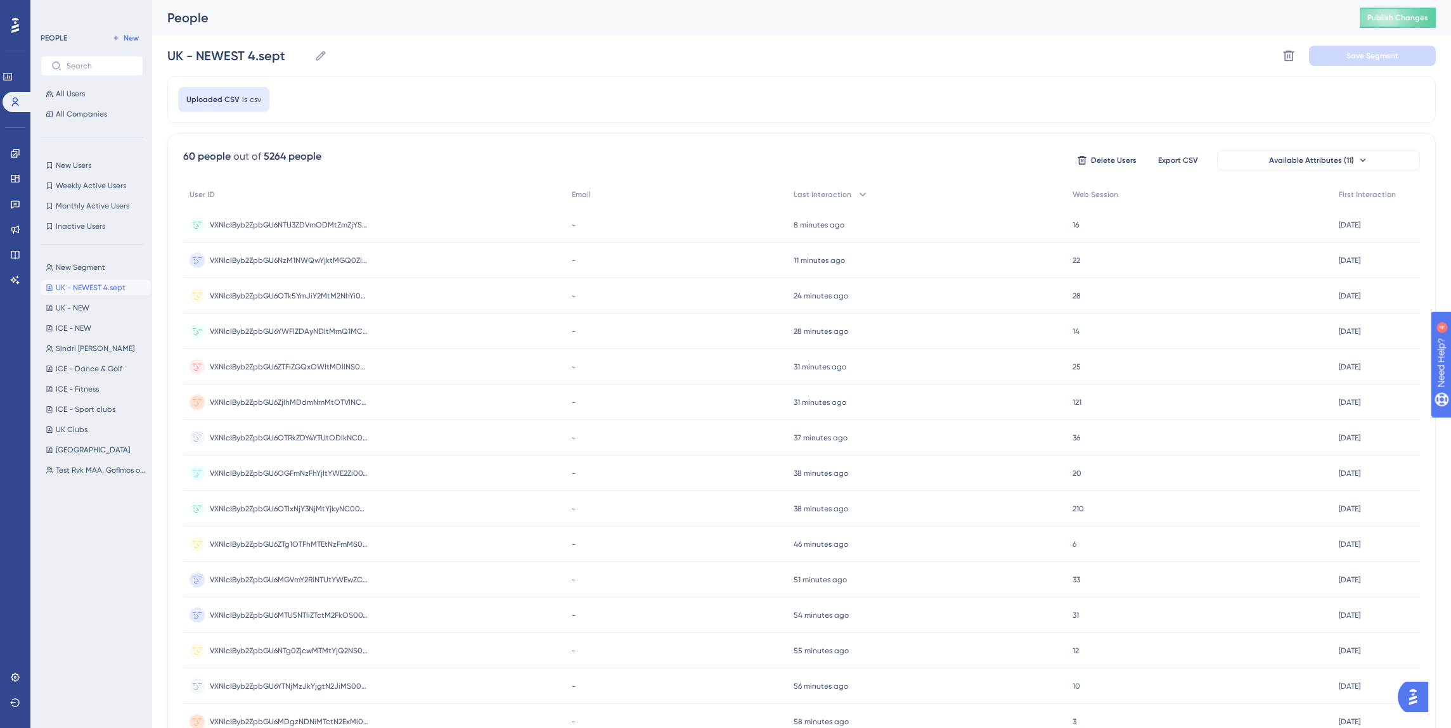
scroll to position [291, 0]
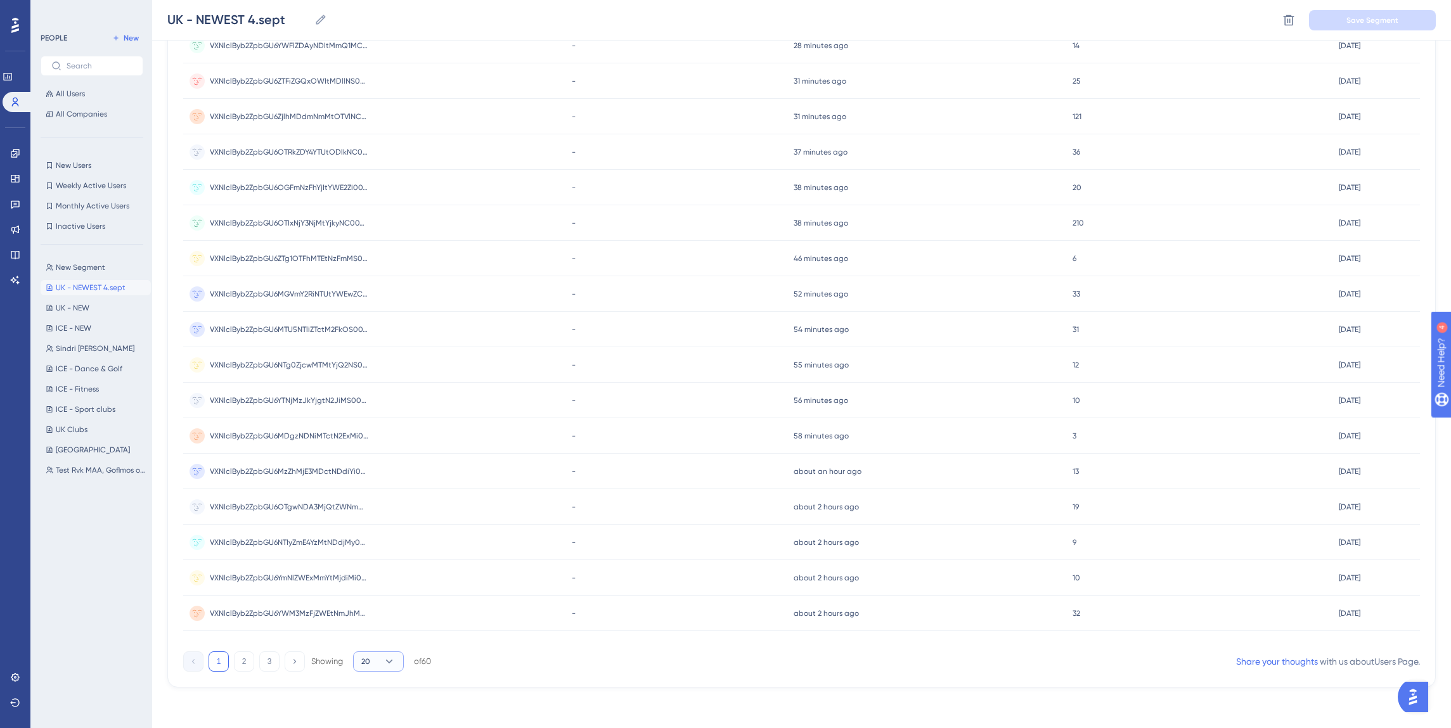
click at [388, 657] on icon at bounding box center [389, 661] width 13 height 13
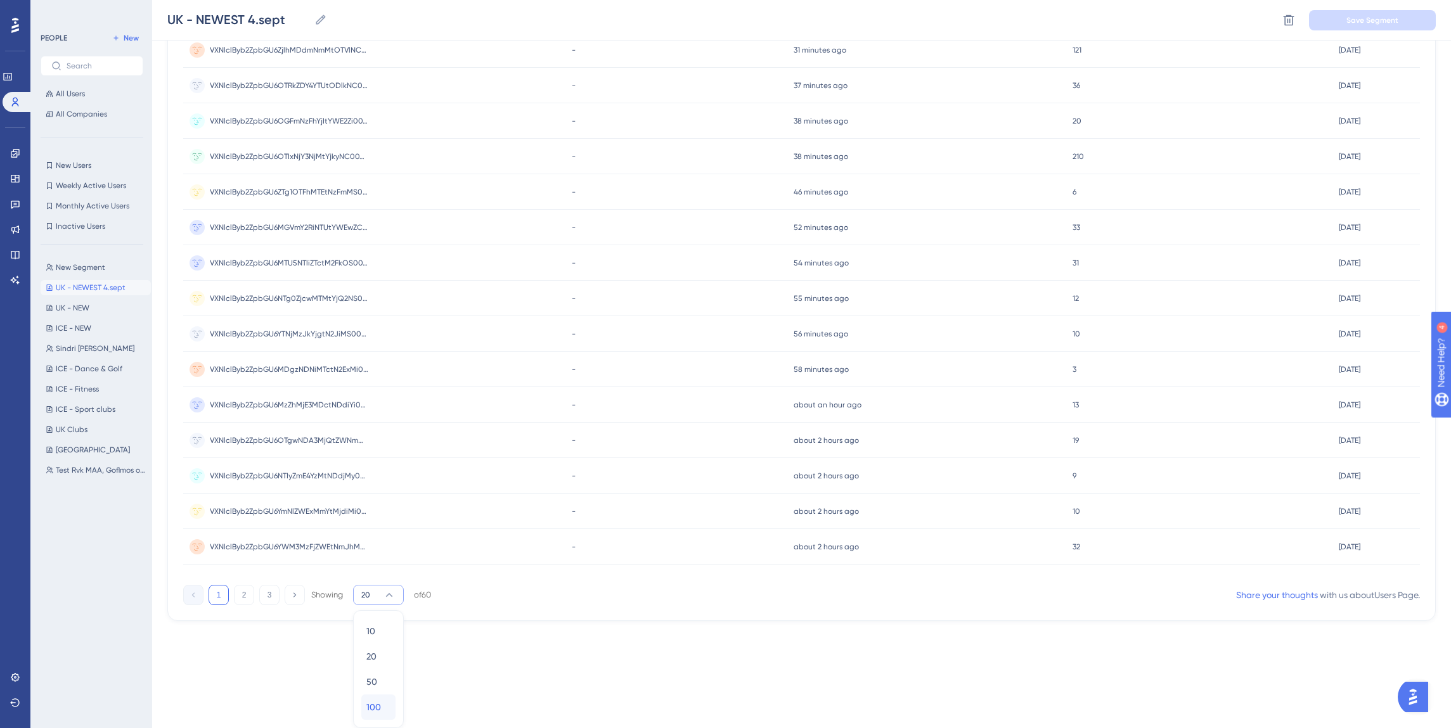
click at [373, 712] on span "100" at bounding box center [373, 707] width 15 height 15
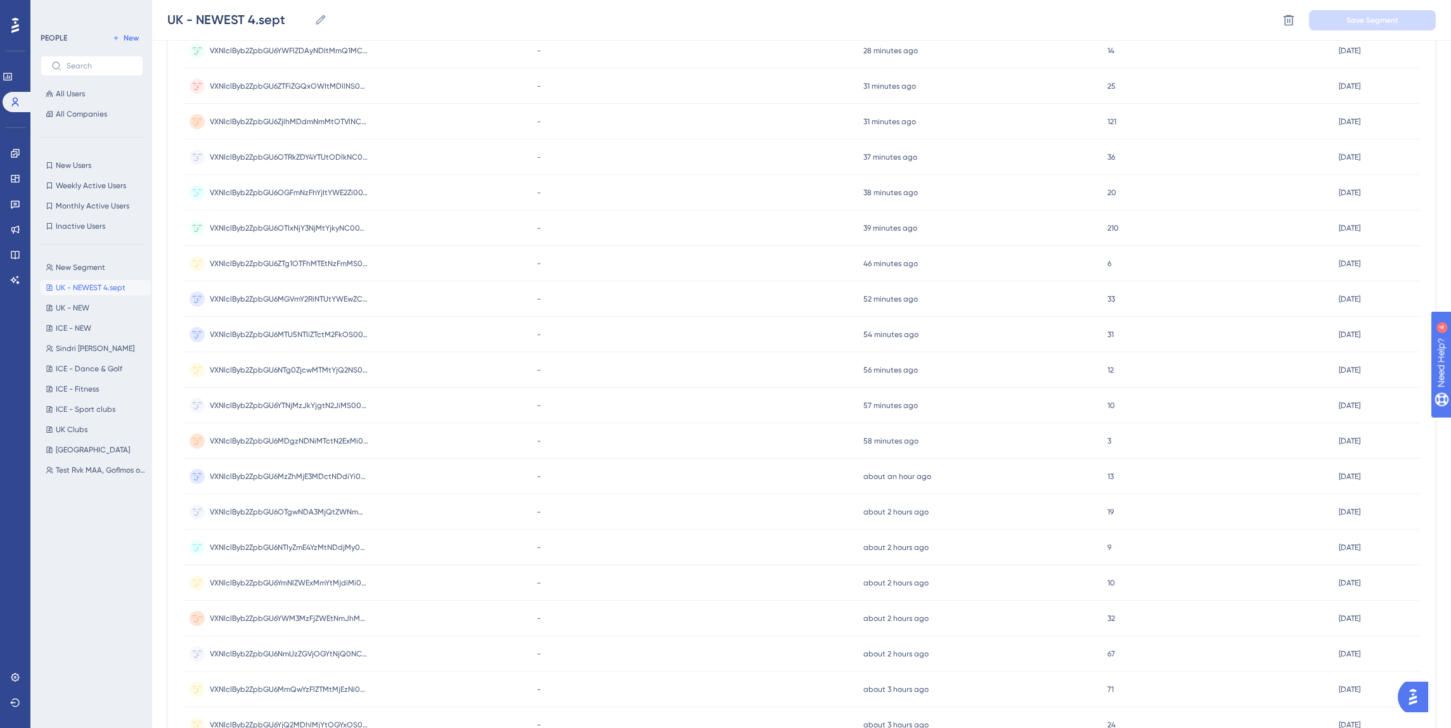
scroll to position [0, 0]
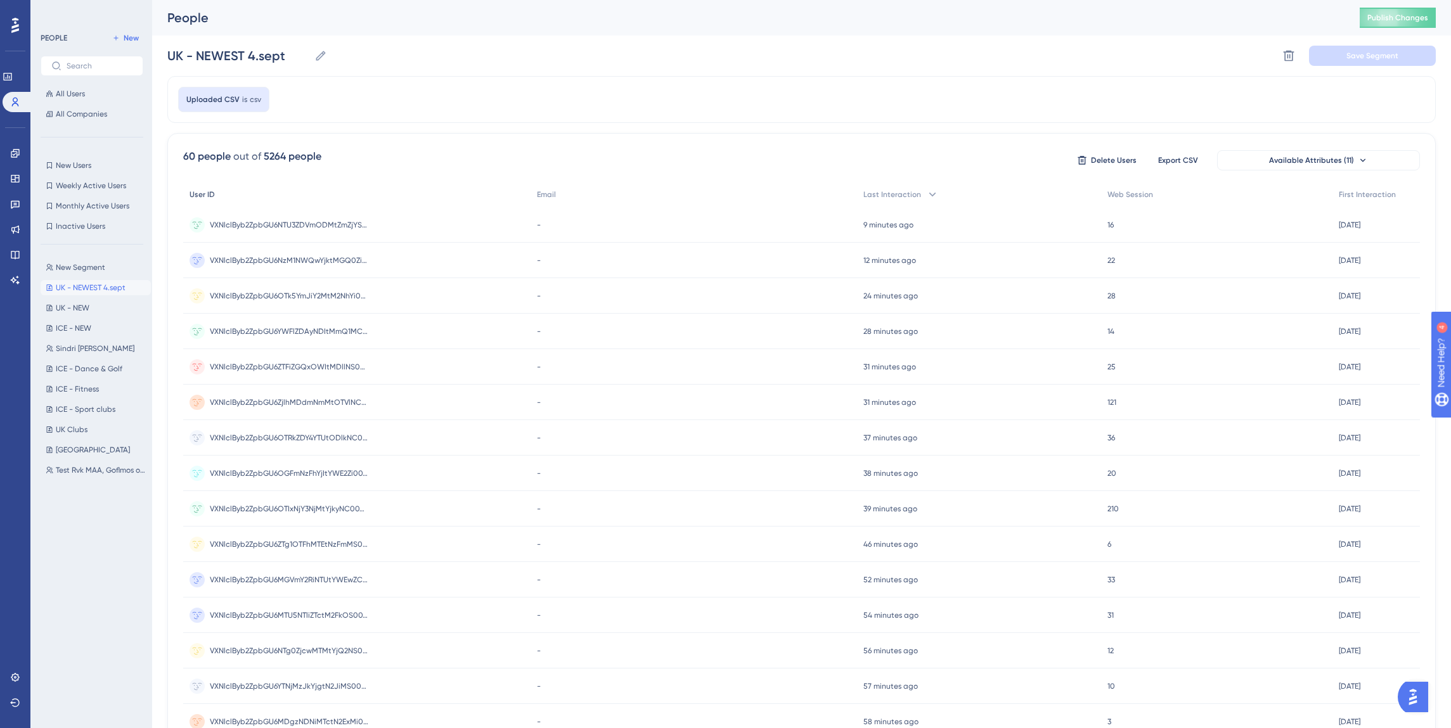
click at [446, 187] on div "User ID" at bounding box center [356, 195] width 347 height 26
click at [80, 269] on span "New Segment" at bounding box center [80, 267] width 49 height 10
type input "New Segment"
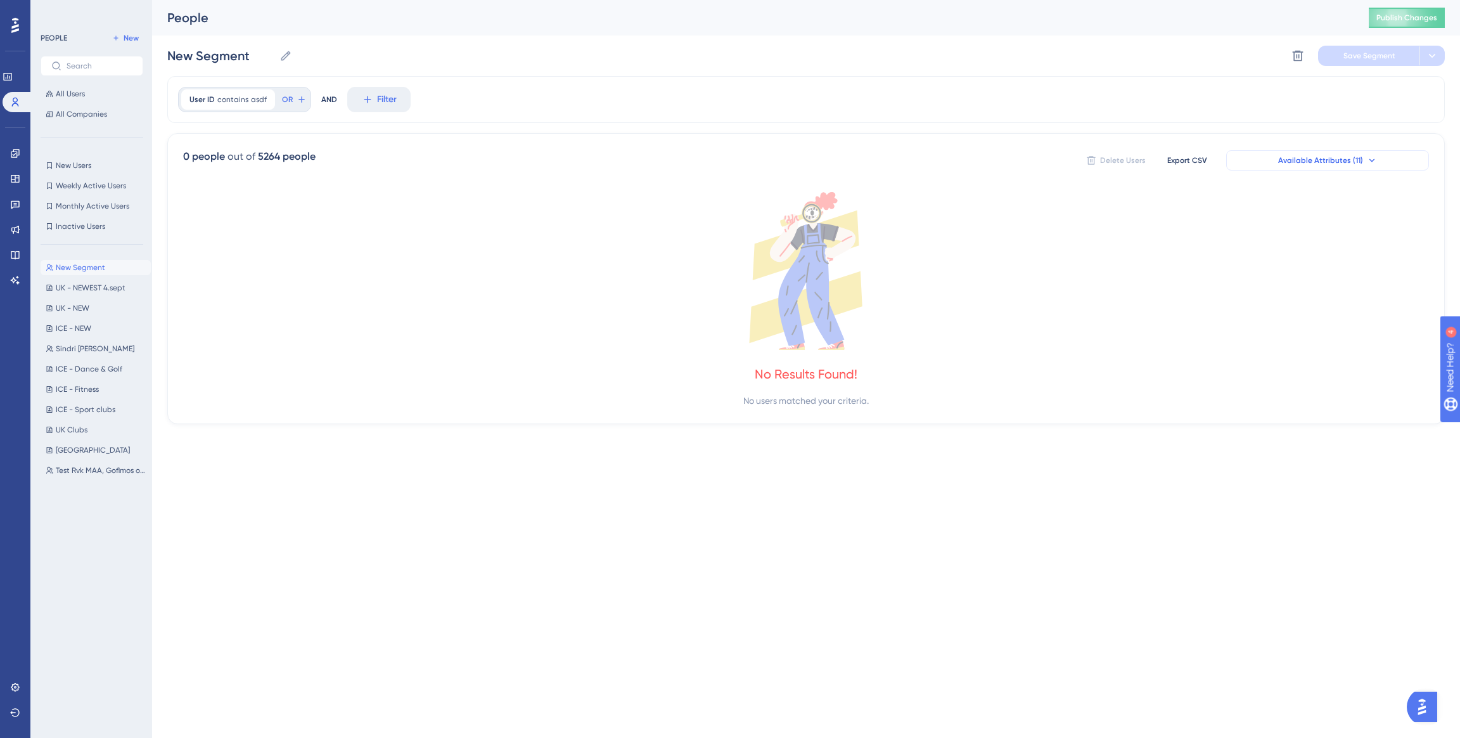
click at [1332, 163] on span "Available Attributes (11)" at bounding box center [1320, 160] width 85 height 10
click at [1241, 123] on div "User ID contains asdf asdf Remove OR AND Filter 0 people out of 5264 people Del…" at bounding box center [806, 250] width 1278 height 348
drag, startPoint x: 364, startPoint y: 183, endPoint x: 288, endPoint y: 165, distance: 78.2
click at [363, 182] on div "0 people out of 5264 people Delete Users Export CSV Available Attributes (11) N…" at bounding box center [806, 278] width 1278 height 291
drag, startPoint x: 278, startPoint y: 247, endPoint x: 599, endPoint y: 286, distance: 323.8
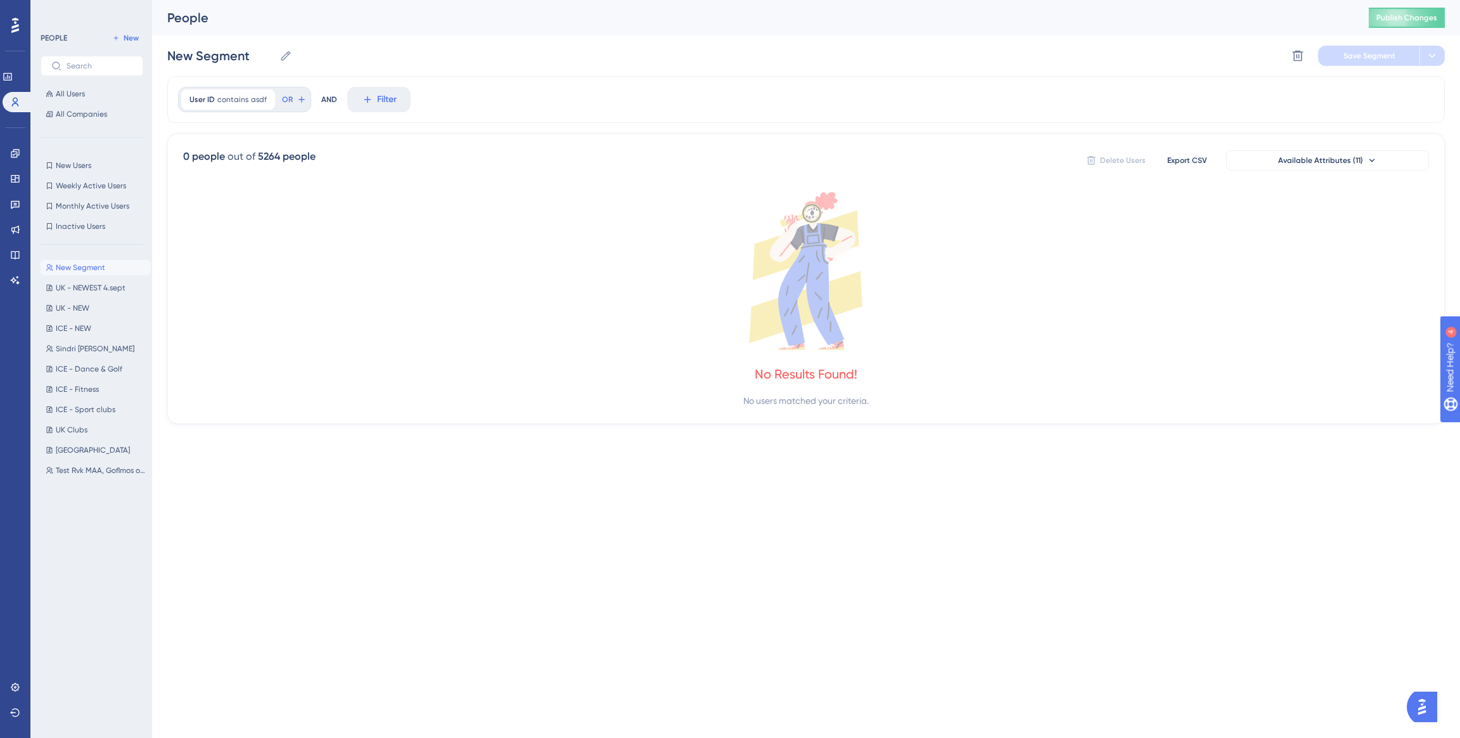
click at [284, 246] on icon at bounding box center [806, 271] width 1246 height 158
click at [75, 97] on span "All Users" at bounding box center [70, 94] width 29 height 10
click at [120, 37] on button "New" at bounding box center [125, 37] width 35 height 15
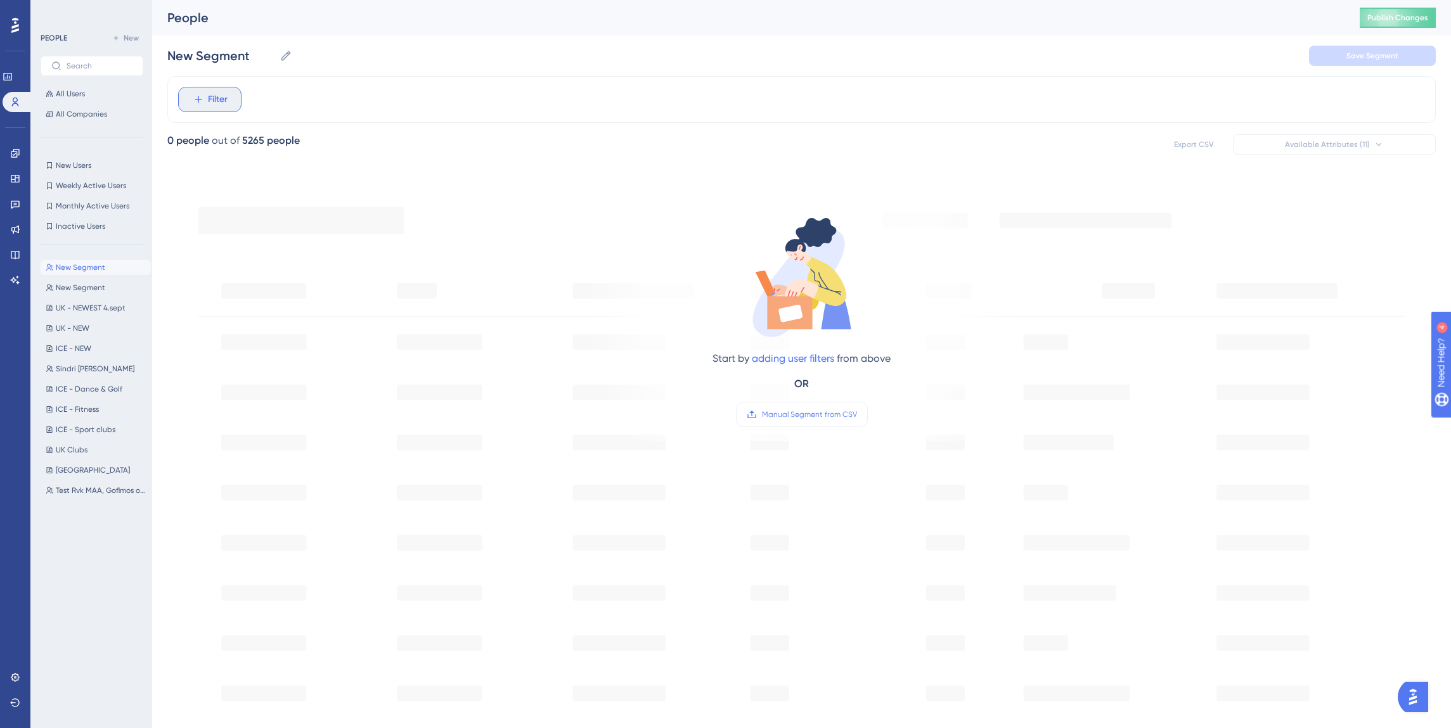
click at [214, 101] on span "Filter" at bounding box center [218, 99] width 20 height 15
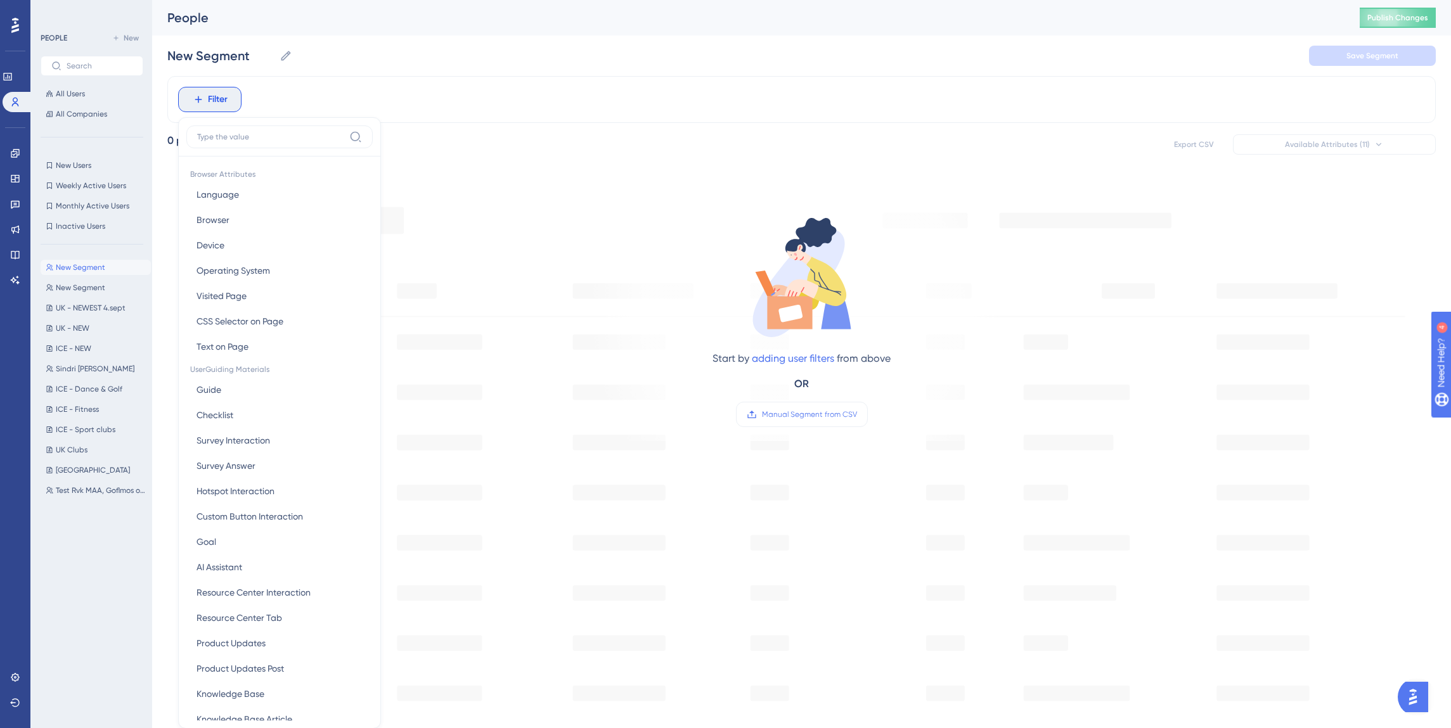
scroll to position [59, 0]
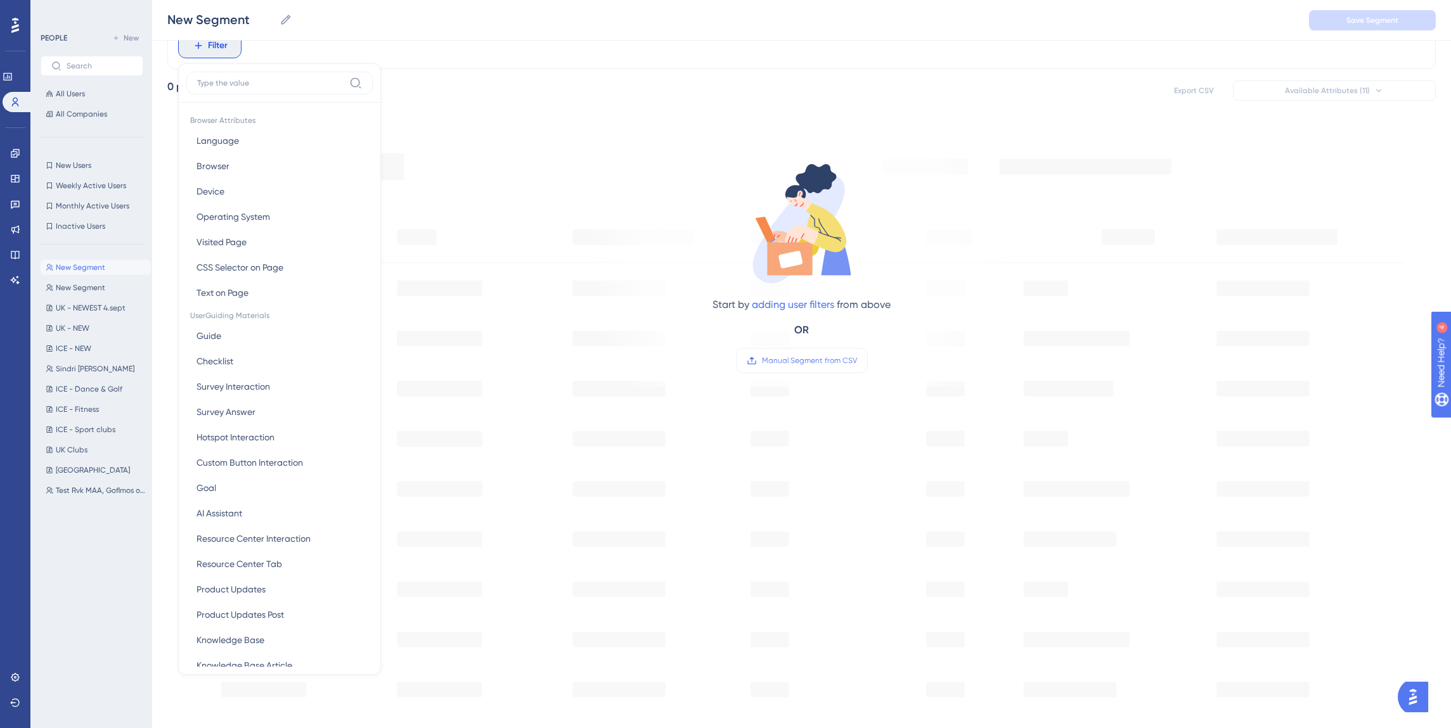
click at [344, 45] on div "Filter Browser Attributes Language Language Browser Browser Device Device Opera…" at bounding box center [801, 45] width 1268 height 47
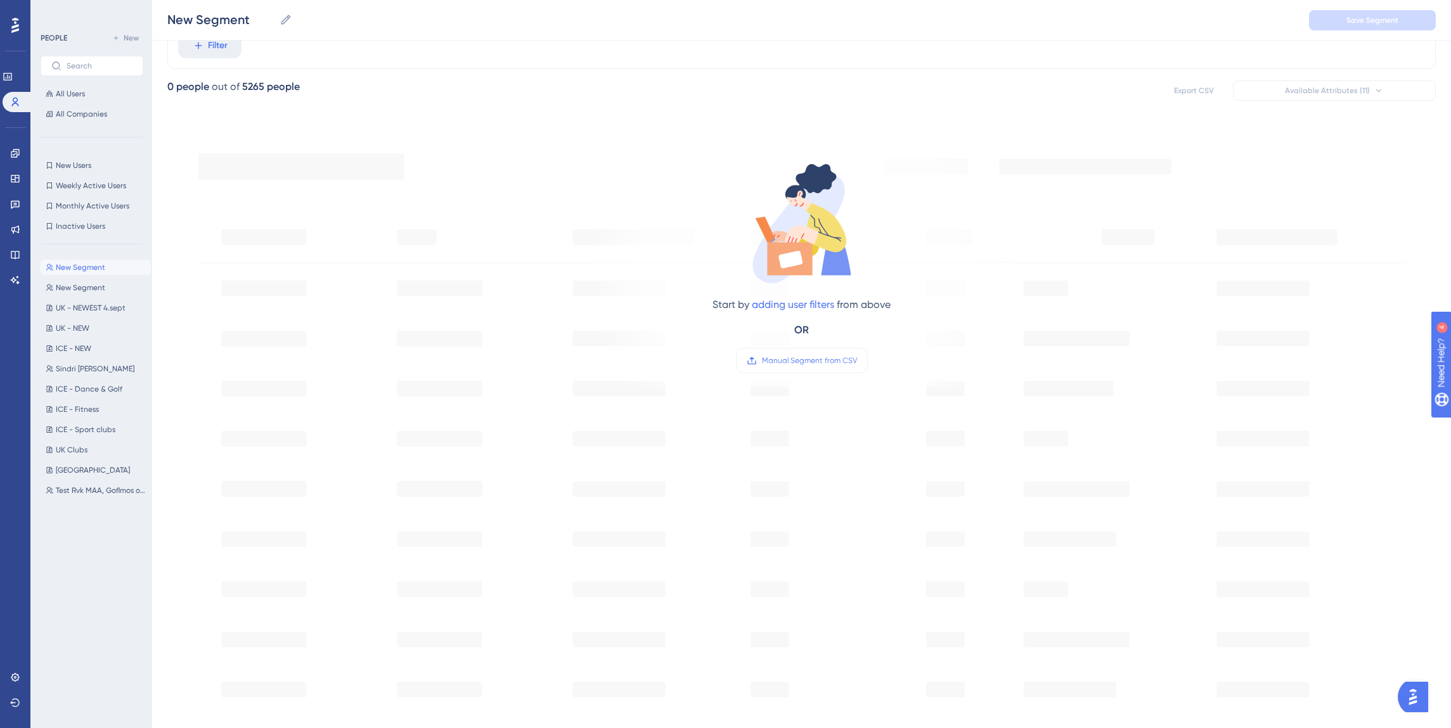
scroll to position [0, 0]
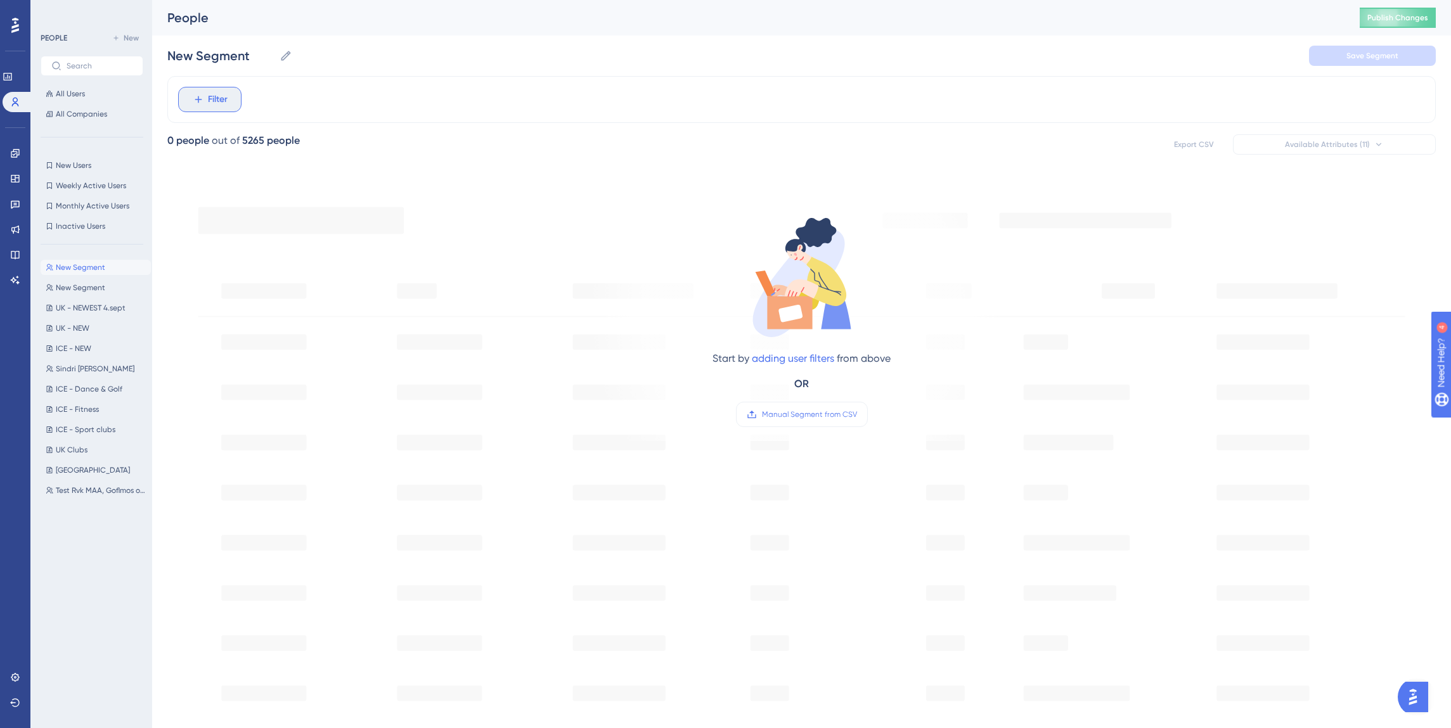
click at [215, 105] on span "Filter" at bounding box center [218, 99] width 20 height 15
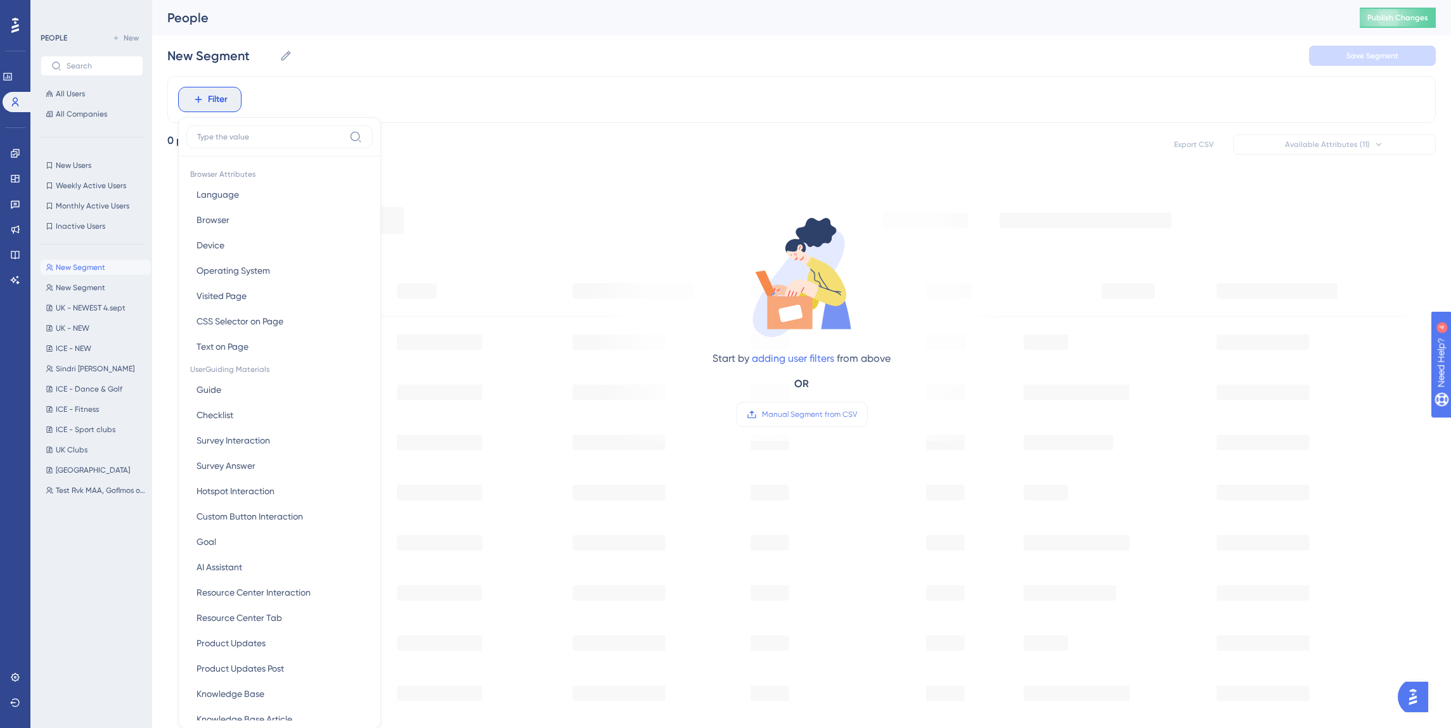
scroll to position [58, 0]
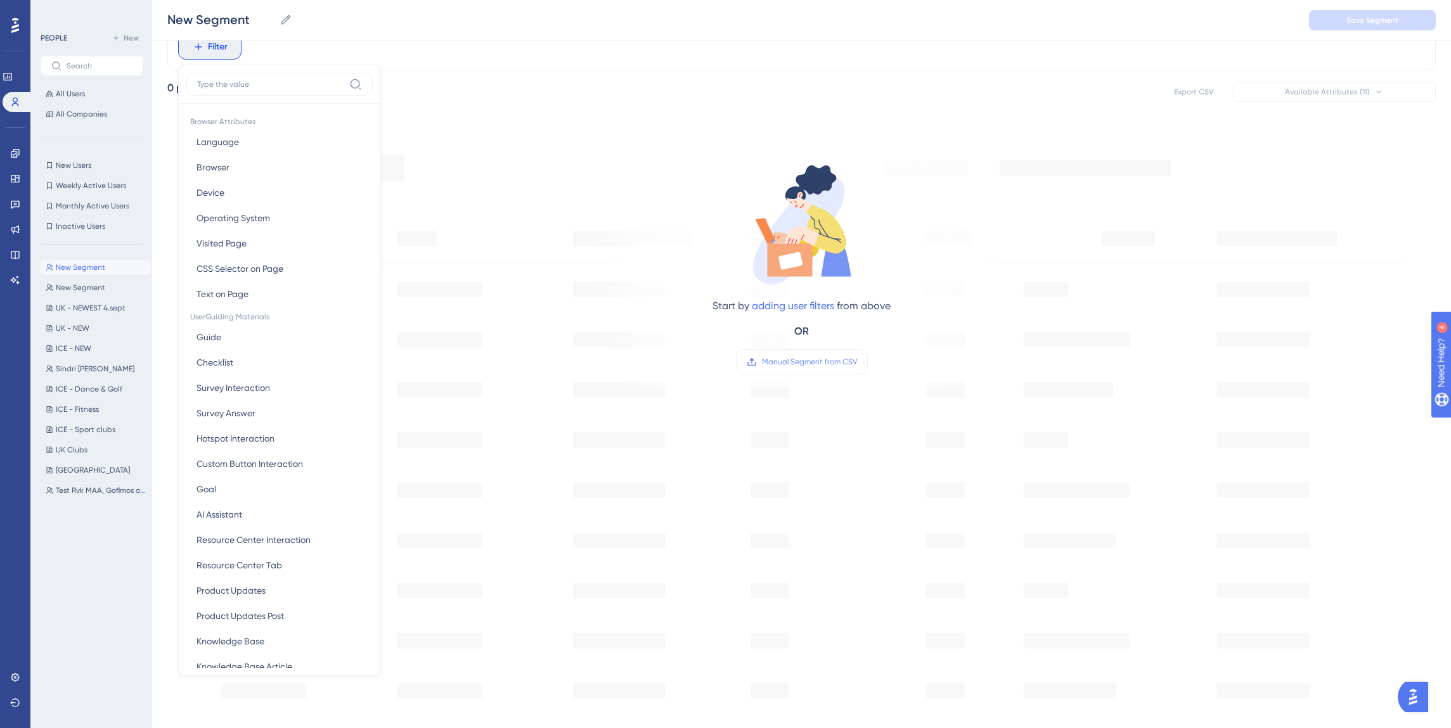
click at [482, 75] on div "Filter Browser Attributes Language Language Browser Browser Device Device Opera…" at bounding box center [801, 461] width 1268 height 877
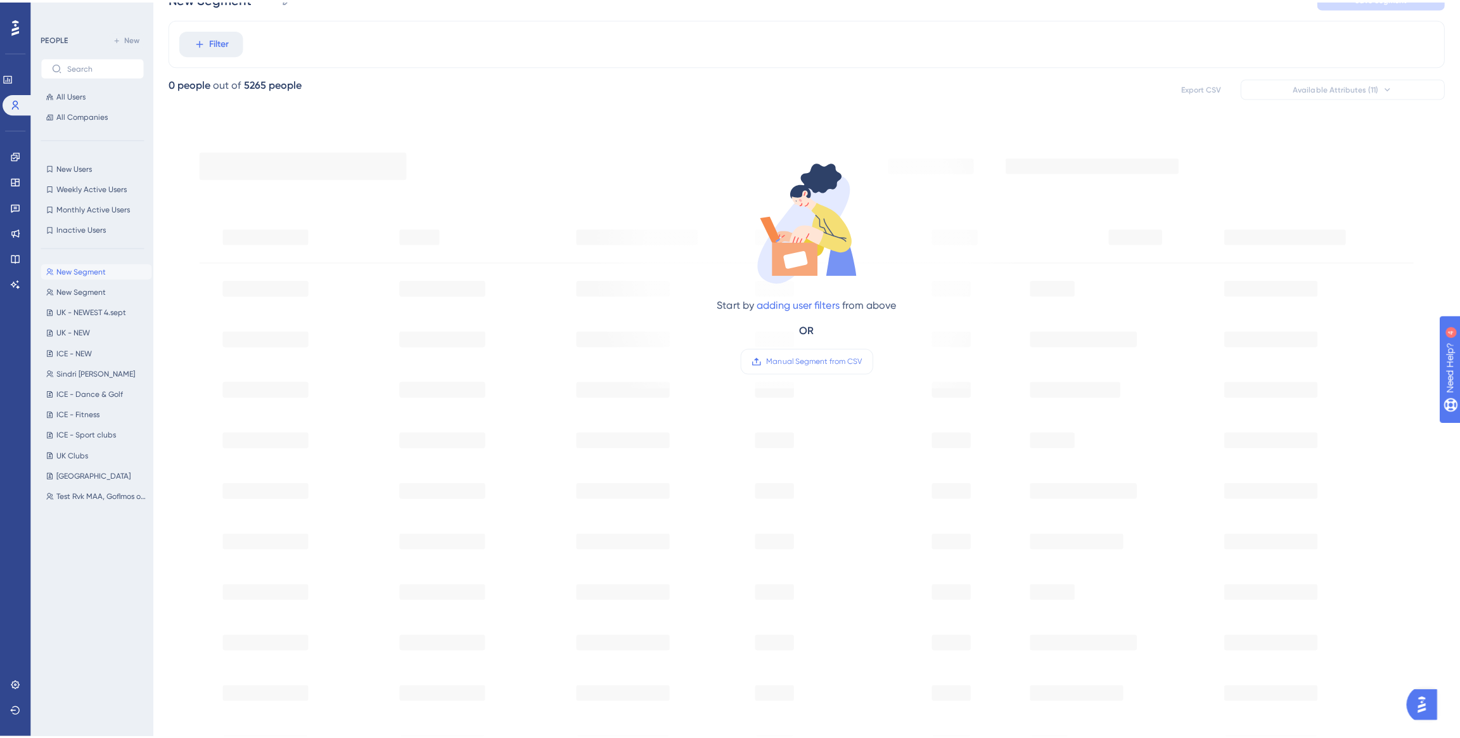
scroll to position [0, 0]
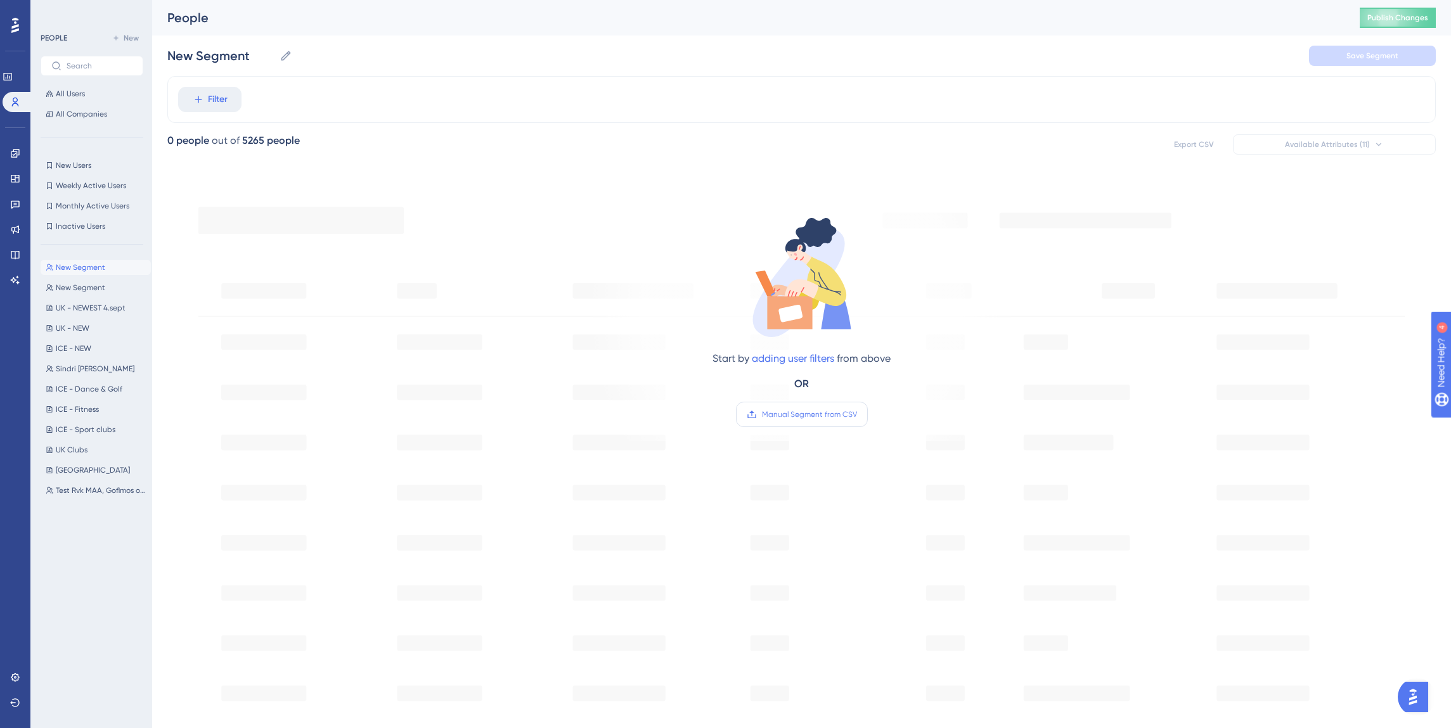
click at [807, 407] on label "Manual Segment from CSV" at bounding box center [802, 414] width 132 height 25
click at [857, 415] on input "Manual Segment from CSV" at bounding box center [857, 415] width 0 height 0
click at [803, 415] on span "Manual Segment from CSV" at bounding box center [809, 414] width 95 height 10
click at [857, 415] on input "Manual Segment from CSV" at bounding box center [857, 415] width 0 height 0
click at [799, 414] on span "Manual Segment from CSV" at bounding box center [809, 414] width 95 height 10
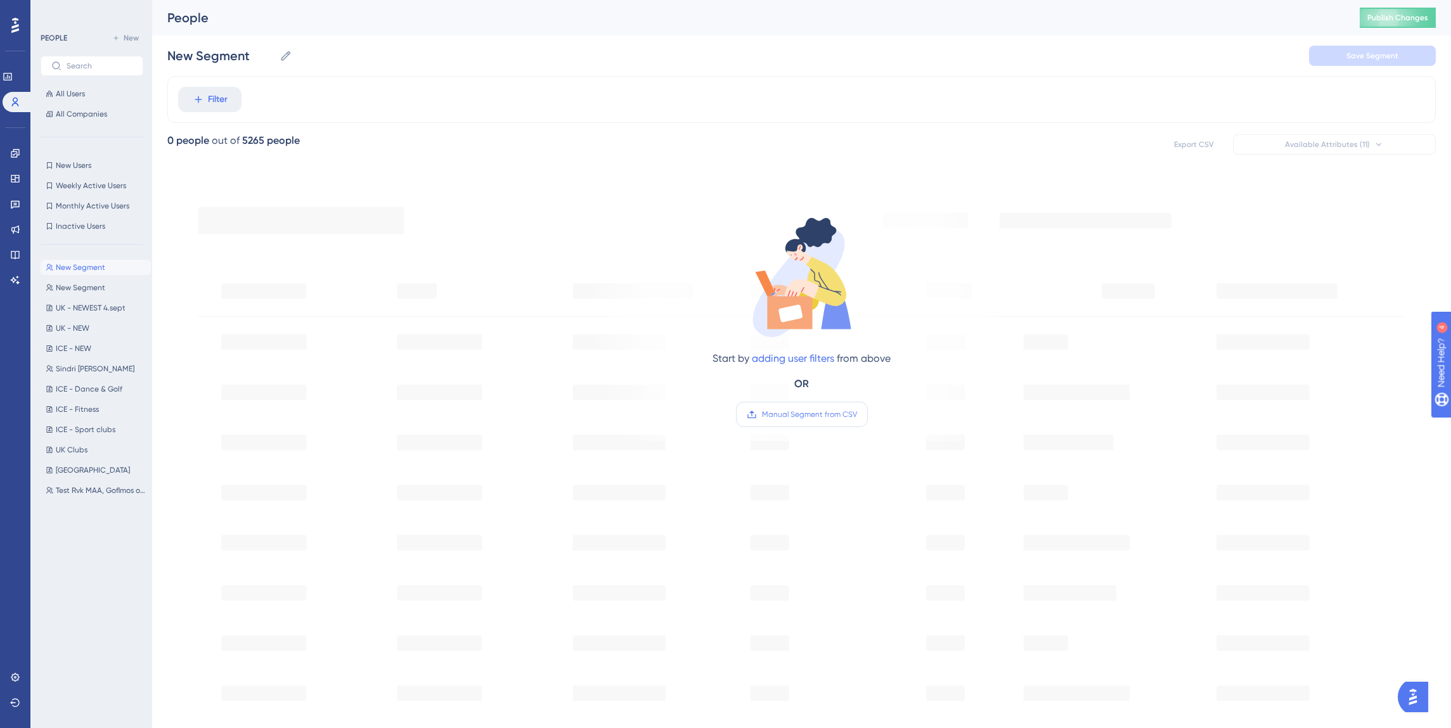
click at [857, 415] on input "Manual Segment from CSV" at bounding box center [857, 415] width 0 height 0
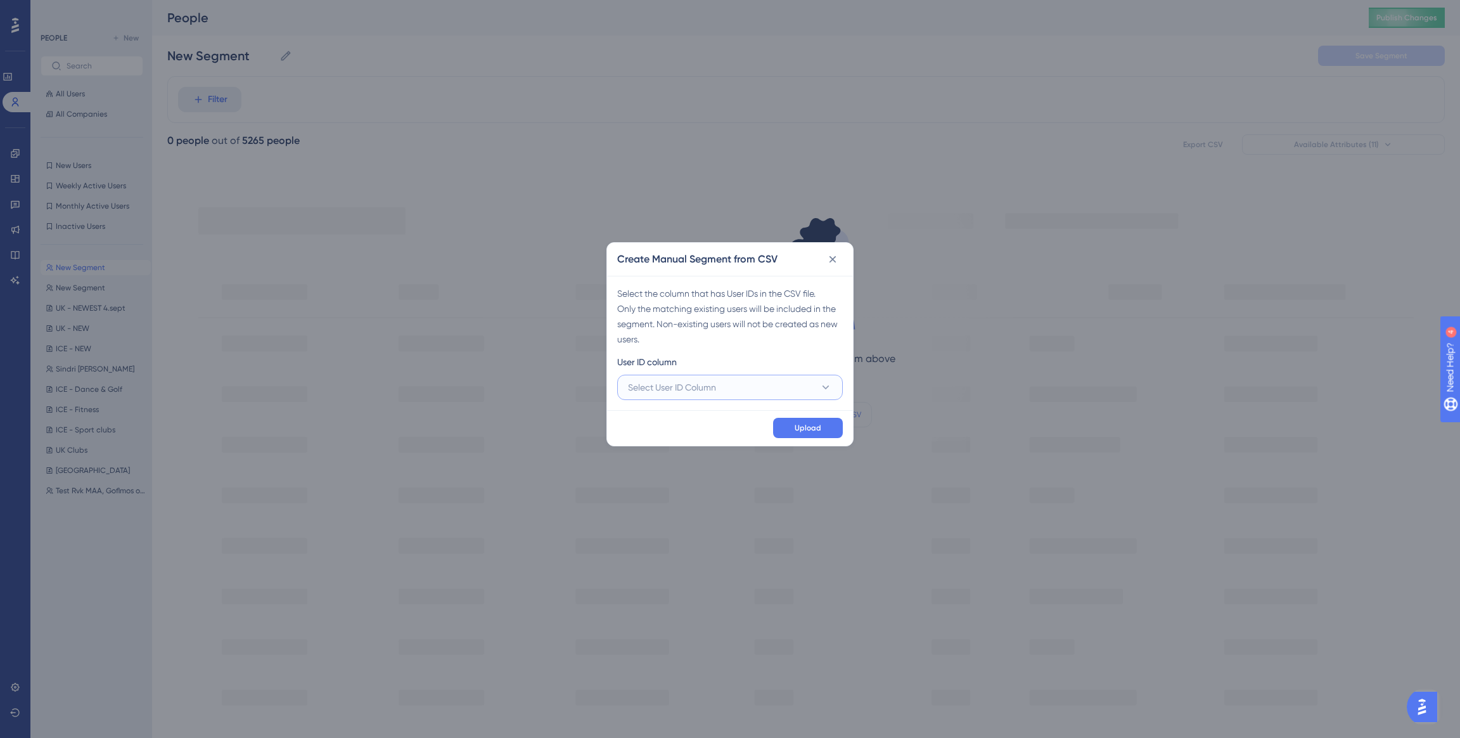
click at [726, 382] on button "Select User ID Column" at bounding box center [730, 387] width 226 height 25
click at [710, 339] on div "Select the column that has User IDs in the CSV file. Only the matching existing…" at bounding box center [730, 316] width 226 height 61
click at [709, 387] on span "Select User ID Column" at bounding box center [672, 387] width 88 height 15
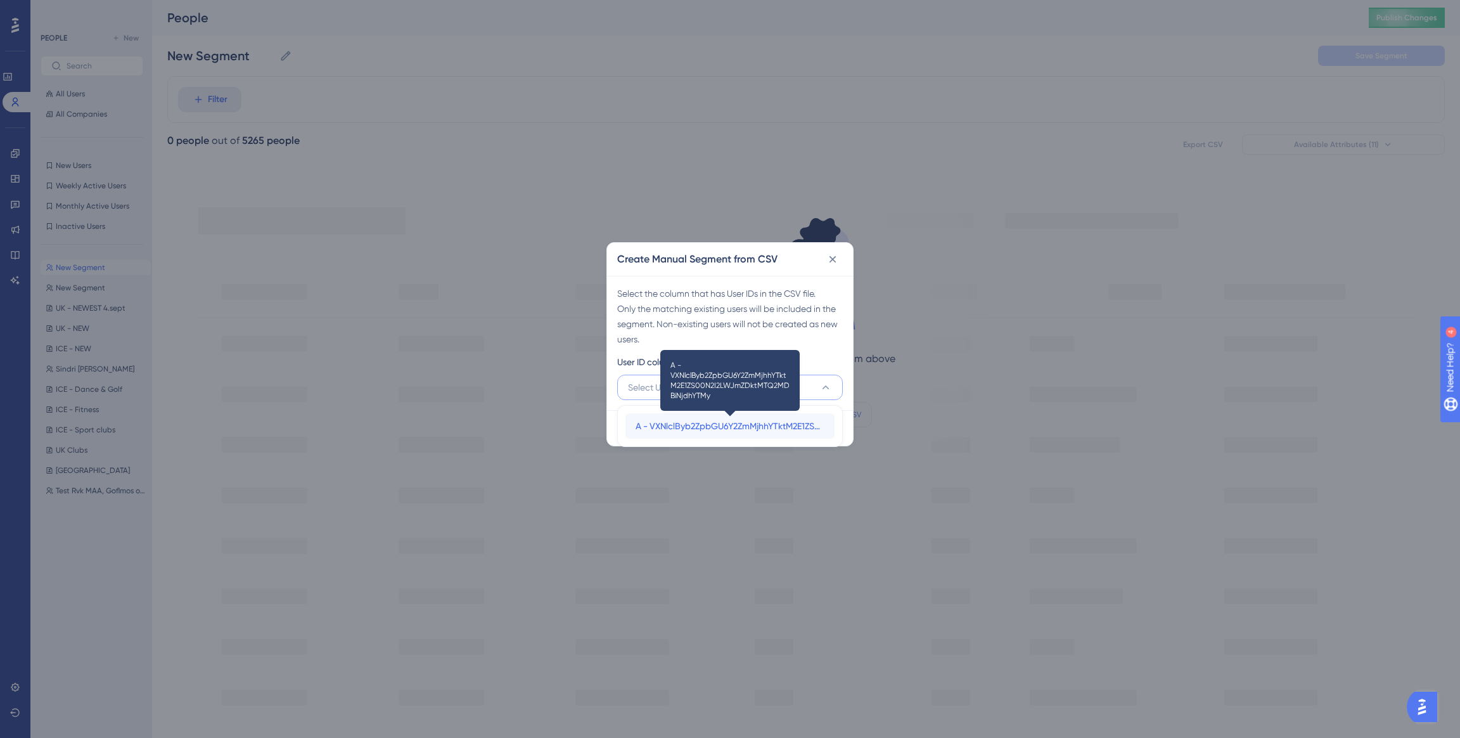
click at [699, 418] on span "A - VXNlclByb2ZpbGU6Y2ZmMjhhYTktM2E1ZS00N2I2LWJmZDktMTQ2MDBiNjdhYTMy" at bounding box center [730, 425] width 189 height 15
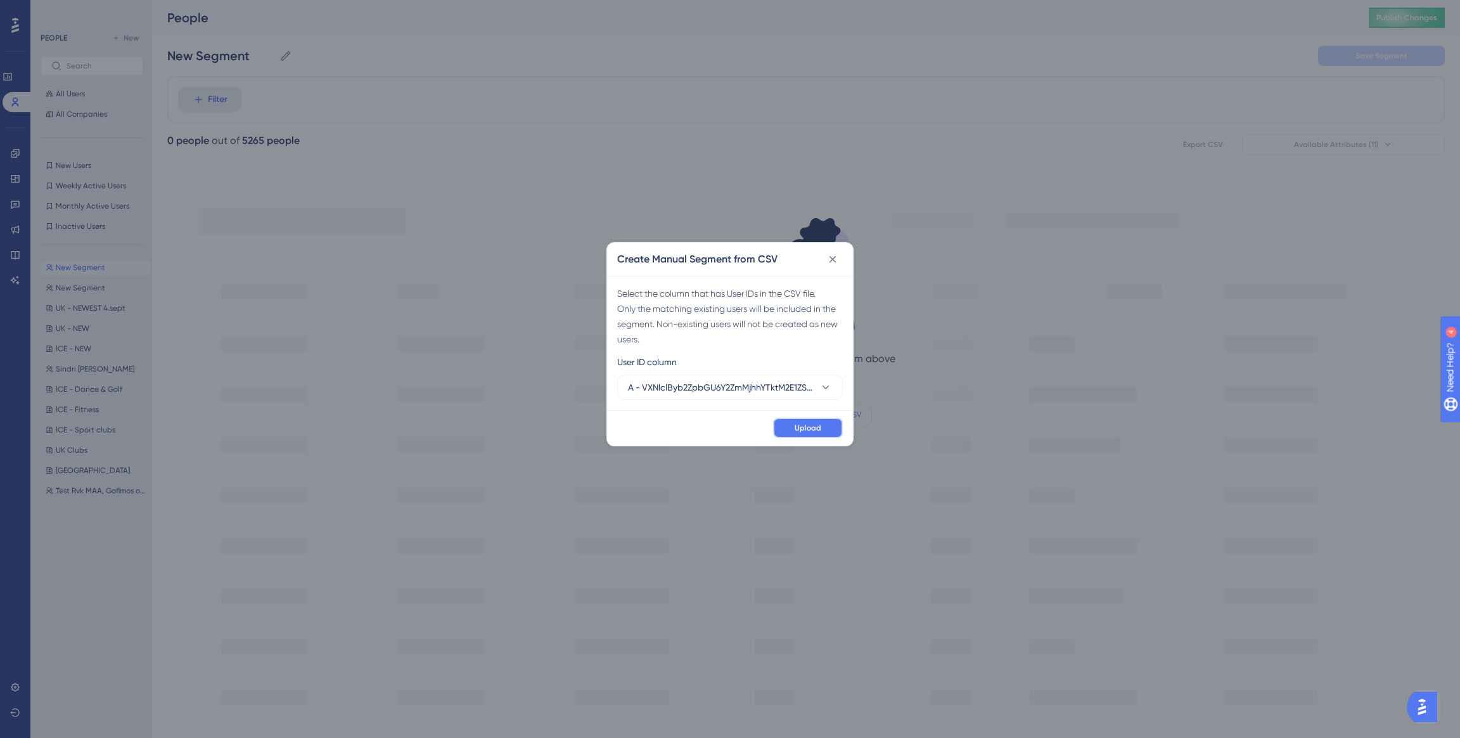
click at [806, 428] on span "Upload" at bounding box center [808, 428] width 27 height 10
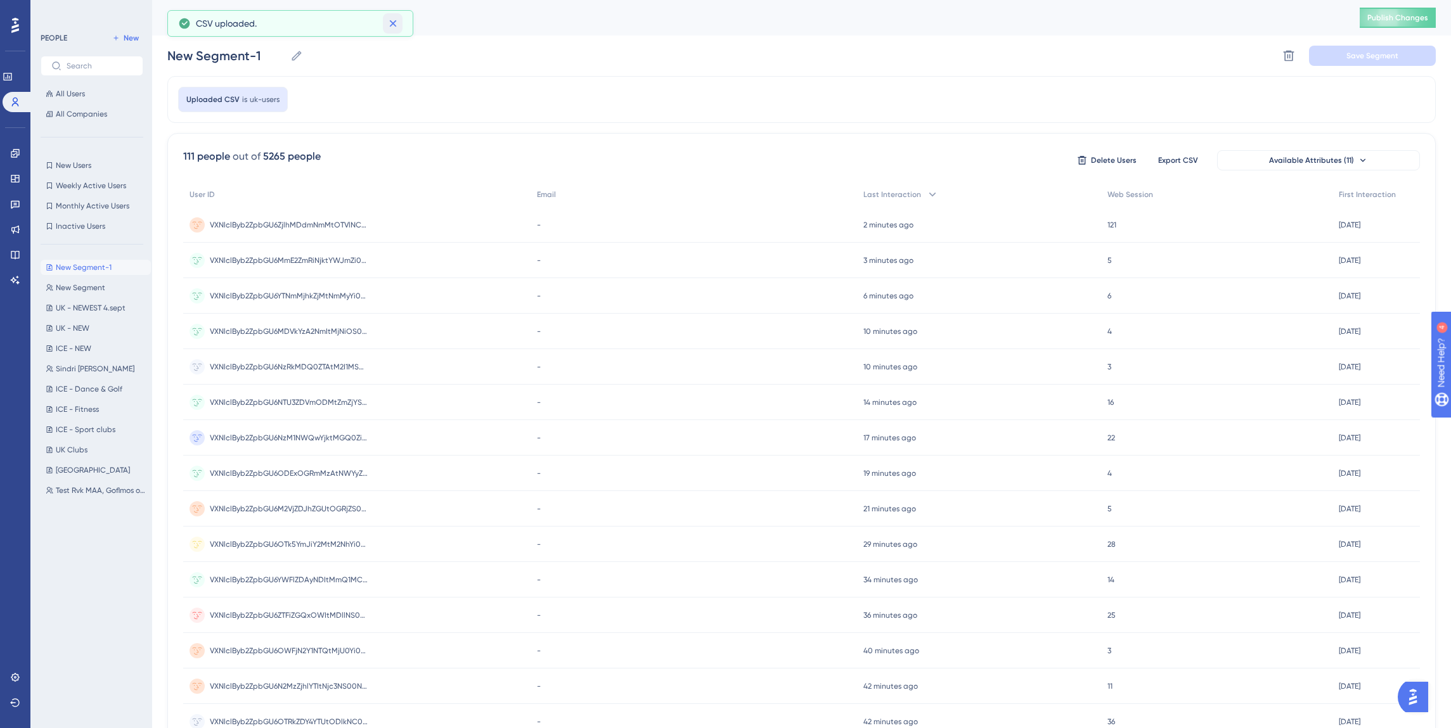
click at [387, 24] on icon at bounding box center [393, 23] width 13 height 13
click at [244, 56] on input "New Segment-1" at bounding box center [226, 56] width 118 height 18
type input "UK users test 2"
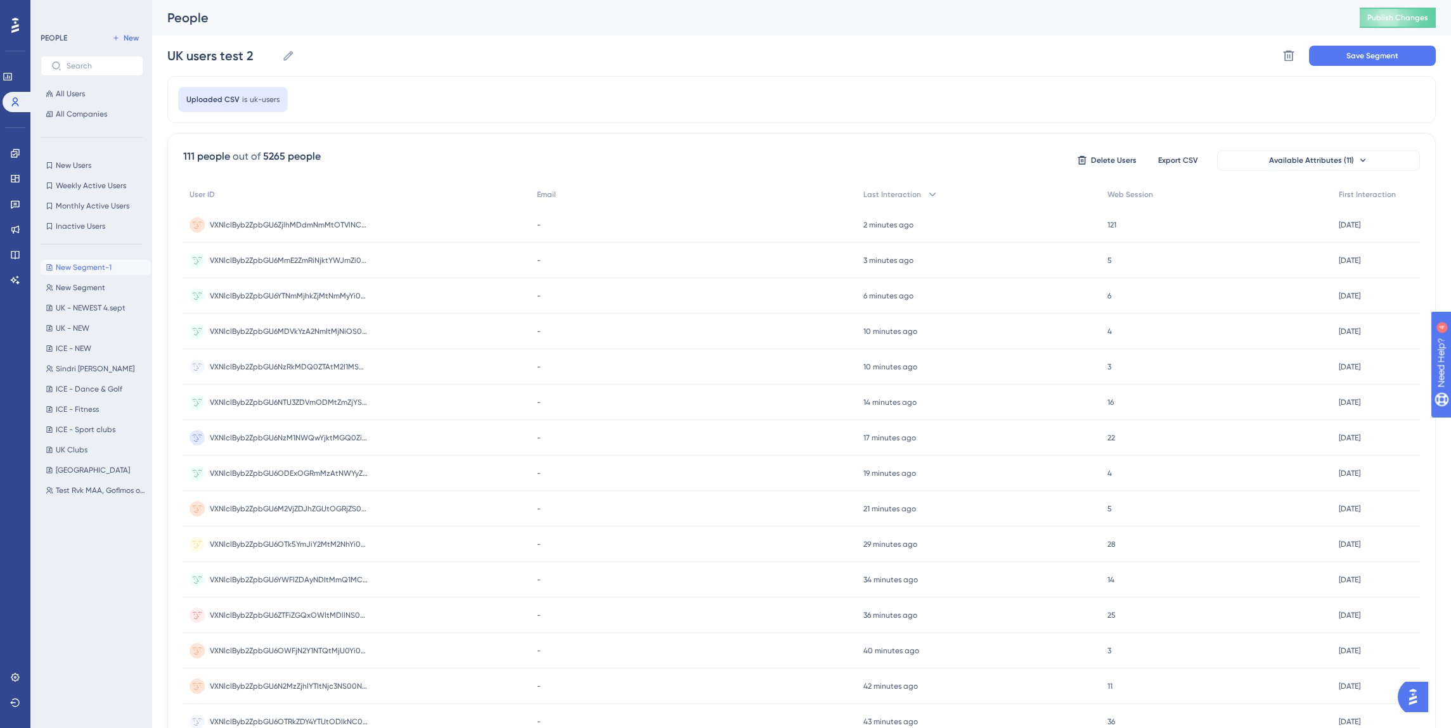
click at [525, 56] on div "UK users test 2 UK users test 2 Delete Segment Save Segment" at bounding box center [801, 55] width 1268 height 41
click at [1364, 60] on span "Save Segment" at bounding box center [1372, 56] width 52 height 10
